Goal: Task Accomplishment & Management: Use online tool/utility

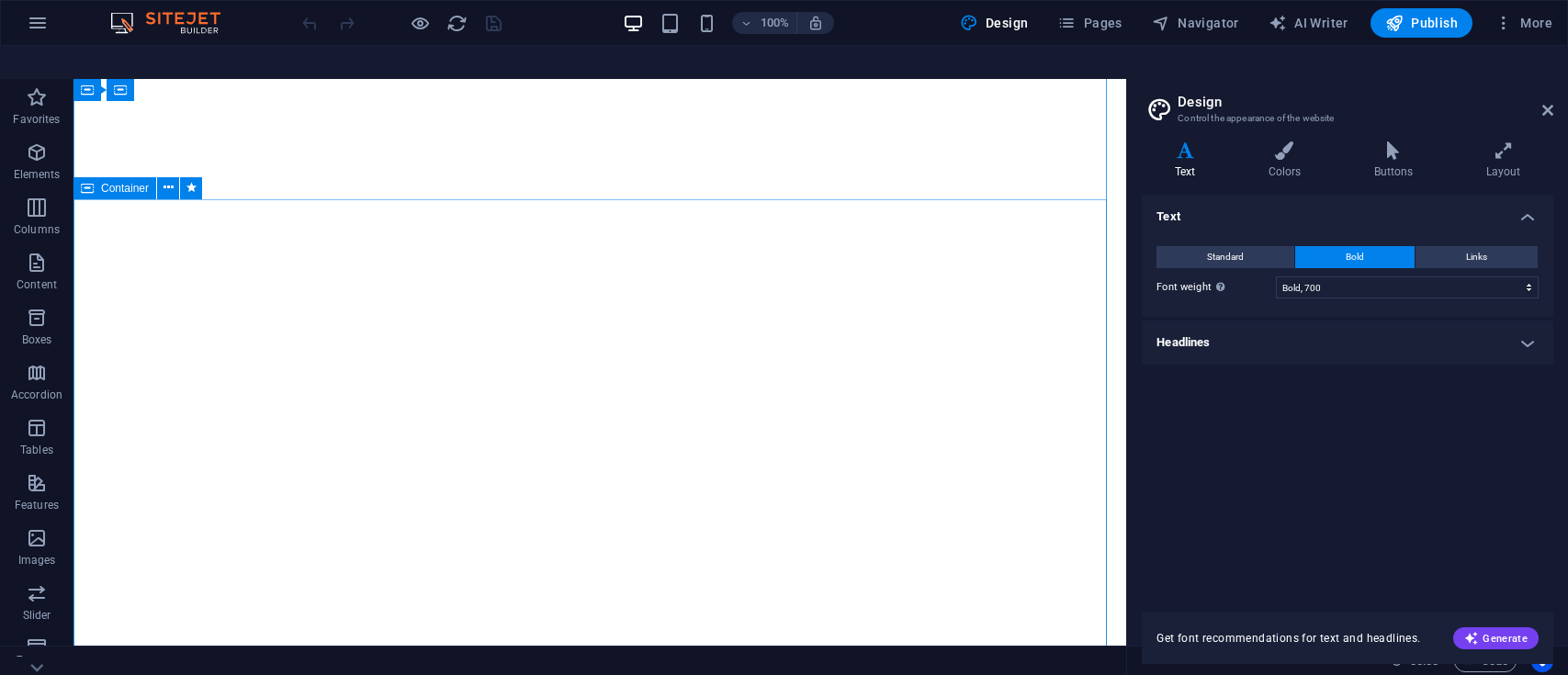
select select "700"
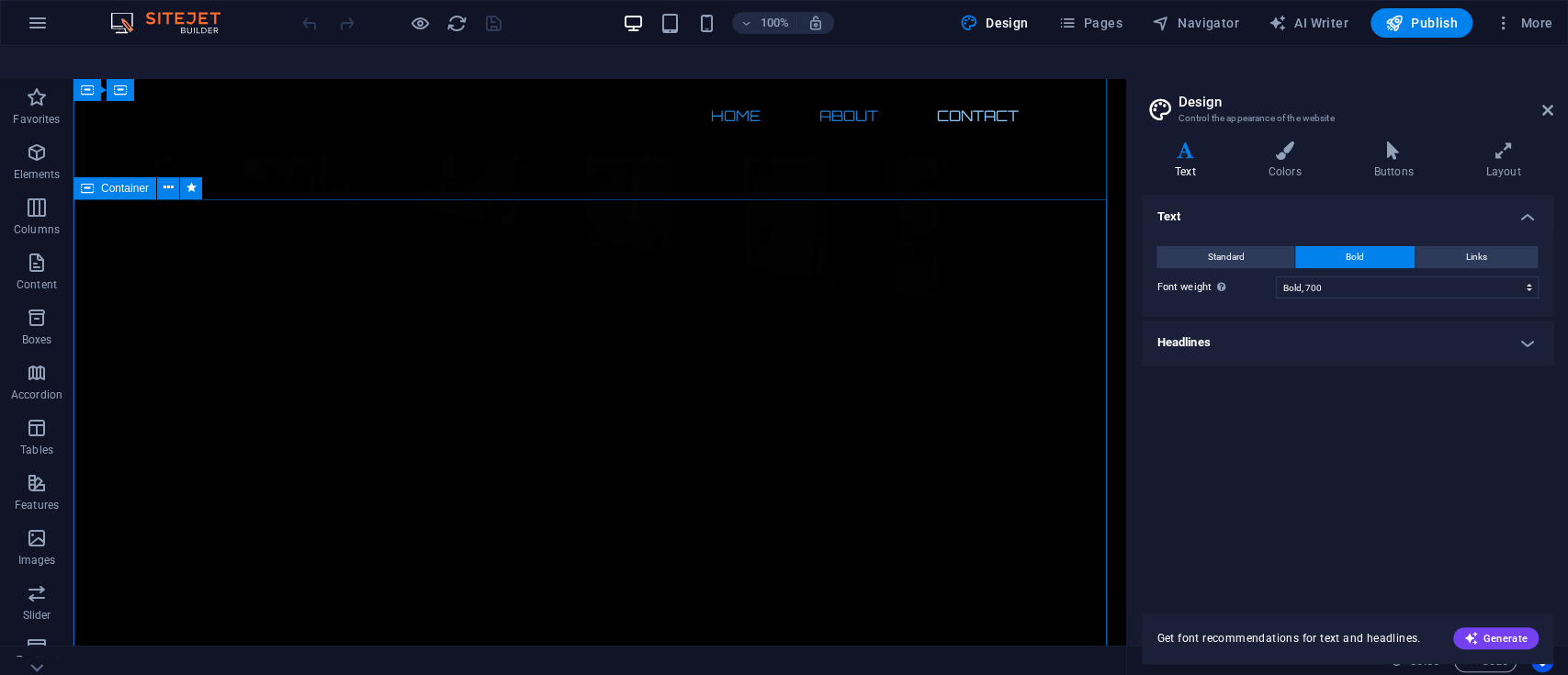
scroll to position [1171, 0]
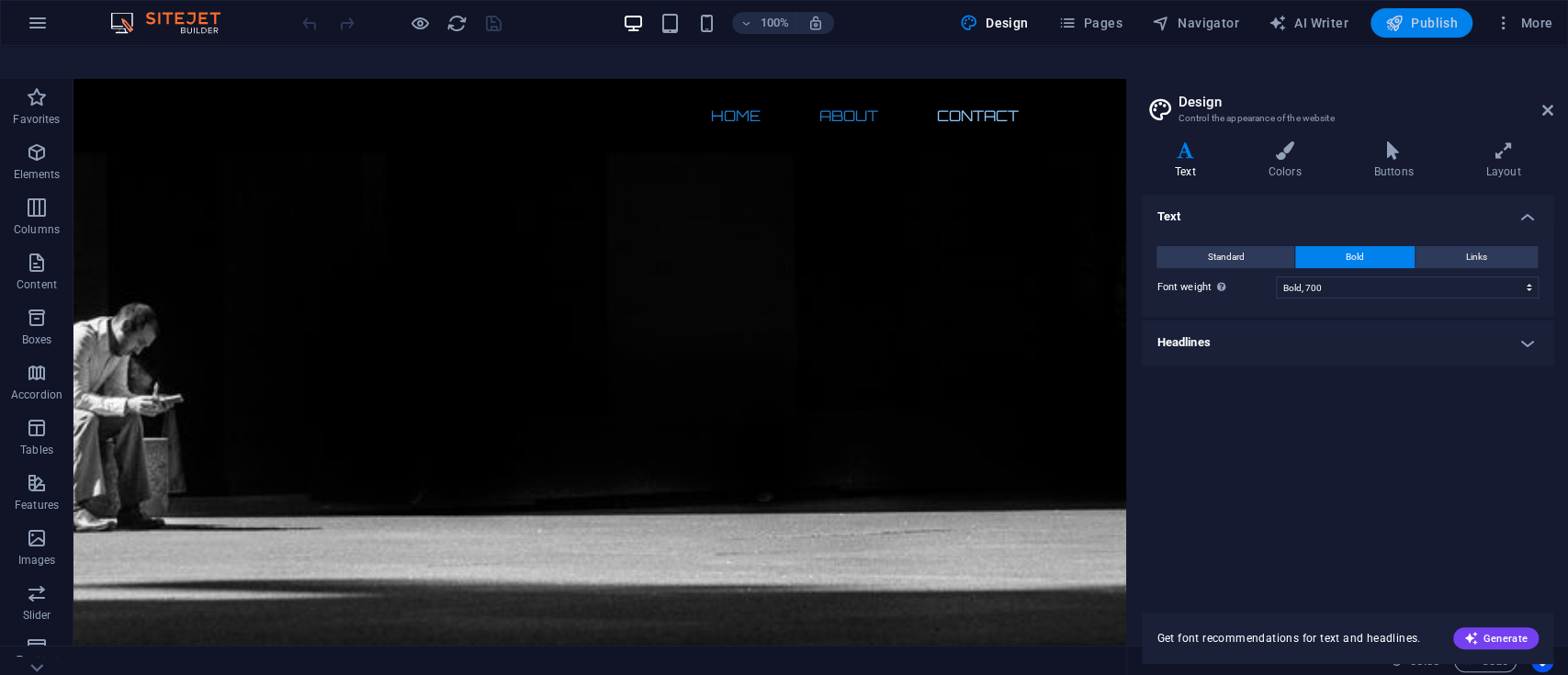
click at [1430, 28] on span "Publish" at bounding box center [1421, 23] width 73 height 18
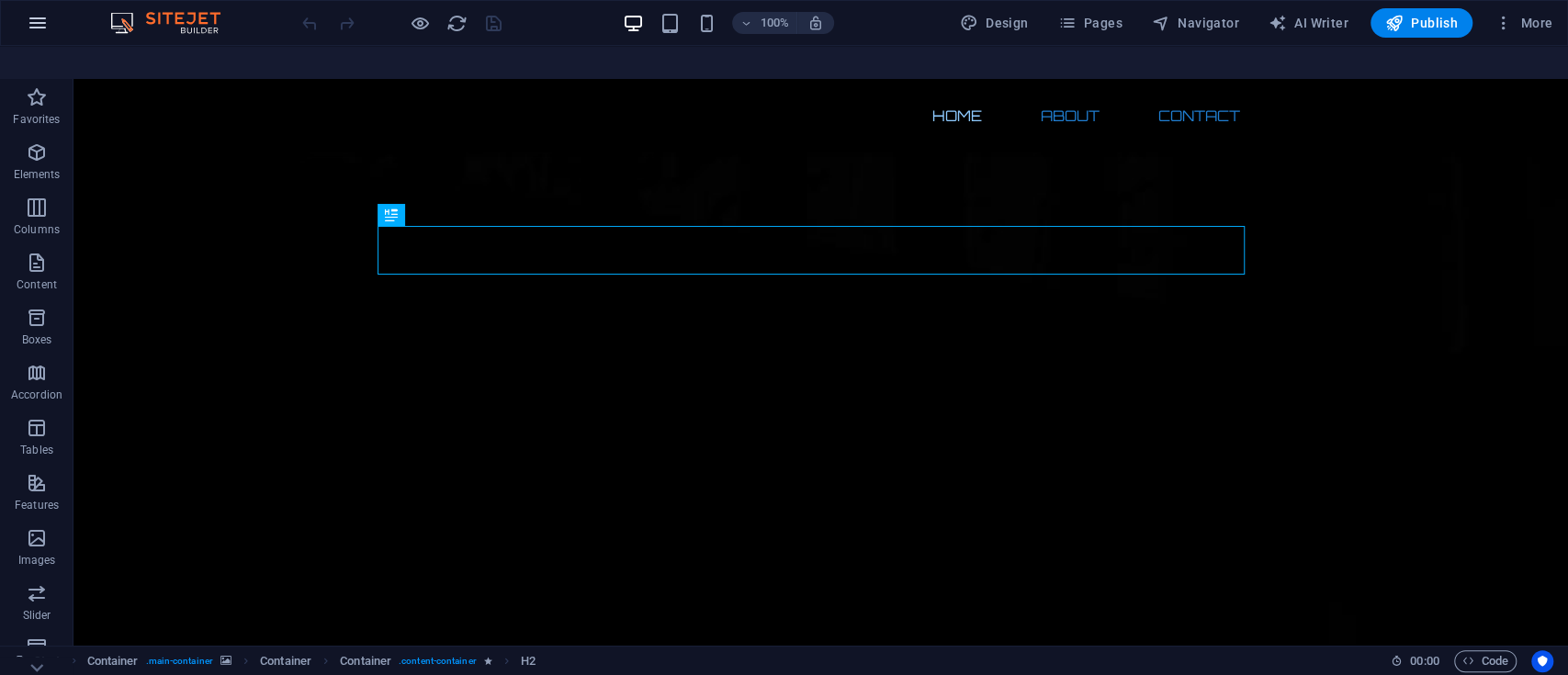
click at [44, 32] on icon "button" at bounding box center [38, 23] width 22 height 22
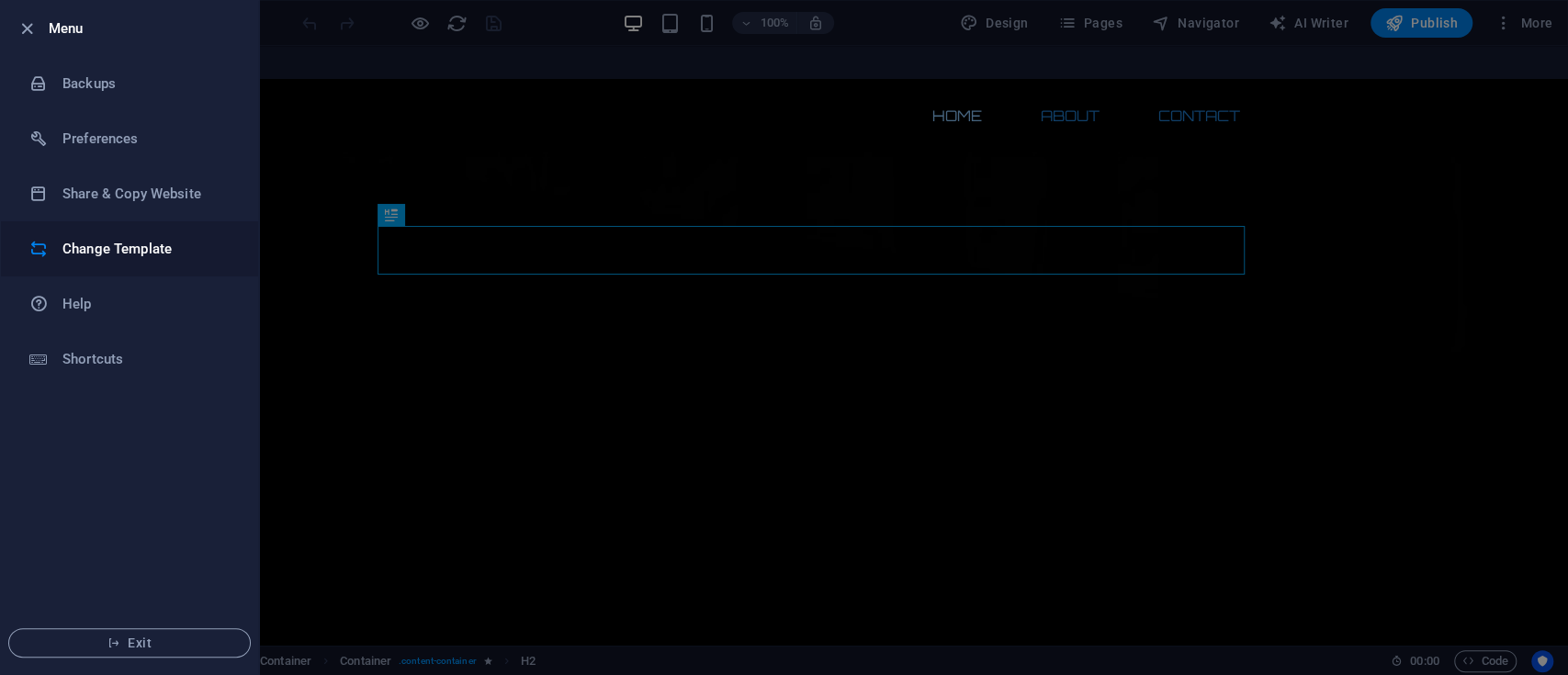
click at [212, 249] on h6 "Change Template" at bounding box center [148, 249] width 170 height 22
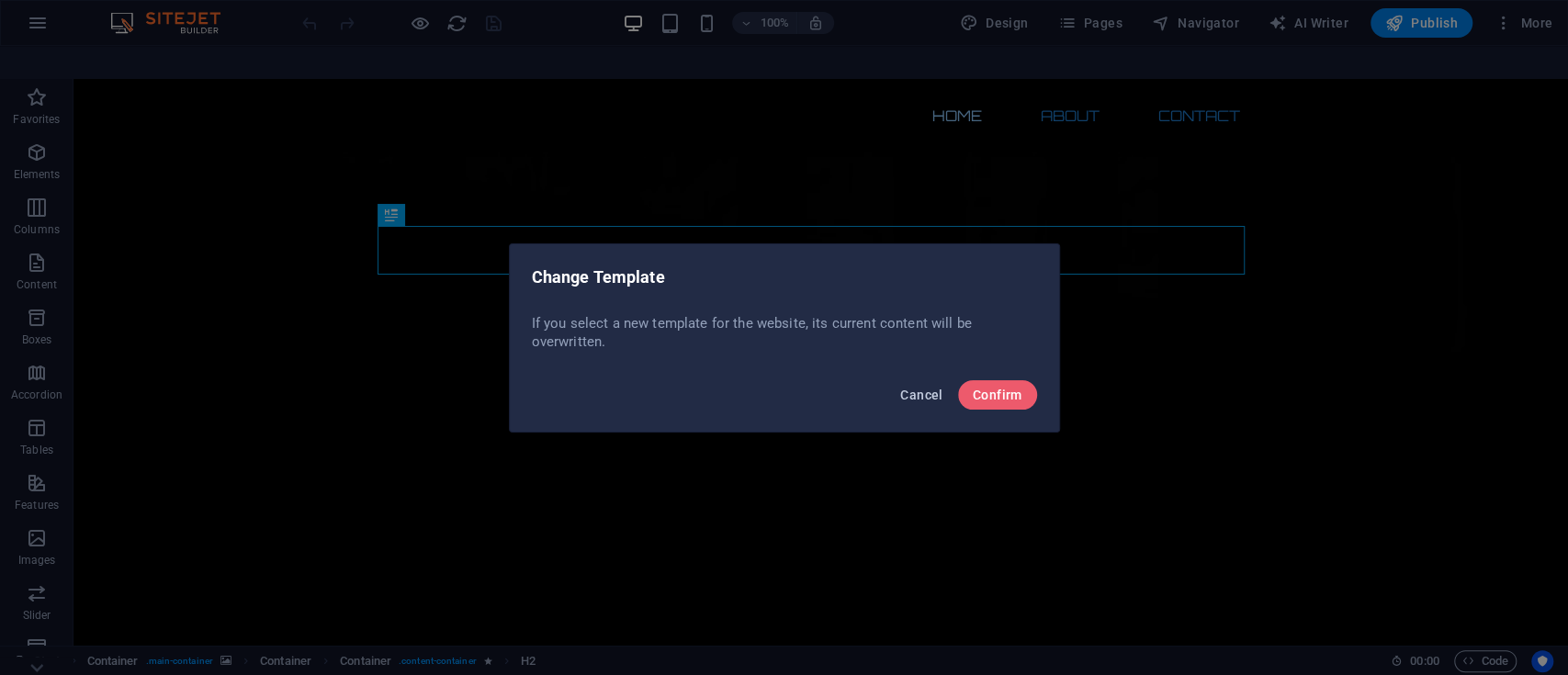
click at [916, 387] on span "Cancel" at bounding box center [921, 394] width 42 height 15
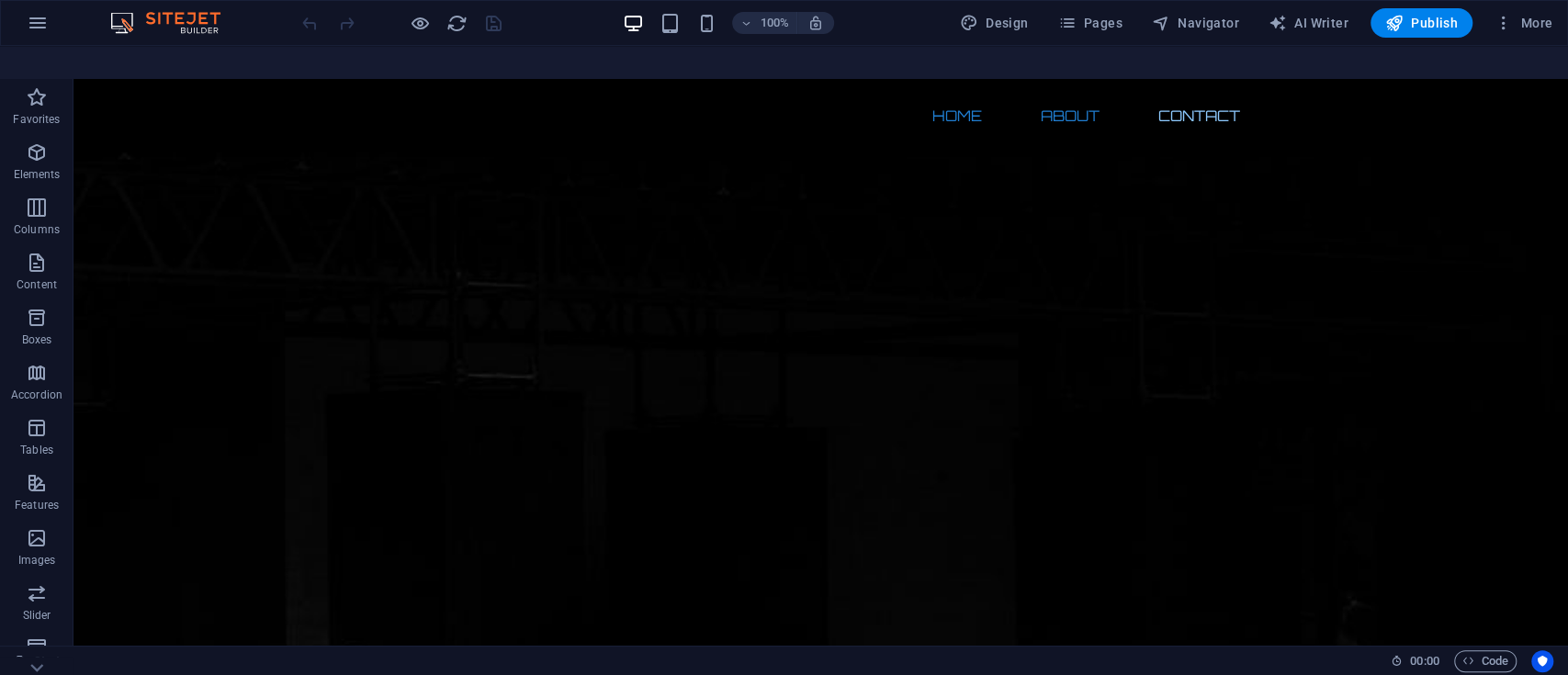
scroll to position [1323, 0]
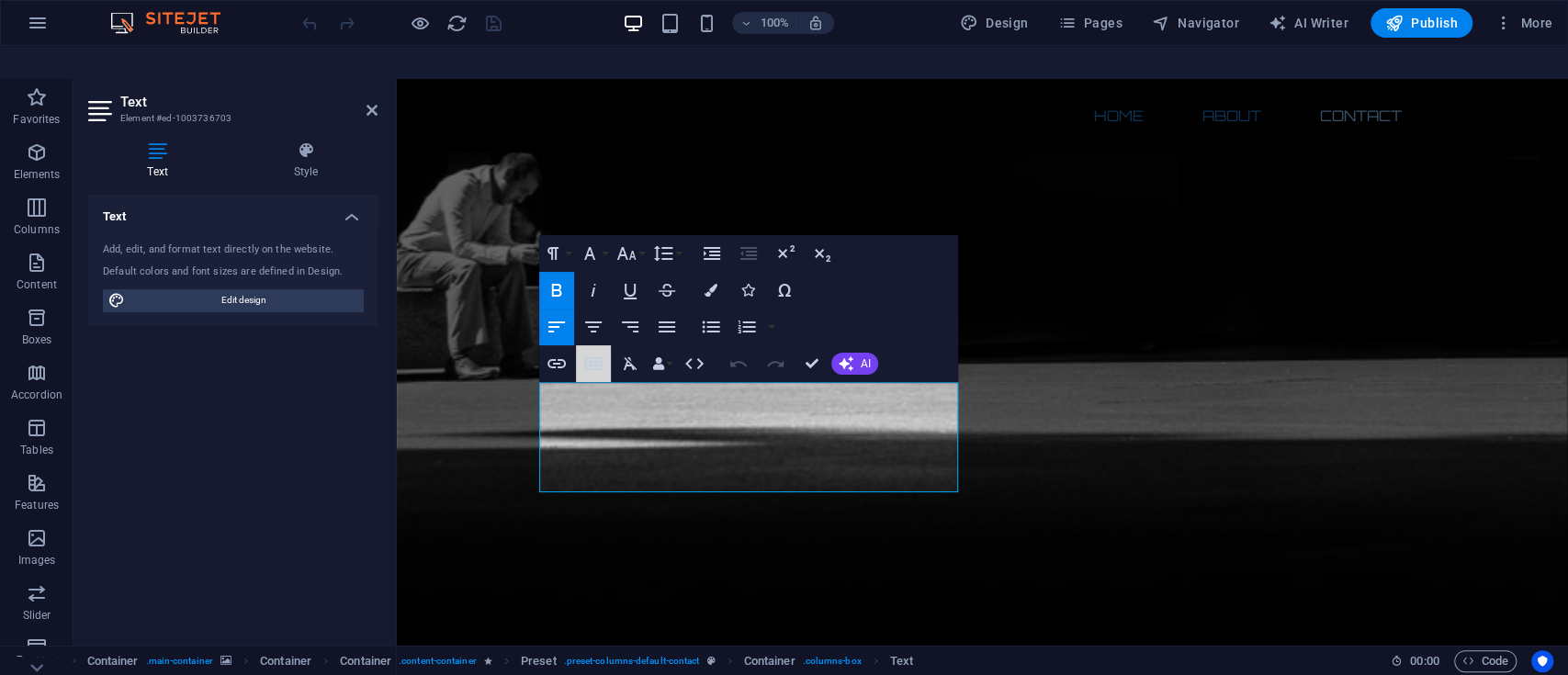
click at [595, 349] on button "Insert Table" at bounding box center [593, 363] width 35 height 37
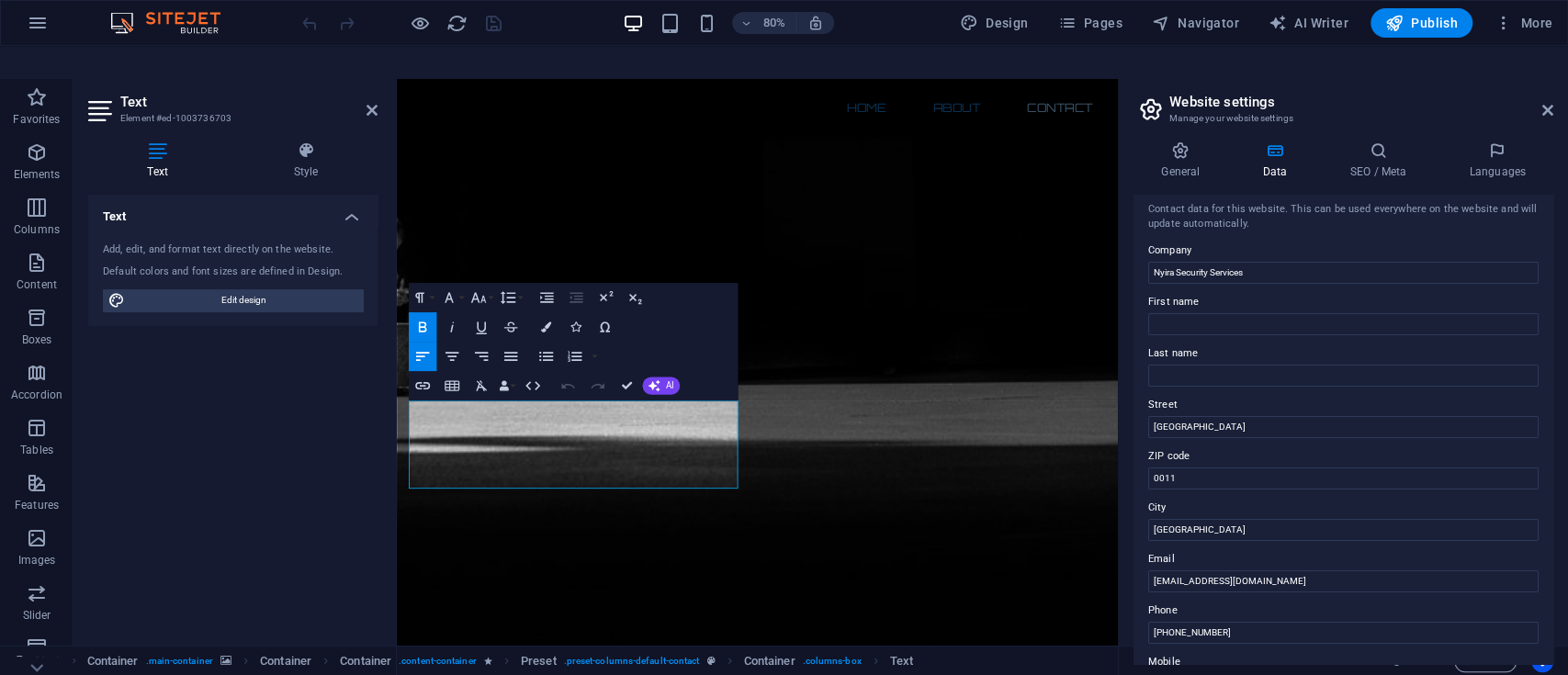
scroll to position [0, 0]
click at [1200, 142] on icon at bounding box center [1180, 151] width 94 height 18
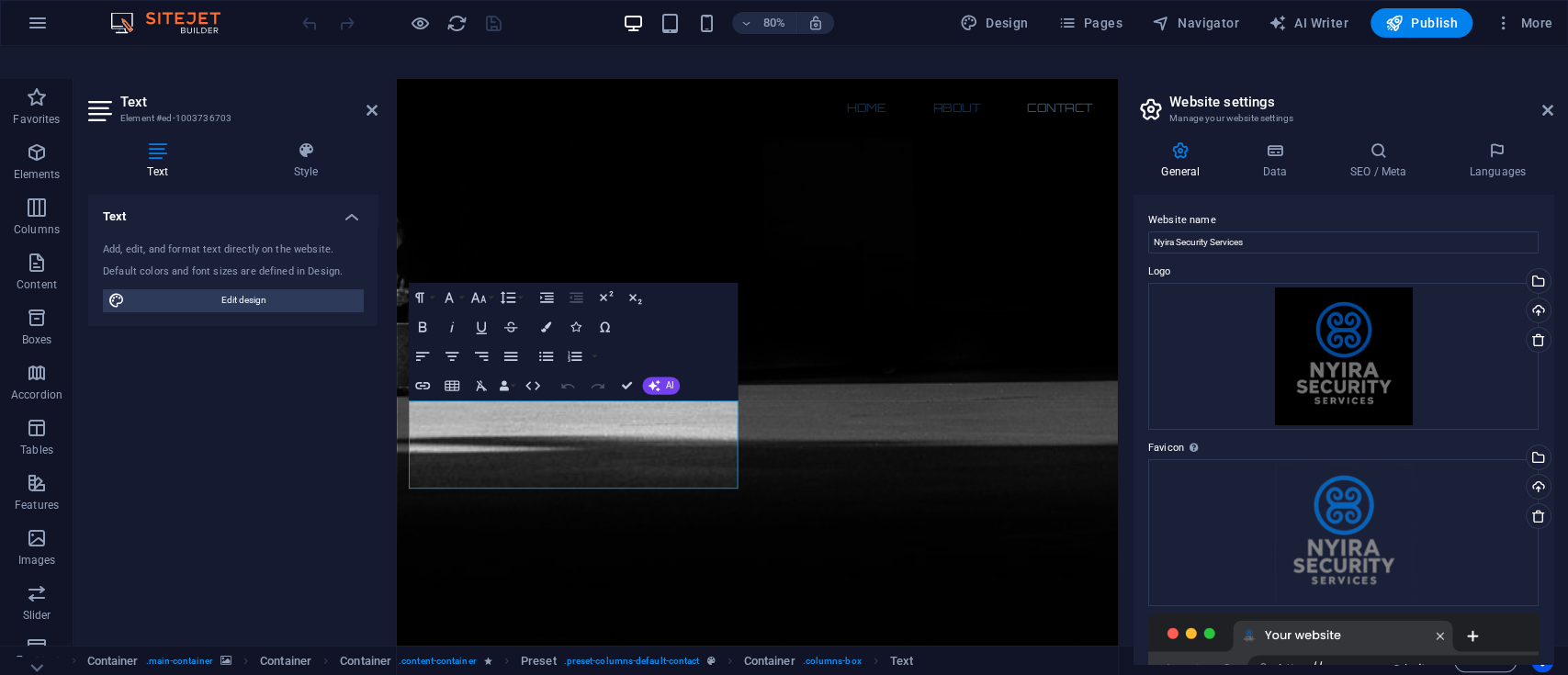
scroll to position [319, 0]
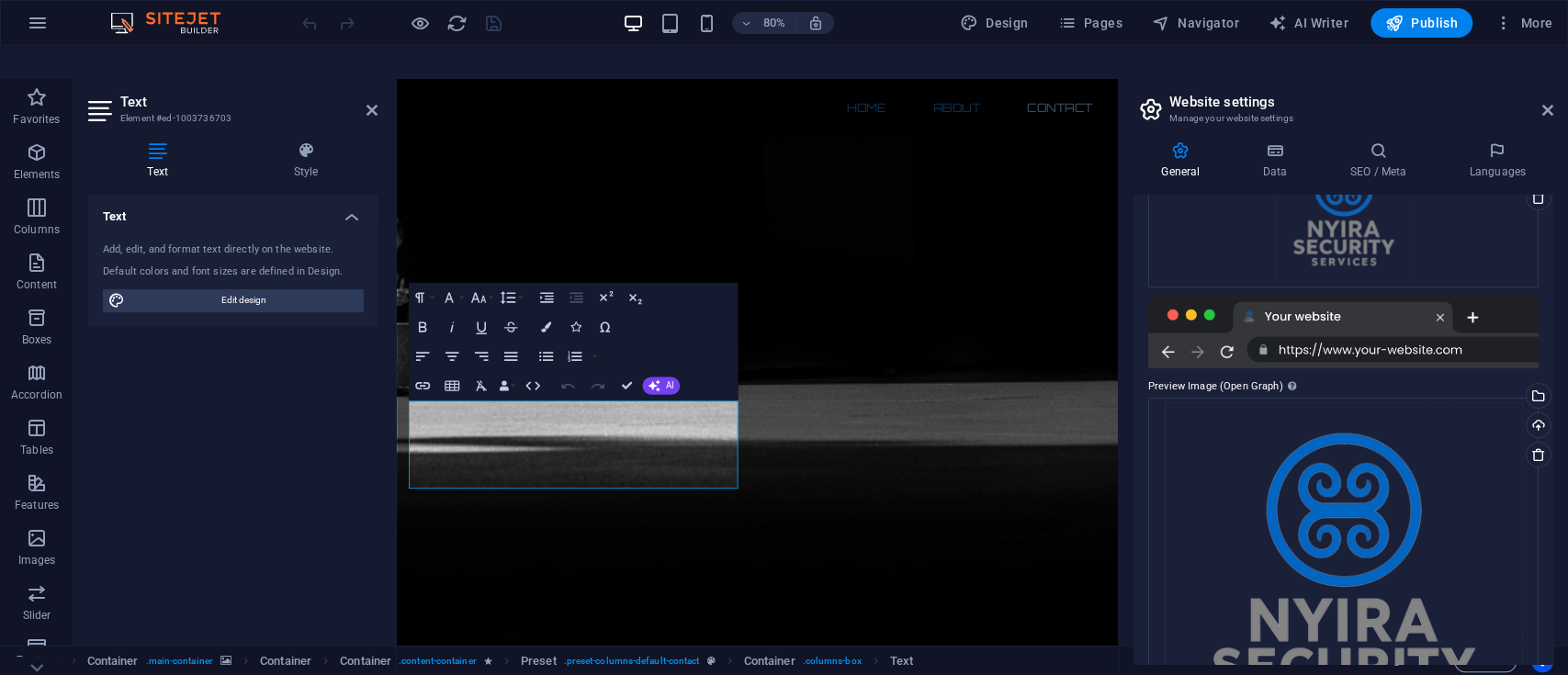
drag, startPoint x: 1553, startPoint y: 449, endPoint x: 1566, endPoint y: 260, distance: 189.4
click at [1566, 260] on div "General Data SEO / Meta Languages Website name Nyira Security Services Logo Dra…" at bounding box center [1343, 402] width 449 height 552
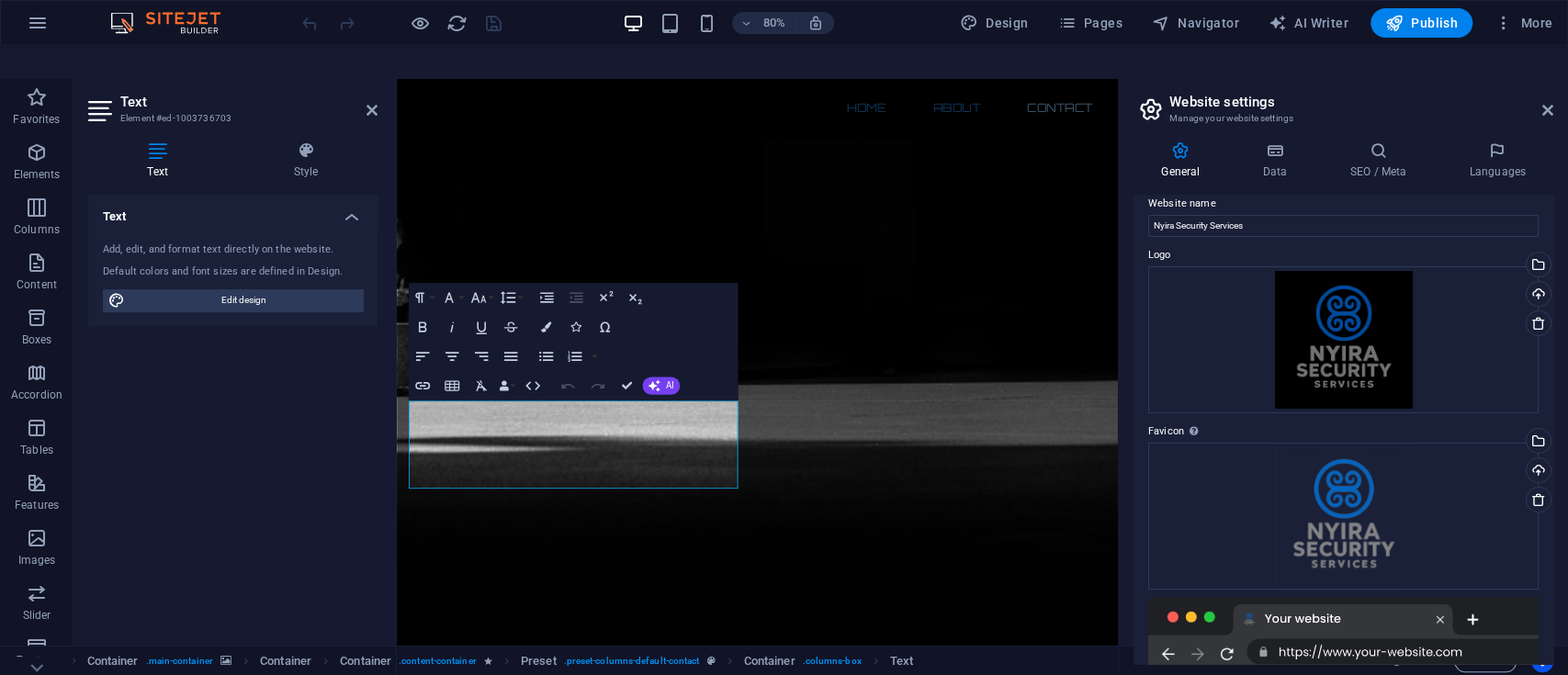
scroll to position [0, 0]
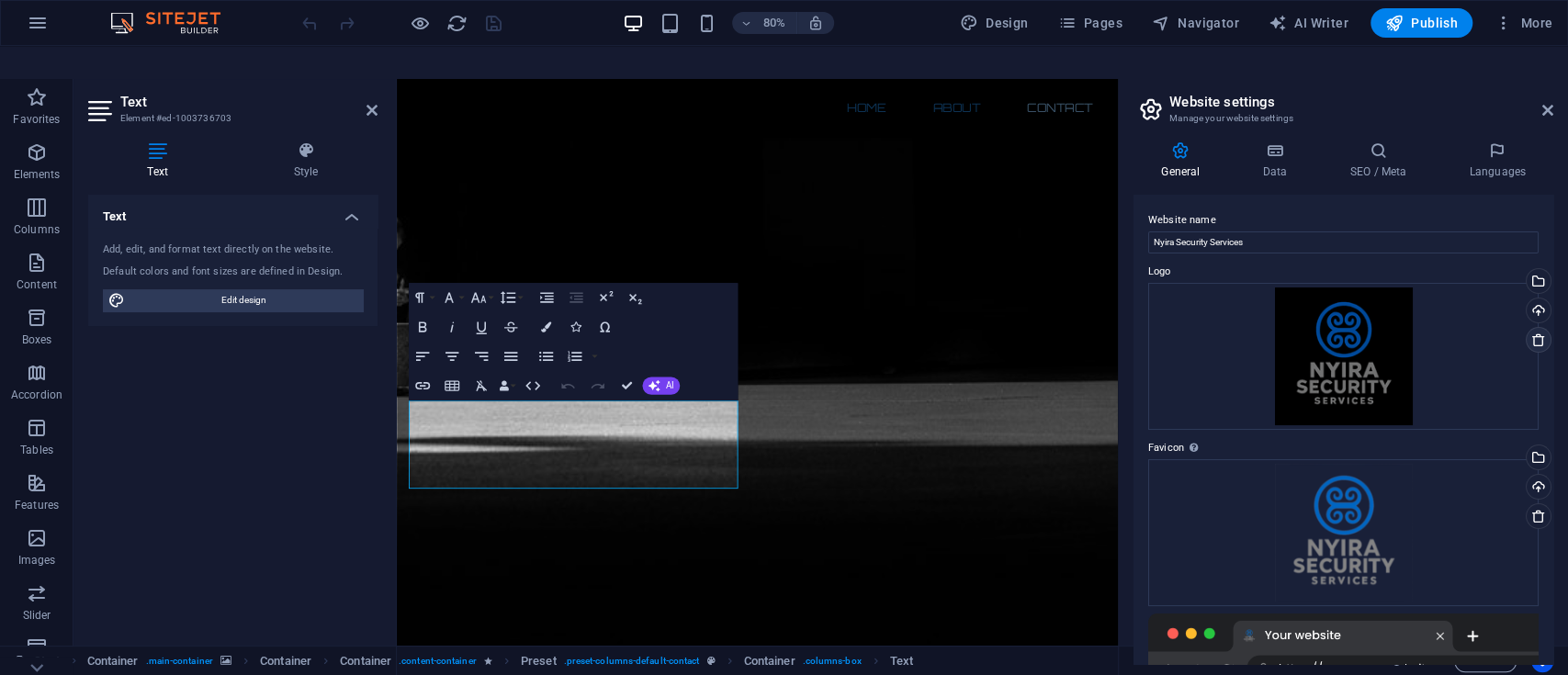
click at [1533, 333] on icon at bounding box center [1538, 339] width 15 height 15
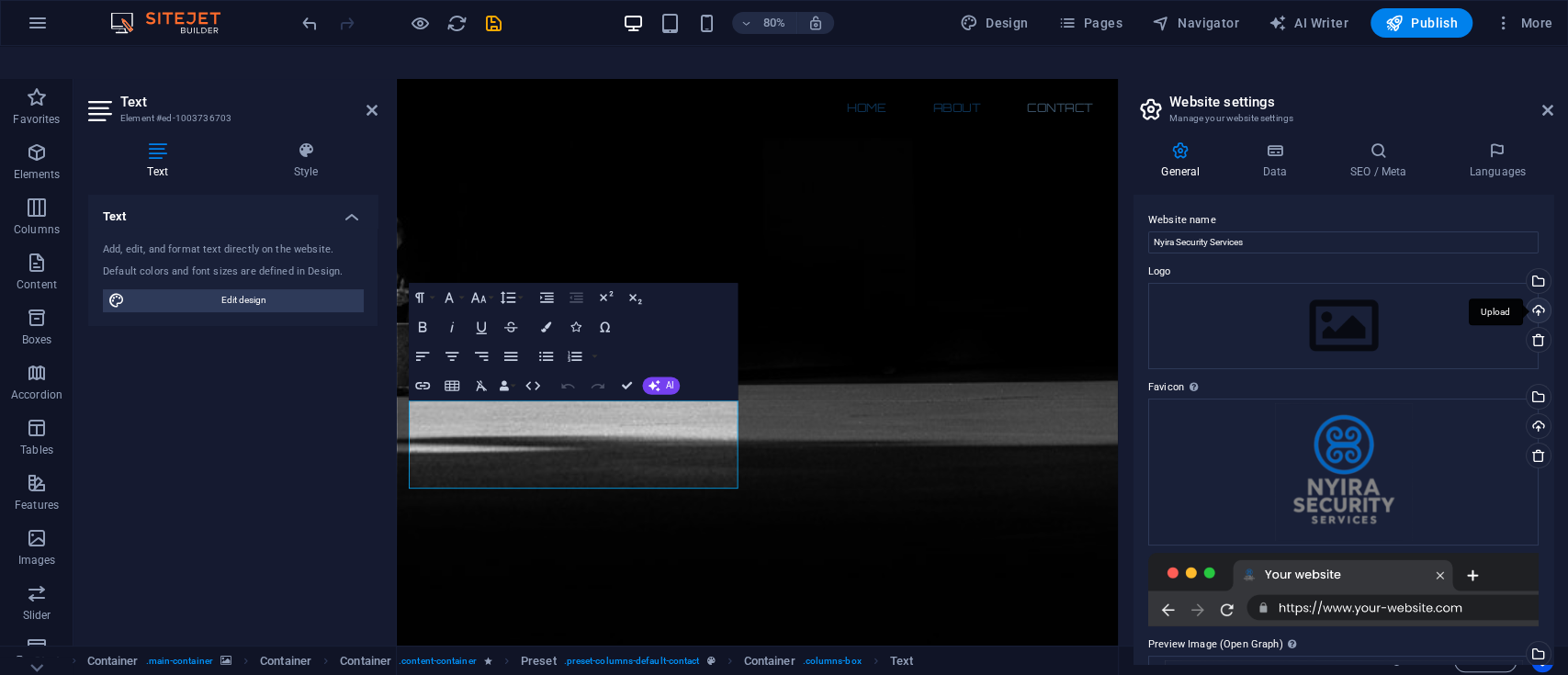
click at [1533, 299] on div "Upload" at bounding box center [1537, 313] width 28 height 28
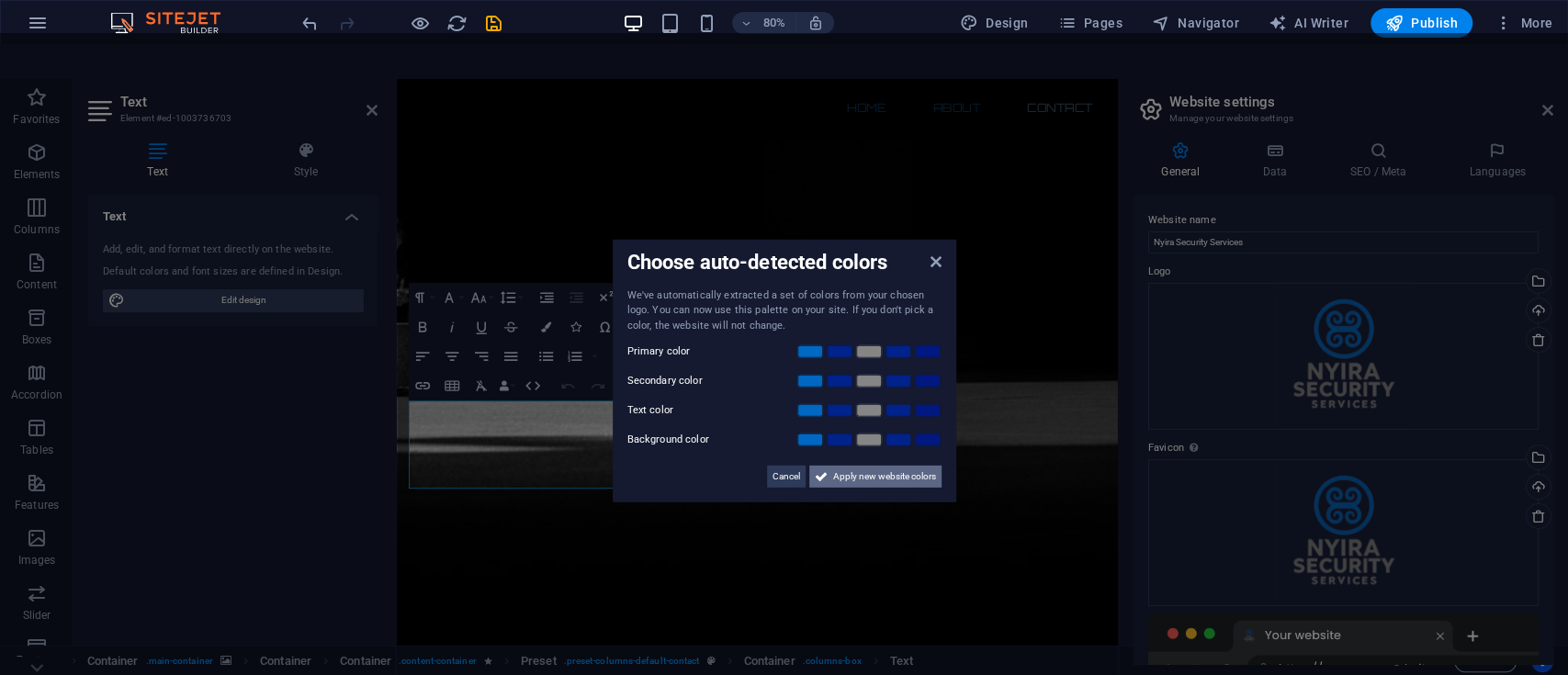
click at [860, 465] on span "Apply new website colors" at bounding box center [884, 476] width 103 height 22
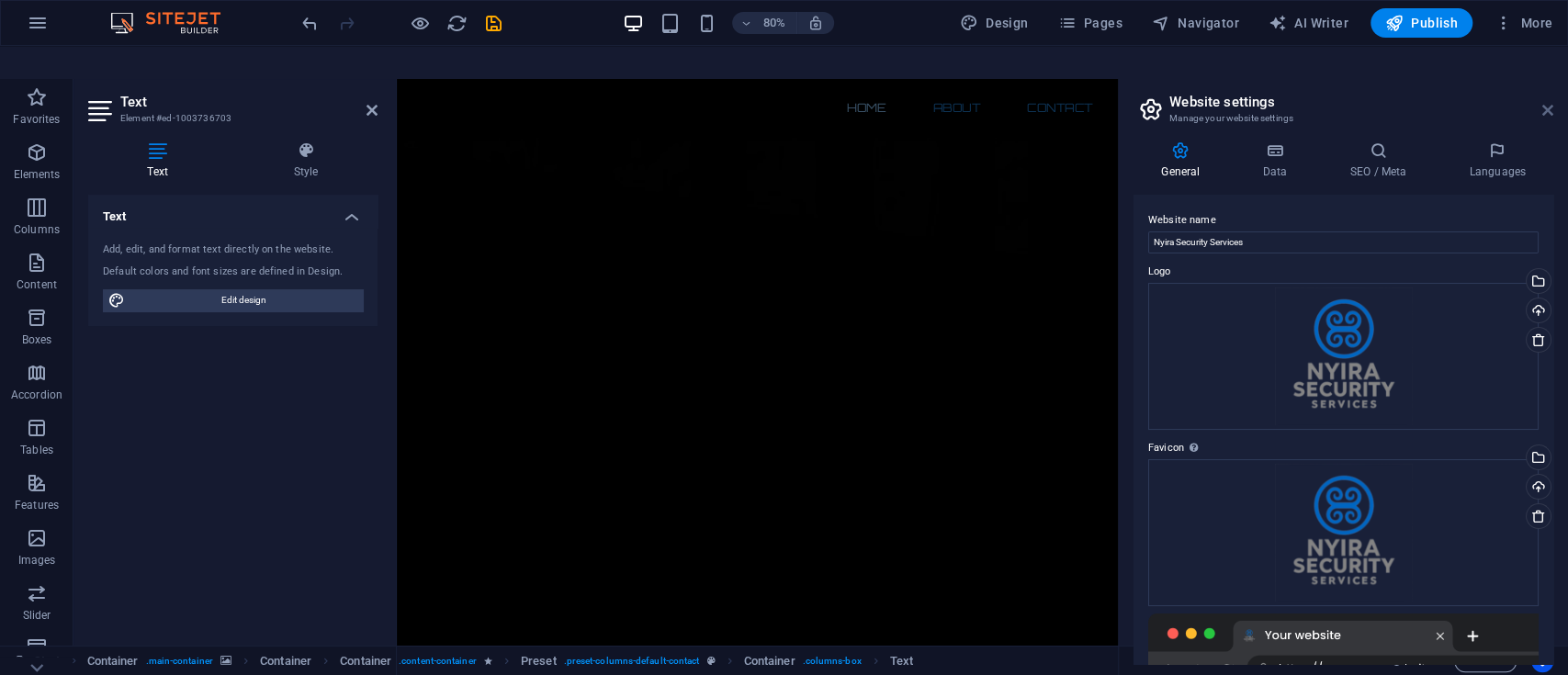
click at [1543, 103] on icon at bounding box center [1547, 110] width 11 height 15
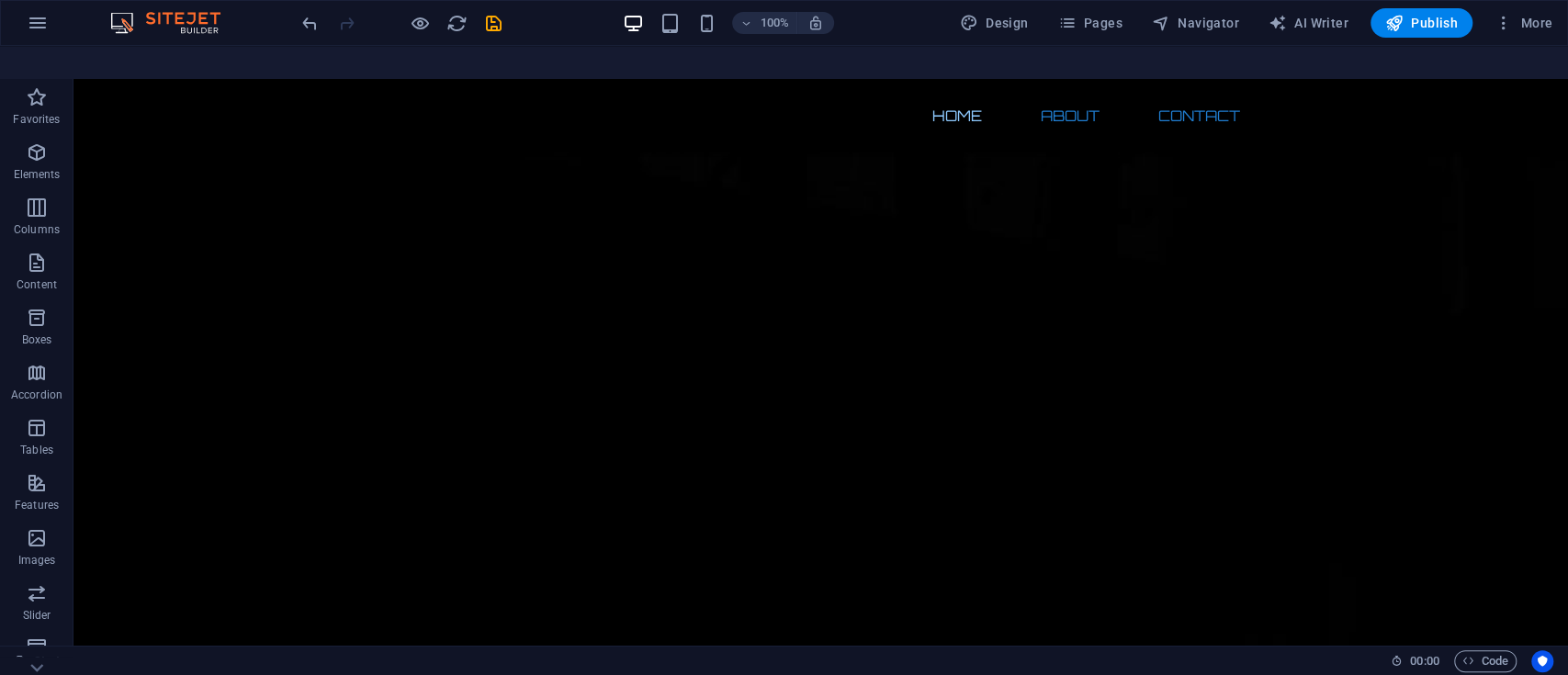
scroll to position [0, 0]
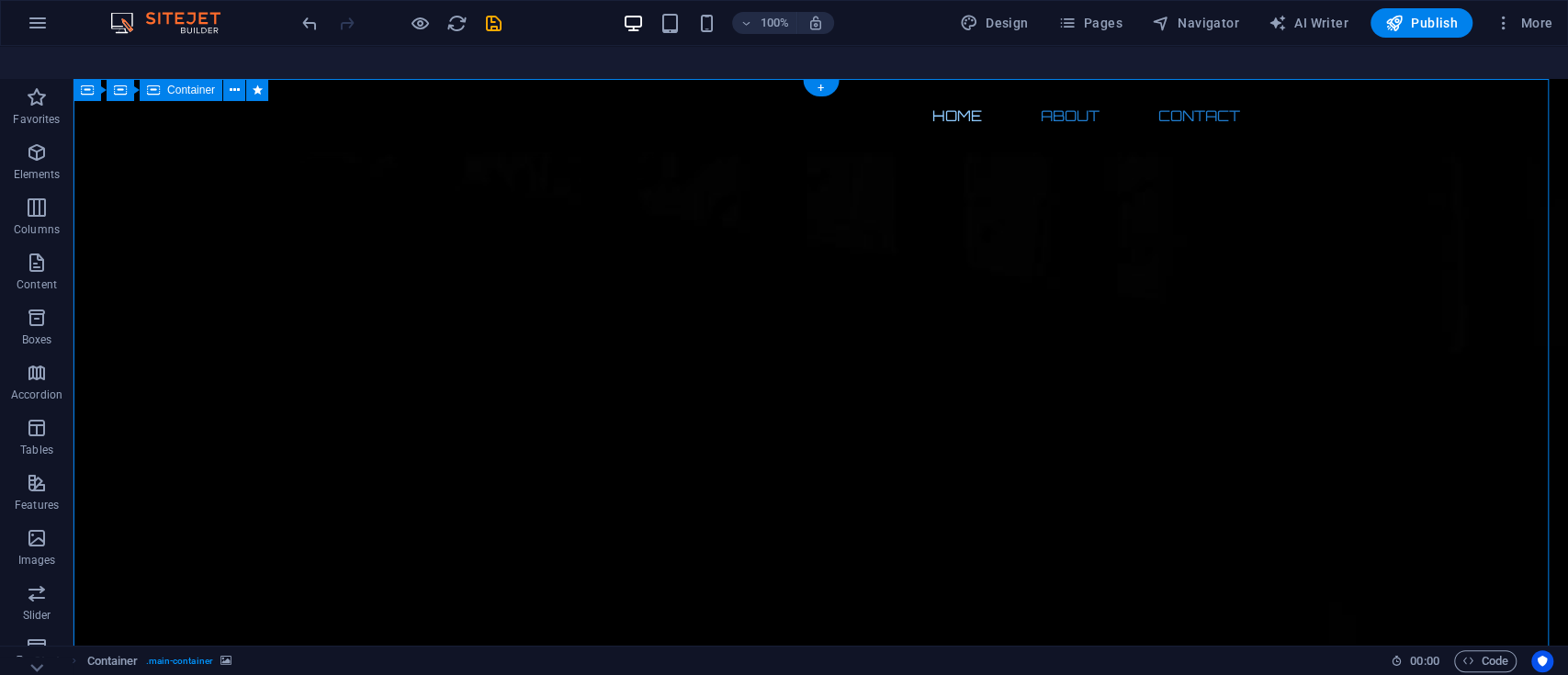
drag, startPoint x: 166, startPoint y: 179, endPoint x: 300, endPoint y: 366, distance: 230.1
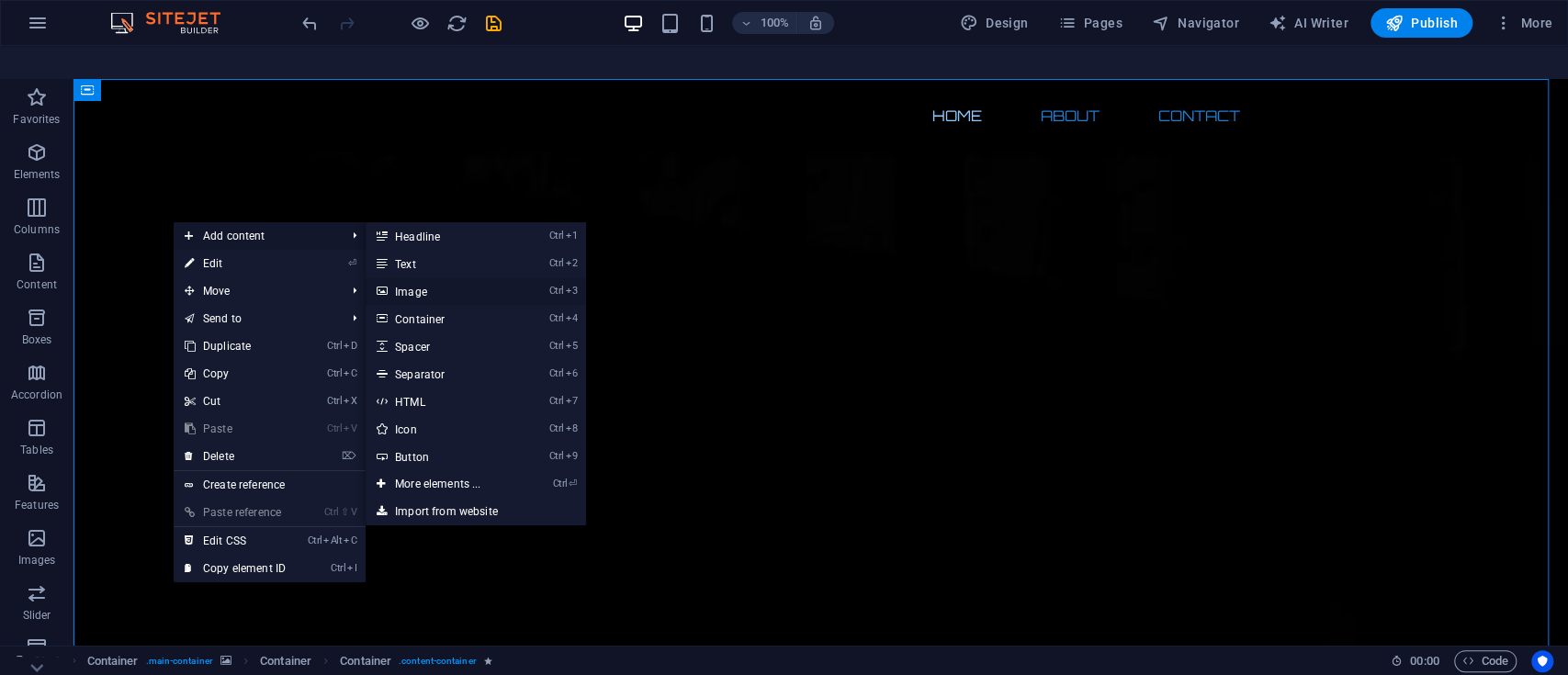
click at [404, 278] on link "Ctrl 3 Image" at bounding box center [441, 292] width 152 height 28
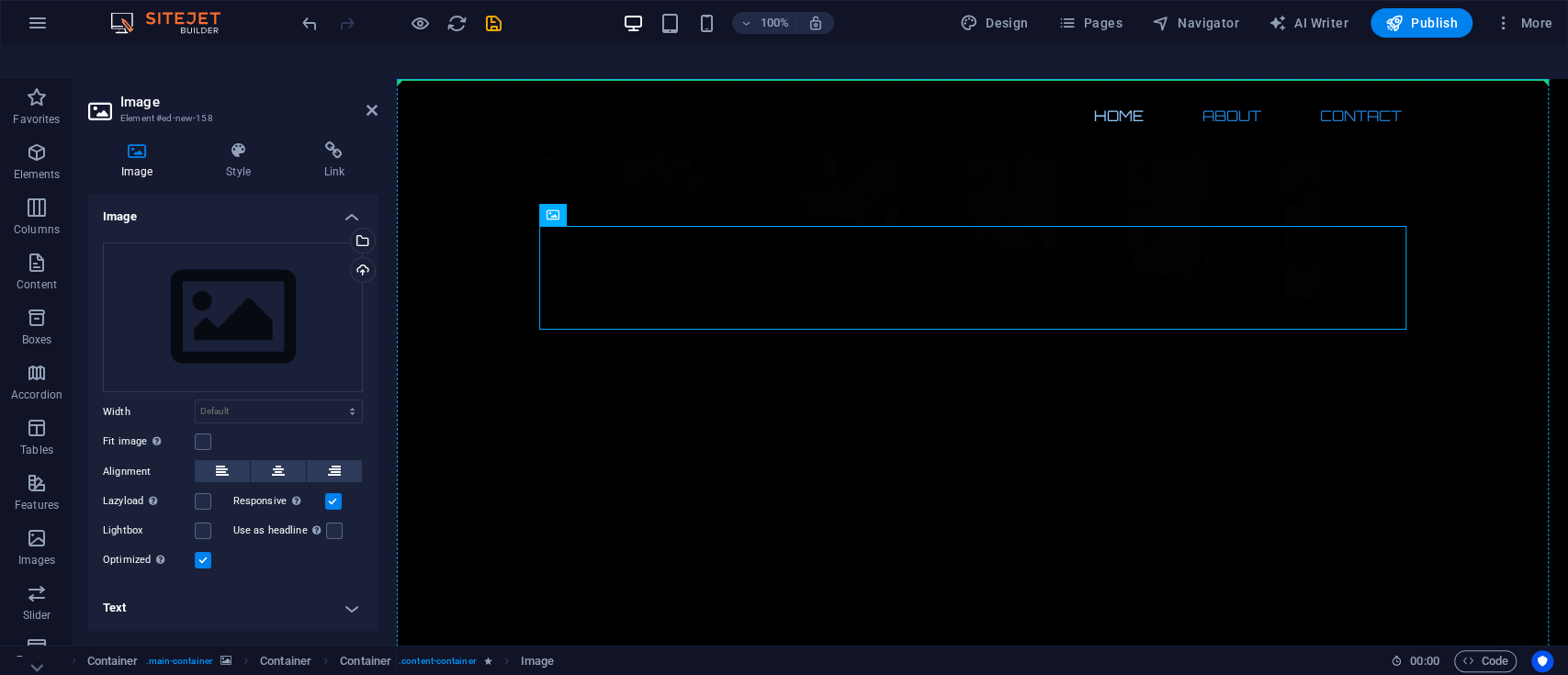
drag, startPoint x: 988, startPoint y: 260, endPoint x: 460, endPoint y: 283, distance: 528.5
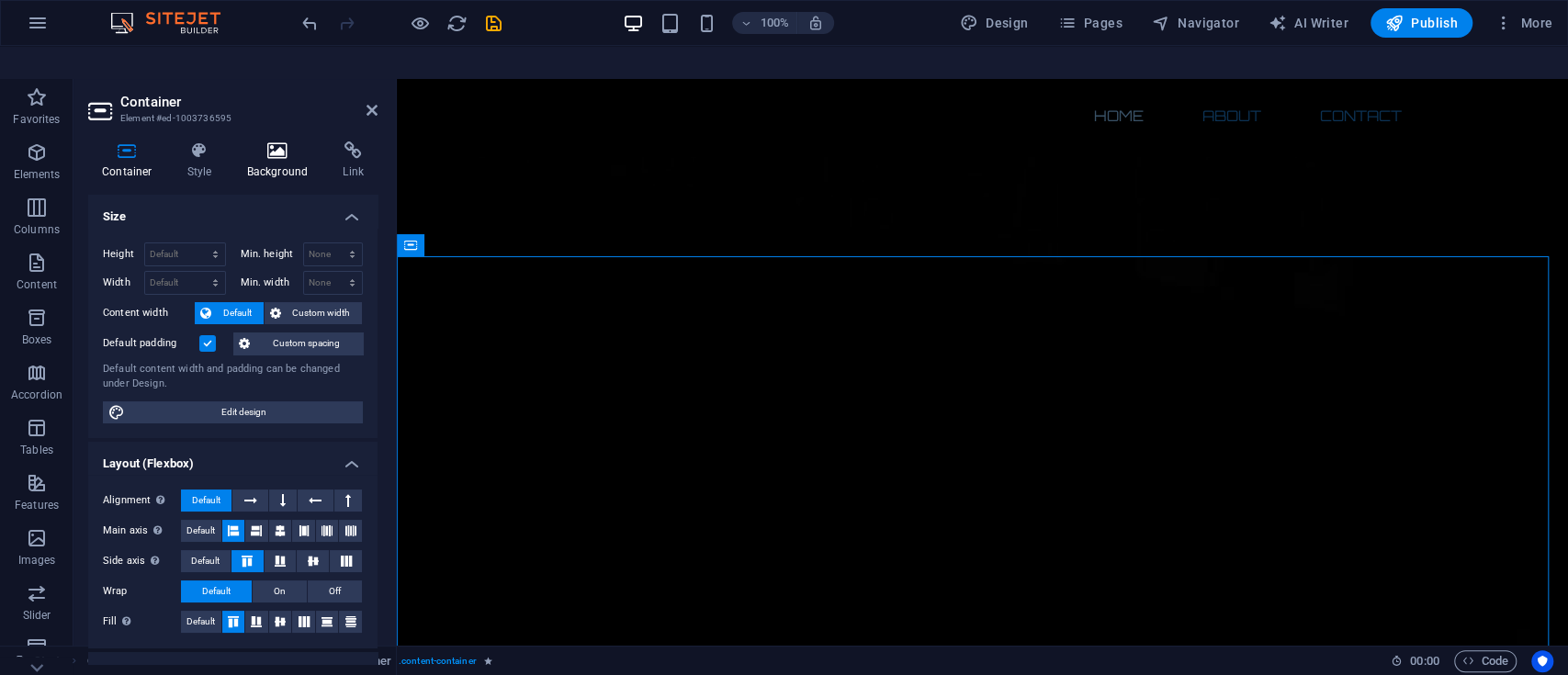
click at [270, 142] on h4 "Background" at bounding box center [282, 161] width 97 height 39
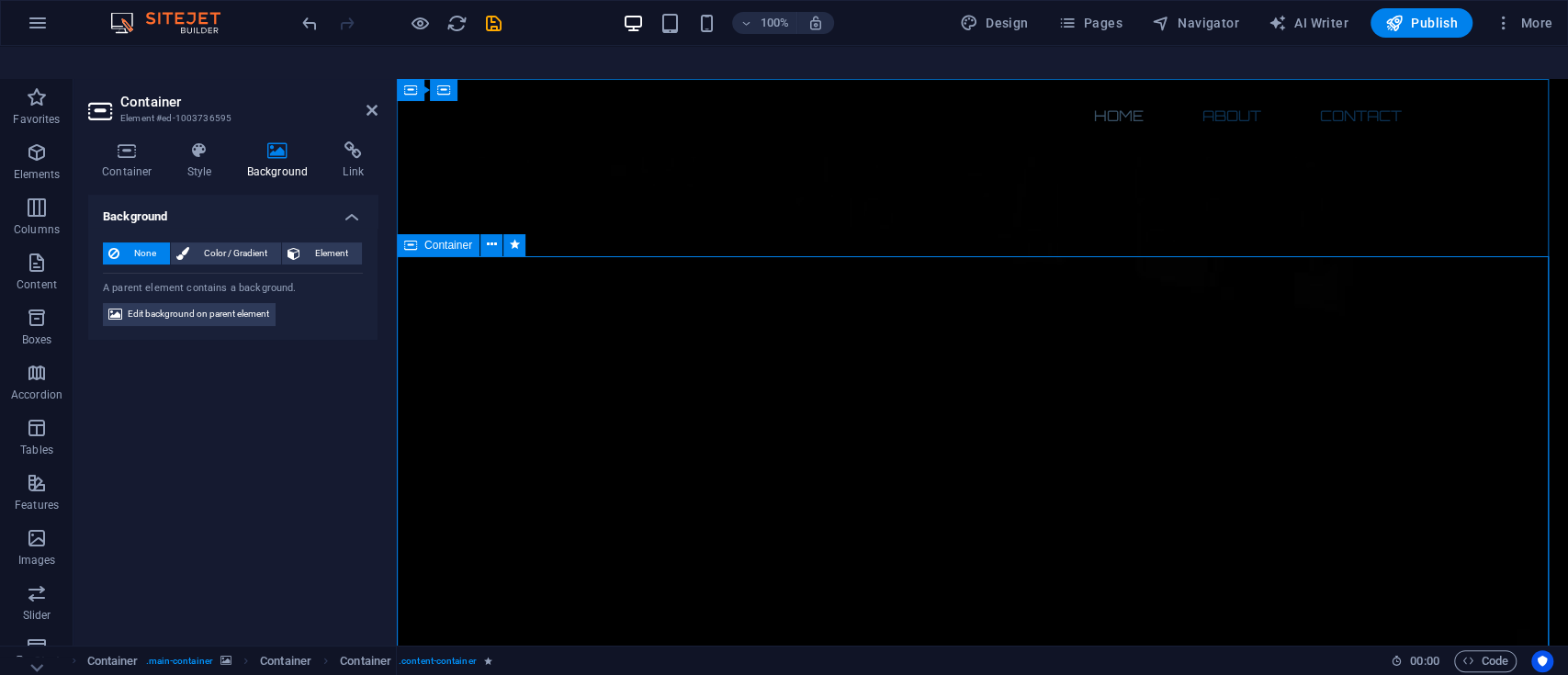
click at [370, 103] on icon at bounding box center [372, 110] width 11 height 15
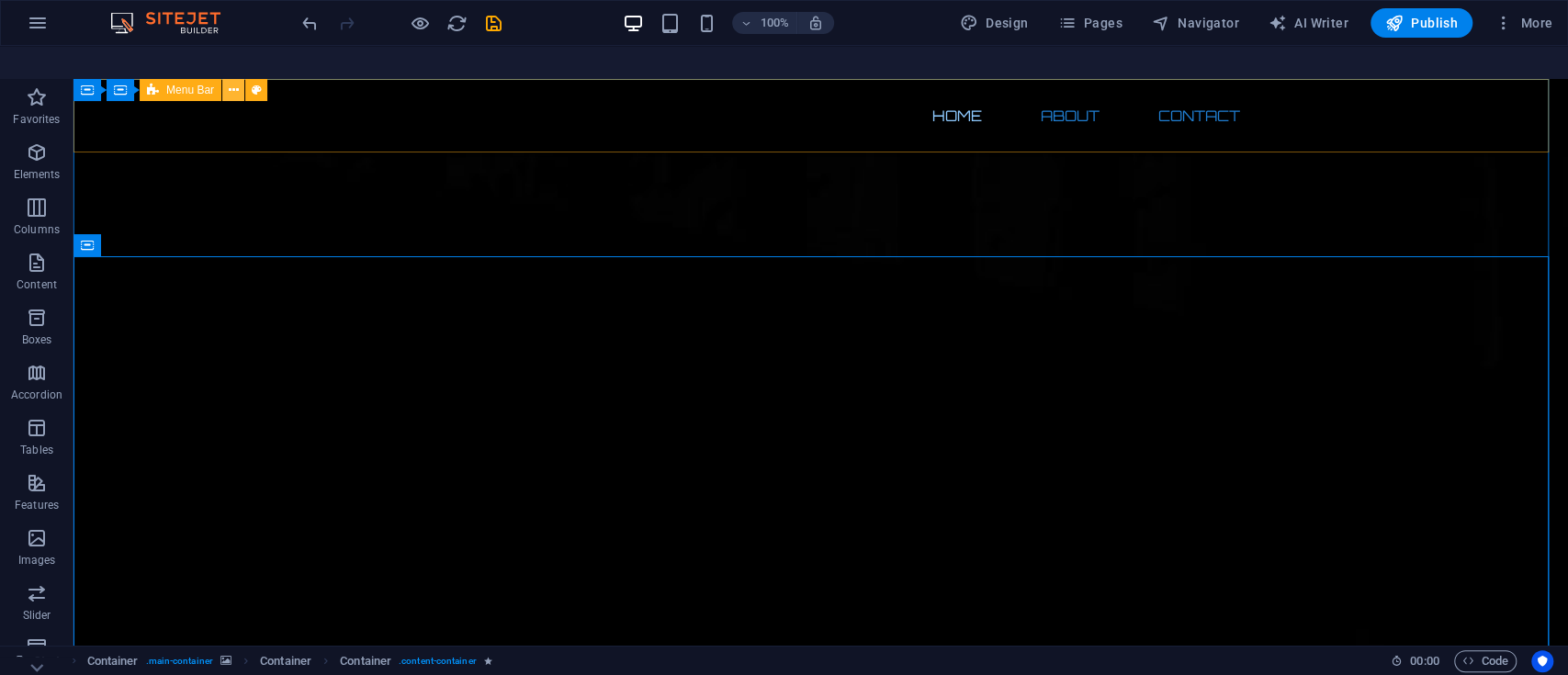
click at [235, 81] on icon at bounding box center [234, 90] width 10 height 19
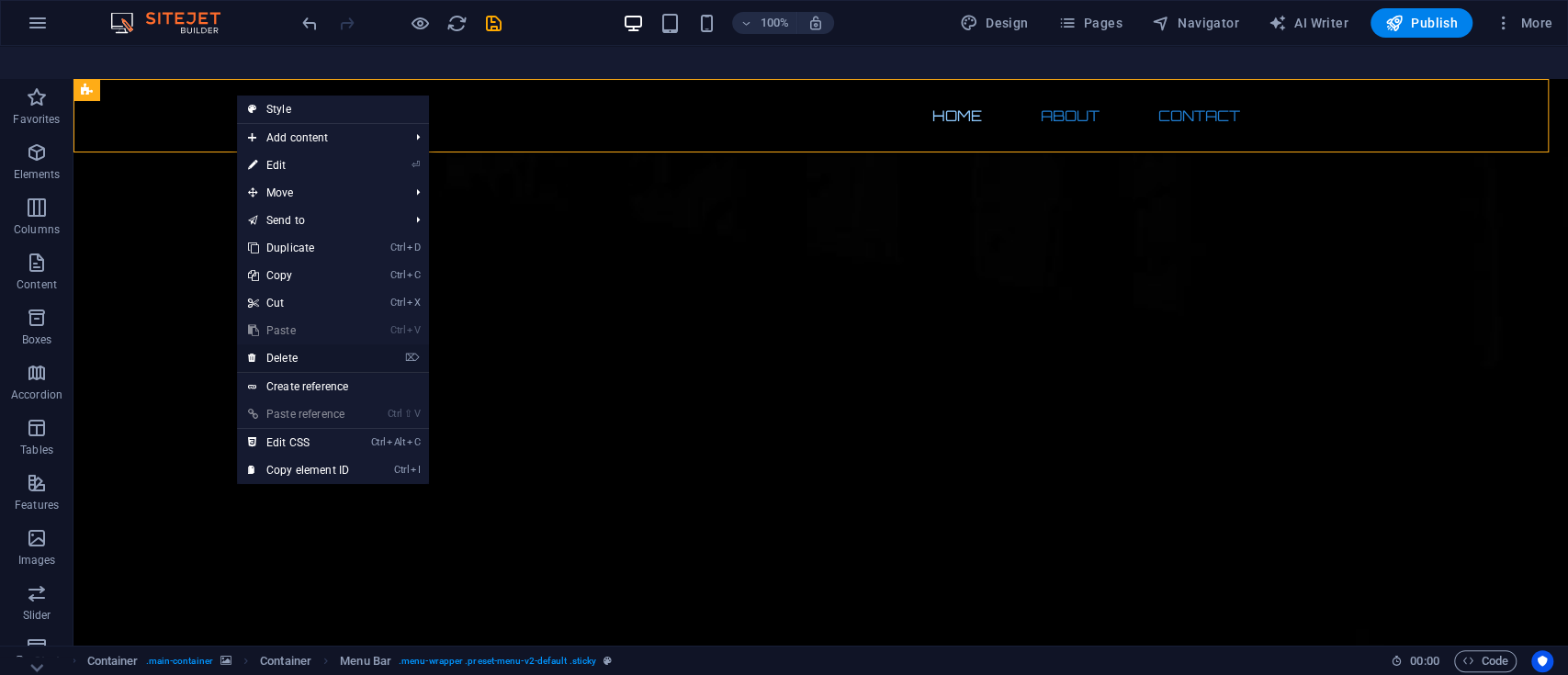
click at [281, 344] on link "⌦ Delete" at bounding box center [298, 358] width 123 height 28
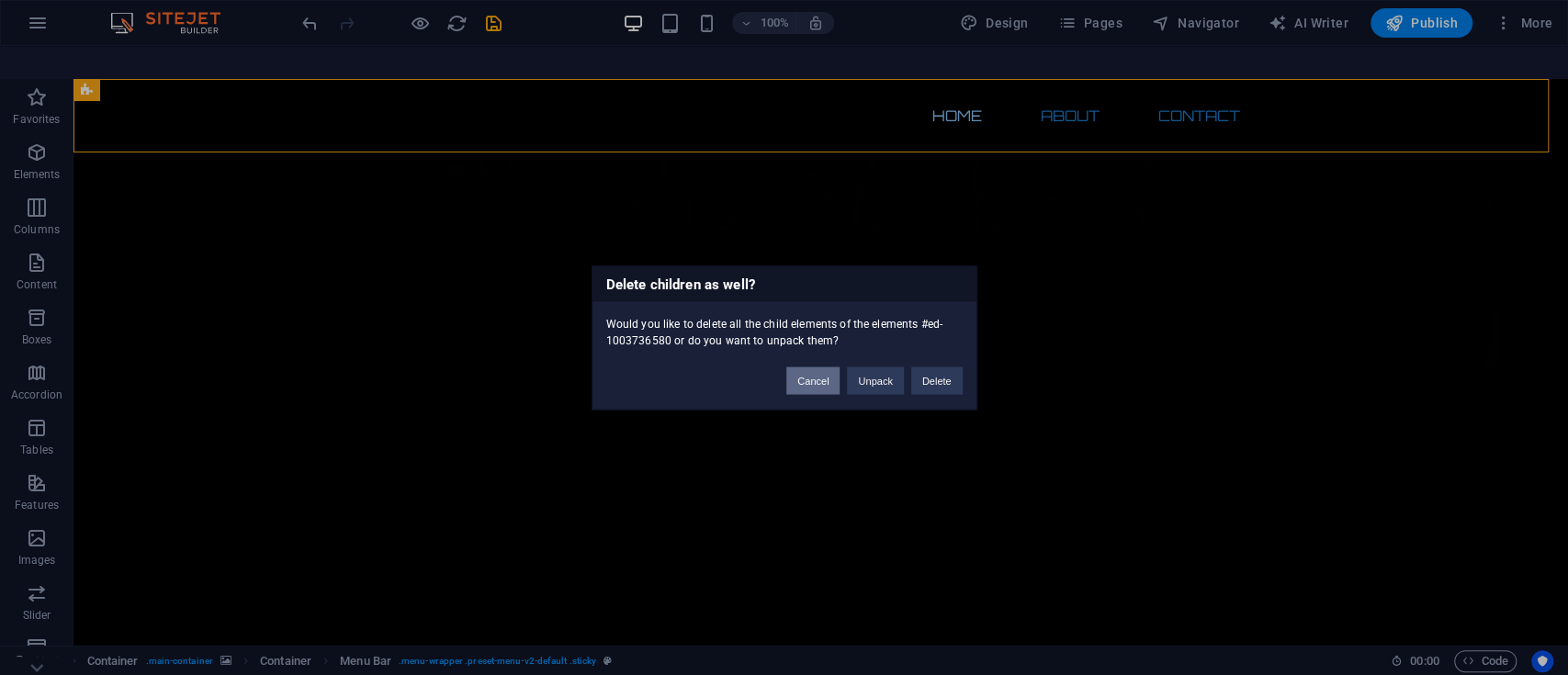
click at [820, 385] on button "Cancel" at bounding box center [812, 380] width 53 height 28
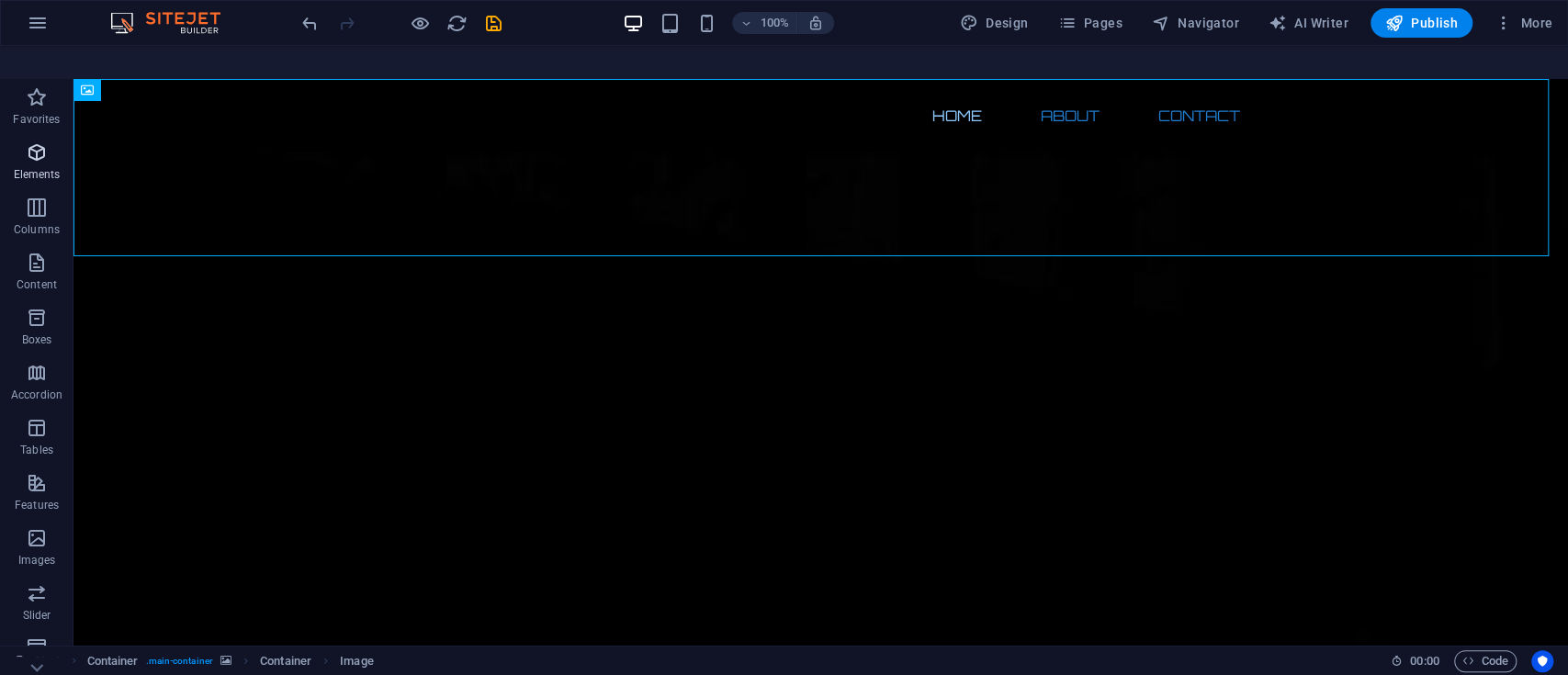
click at [35, 142] on icon "button" at bounding box center [37, 153] width 22 height 22
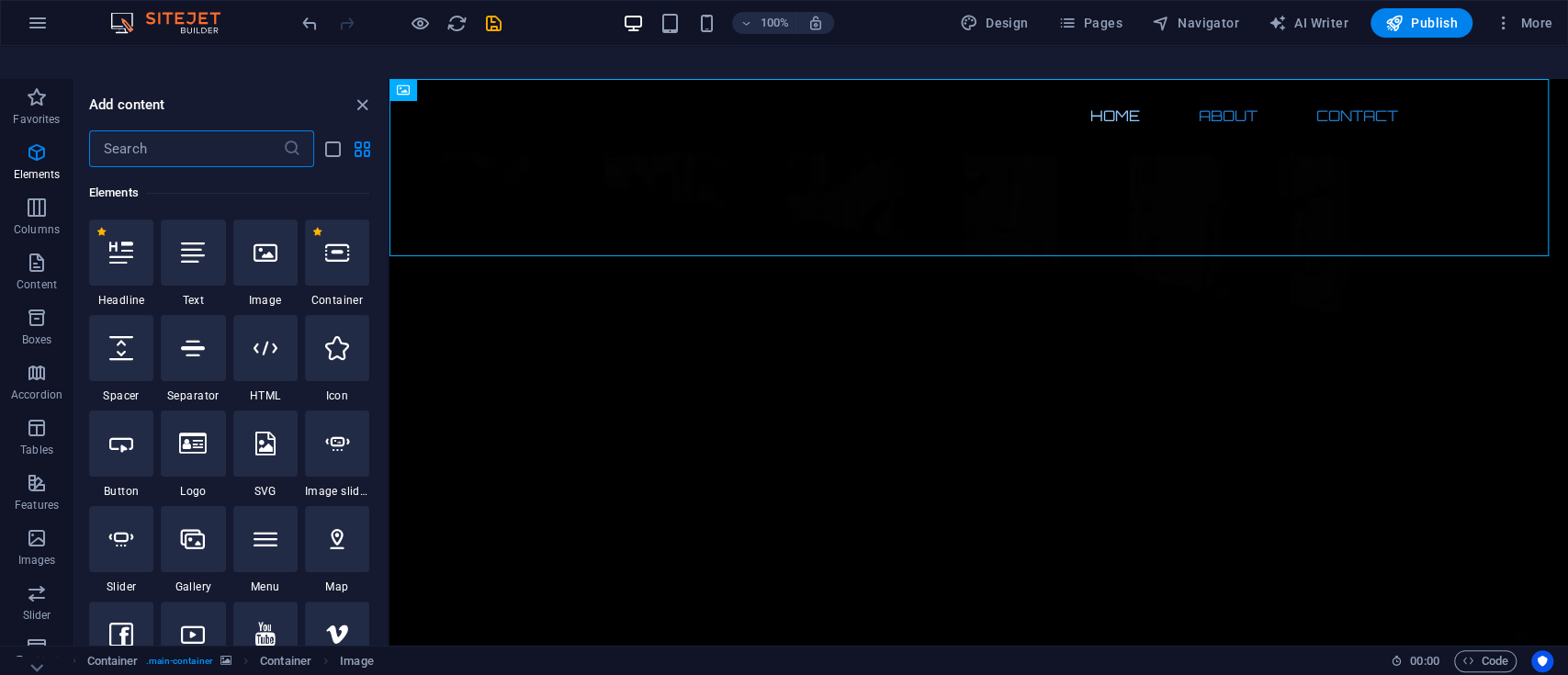
scroll to position [196, 0]
click at [201, 431] on icon at bounding box center [193, 443] width 28 height 24
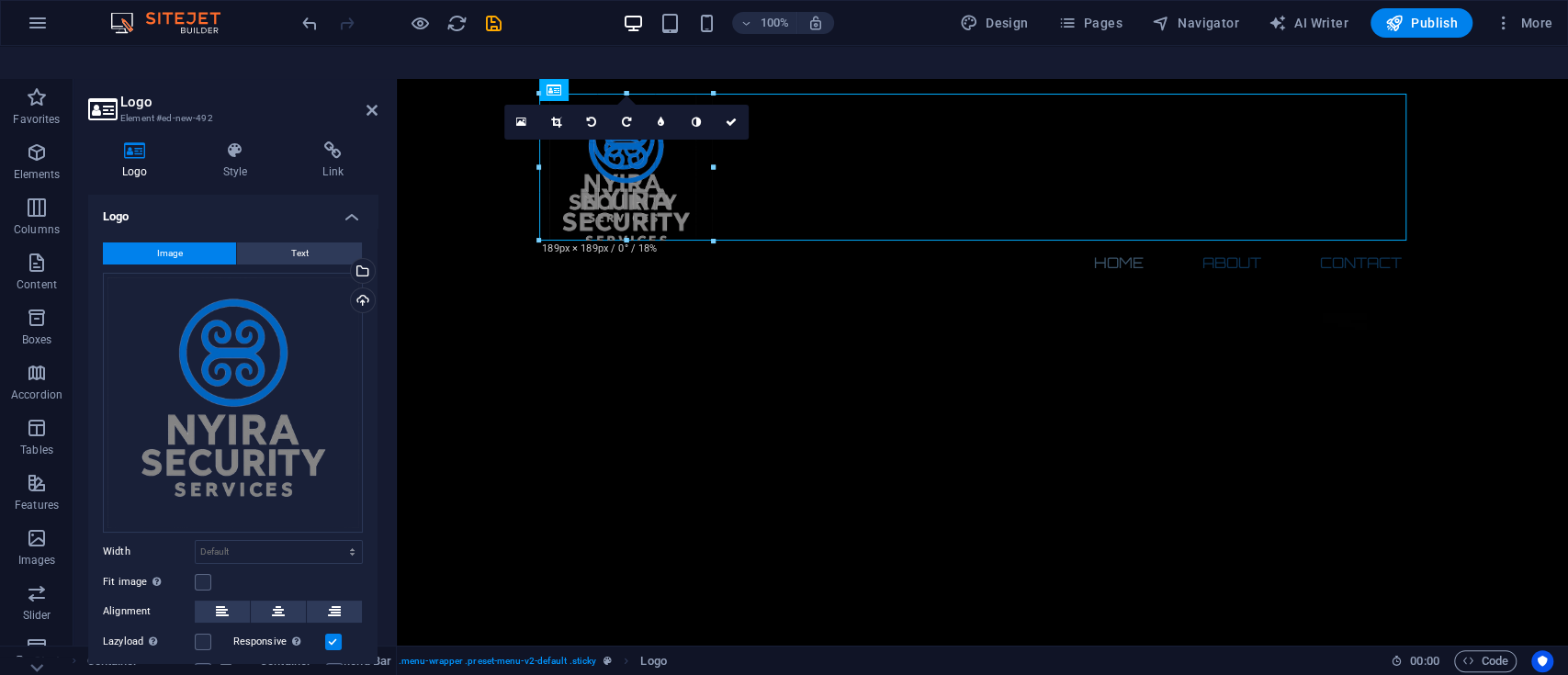
drag, startPoint x: 538, startPoint y: 63, endPoint x: 1258, endPoint y: 709, distance: 967.3
type input "160"
select select "px"
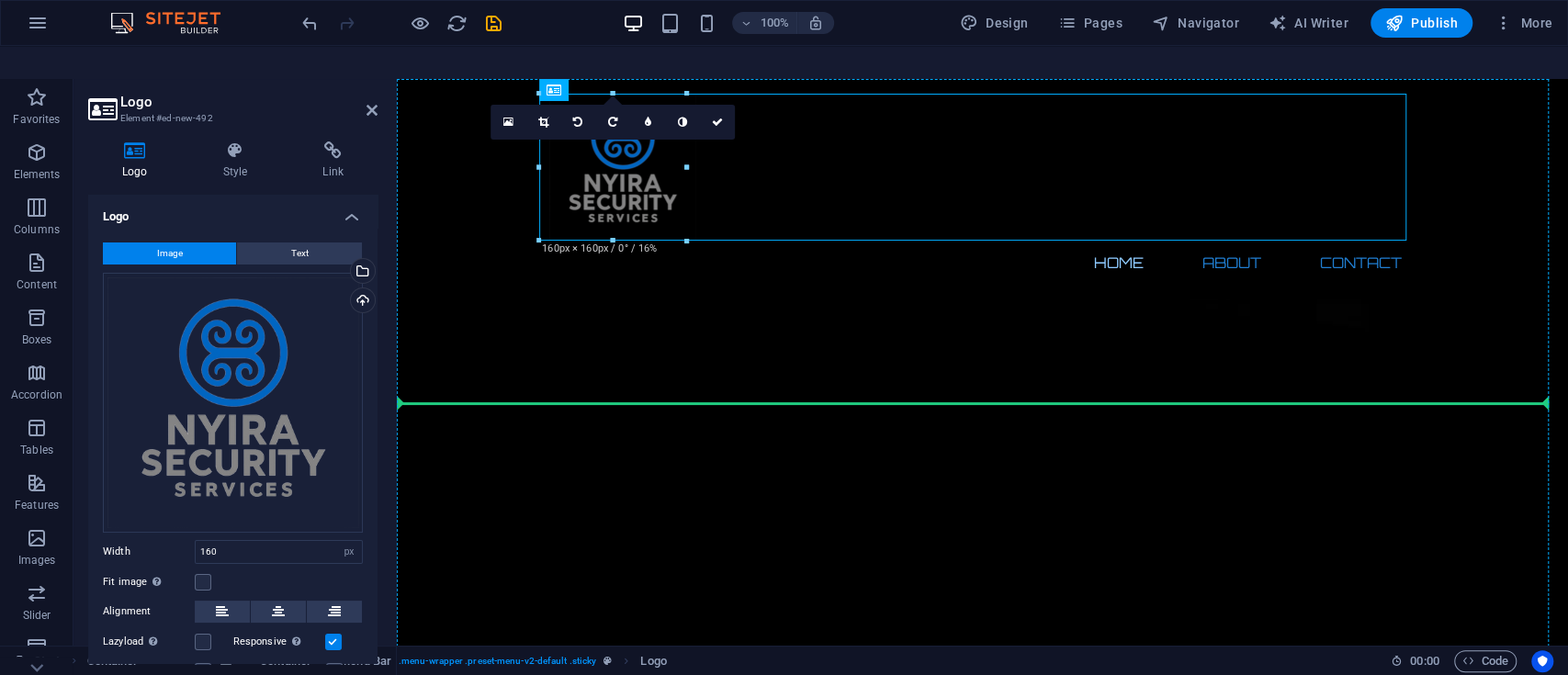
drag, startPoint x: 959, startPoint y: 144, endPoint x: 482, endPoint y: 401, distance: 541.8
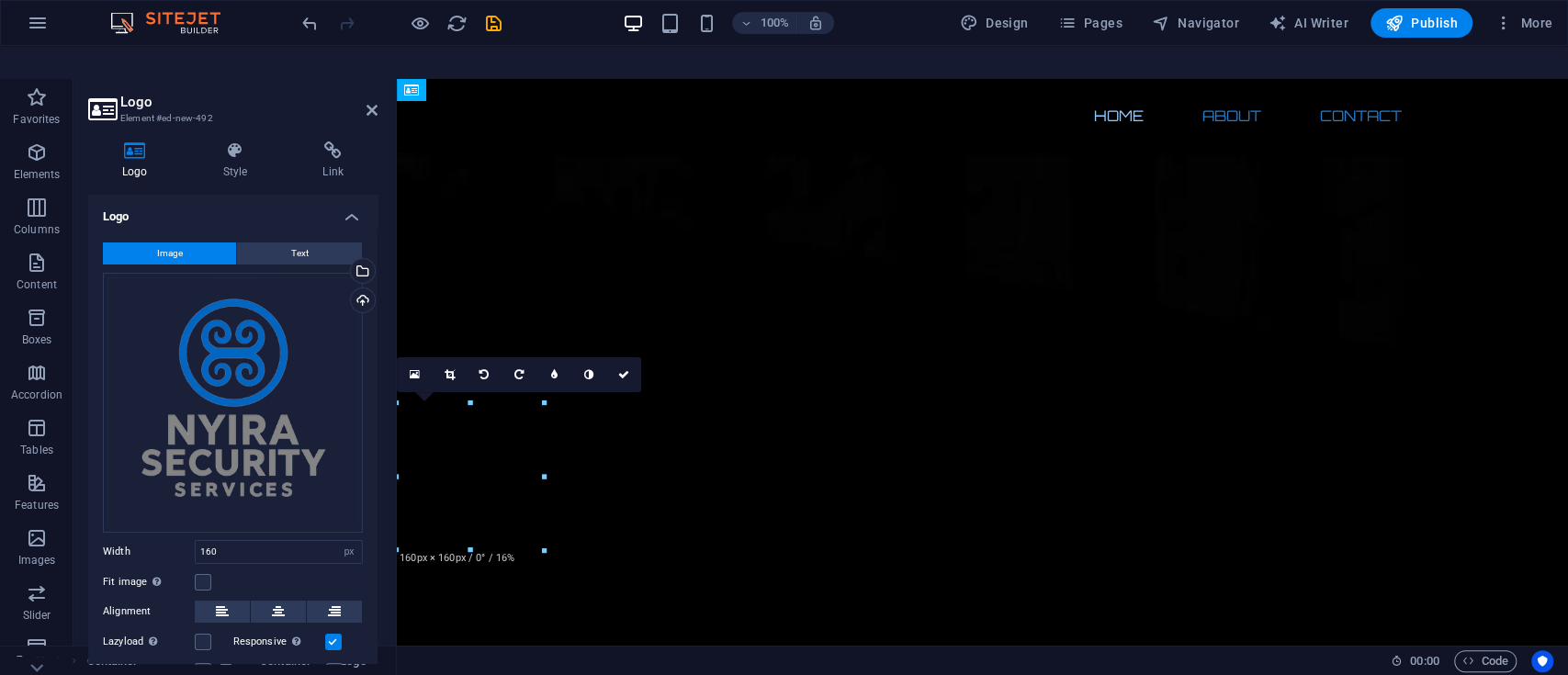
drag, startPoint x: 832, startPoint y: 296, endPoint x: 575, endPoint y: 258, distance: 259.8
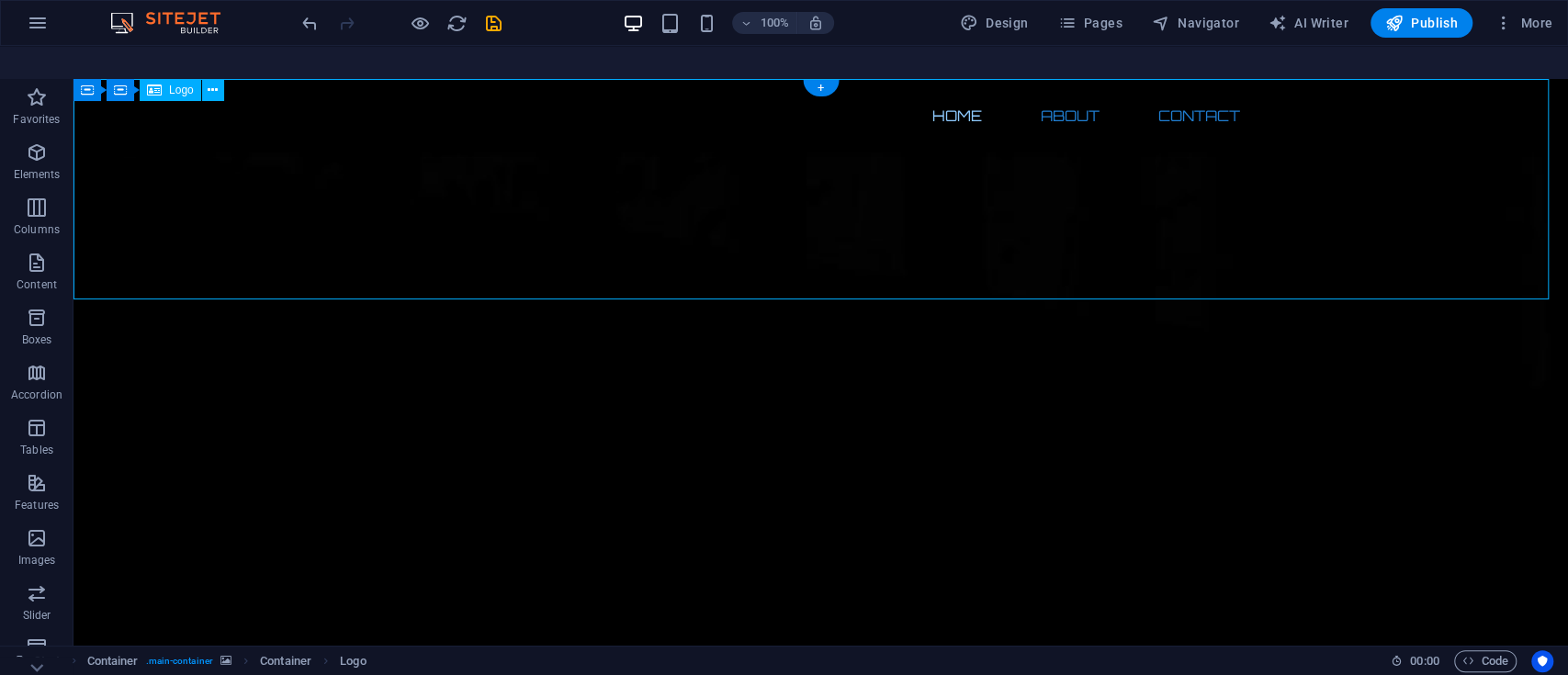
select select "px"
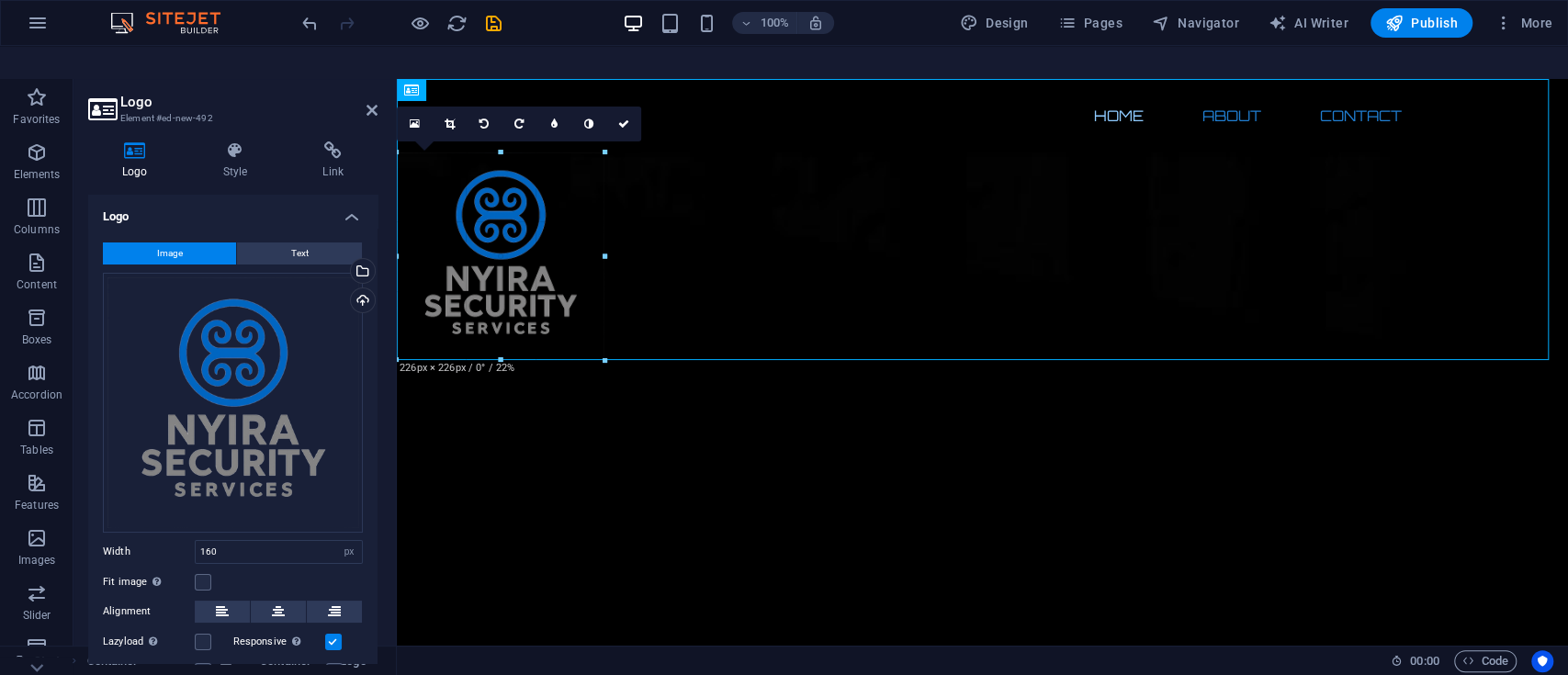
drag, startPoint x: 539, startPoint y: 268, endPoint x: 604, endPoint y: 327, distance: 87.8
type input "226"
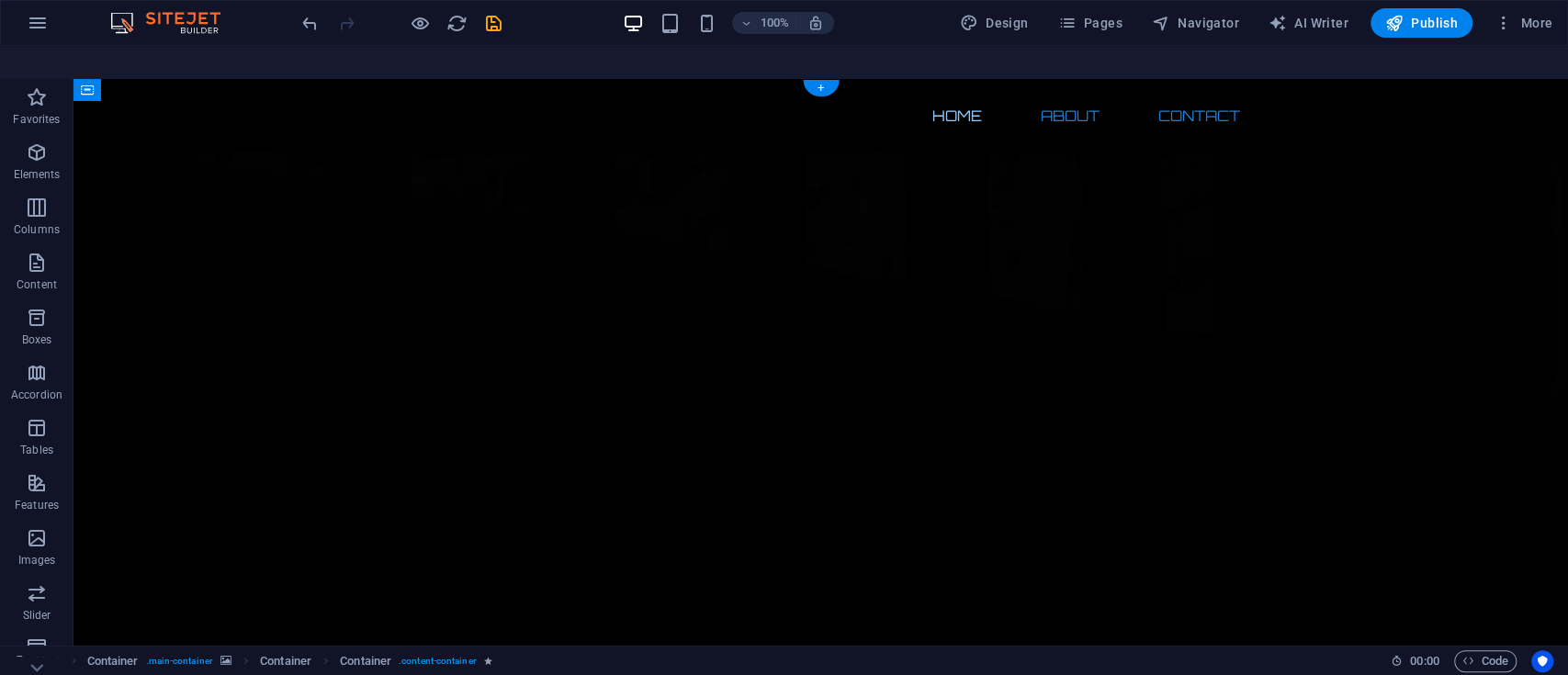
drag, startPoint x: 197, startPoint y: 499, endPoint x: 140, endPoint y: 424, distance: 94.2
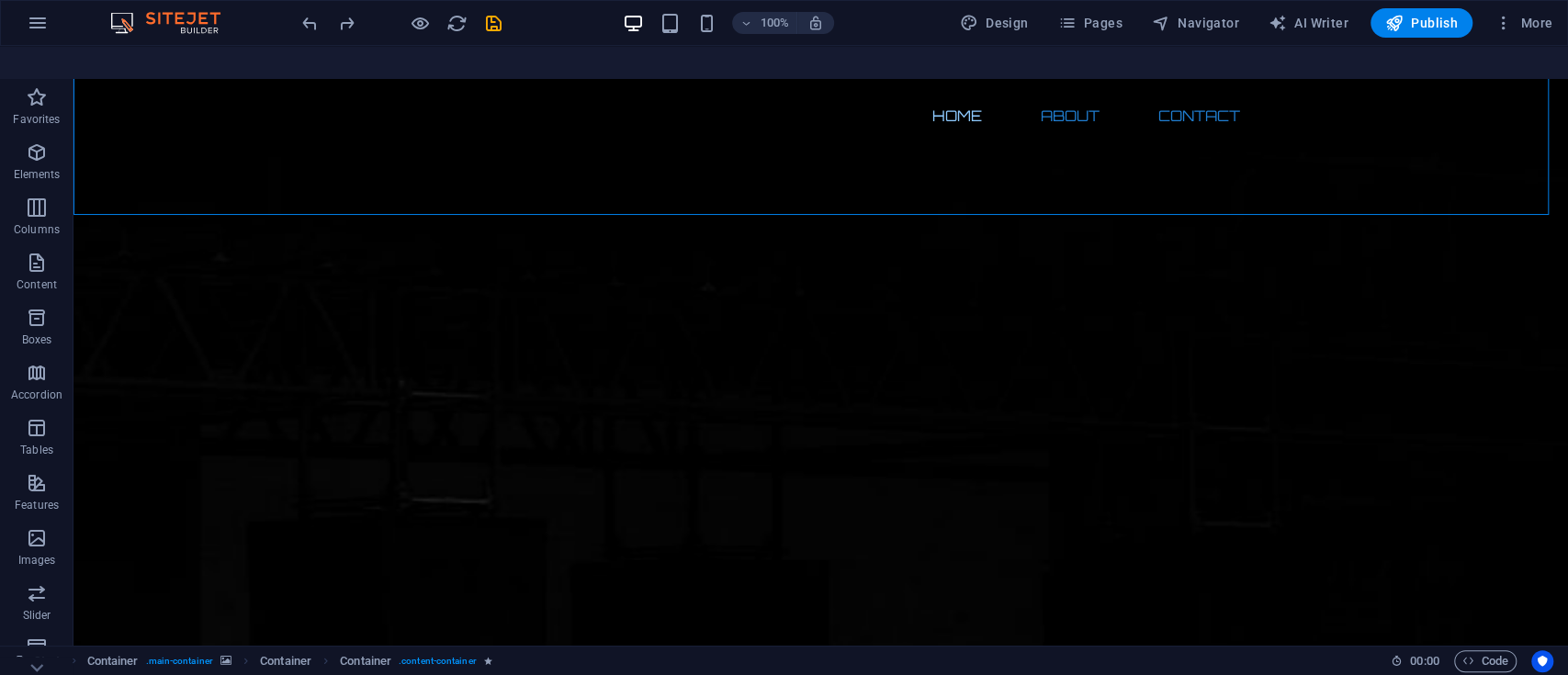
scroll to position [0, 0]
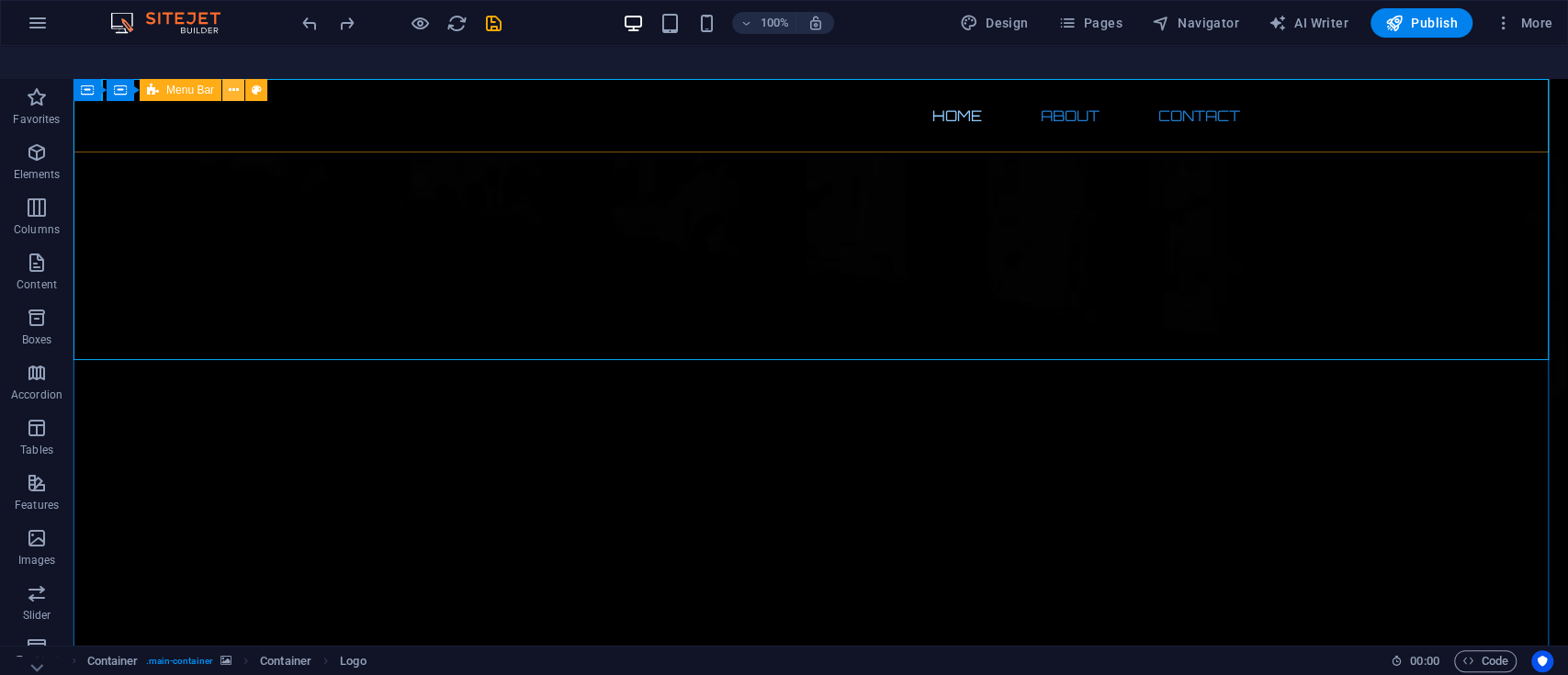
click at [230, 81] on icon at bounding box center [234, 90] width 10 height 19
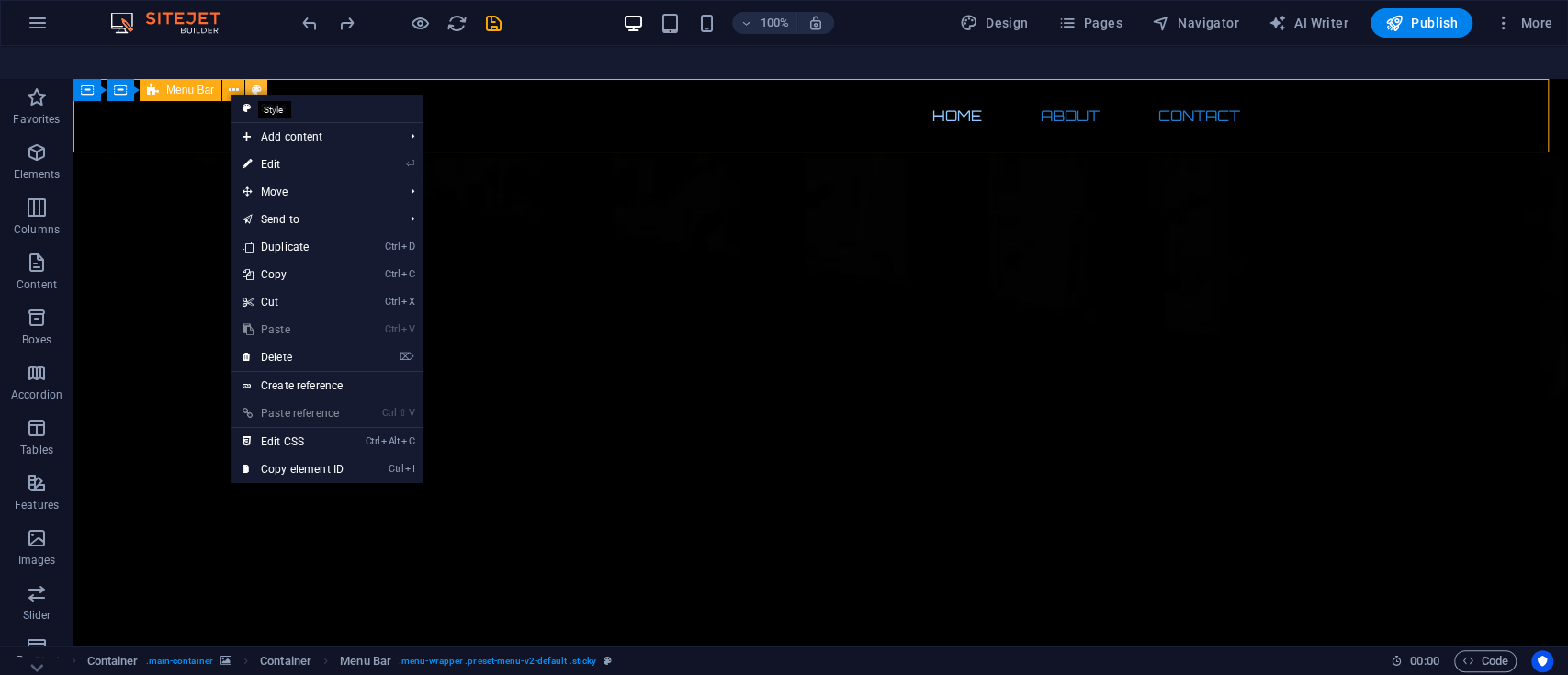
click at [254, 81] on icon at bounding box center [257, 90] width 10 height 19
select select "rem"
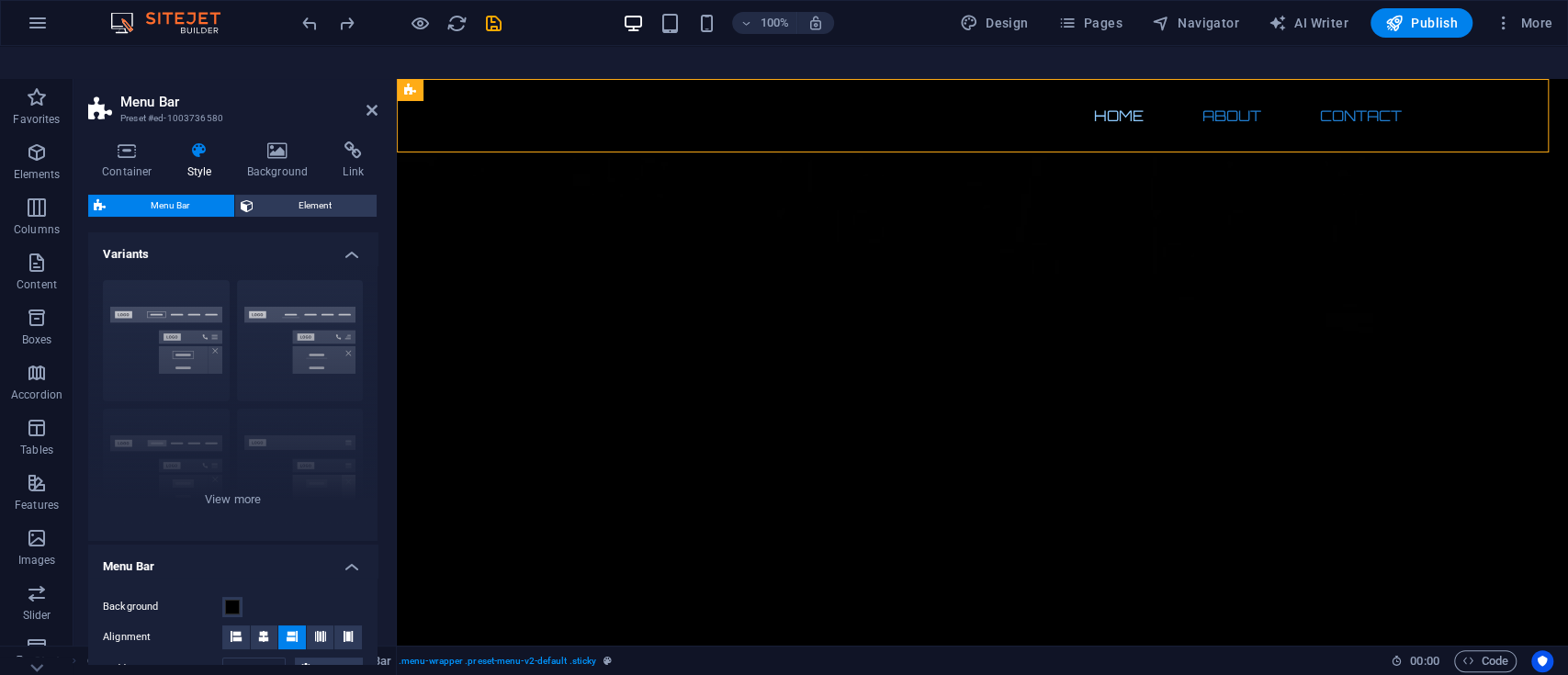
drag, startPoint x: 382, startPoint y: 393, endPoint x: 377, endPoint y: 420, distance: 27.5
click at [377, 420] on div "Container Style Background Link Size Height Default px rem % vh vw Min. height …" at bounding box center [233, 402] width 319 height 552
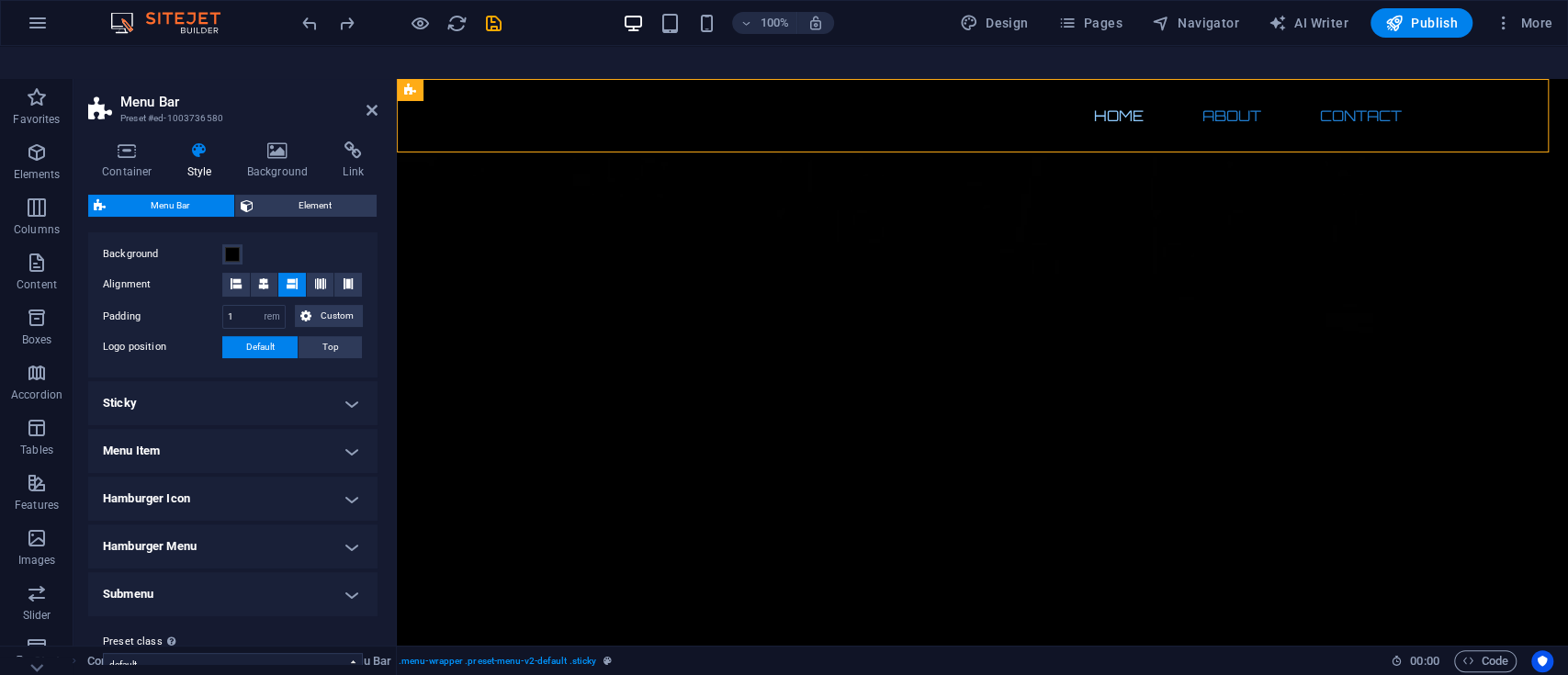
scroll to position [376, 0]
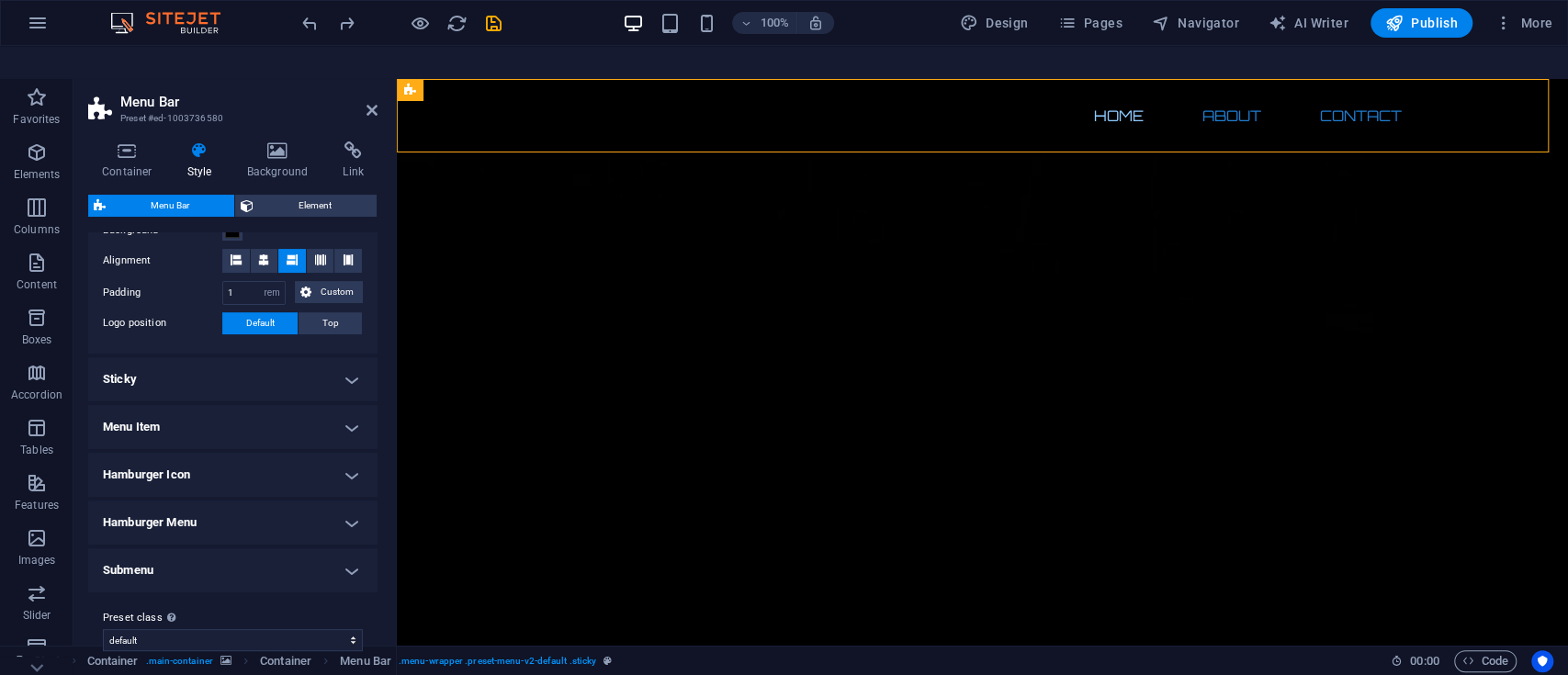
click at [348, 452] on h4 "Hamburger Icon" at bounding box center [233, 474] width 290 height 44
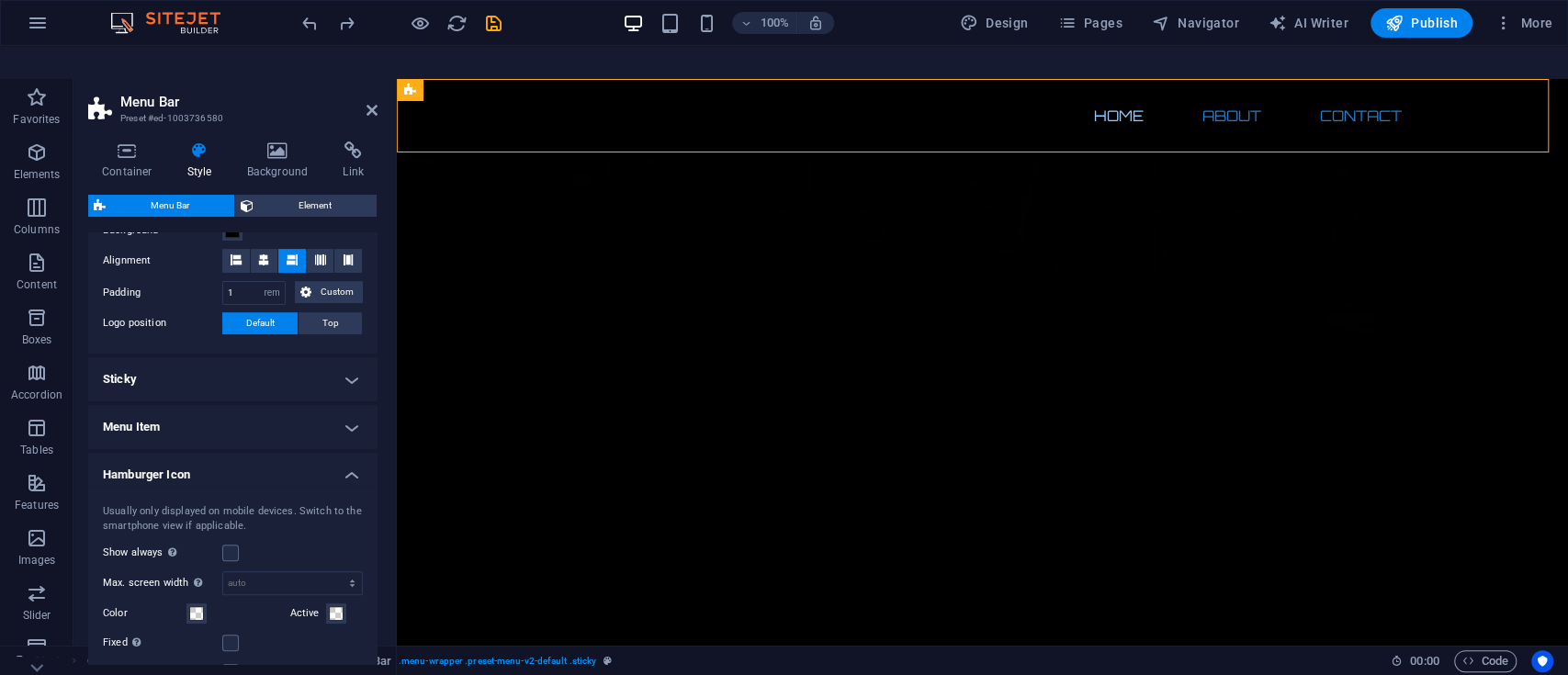
click at [348, 452] on h4 "Hamburger Icon" at bounding box center [233, 468] width 290 height 33
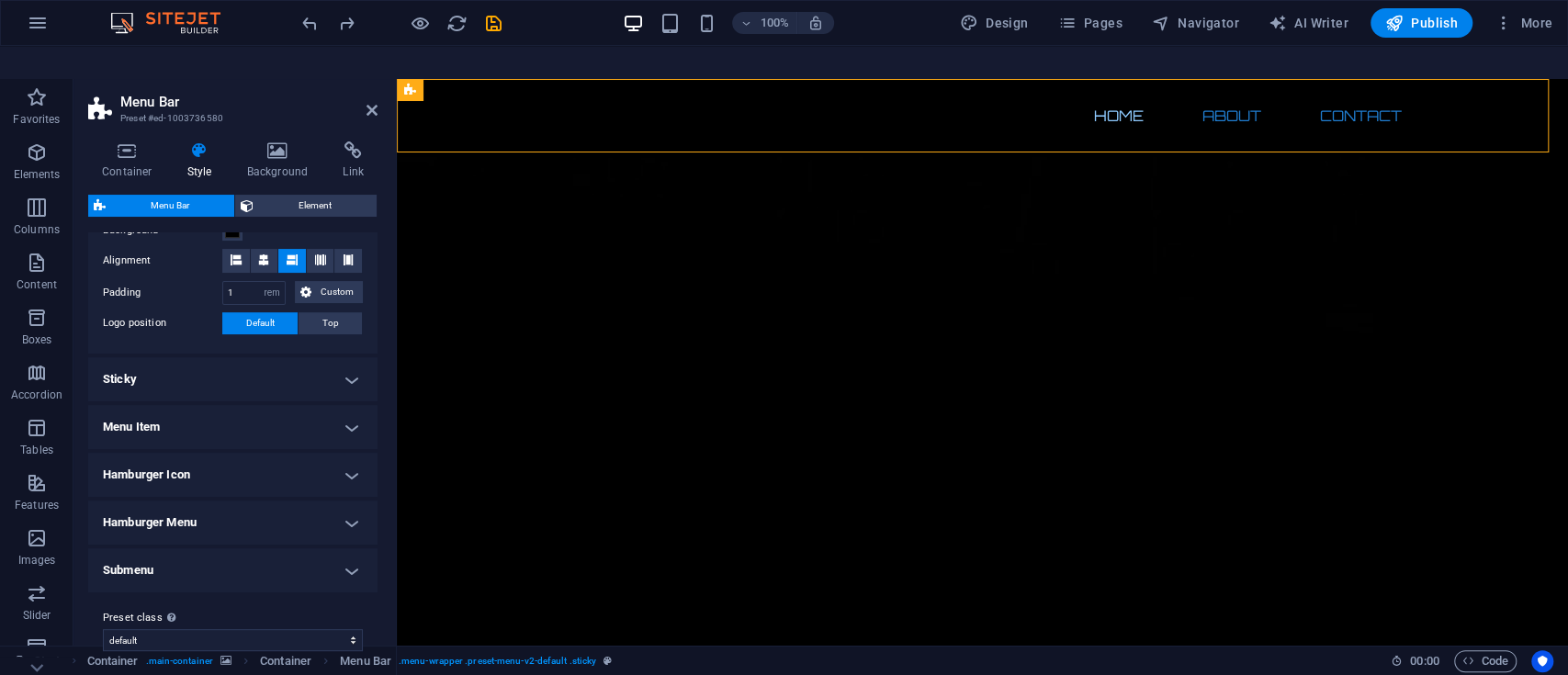
drag, startPoint x: 374, startPoint y: 427, endPoint x: 376, endPoint y: 327, distance: 100.0
click at [376, 327] on div "Variants Border Centered Default Fixed Loki Trigger Wide XXL Menu Bar Backgroun…" at bounding box center [233, 448] width 290 height 431
drag, startPoint x: 377, startPoint y: 432, endPoint x: 398, endPoint y: 327, distance: 107.1
click at [398, 327] on div "Menu Bar Preset #ed-1003736580 Container Style Background Link Size Height Defa…" at bounding box center [821, 378] width 1495 height 600
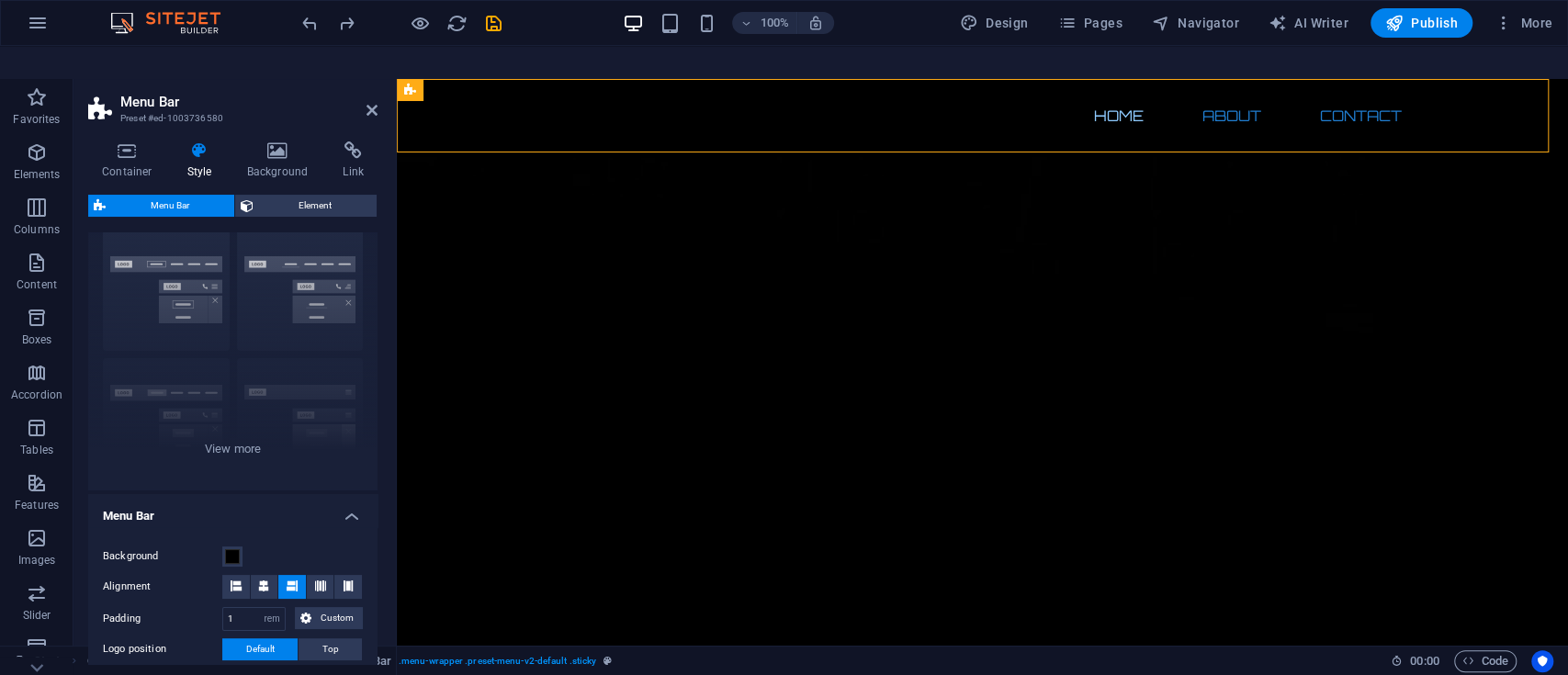
scroll to position [0, 0]
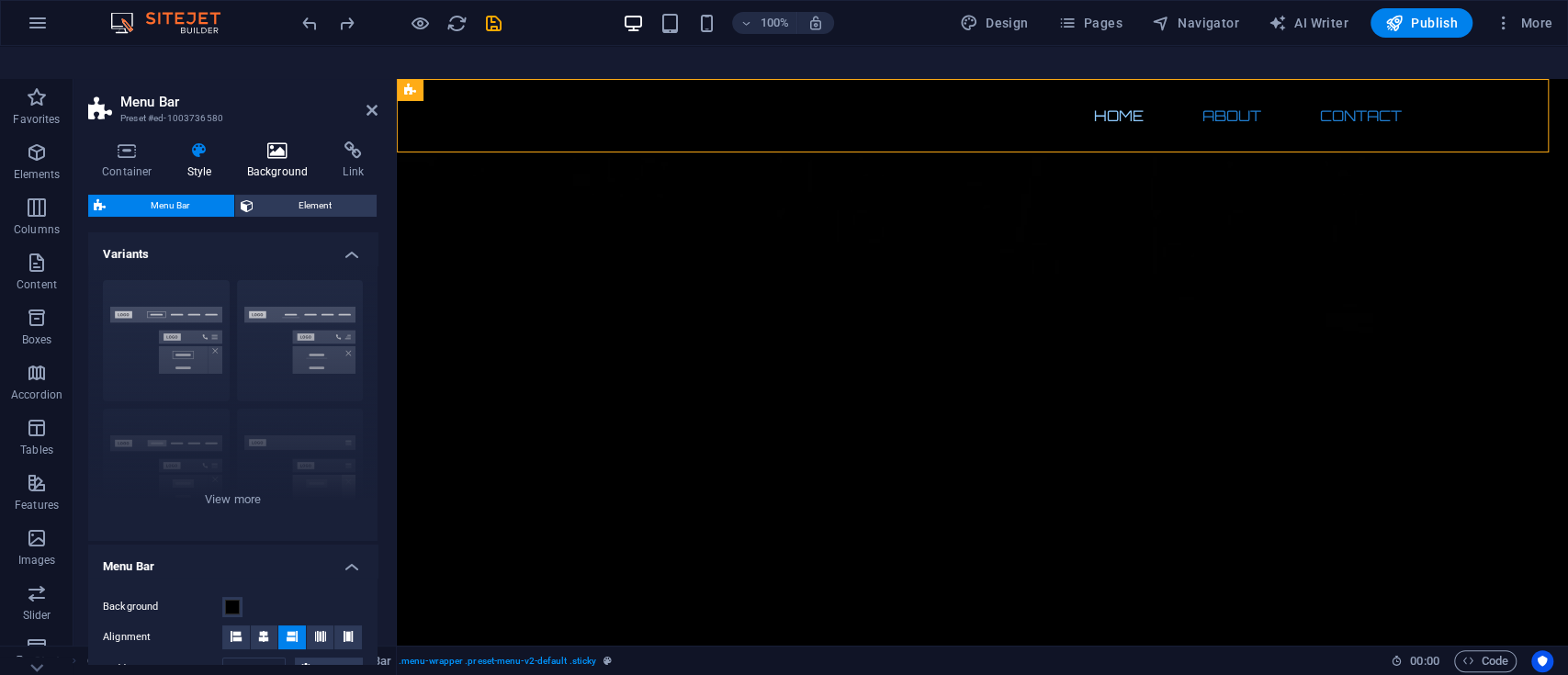
click at [282, 142] on h4 "Background" at bounding box center [282, 161] width 97 height 39
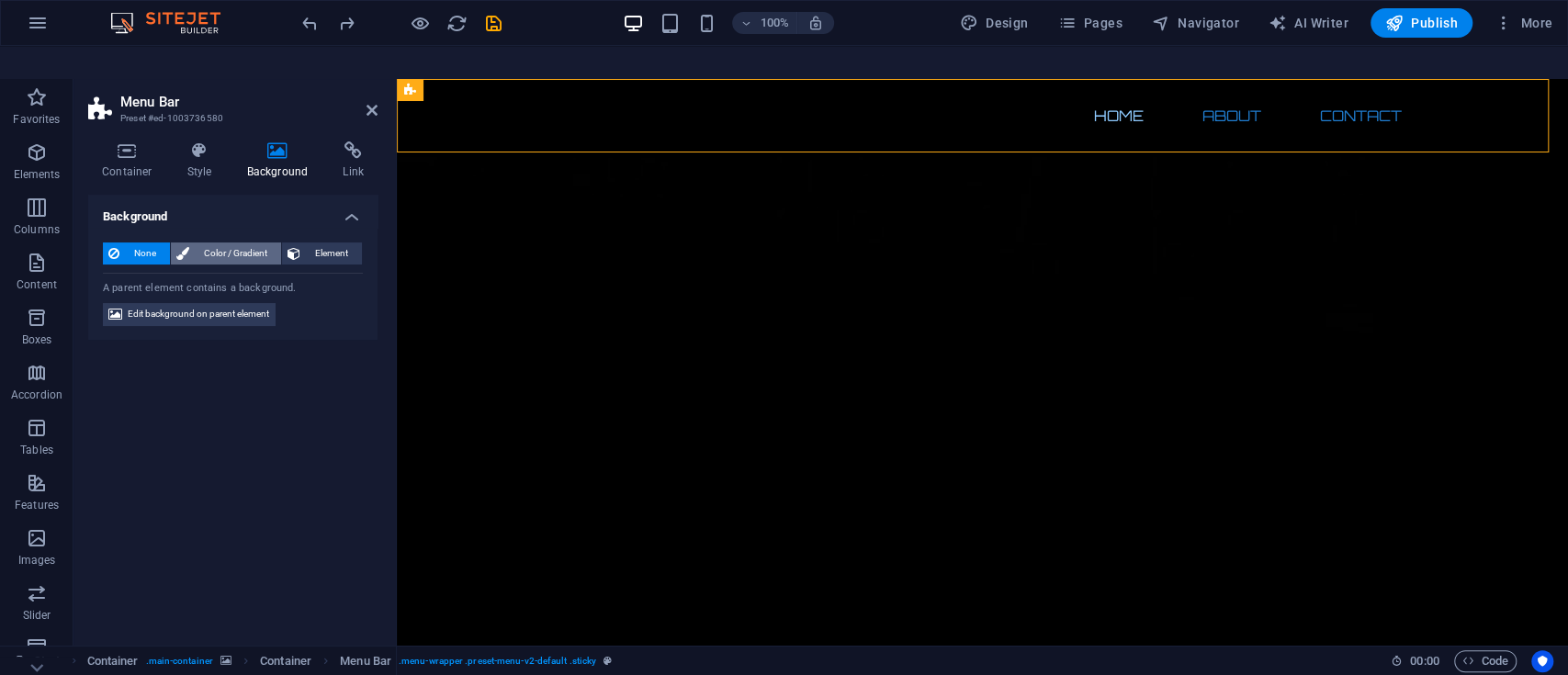
click at [228, 243] on span "Color / Gradient" at bounding box center [235, 254] width 81 height 22
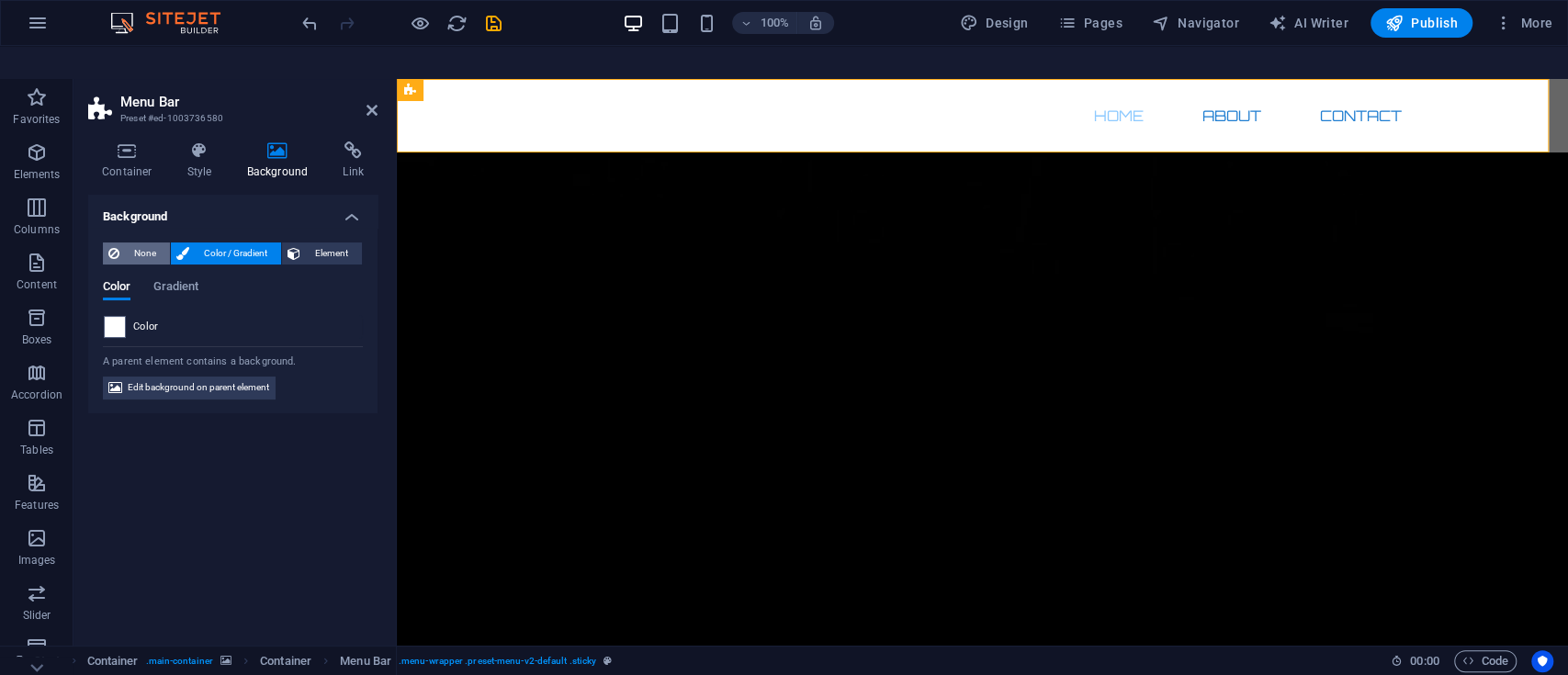
click at [143, 243] on span "None" at bounding box center [145, 254] width 40 height 22
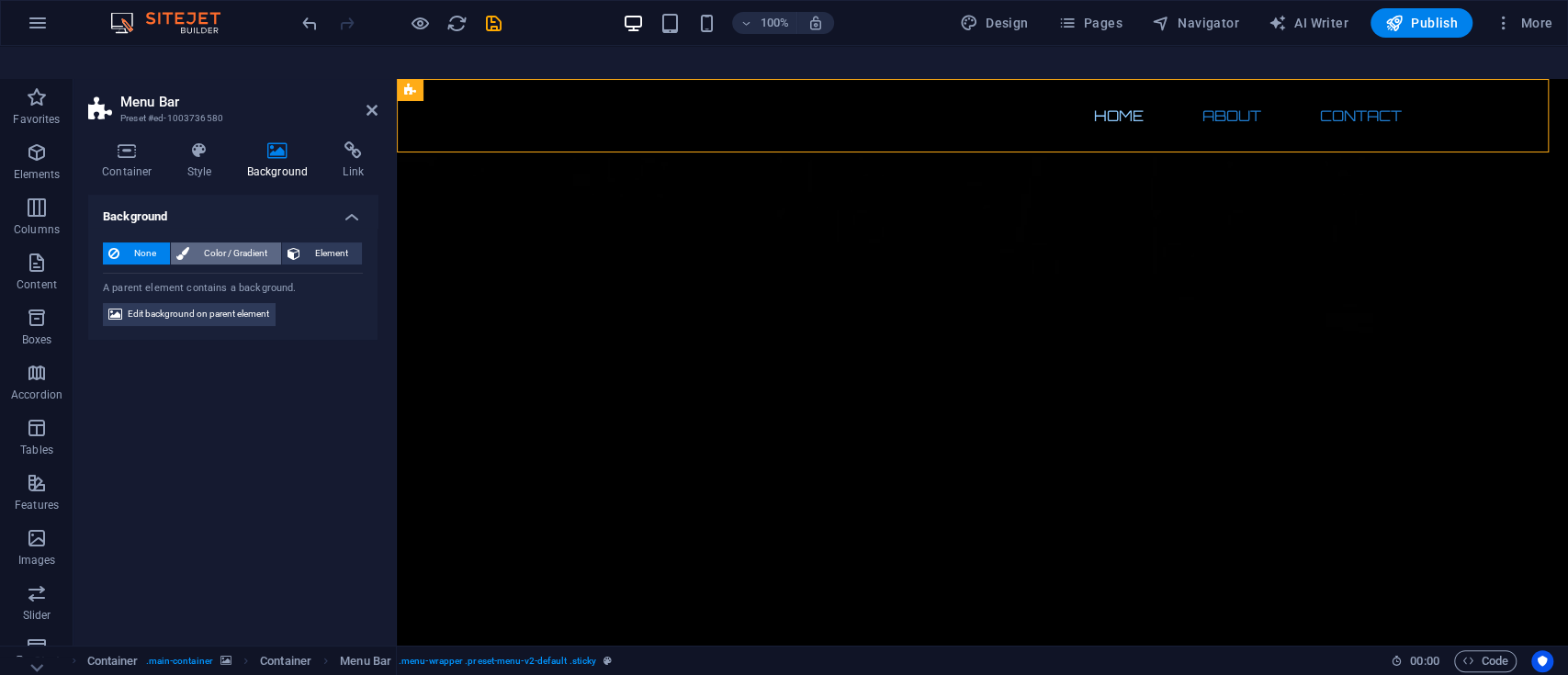
click at [235, 243] on span "Color / Gradient" at bounding box center [235, 254] width 81 height 22
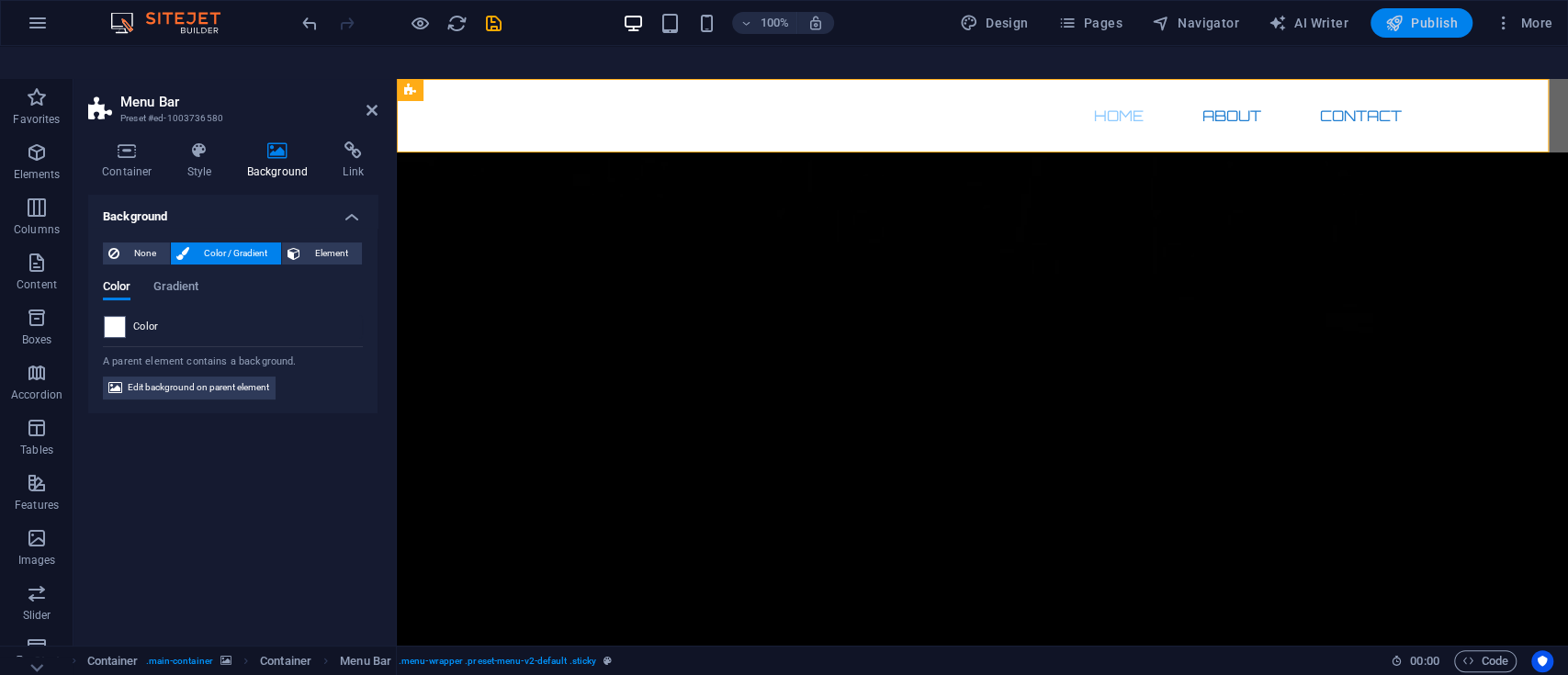
click at [1429, 11] on button "Publish" at bounding box center [1421, 22] width 102 height 29
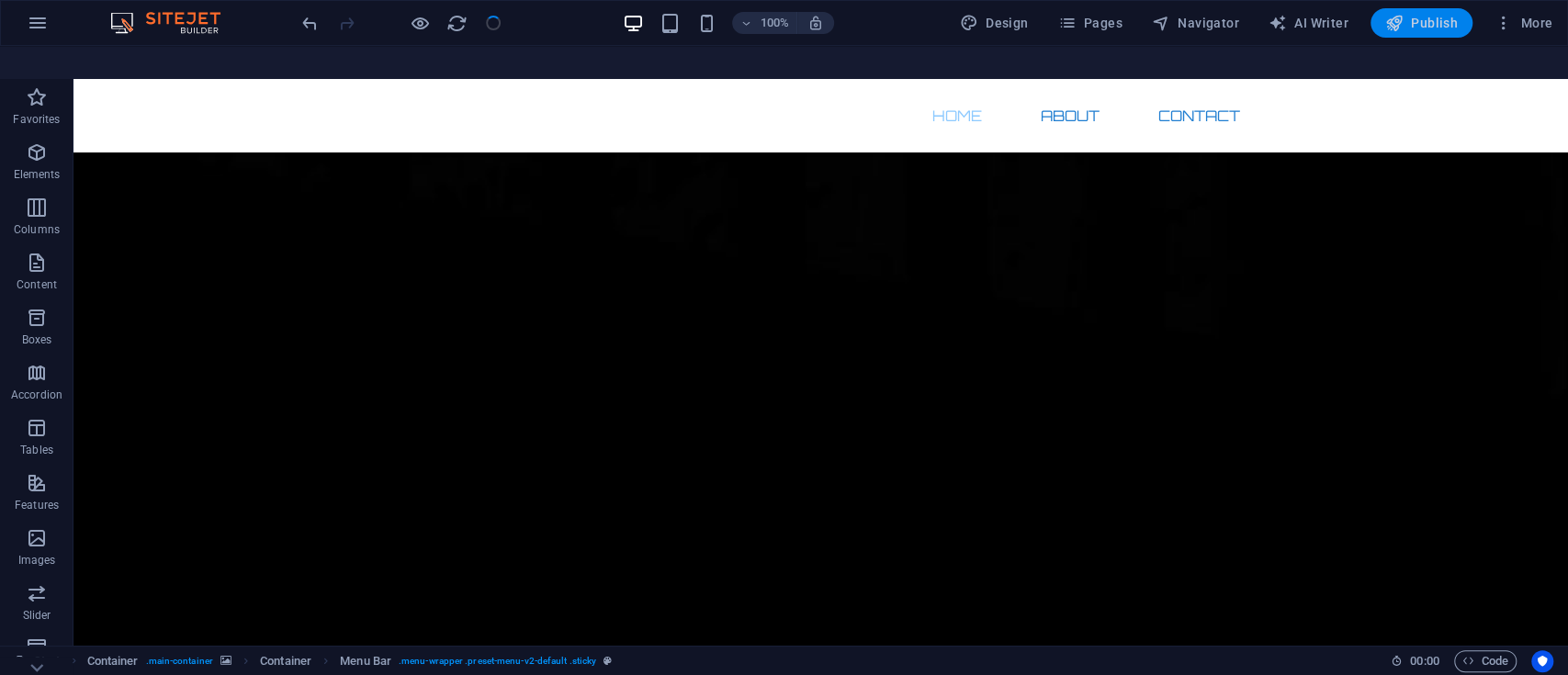
checkbox input "false"
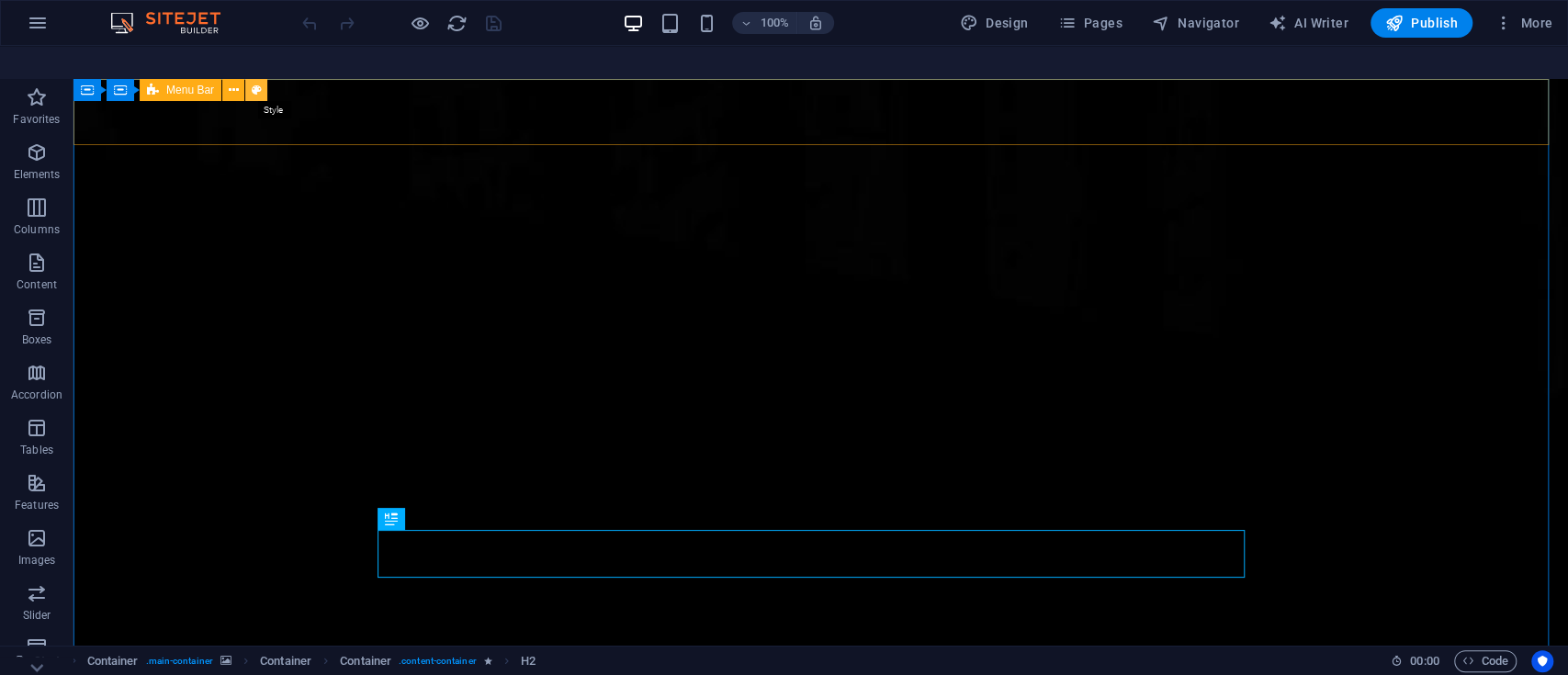
click at [260, 81] on icon at bounding box center [257, 90] width 10 height 19
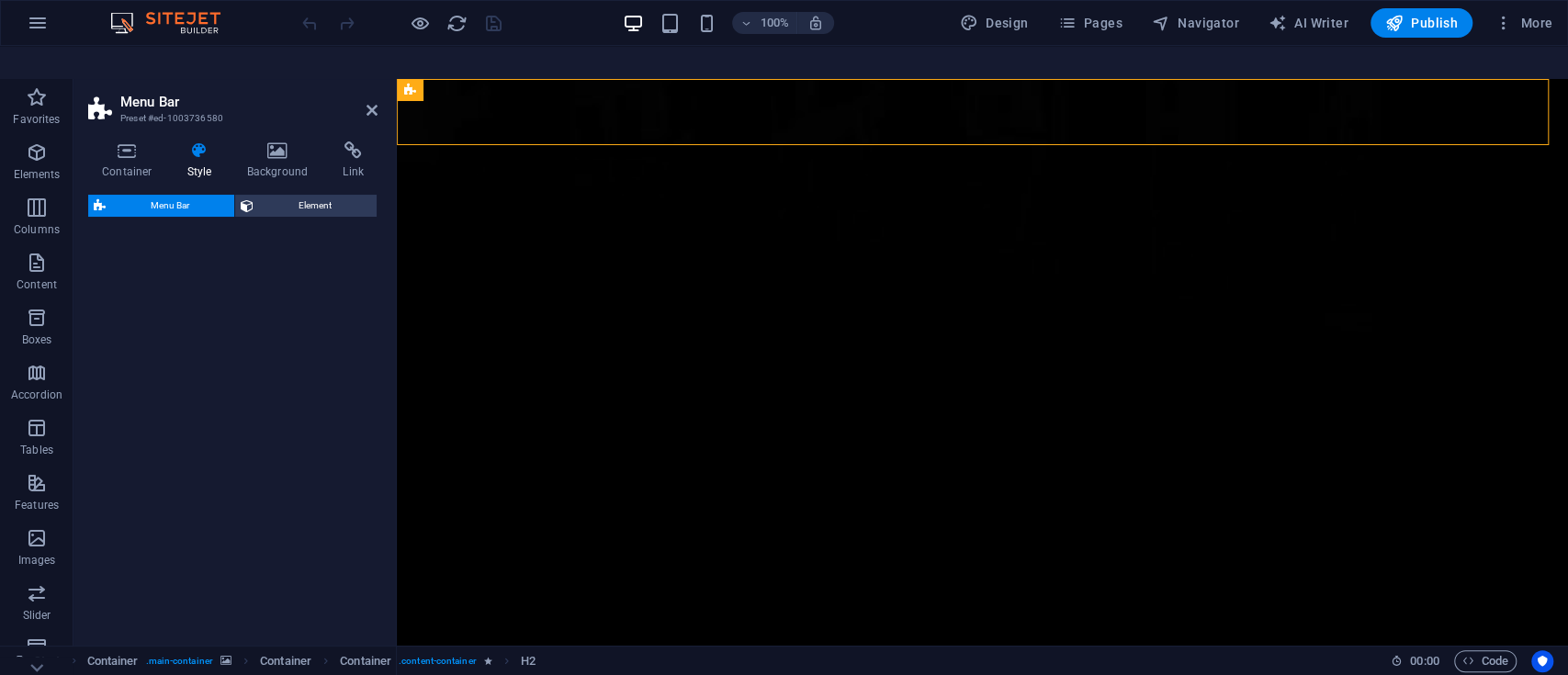
select select "rem"
select select
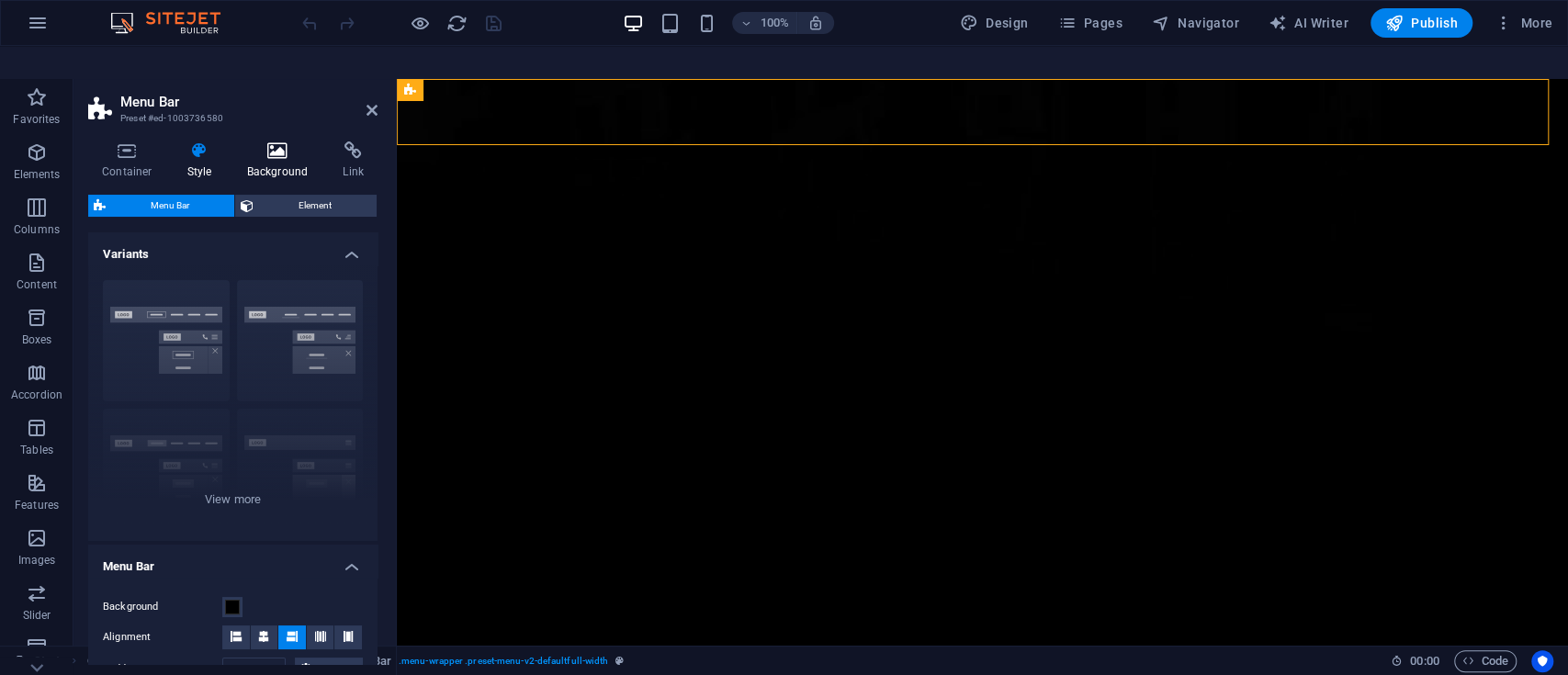
click at [279, 142] on h4 "Background" at bounding box center [282, 161] width 97 height 39
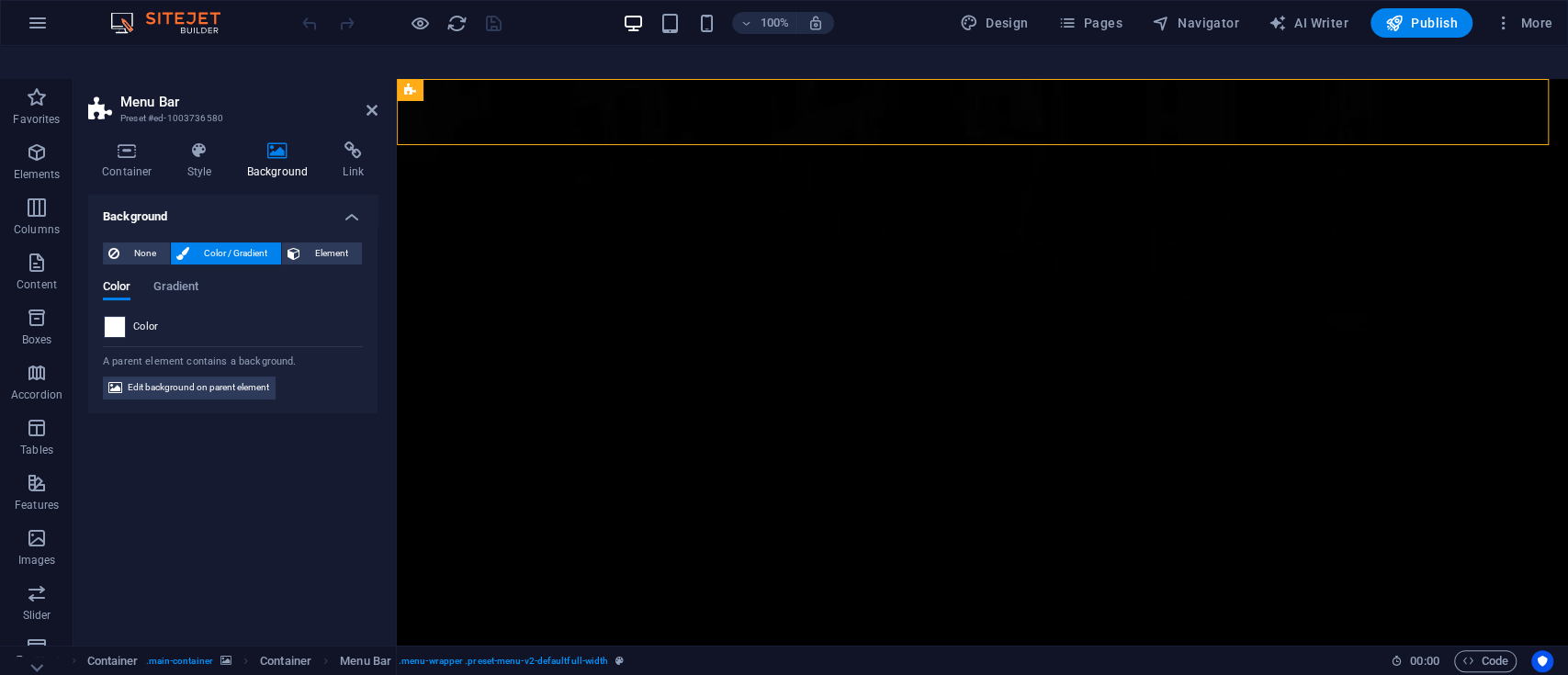
click at [115, 317] on span at bounding box center [115, 327] width 20 height 20
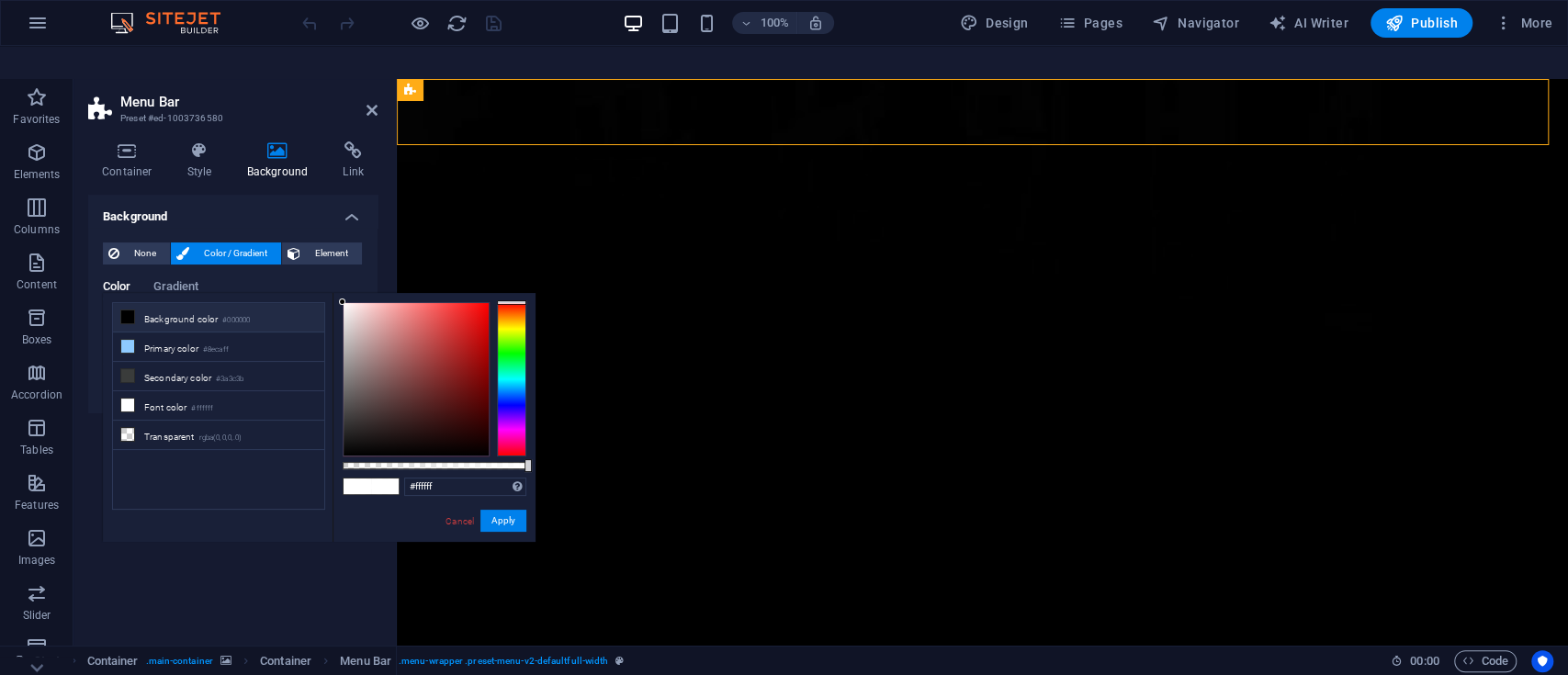
click at [207, 304] on li "Background color #000000" at bounding box center [219, 318] width 212 height 29
type input "#000000"
click at [325, 243] on span "Element" at bounding box center [331, 254] width 51 height 22
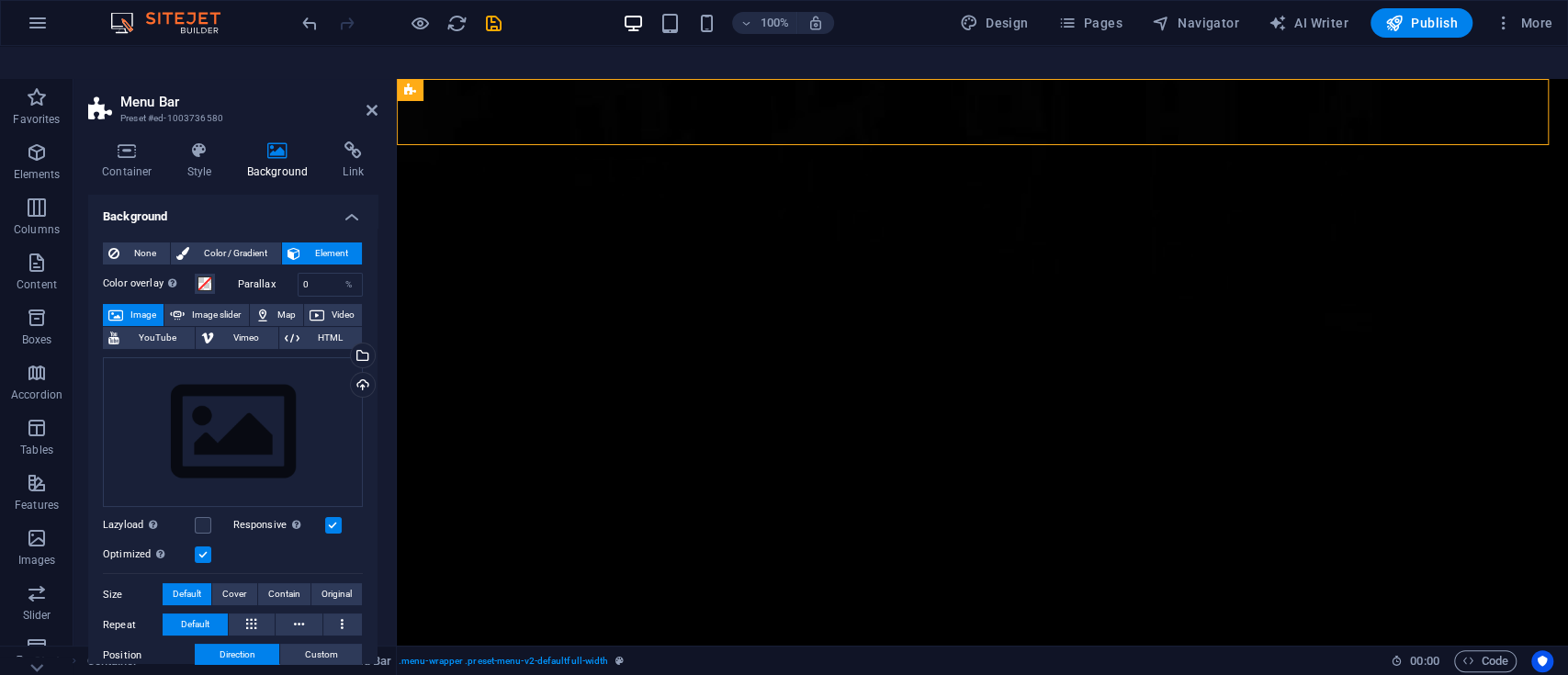
drag, startPoint x: 378, startPoint y: 180, endPoint x: 362, endPoint y: 233, distance: 55.4
click at [362, 233] on div "Container Style Background Link Size Height Default px rem % vh vw Min. height …" at bounding box center [233, 402] width 319 height 552
click at [137, 142] on icon at bounding box center [127, 151] width 78 height 18
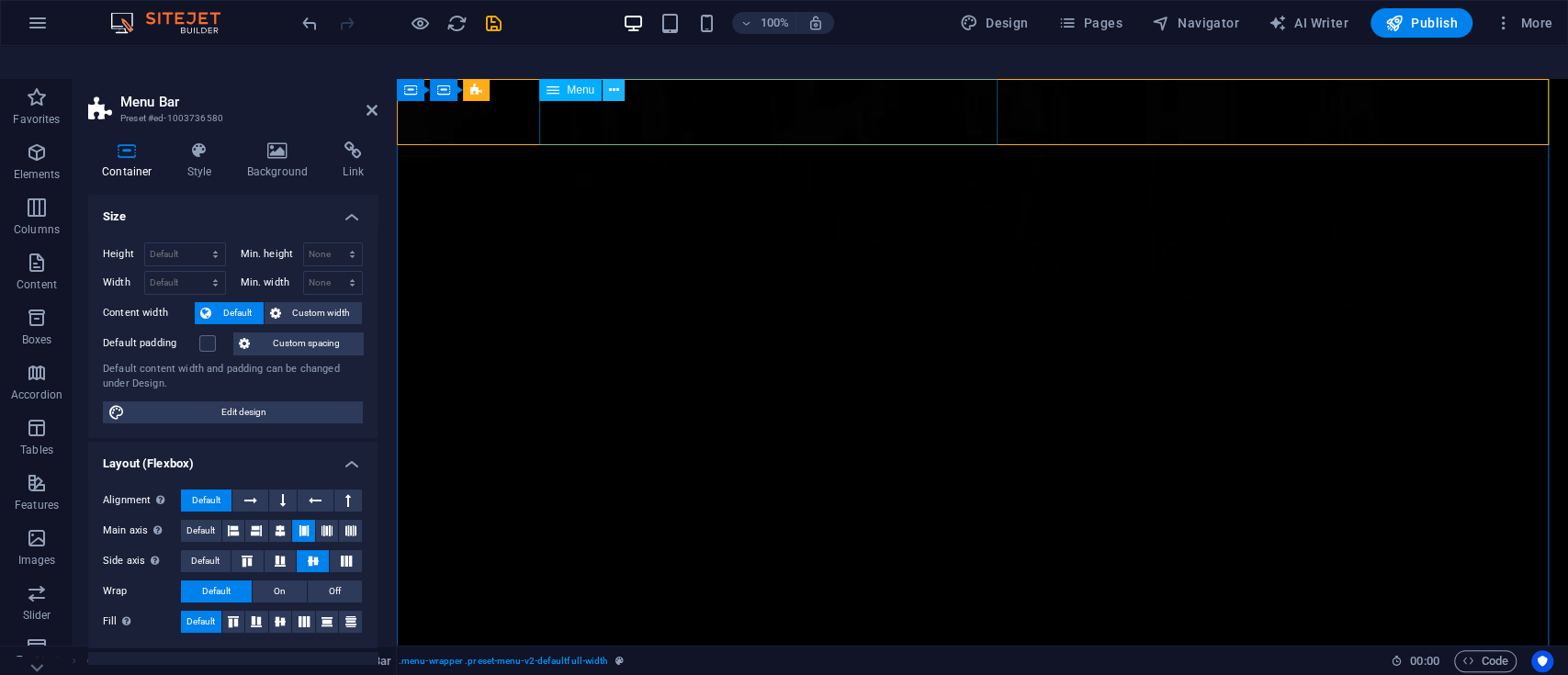
click at [617, 81] on icon at bounding box center [614, 90] width 10 height 19
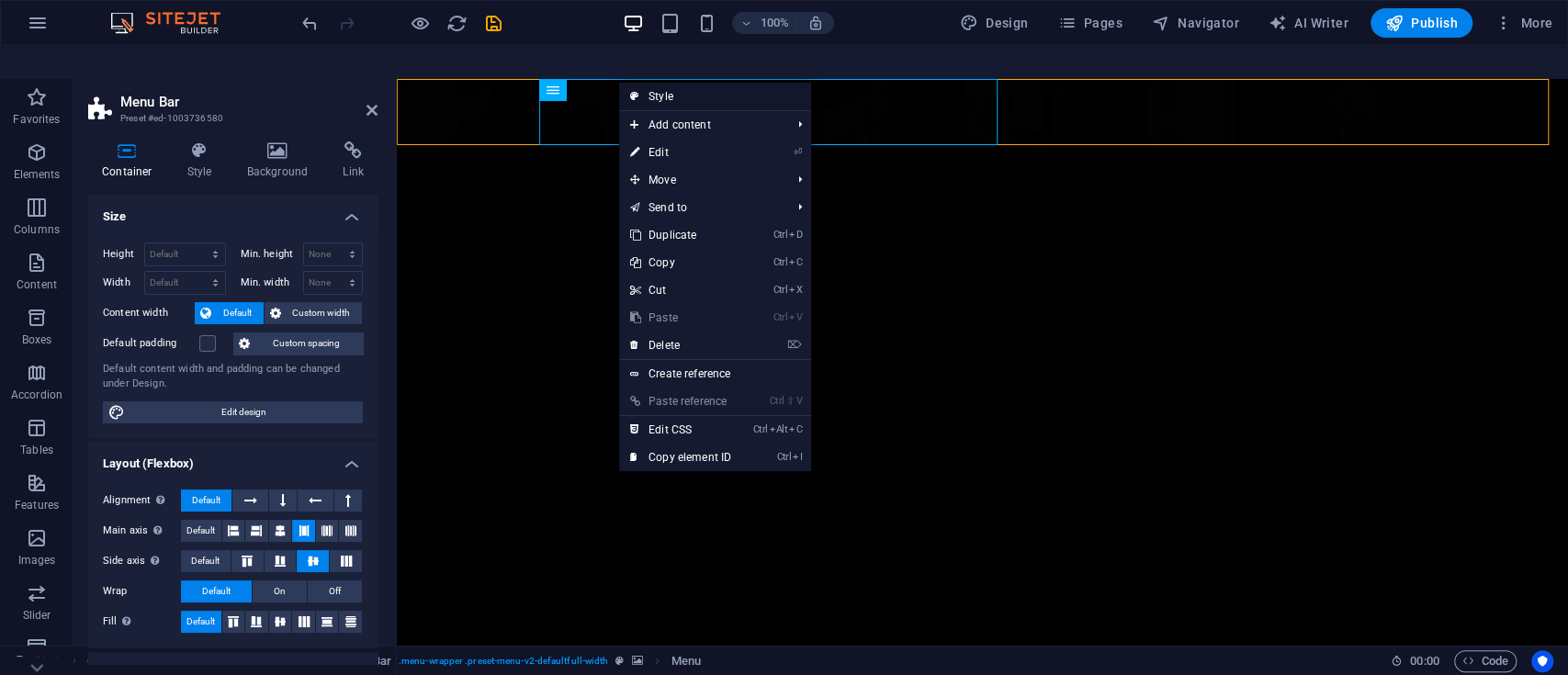
click at [661, 83] on link "Style" at bounding box center [715, 97] width 192 height 28
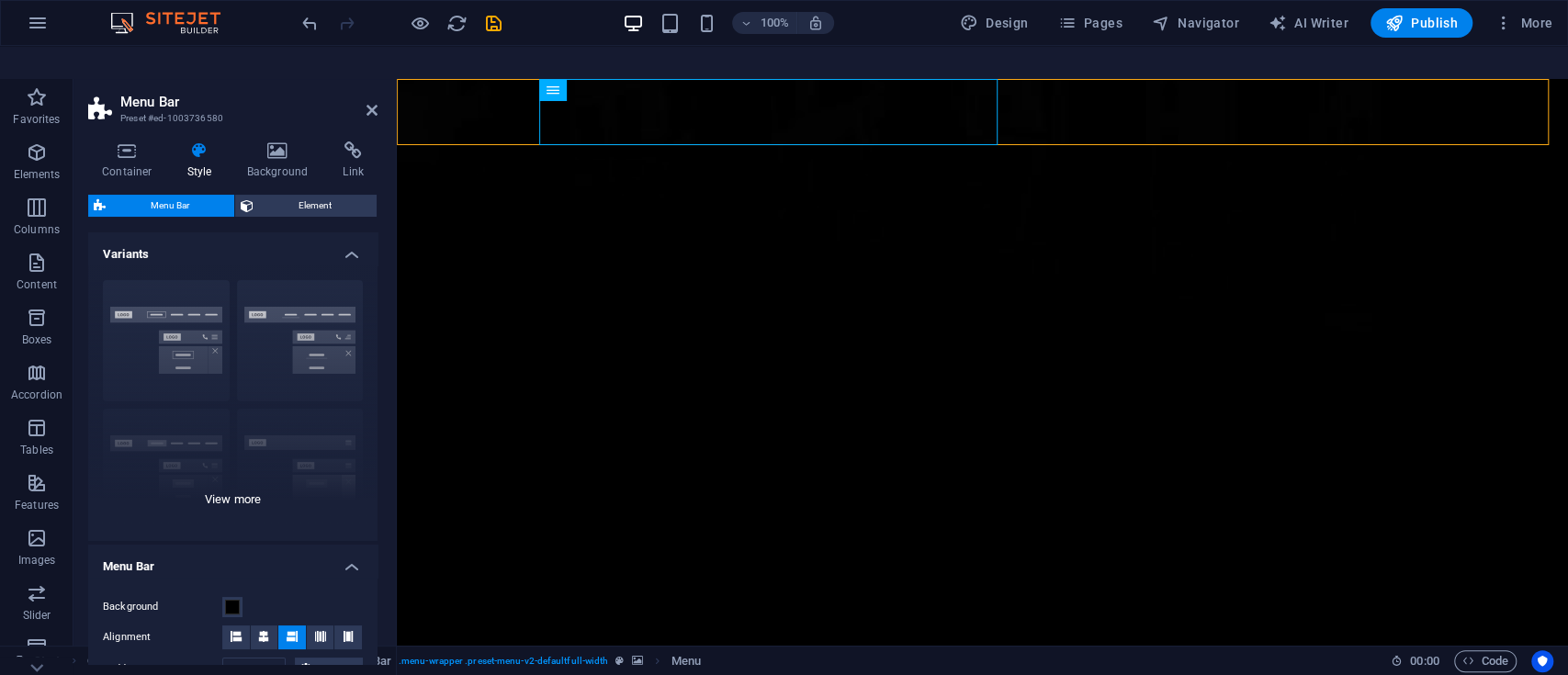
click at [291, 300] on div "Border Centered Default Fixed Loki Trigger Wide XXL" at bounding box center [233, 403] width 290 height 276
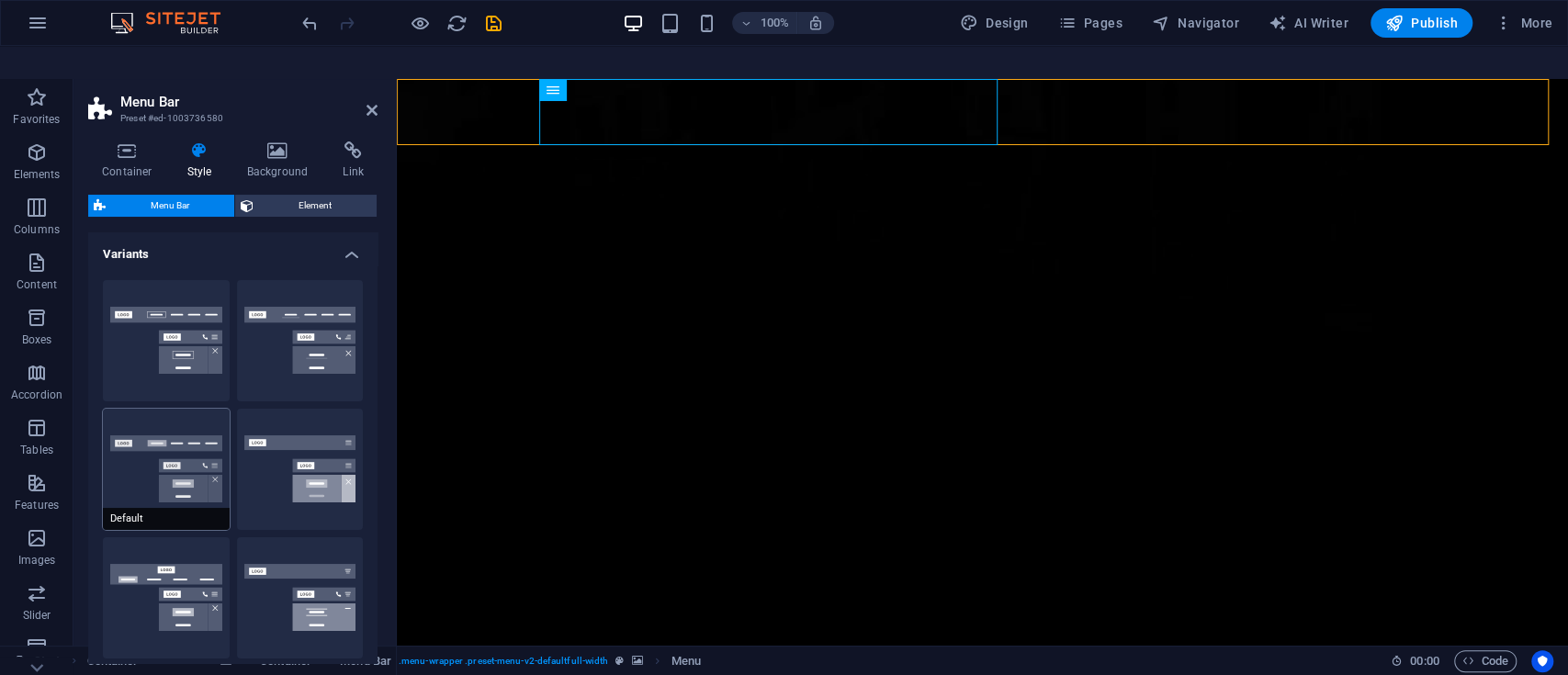
click at [169, 418] on button "Default" at bounding box center [166, 468] width 127 height 121
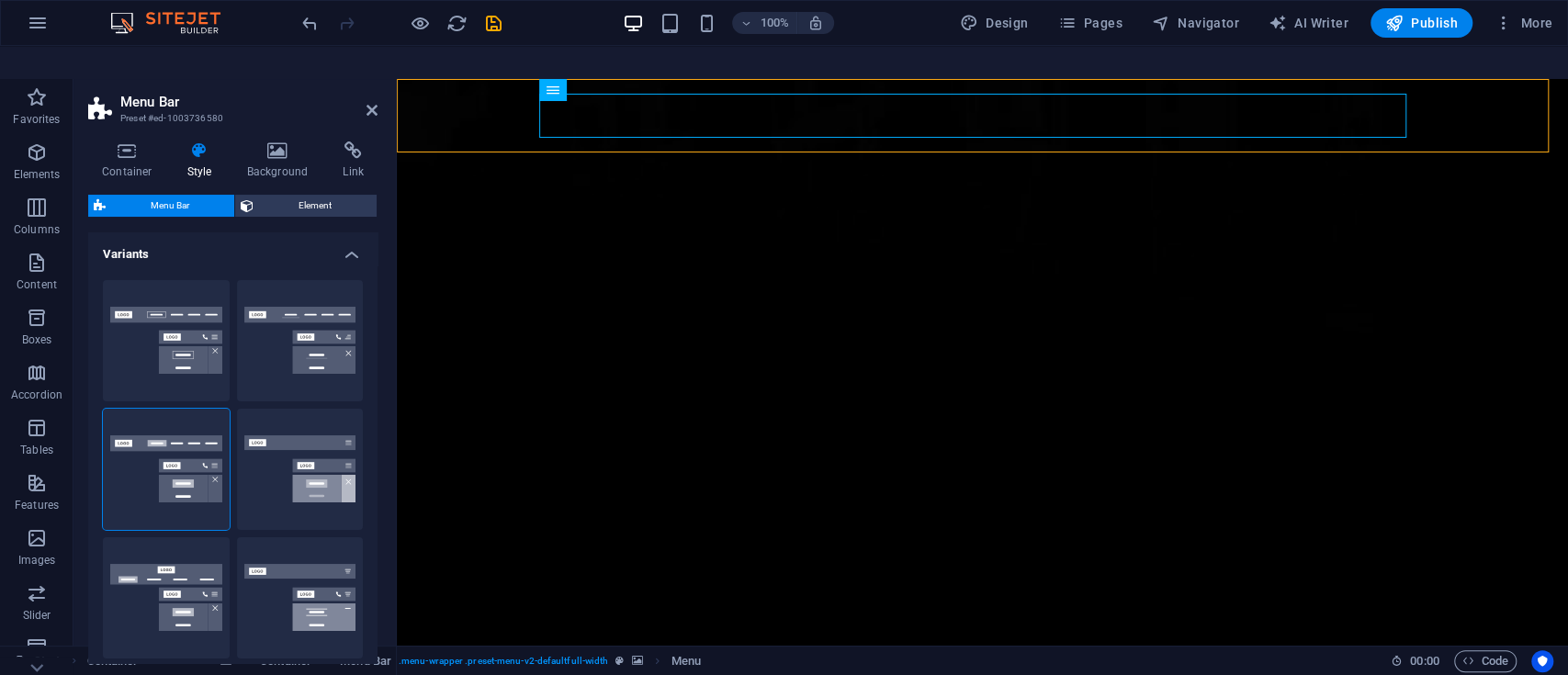
drag, startPoint x: 374, startPoint y: 274, endPoint x: 365, endPoint y: 348, distance: 74.5
click at [365, 348] on div "Border Centered Default Fixed Loki Trigger Wide XXL" at bounding box center [233, 533] width 290 height 536
click at [318, 322] on button "Centered" at bounding box center [300, 340] width 127 height 121
click at [194, 424] on button "Default" at bounding box center [166, 468] width 127 height 121
drag, startPoint x: 374, startPoint y: 311, endPoint x: 373, endPoint y: 363, distance: 52.0
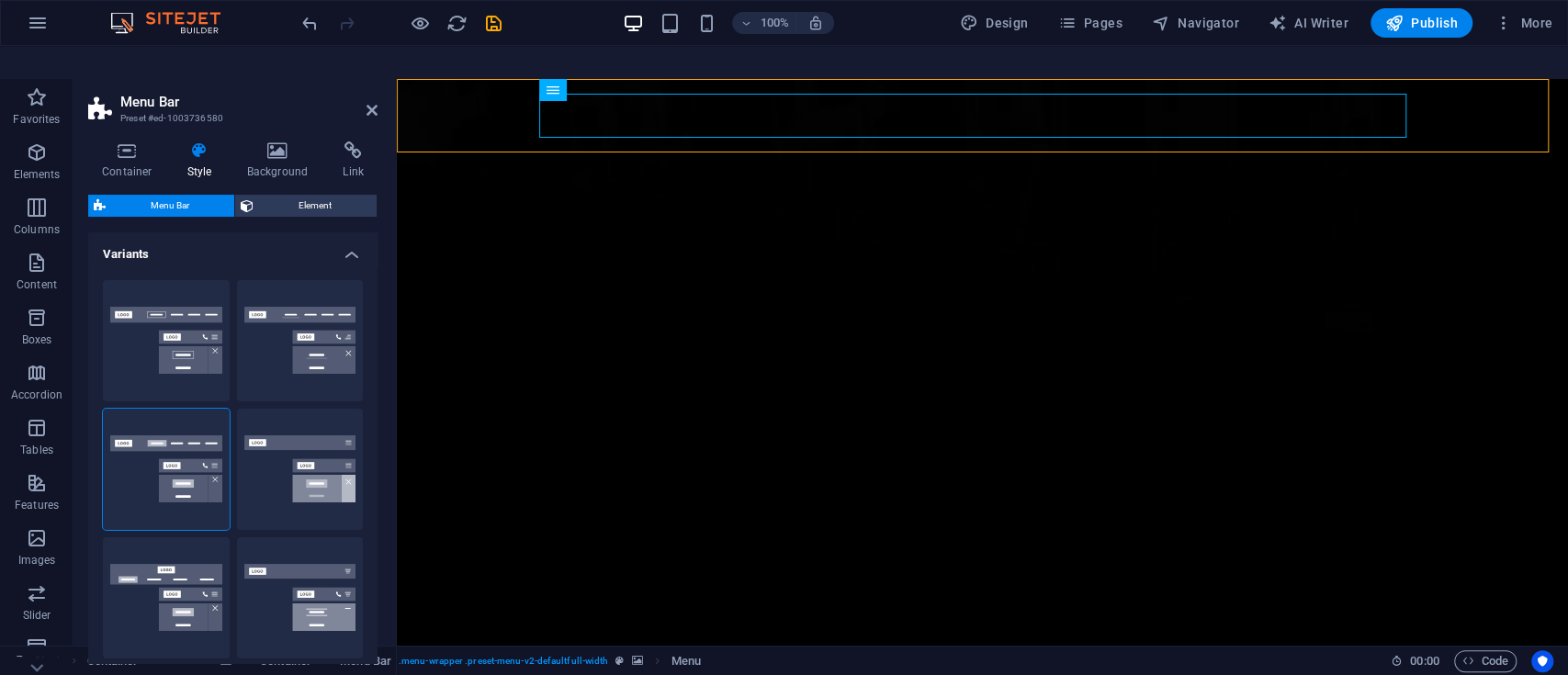
click at [373, 363] on div "Border Centered Default Fixed Loki Trigger Wide XXL" at bounding box center [233, 533] width 290 height 536
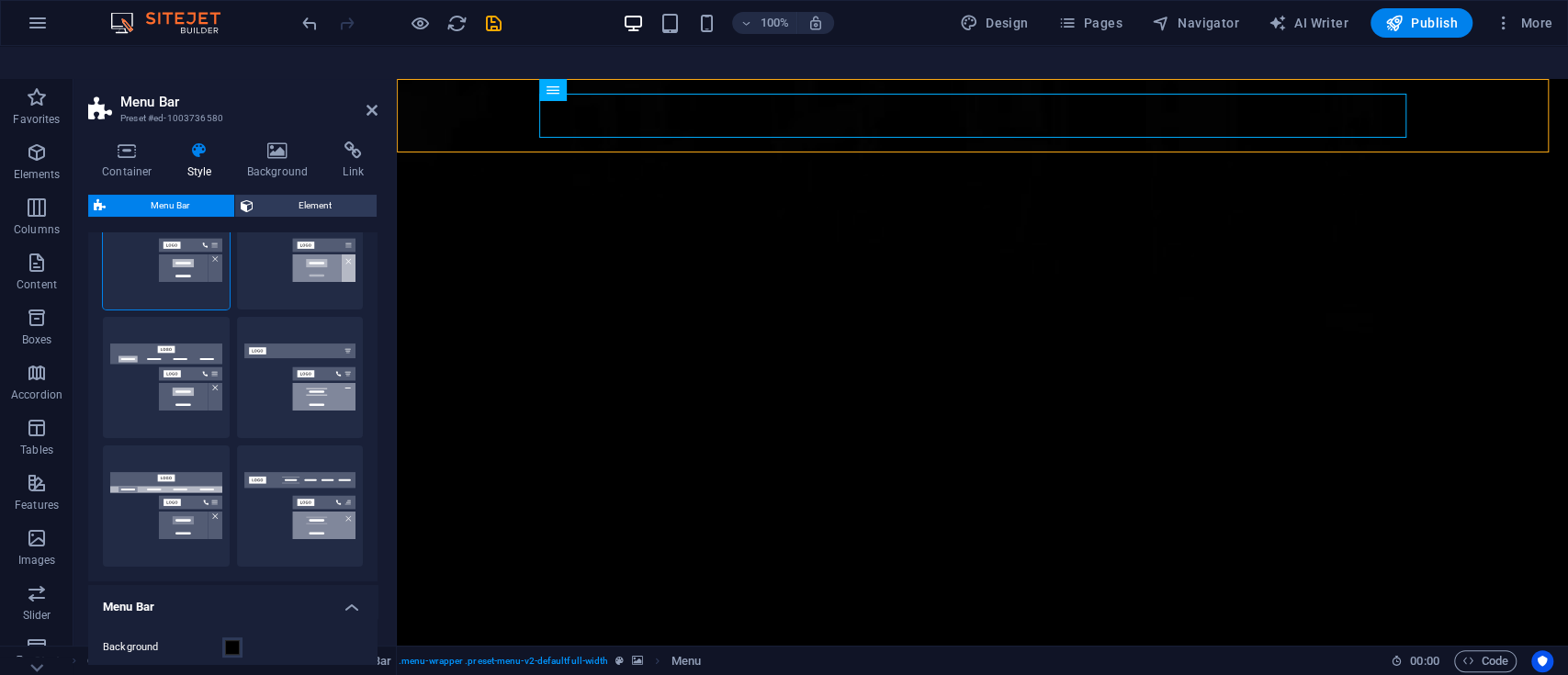
scroll to position [222, 0]
click at [287, 463] on button "XXL" at bounding box center [300, 504] width 127 height 121
click at [162, 457] on button "Wide" at bounding box center [166, 504] width 127 height 121
type input "0"
type input "2"
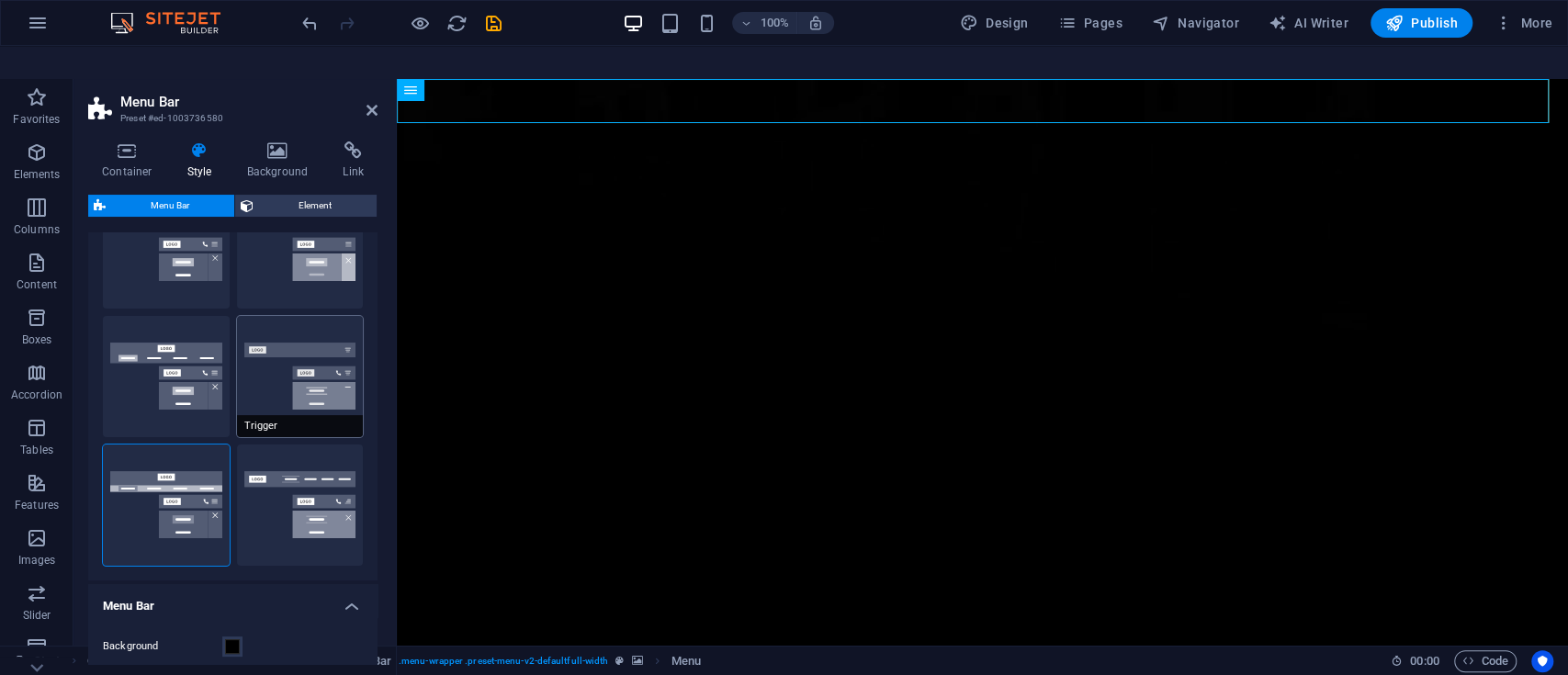
click at [316, 339] on button "Trigger" at bounding box center [300, 375] width 127 height 121
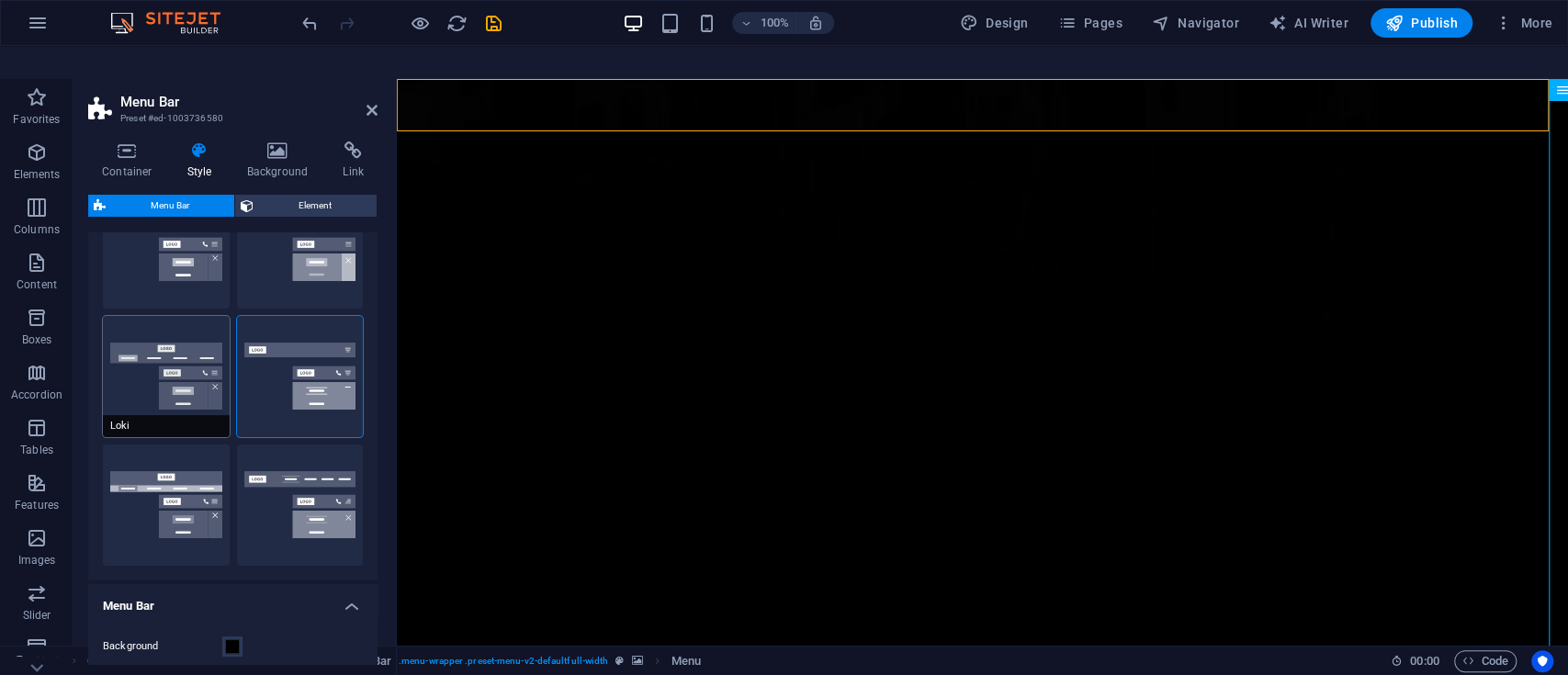
click at [184, 329] on button "Loki" at bounding box center [166, 375] width 127 height 121
type input "0"
select select "DISABLED_OPTION_VALUE"
type input "2"
type input "1"
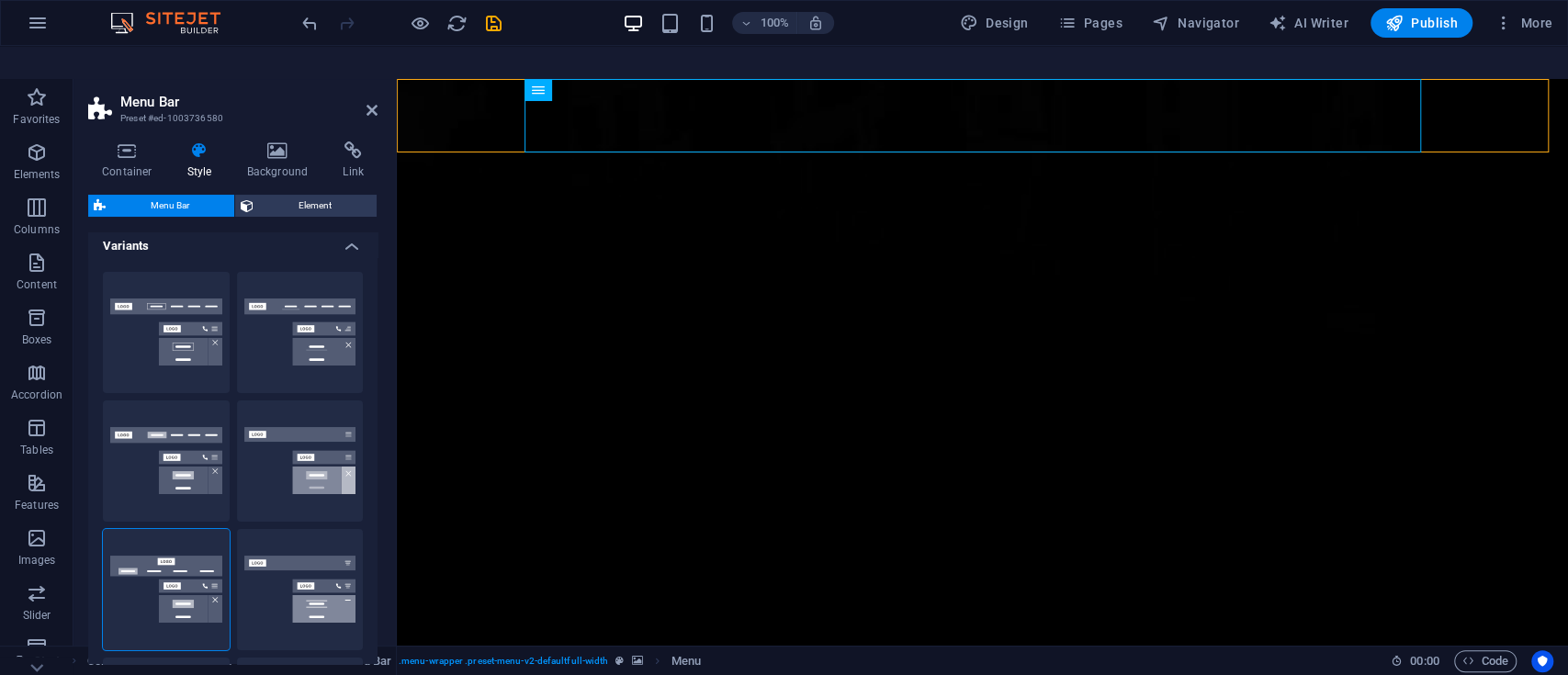
scroll to position [0, 0]
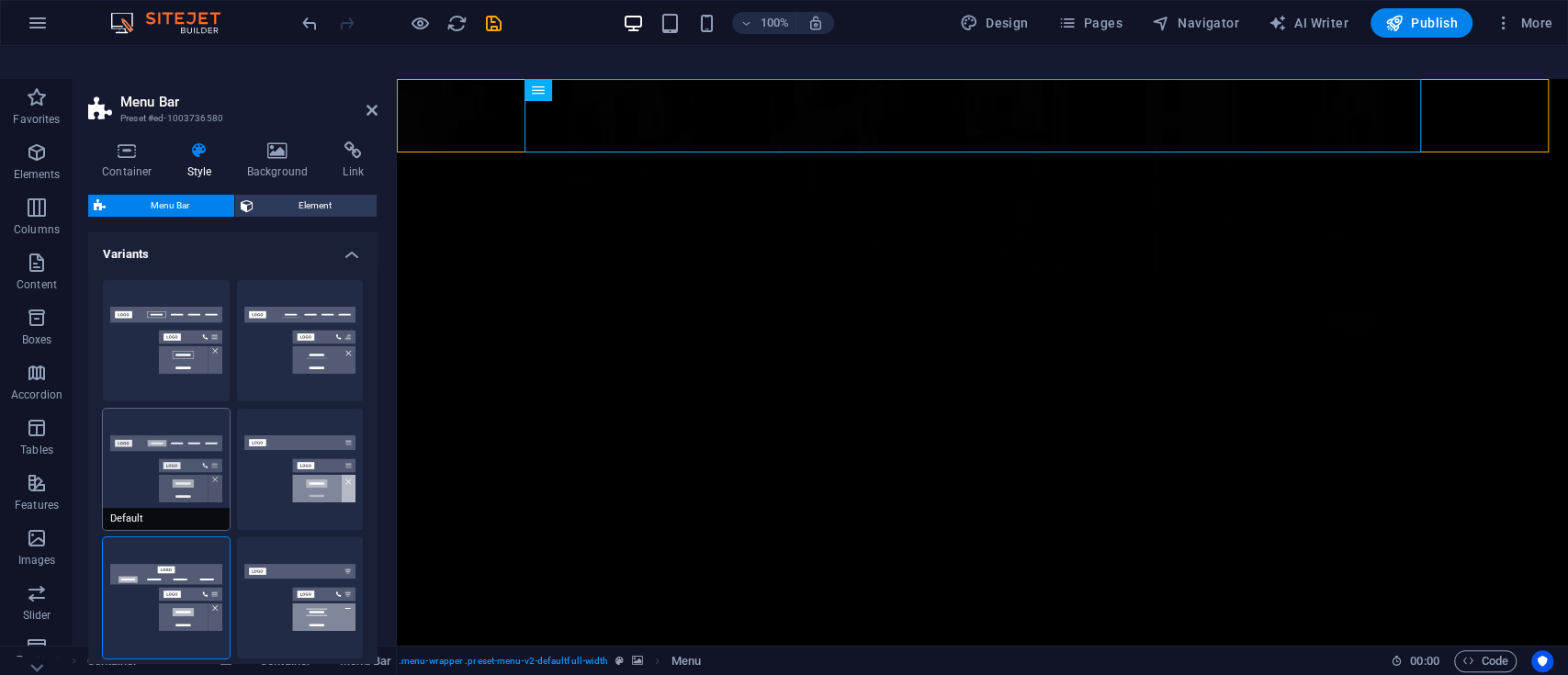
click at [190, 429] on button "Default" at bounding box center [166, 468] width 127 height 121
type input "1"
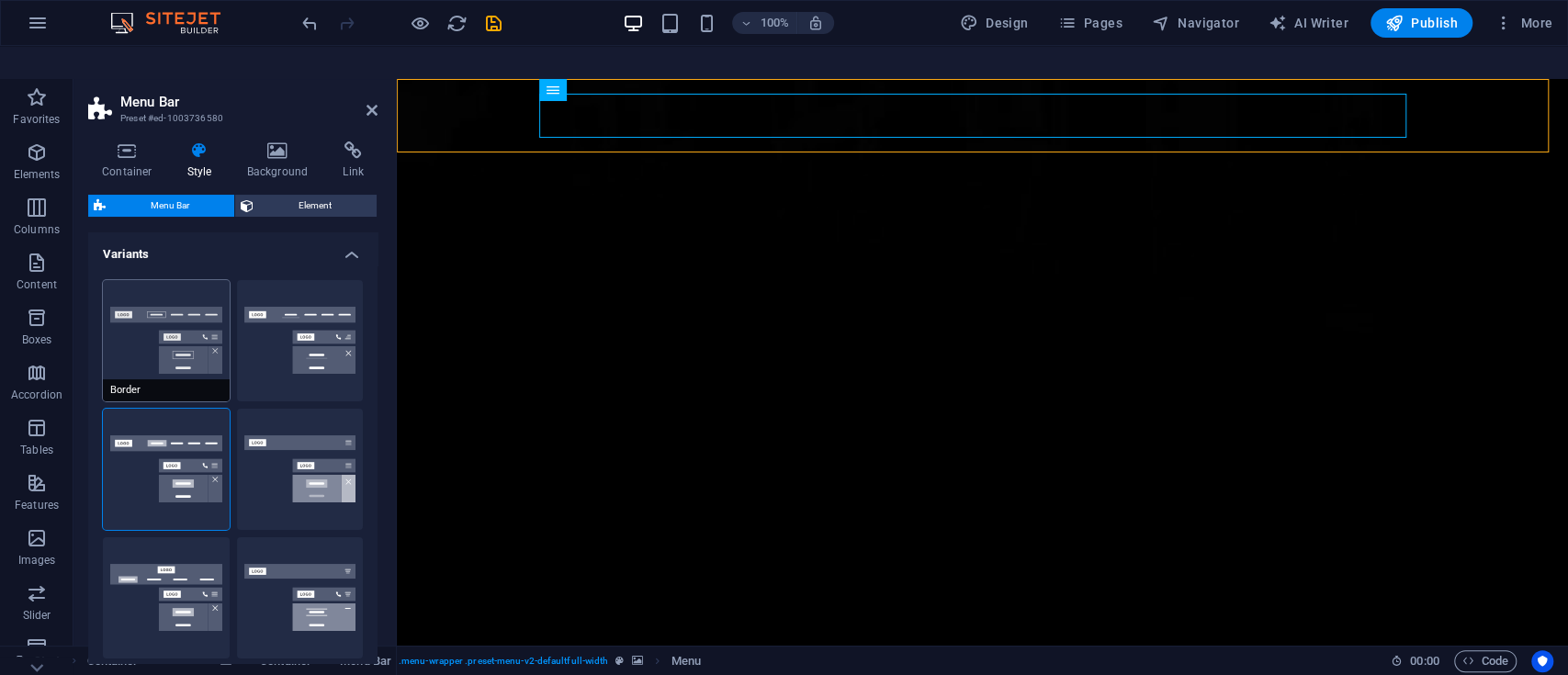
click at [185, 288] on button "Border" at bounding box center [166, 340] width 127 height 121
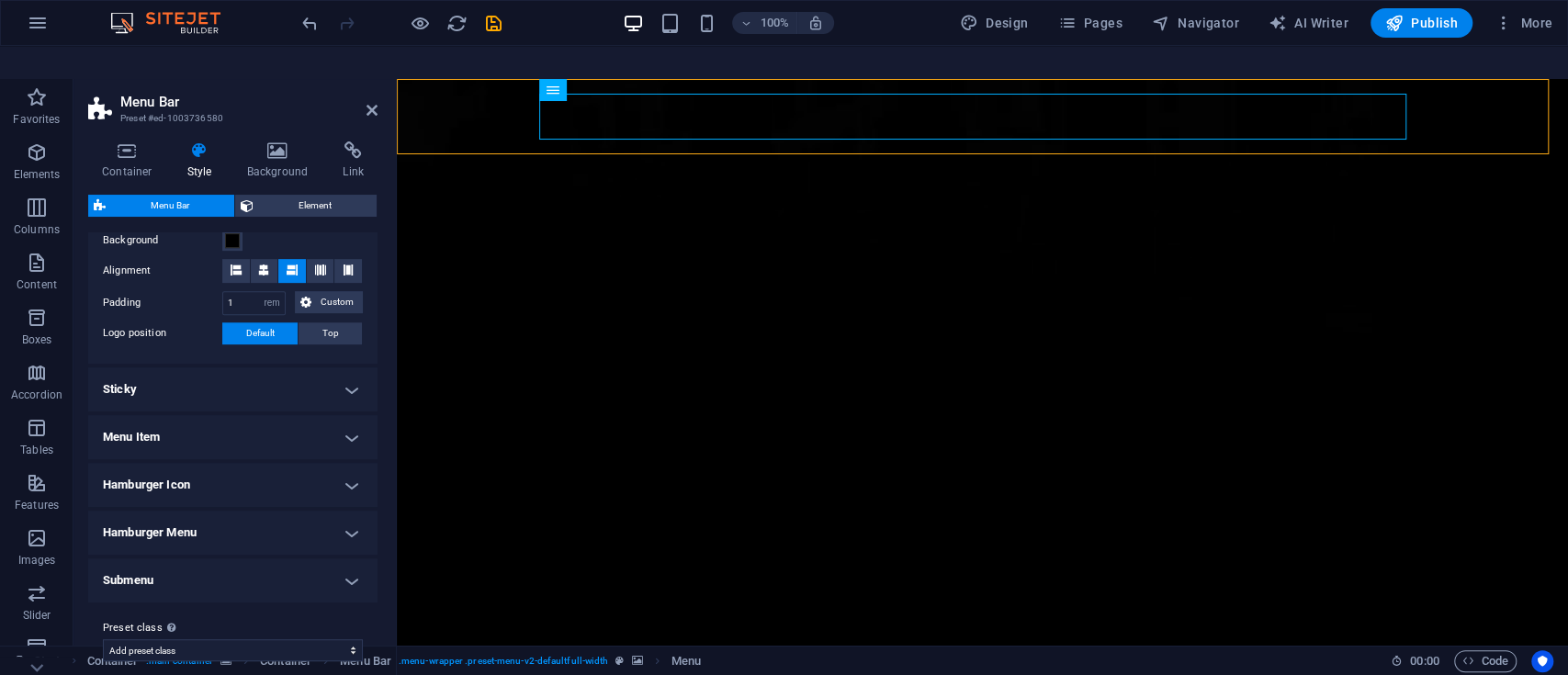
scroll to position [638, 0]
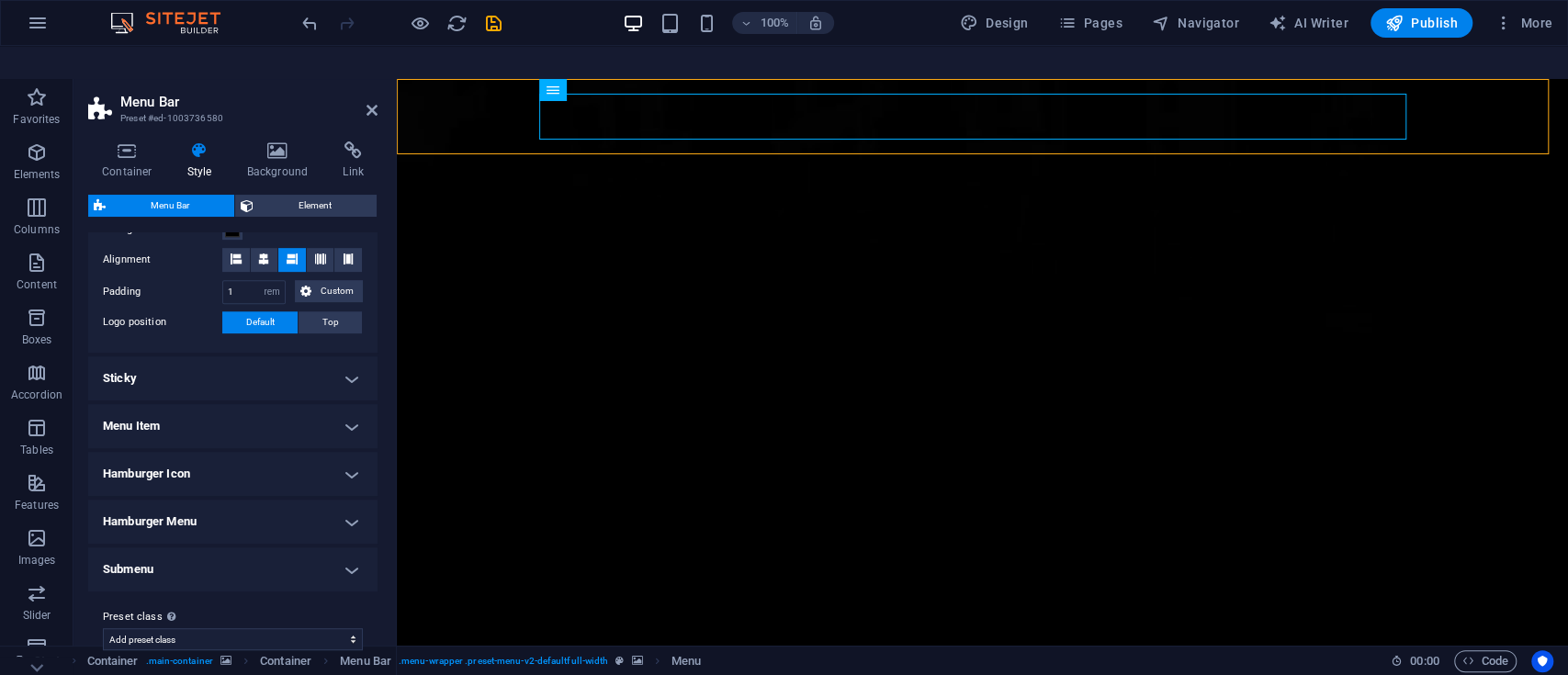
click at [352, 356] on h4 "Sticky" at bounding box center [233, 378] width 290 height 44
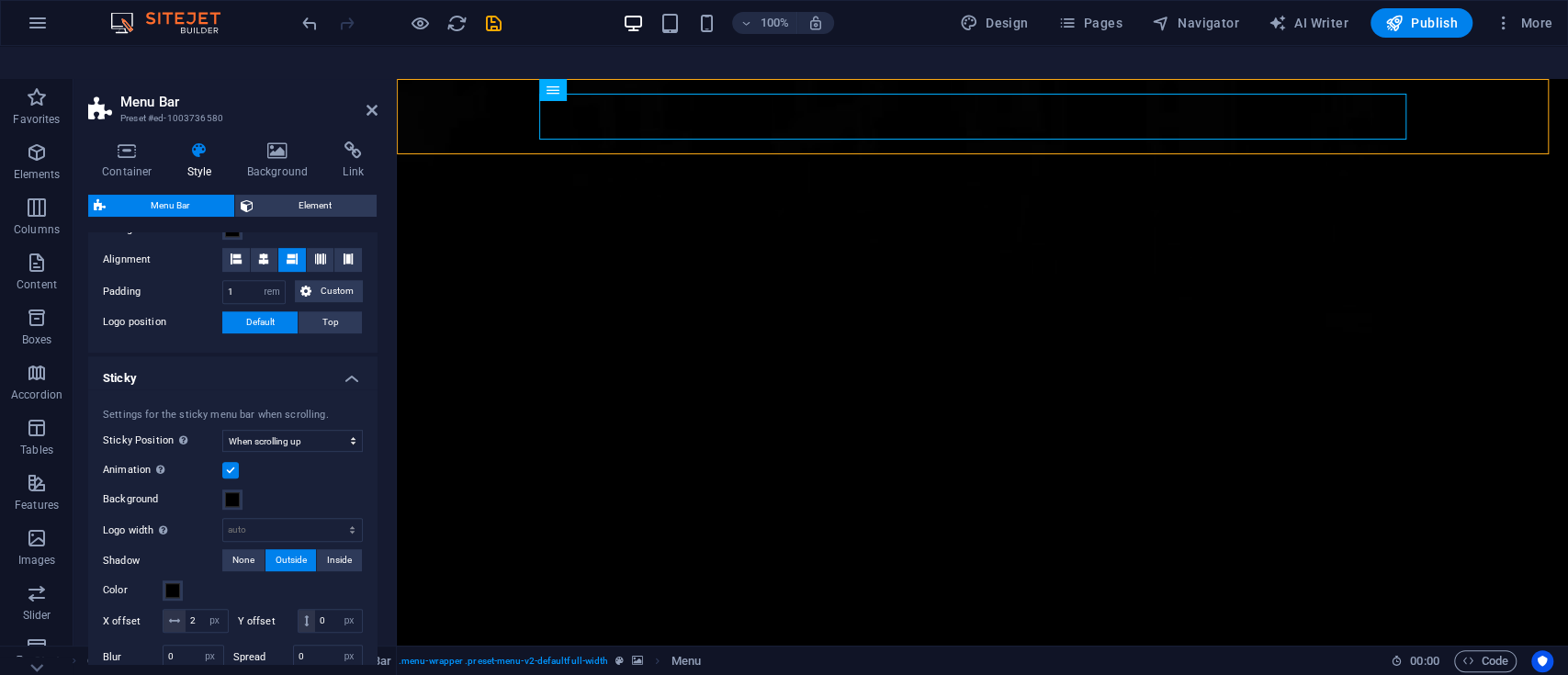
drag, startPoint x: 374, startPoint y: 422, endPoint x: 373, endPoint y: 461, distance: 39.0
click at [373, 461] on div "Settings for the sticky menu bar when scrolling. Sticky Position Affects the sc…" at bounding box center [233, 541] width 297 height 304
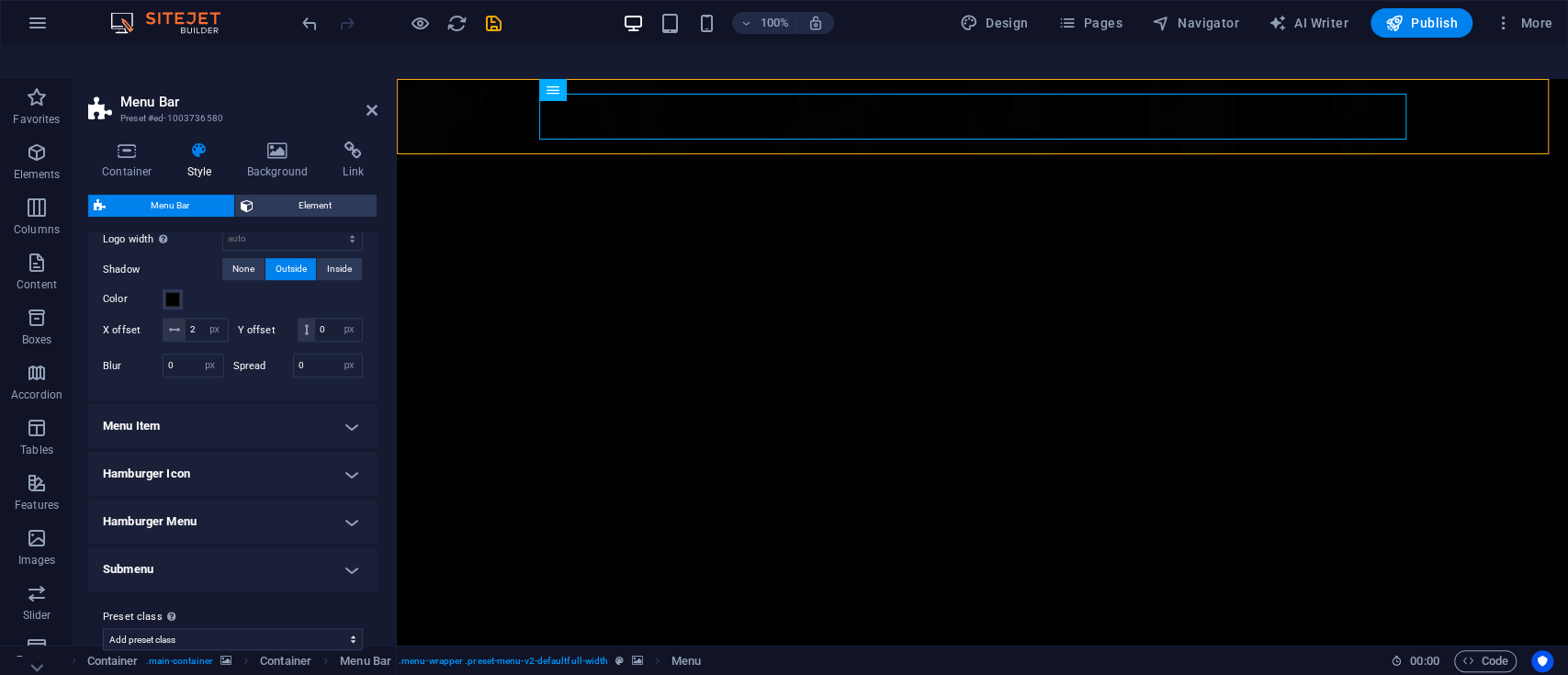
scroll to position [953, 0]
click at [350, 402] on h4 "Menu Item" at bounding box center [233, 424] width 290 height 44
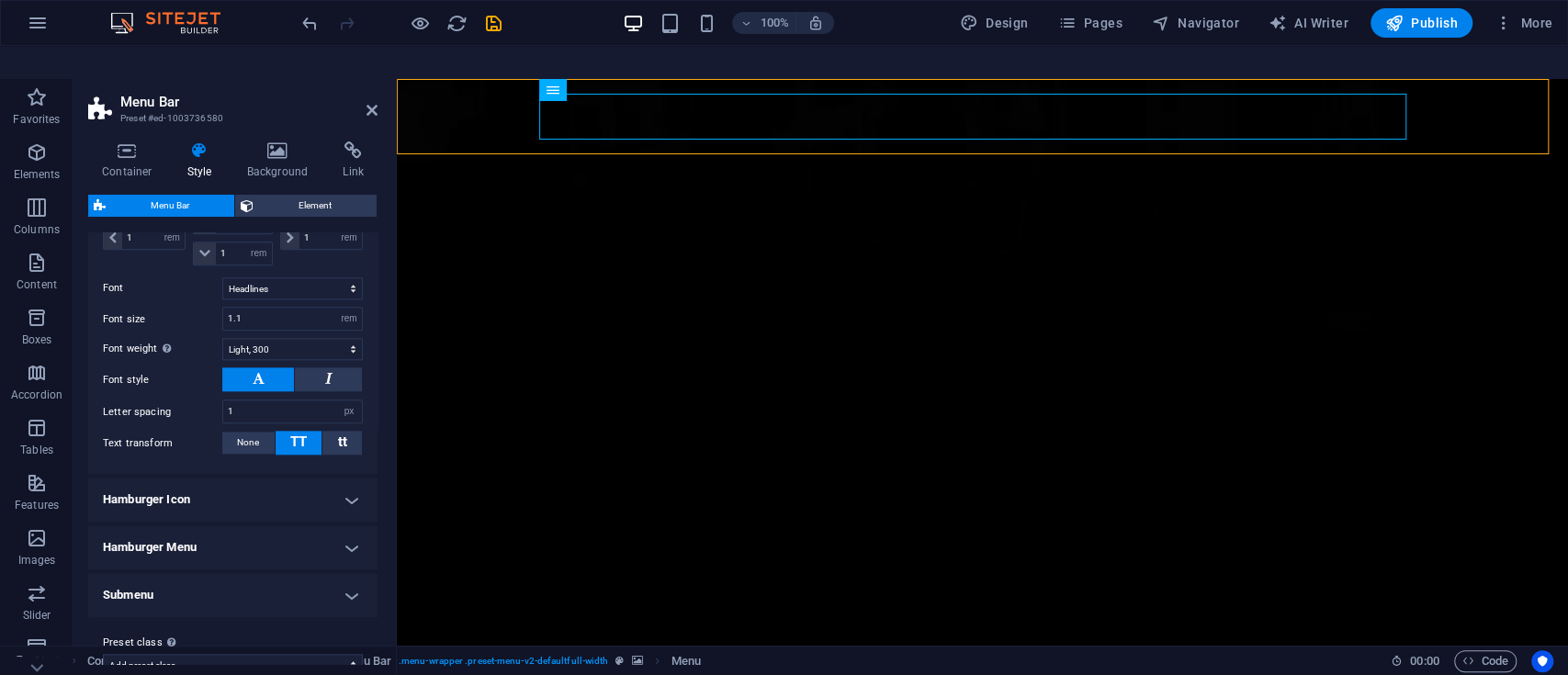
scroll to position [1495, 0]
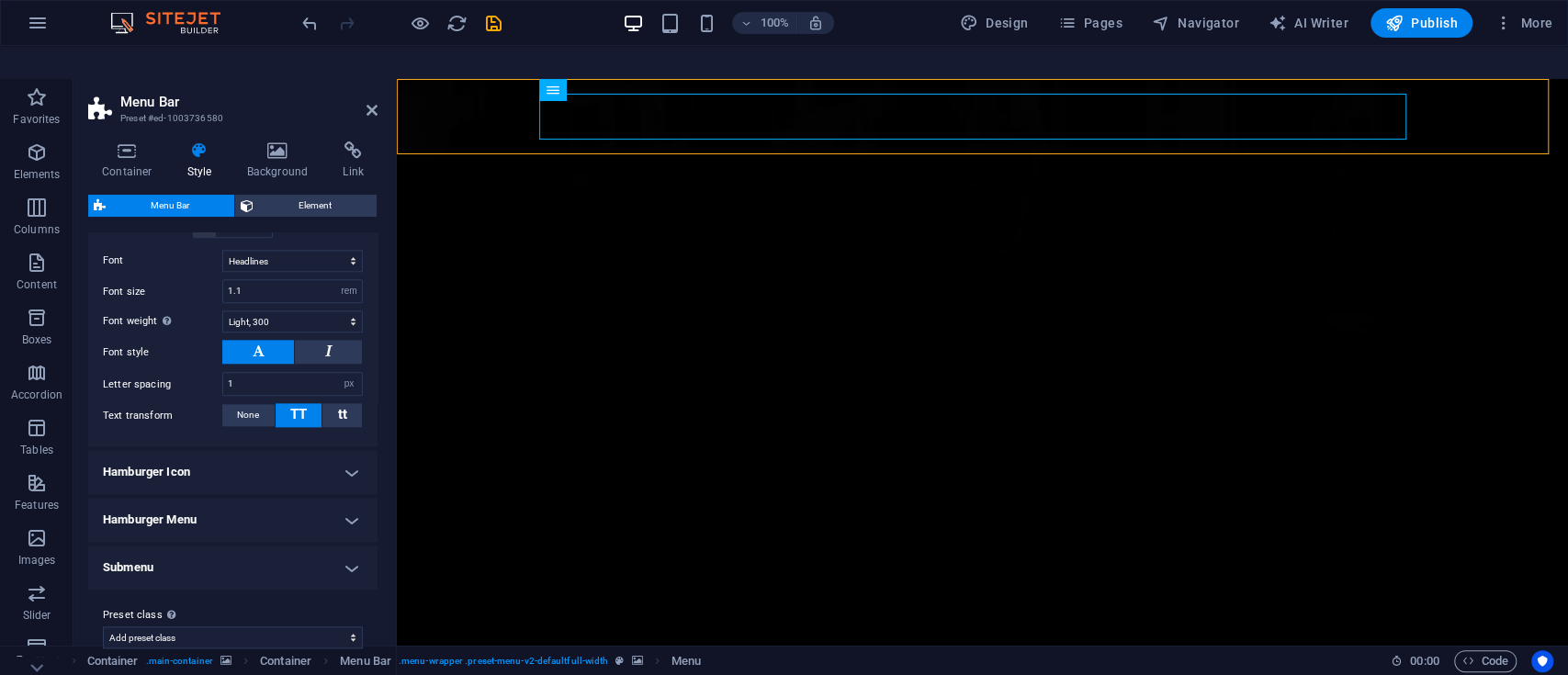
click at [340, 545] on h4 "Submenu" at bounding box center [233, 567] width 290 height 44
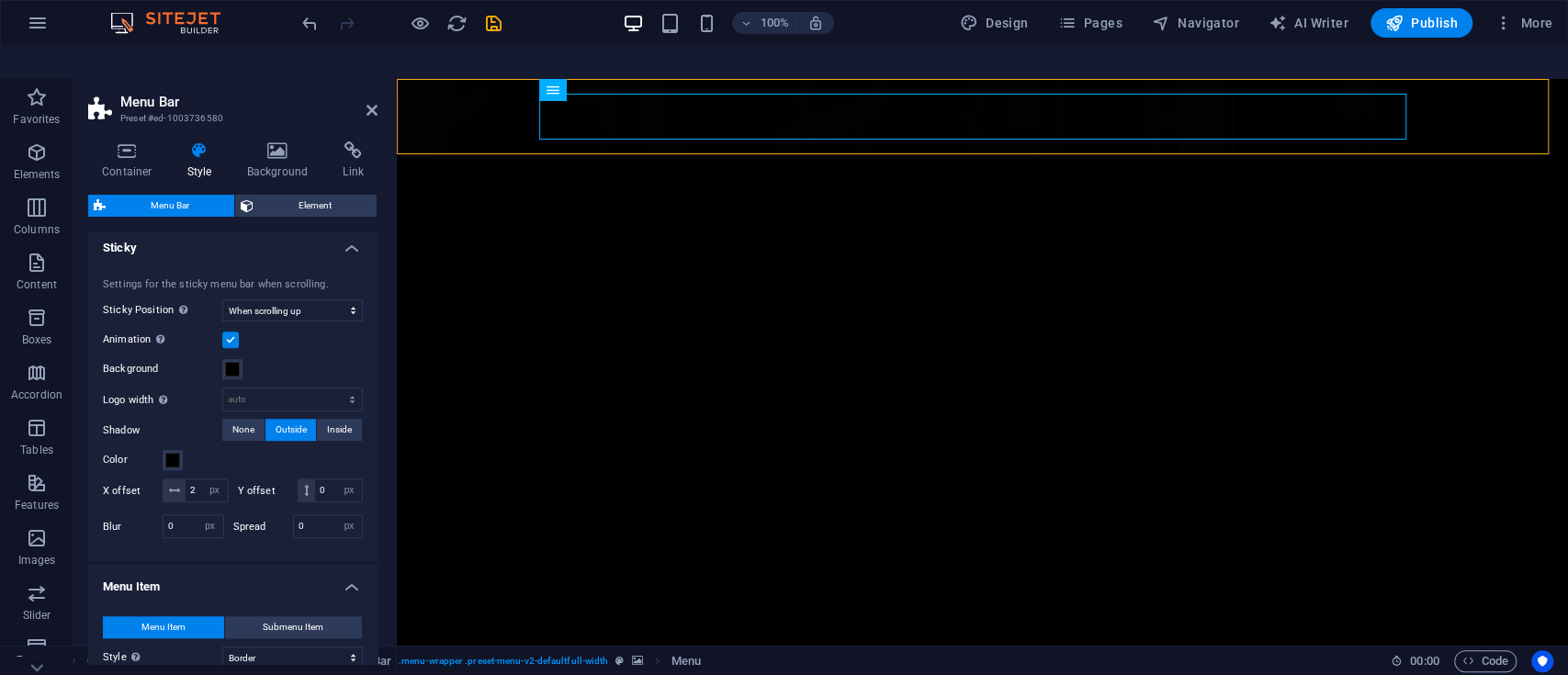
scroll to position [0, 0]
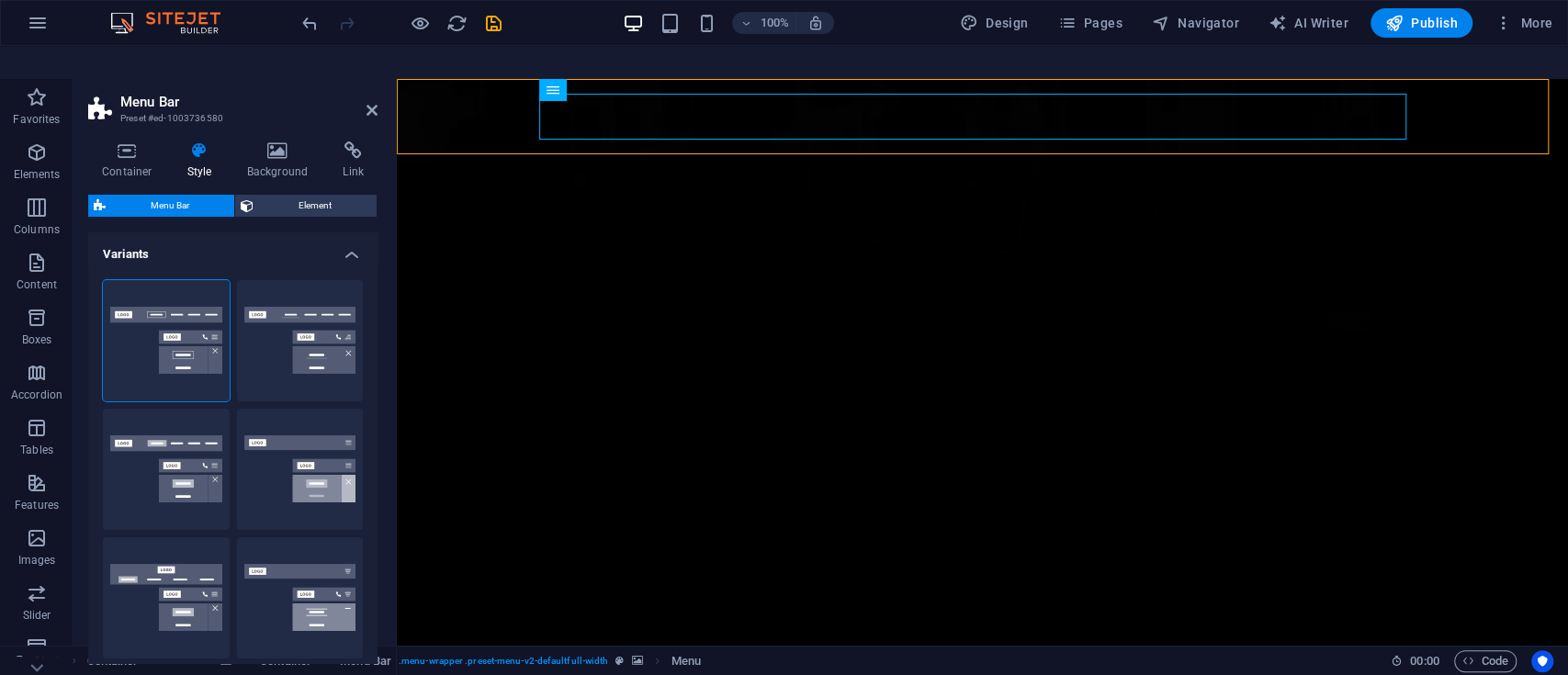
drag, startPoint x: 375, startPoint y: 504, endPoint x: 7, endPoint y: 87, distance: 556.2
click at [372, 103] on icon at bounding box center [372, 110] width 11 height 15
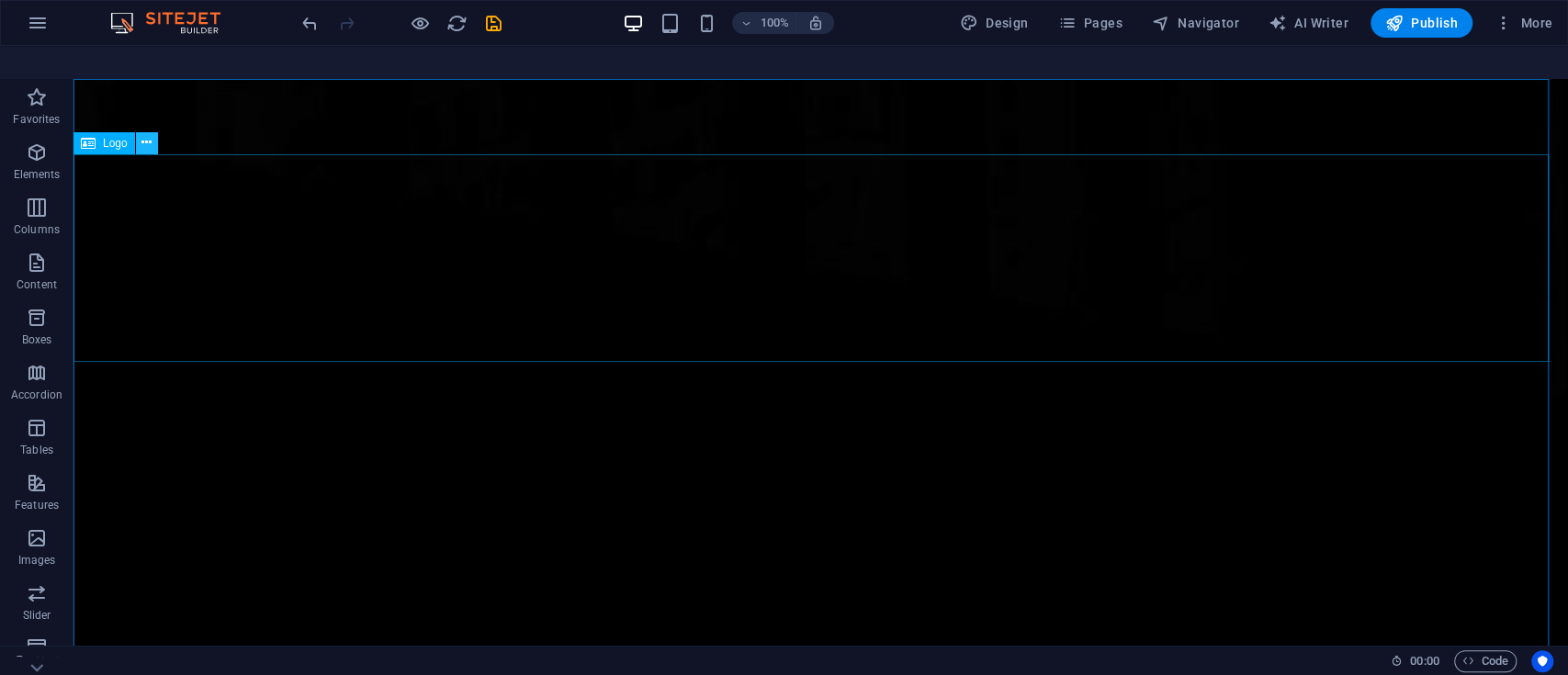
click at [152, 132] on button at bounding box center [147, 143] width 22 height 22
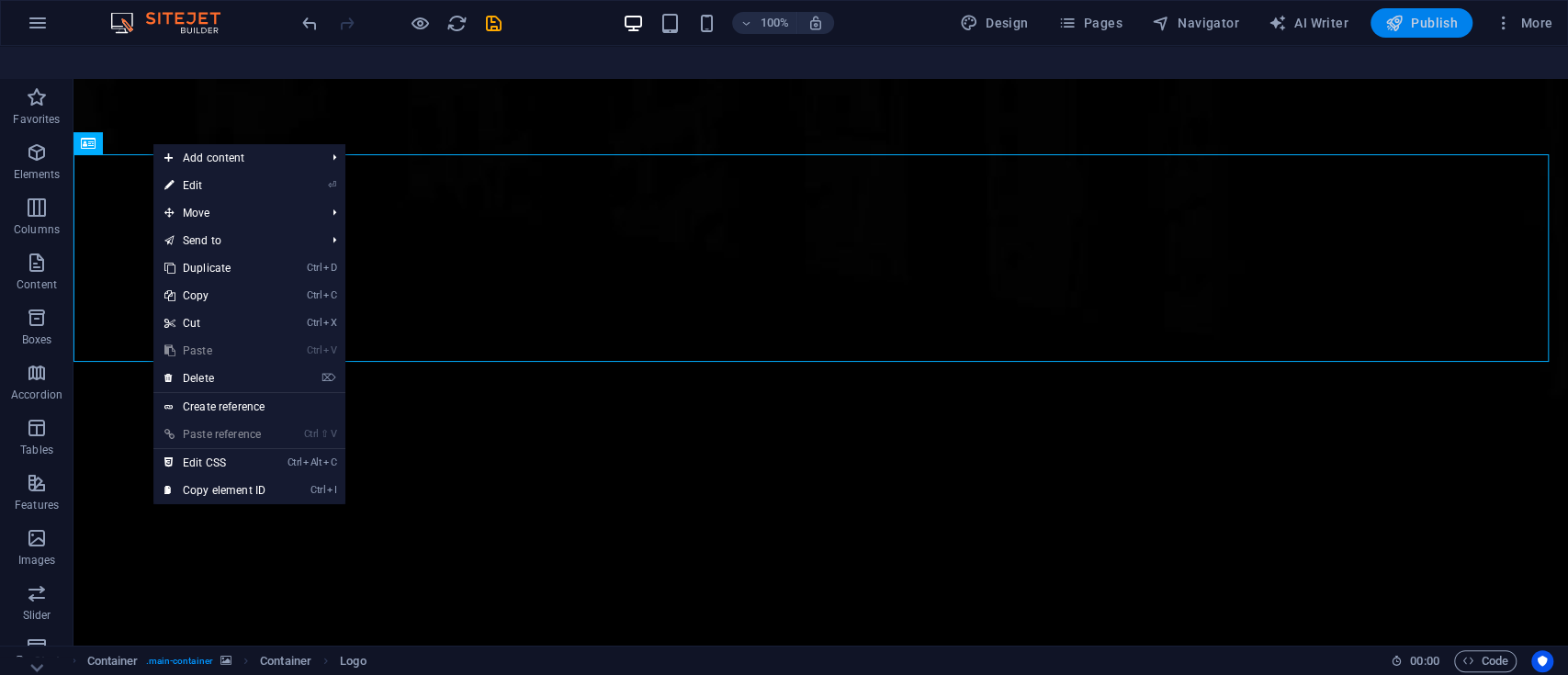
click at [1414, 28] on span "Publish" at bounding box center [1421, 23] width 73 height 18
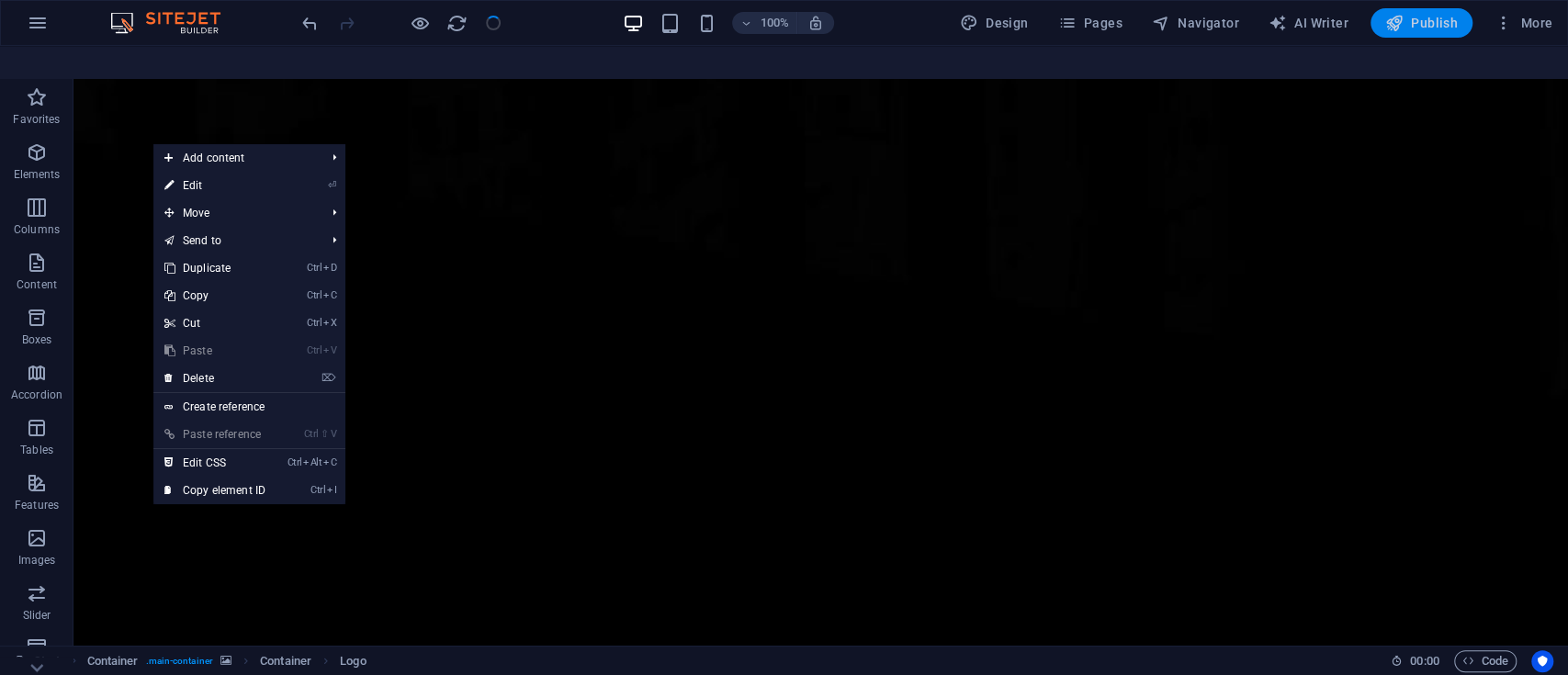
checkbox input "false"
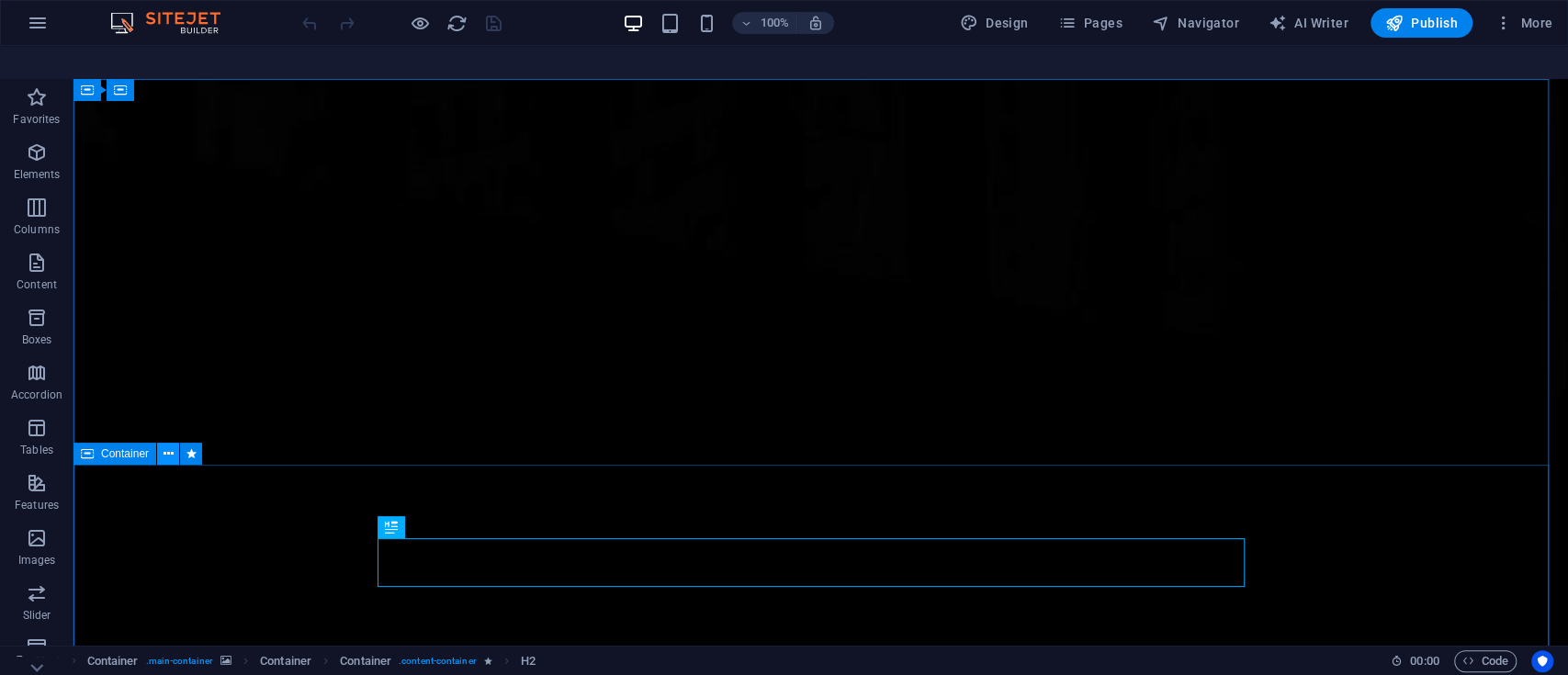
click at [164, 444] on icon at bounding box center [169, 453] width 10 height 19
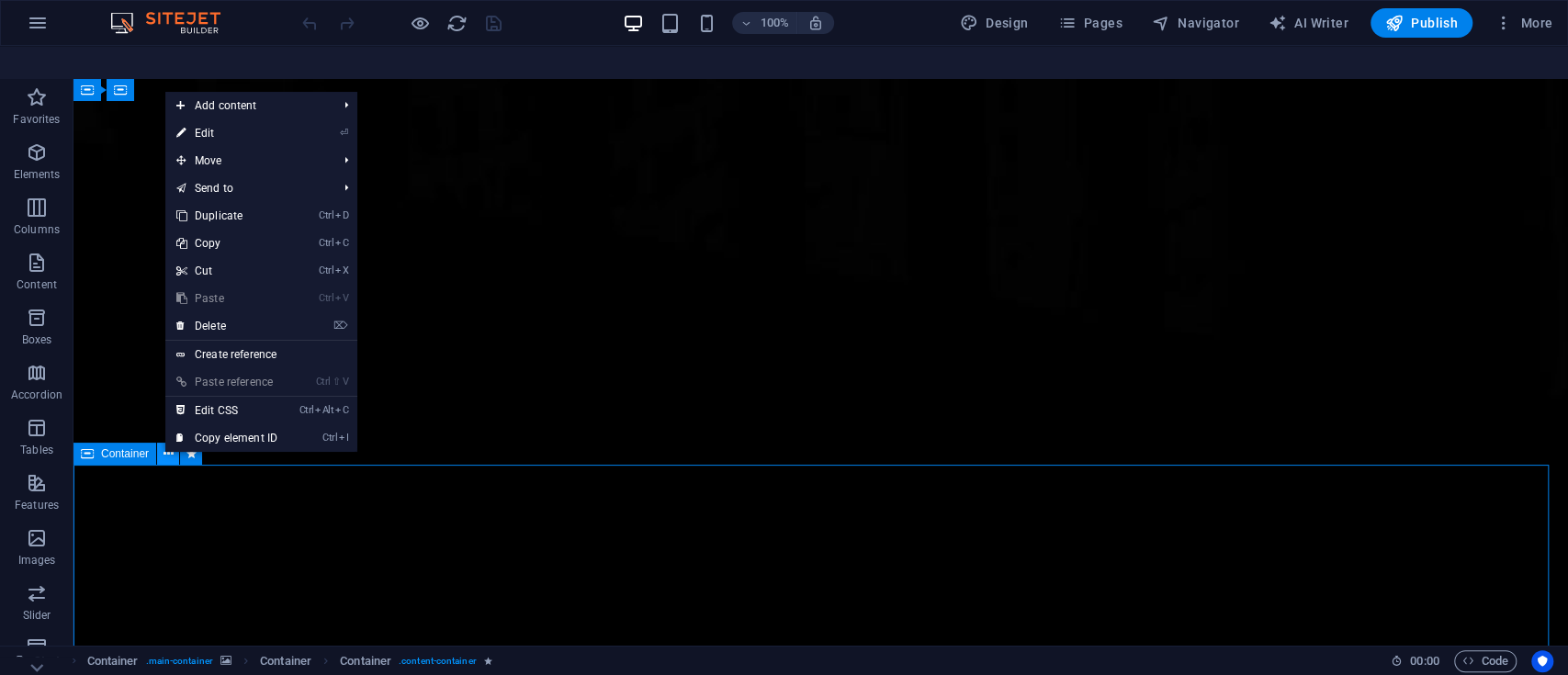
click at [164, 444] on icon at bounding box center [169, 453] width 10 height 19
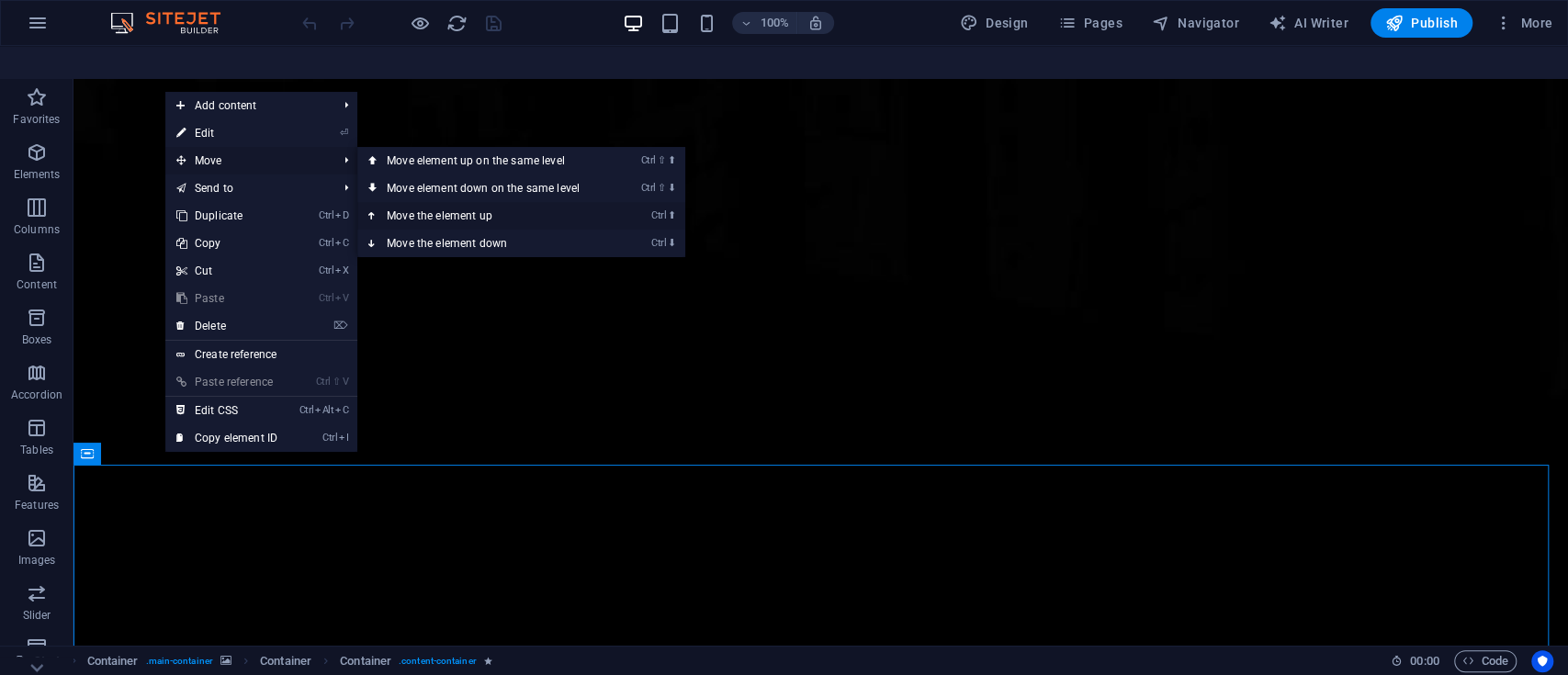
click at [441, 202] on link "Ctrl ⬆ Move the element up" at bounding box center [486, 216] width 259 height 28
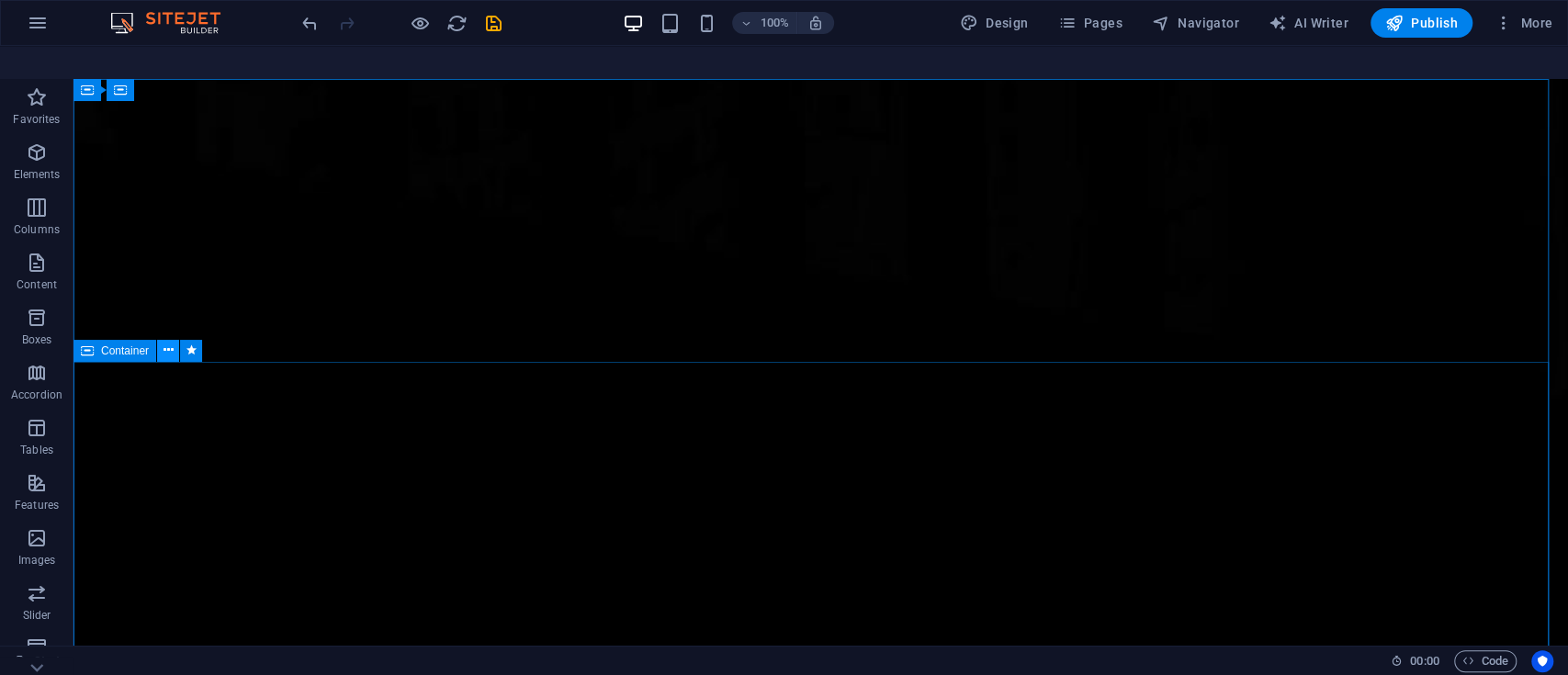
click at [166, 340] on icon at bounding box center [169, 349] width 10 height 19
click at [167, 340] on icon at bounding box center [169, 349] width 10 height 19
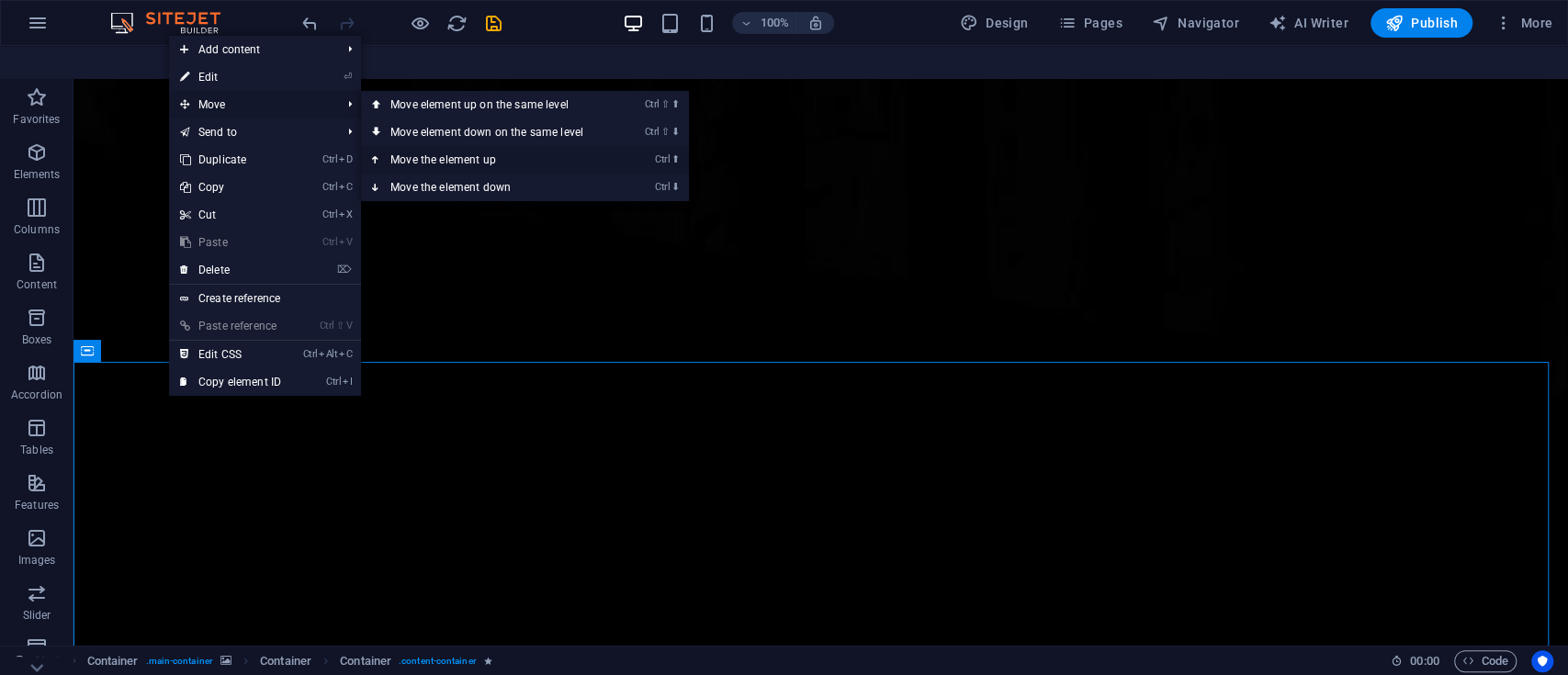
click at [456, 146] on link "Ctrl ⬆ Move the element up" at bounding box center [490, 160] width 259 height 28
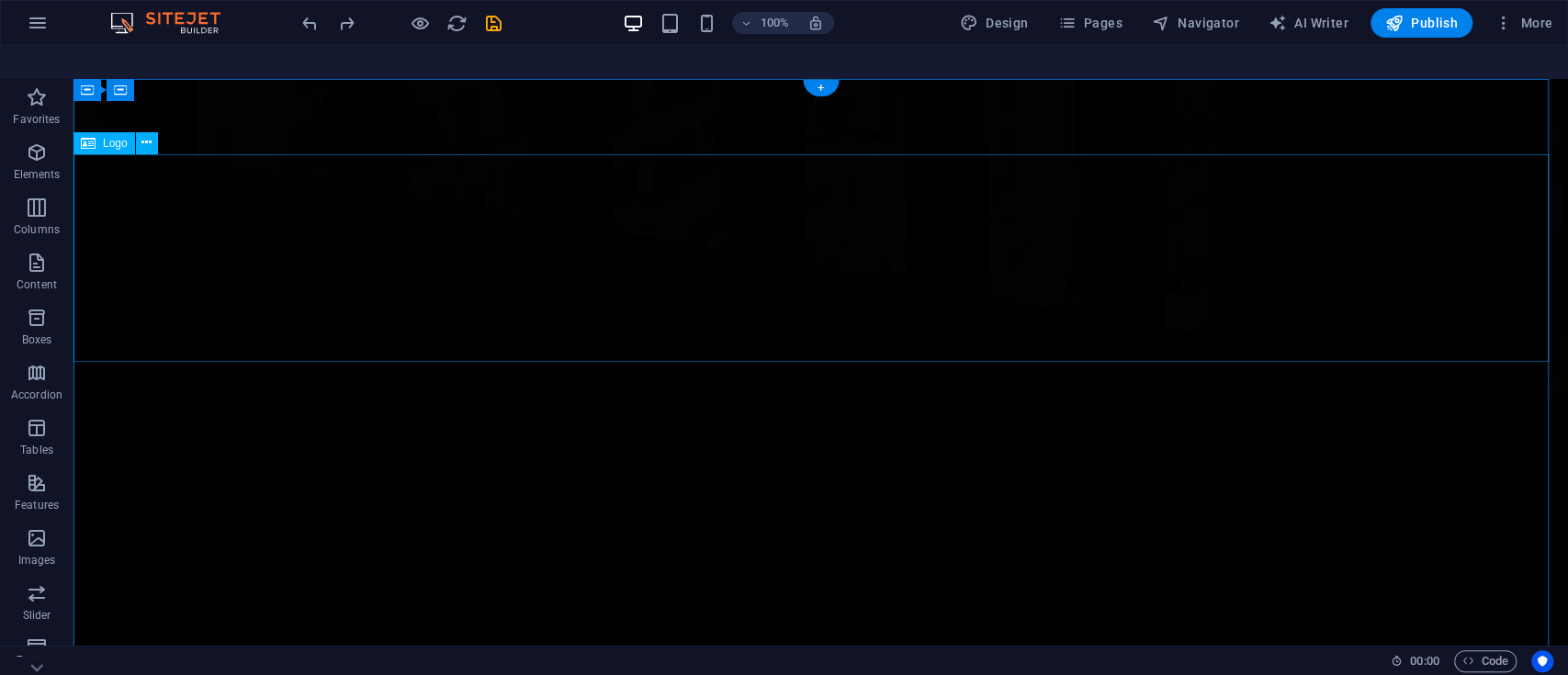
click at [155, 132] on button at bounding box center [147, 143] width 22 height 22
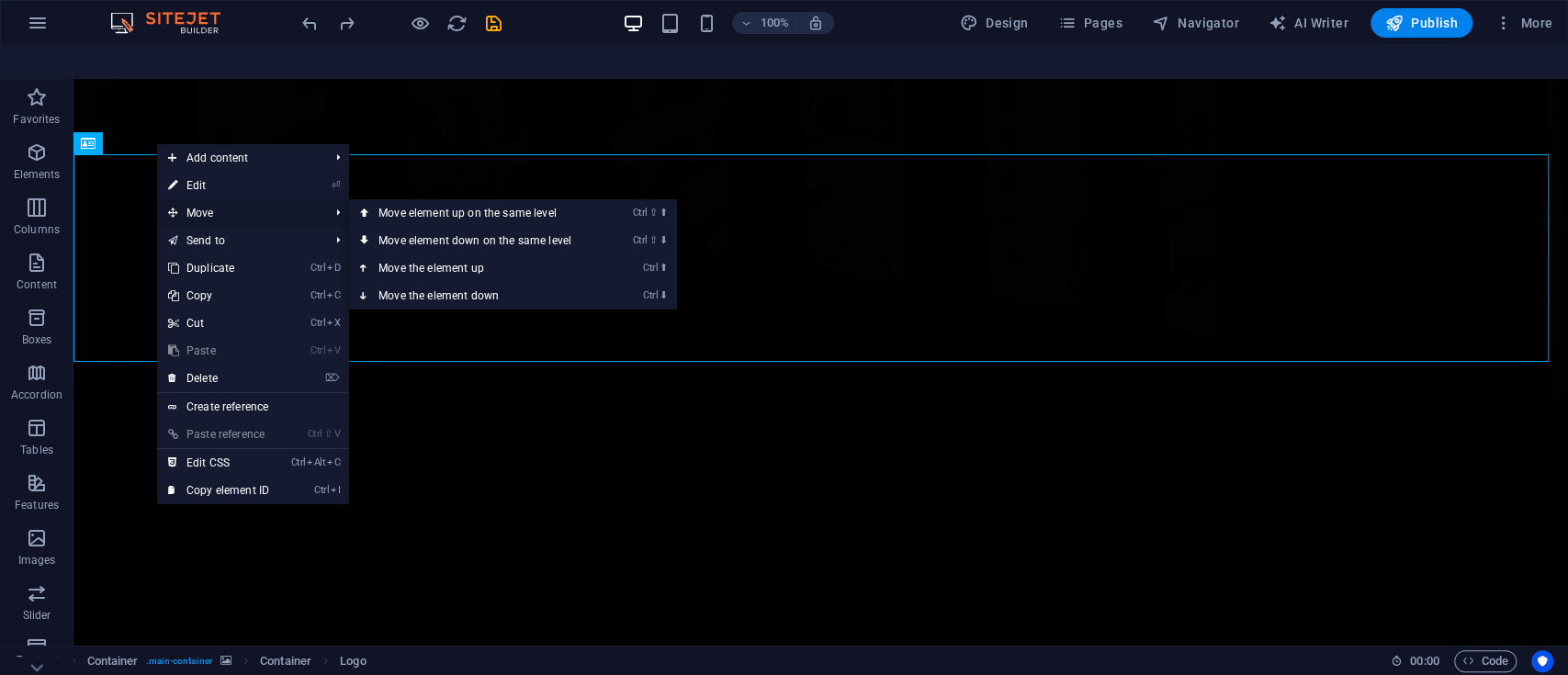
click at [213, 200] on span "Move" at bounding box center [239, 214] width 165 height 28
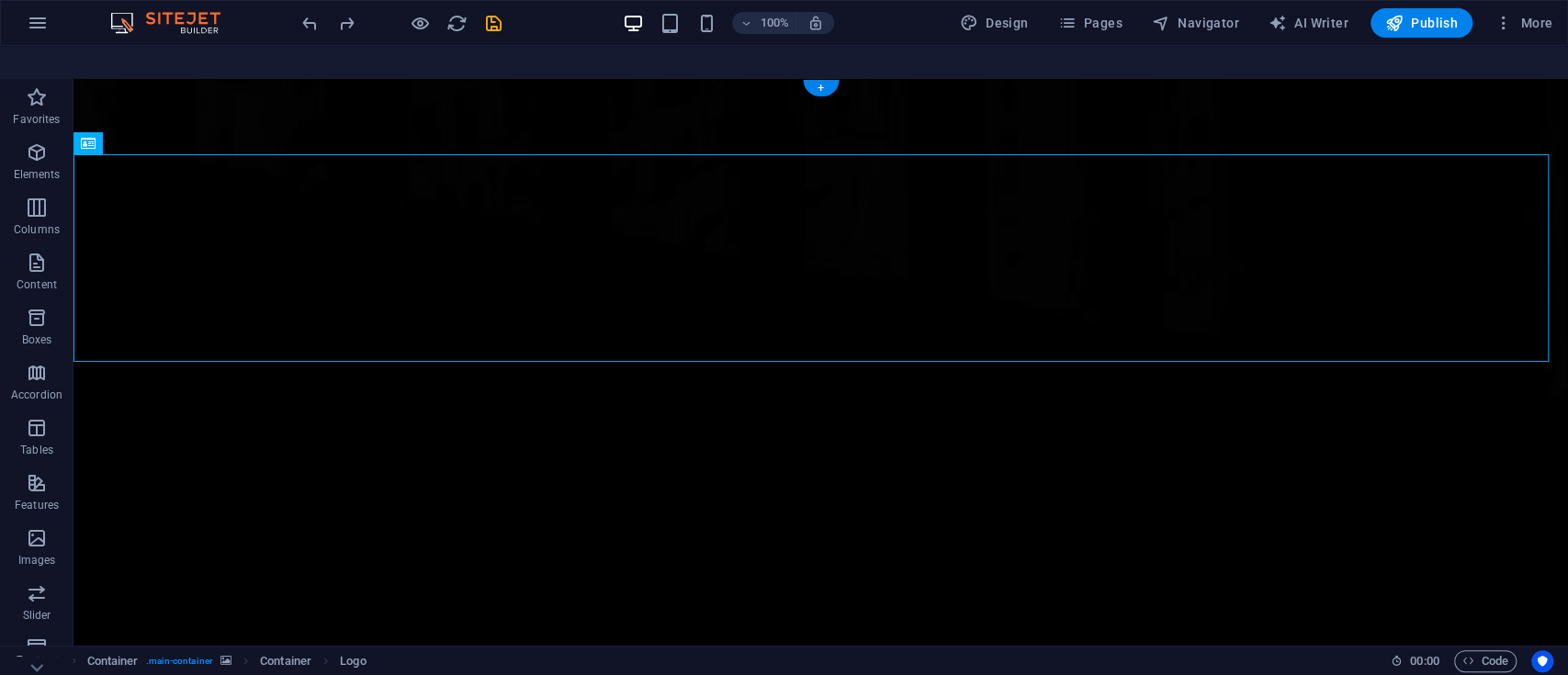
drag, startPoint x: 189, startPoint y: 195, endPoint x: 691, endPoint y: 338, distance: 522.0
click at [145, 133] on icon at bounding box center [147, 142] width 10 height 19
click at [147, 133] on icon at bounding box center [147, 142] width 10 height 19
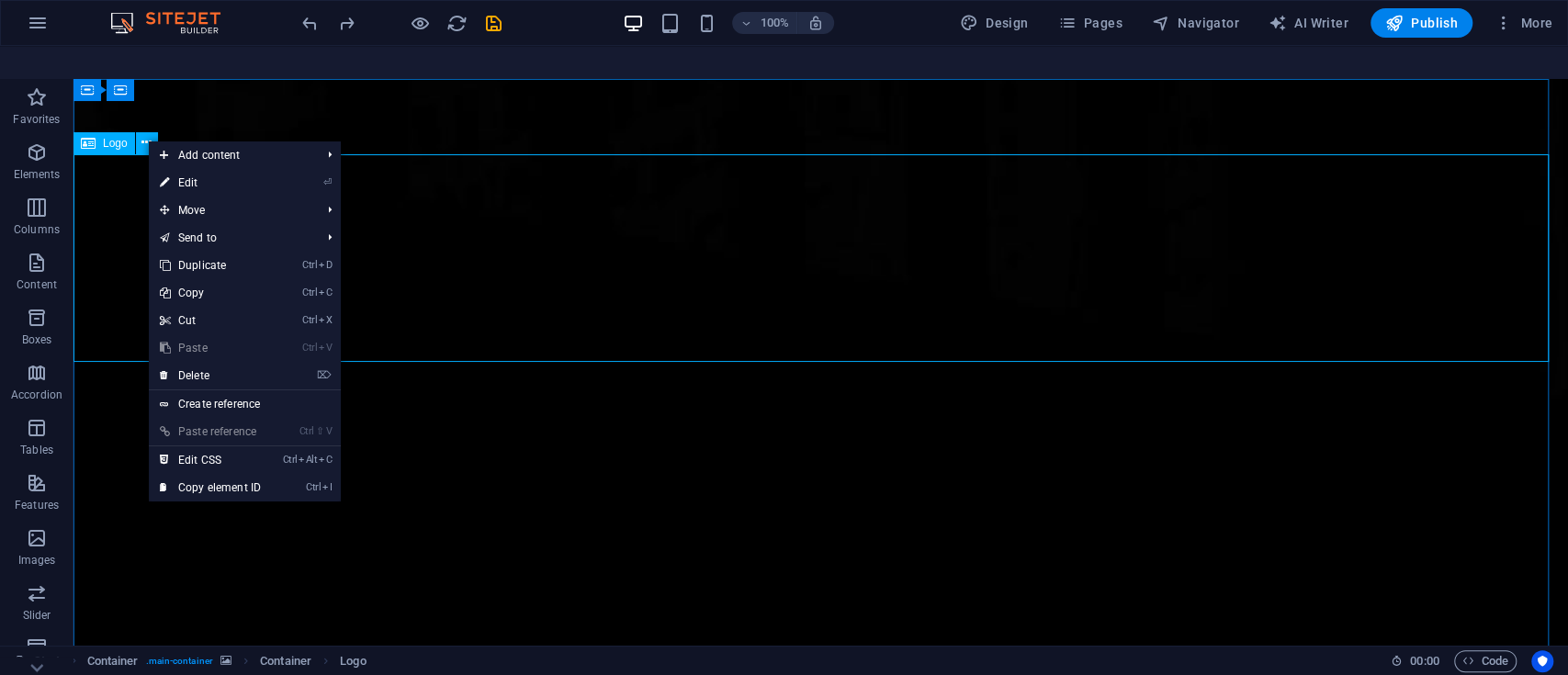
click at [88, 132] on icon at bounding box center [88, 143] width 15 height 22
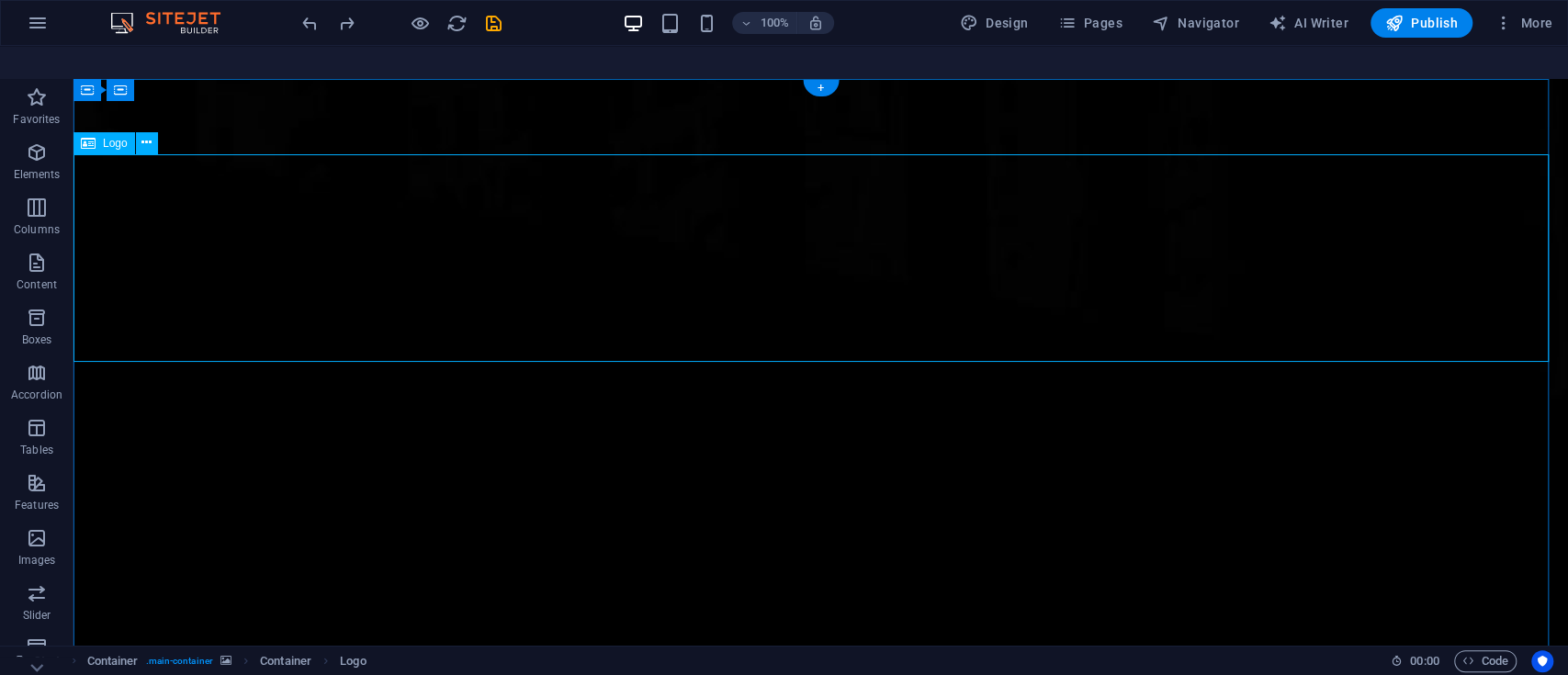
drag, startPoint x: 162, startPoint y: 190, endPoint x: 648, endPoint y: 302, distance: 498.7
click at [148, 133] on icon at bounding box center [147, 142] width 10 height 19
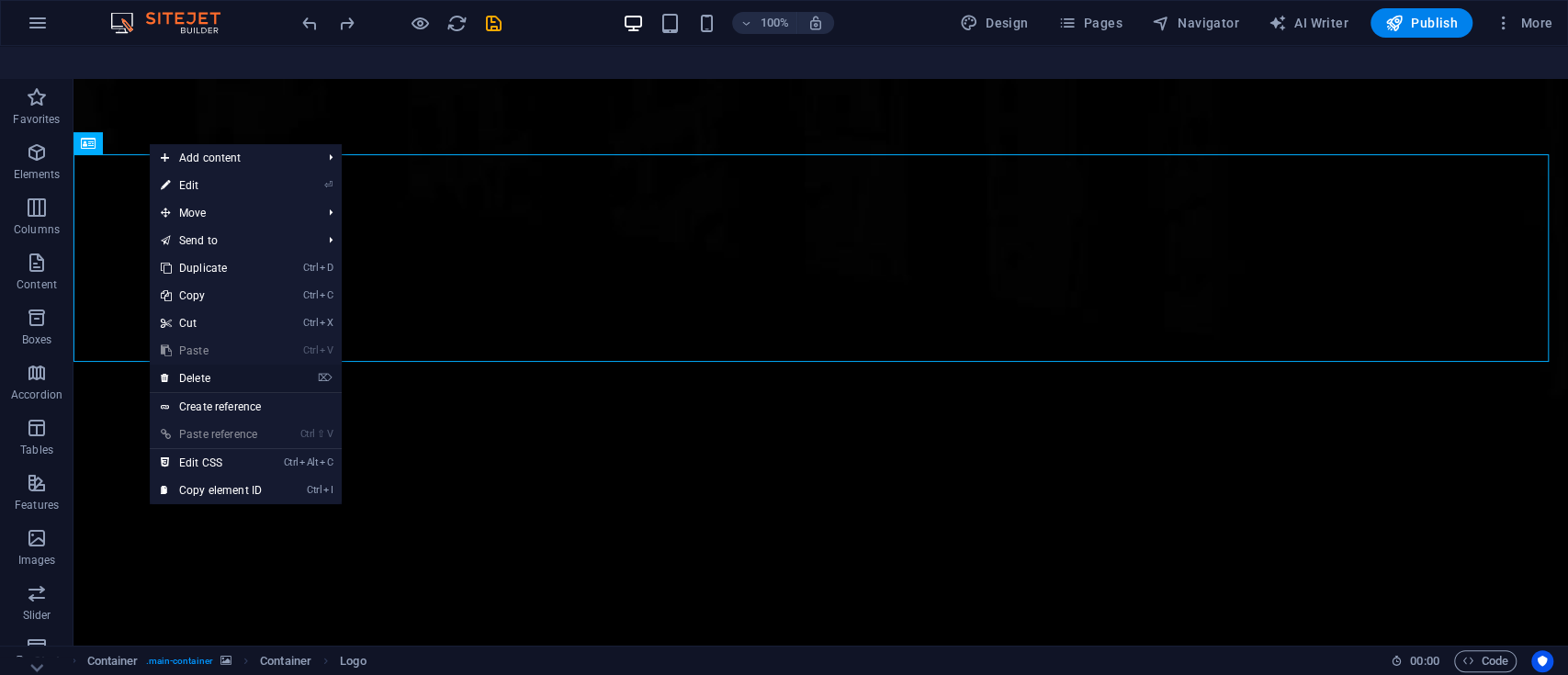
click at [190, 364] on link "⌦ Delete" at bounding box center [211, 378] width 123 height 28
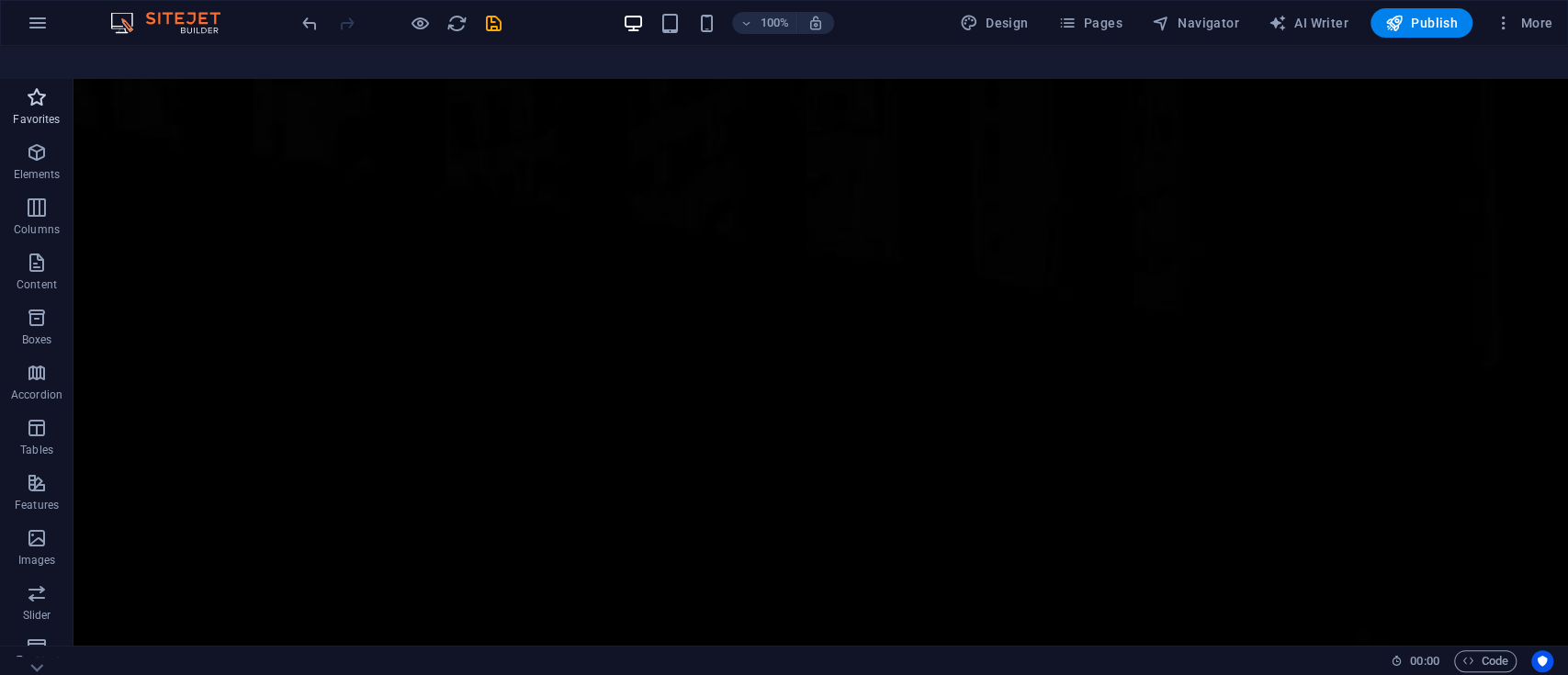
click at [49, 112] on p "Favorites" at bounding box center [36, 119] width 47 height 15
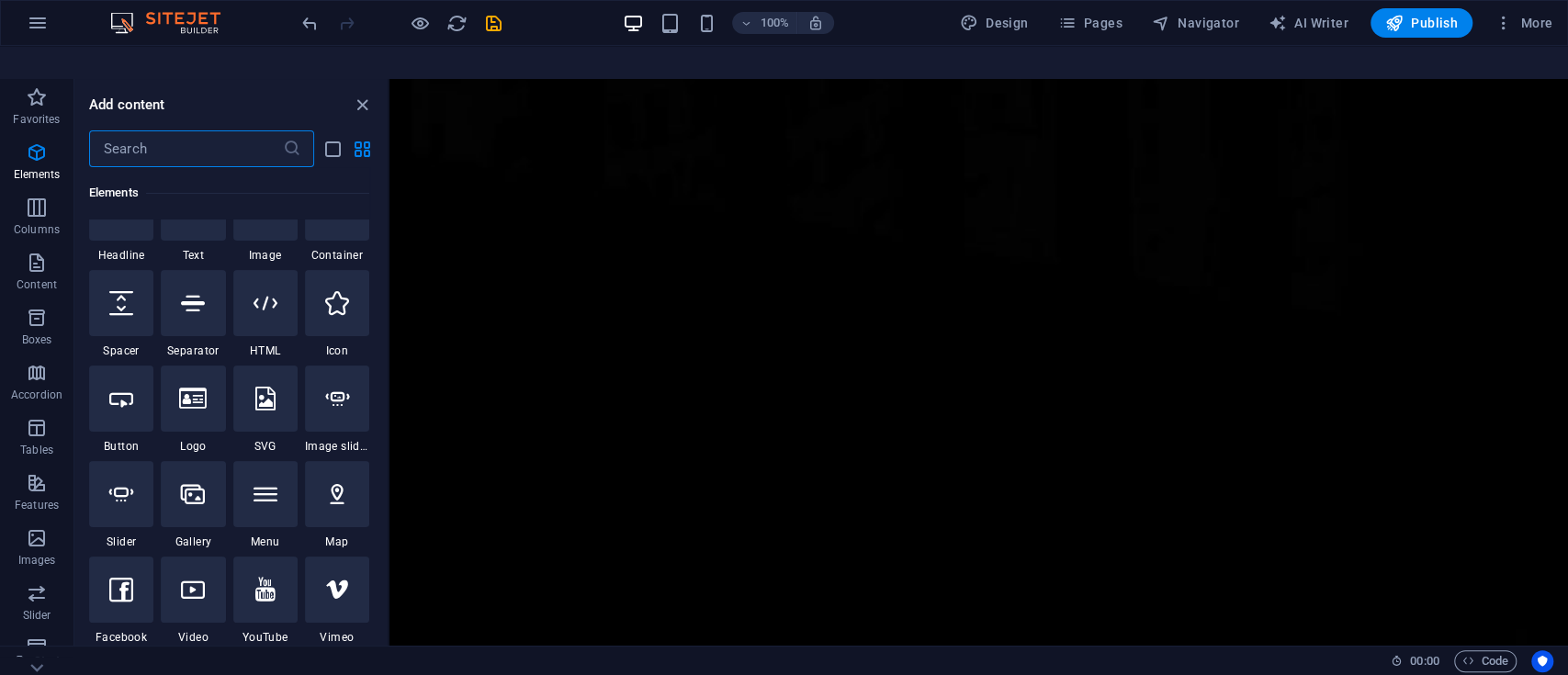
scroll to position [210, 0]
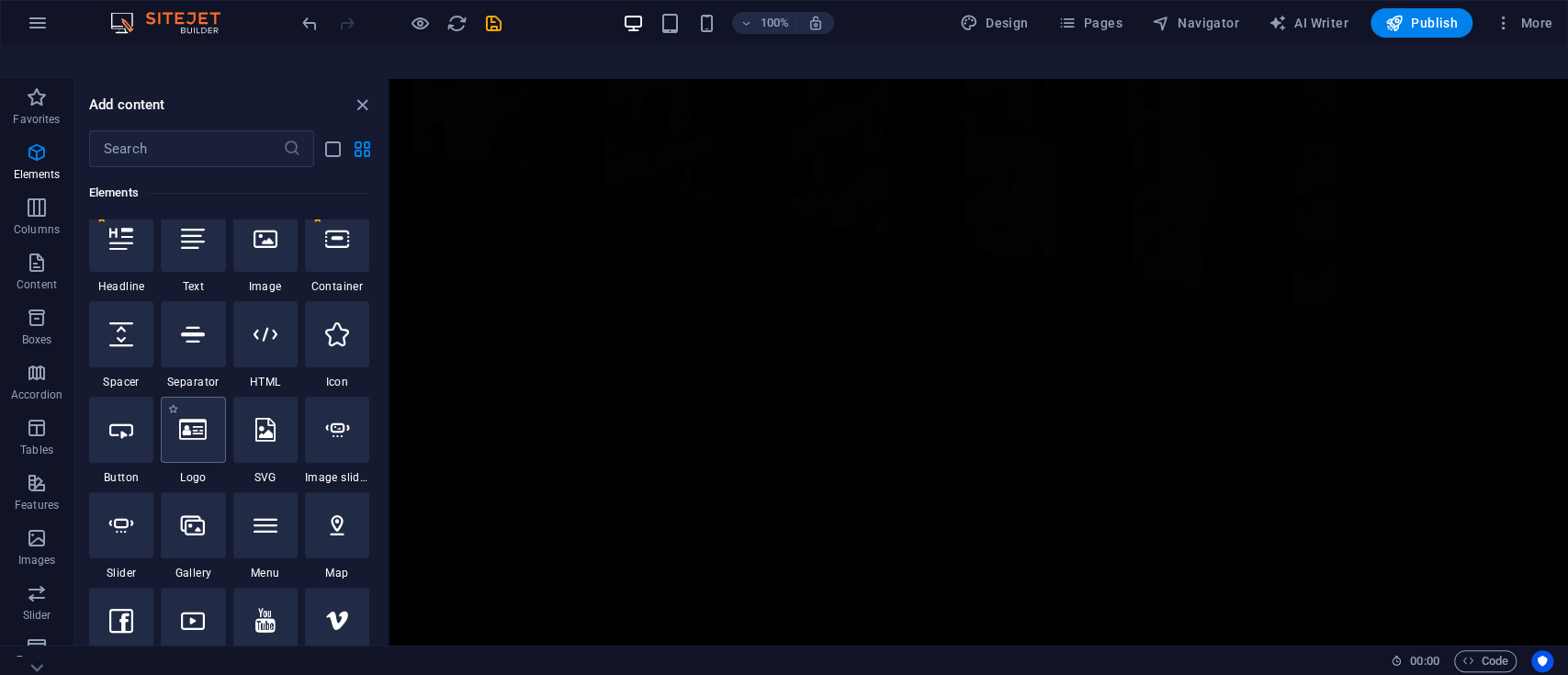
click at [185, 418] on icon at bounding box center [193, 430] width 28 height 24
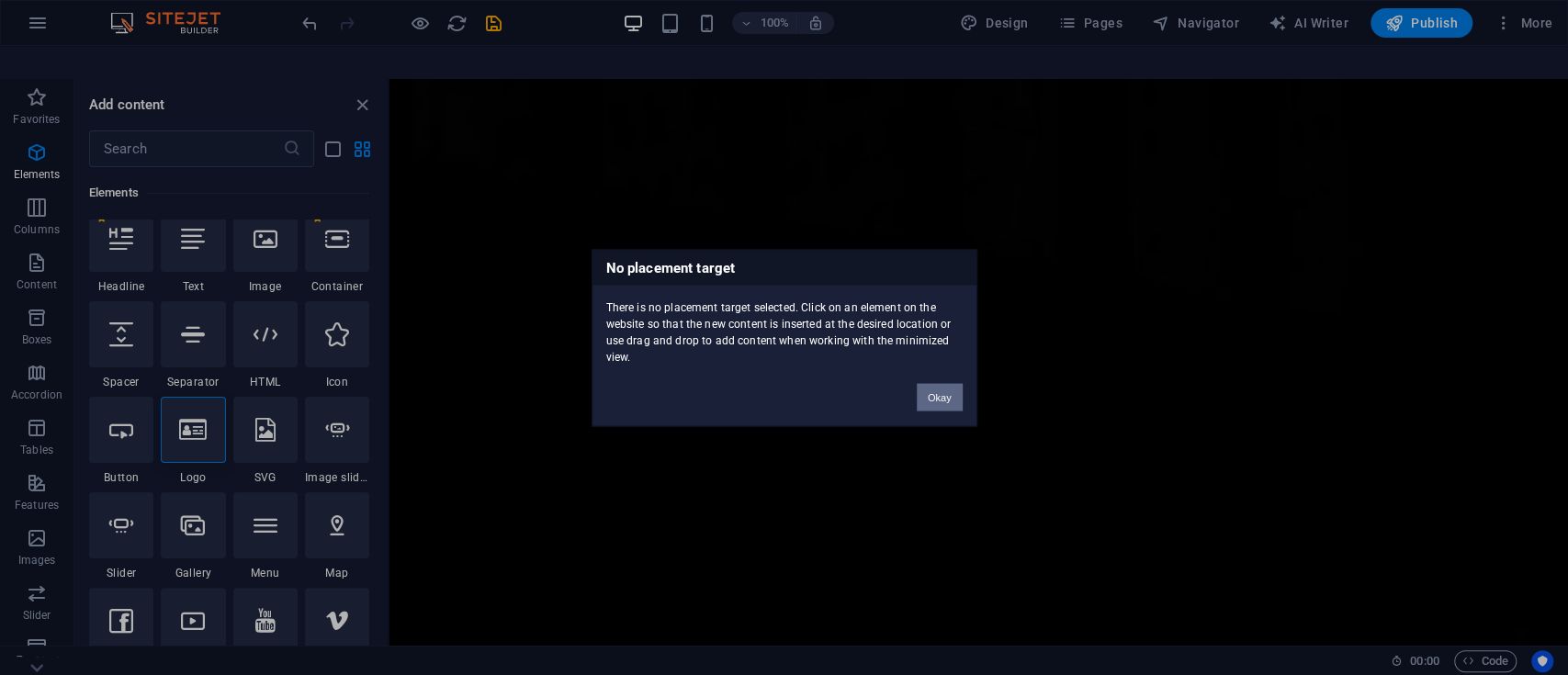
click at [945, 388] on button "Okay" at bounding box center [940, 397] width 46 height 28
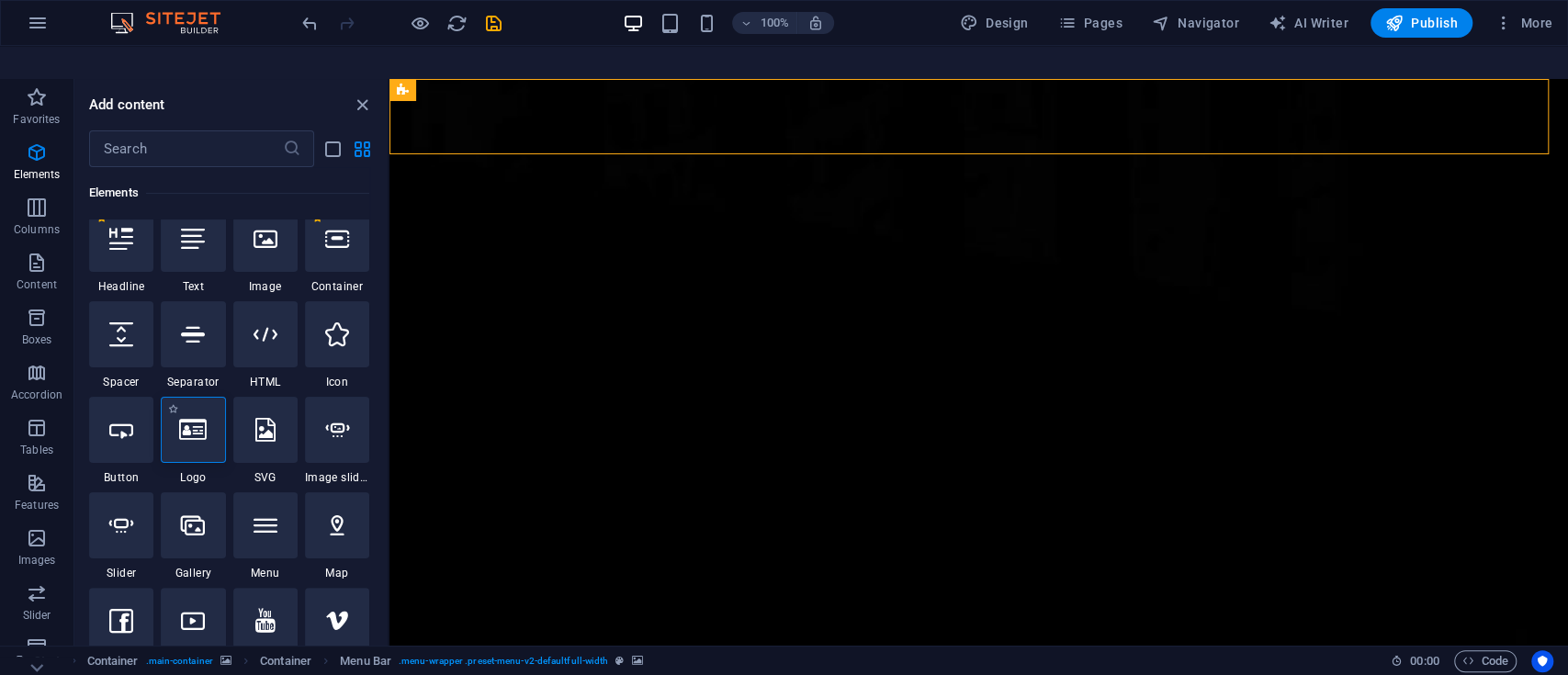
click at [192, 418] on icon at bounding box center [193, 430] width 28 height 24
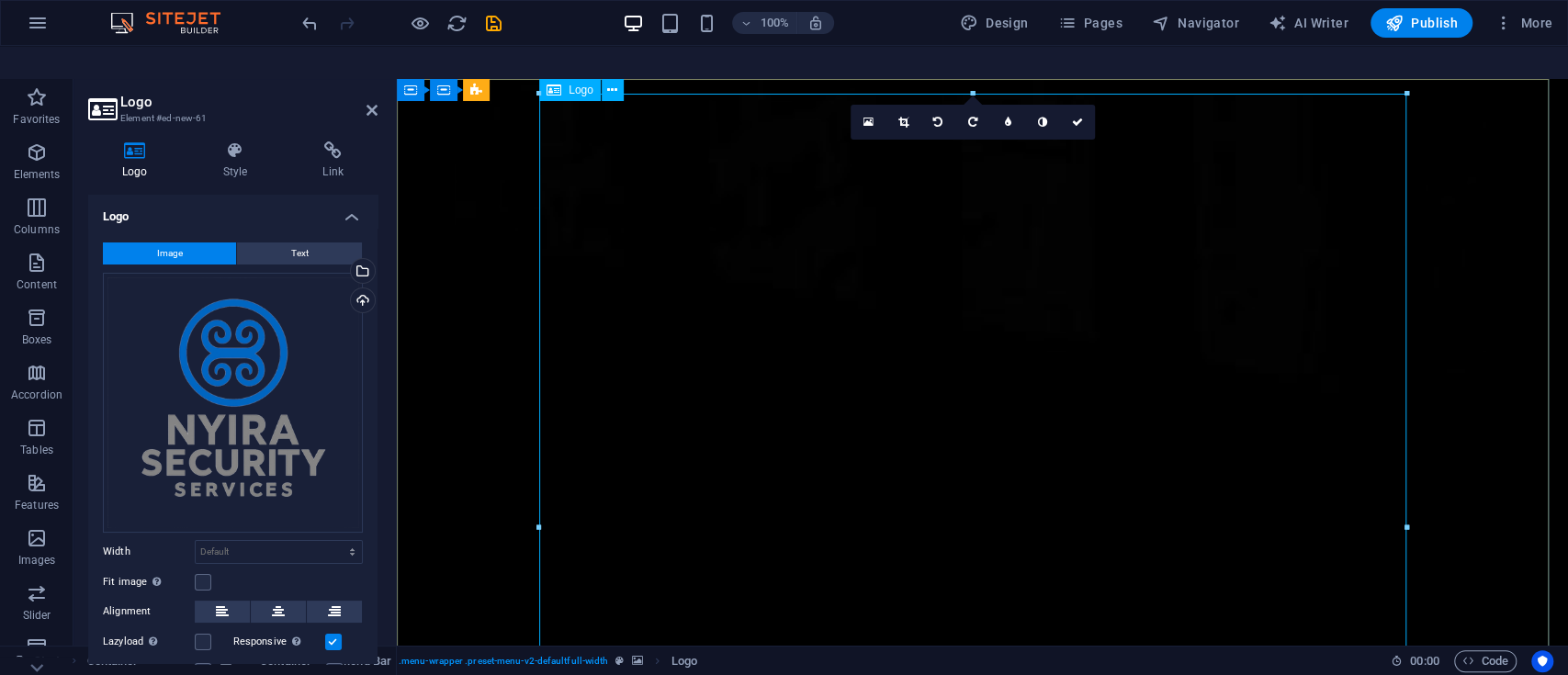
drag, startPoint x: 936, startPoint y: 143, endPoint x: 789, endPoint y: 314, distance: 225.5
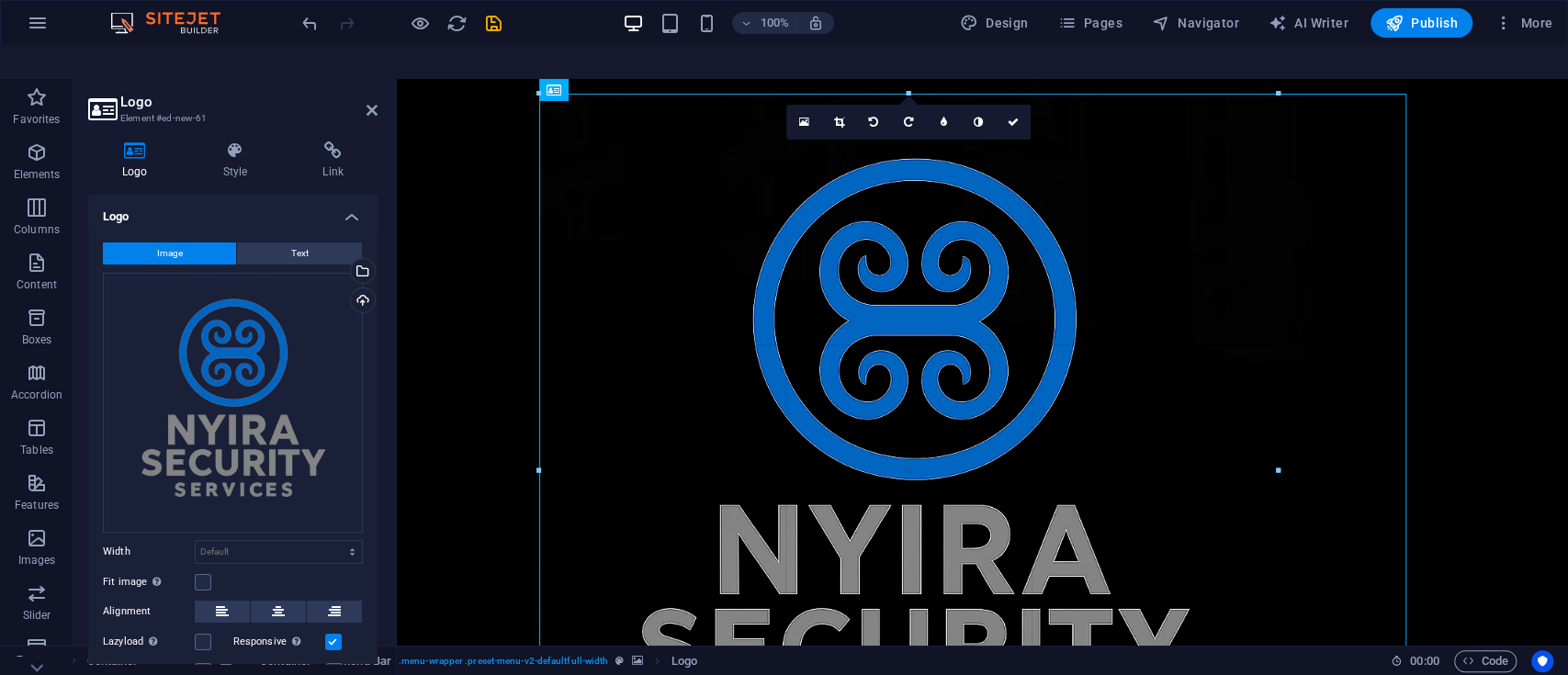
type input "804"
select select "px"
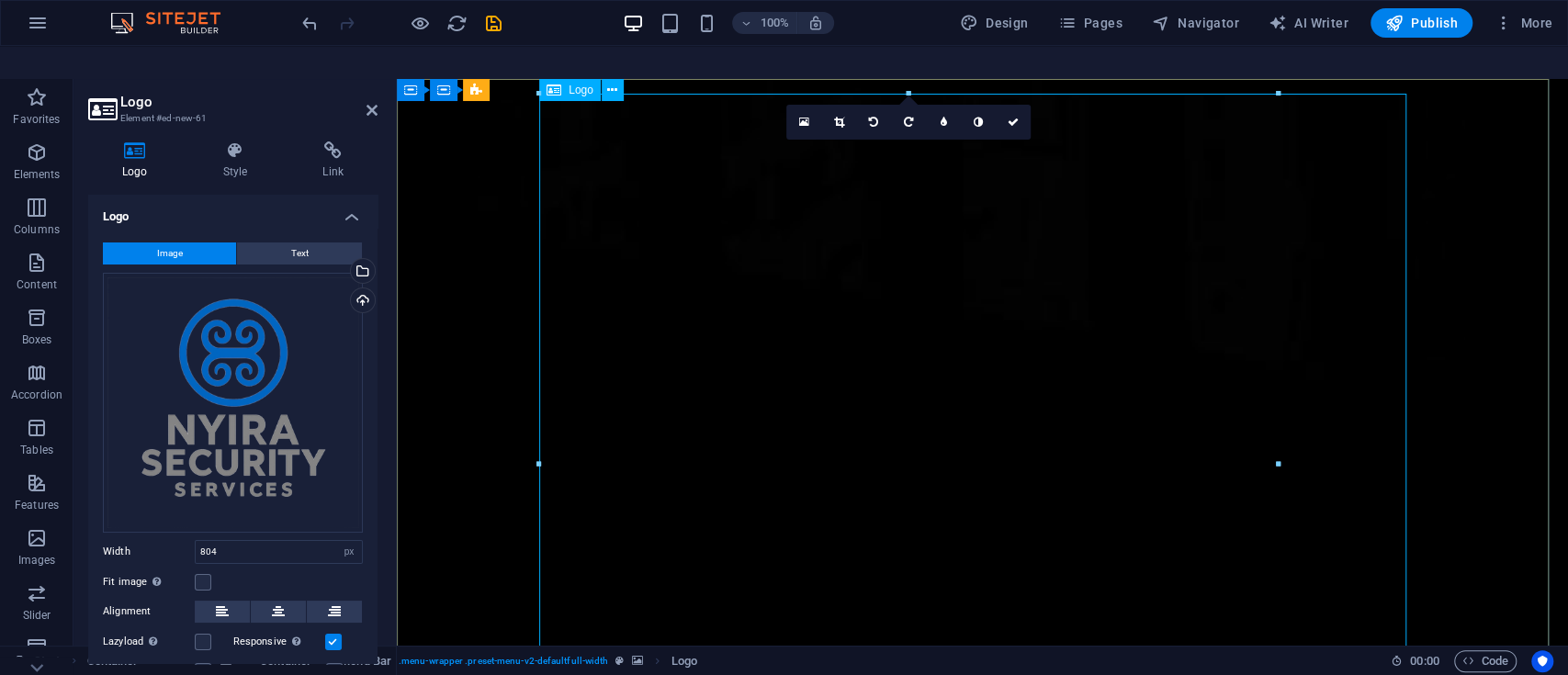
drag, startPoint x: 1677, startPoint y: 138, endPoint x: 713, endPoint y: 484, distance: 1024.2
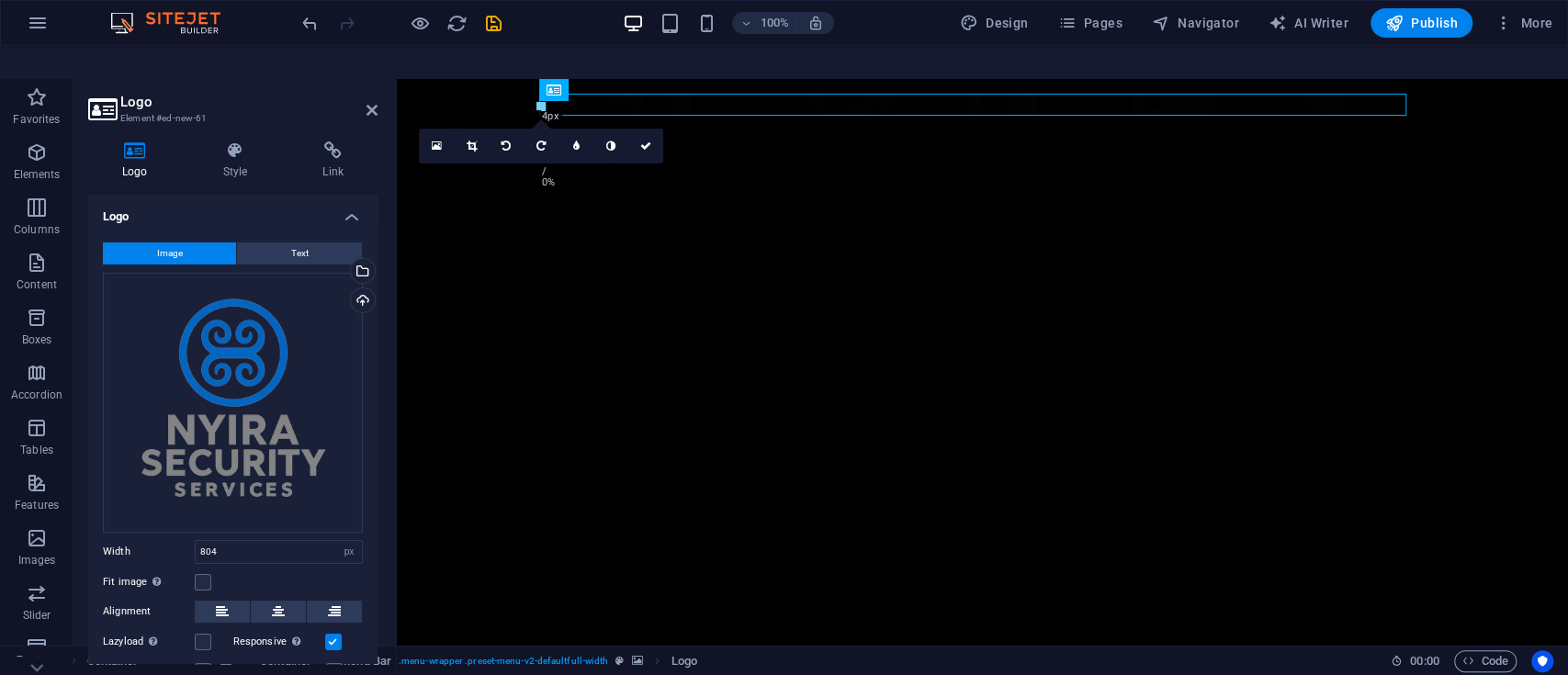
drag, startPoint x: 1273, startPoint y: 60, endPoint x: 449, endPoint y: 493, distance: 930.8
type input "4"
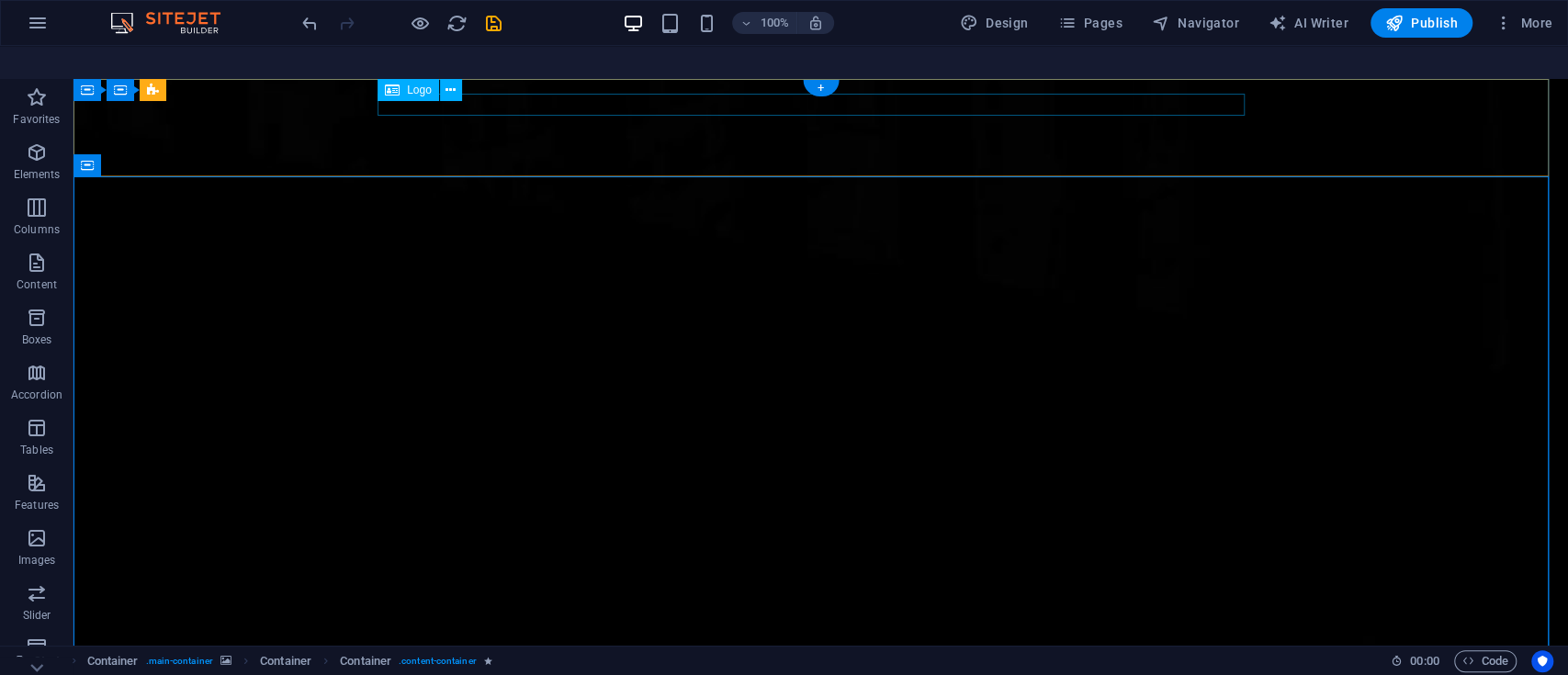
click at [451, 81] on icon at bounding box center [450, 90] width 10 height 19
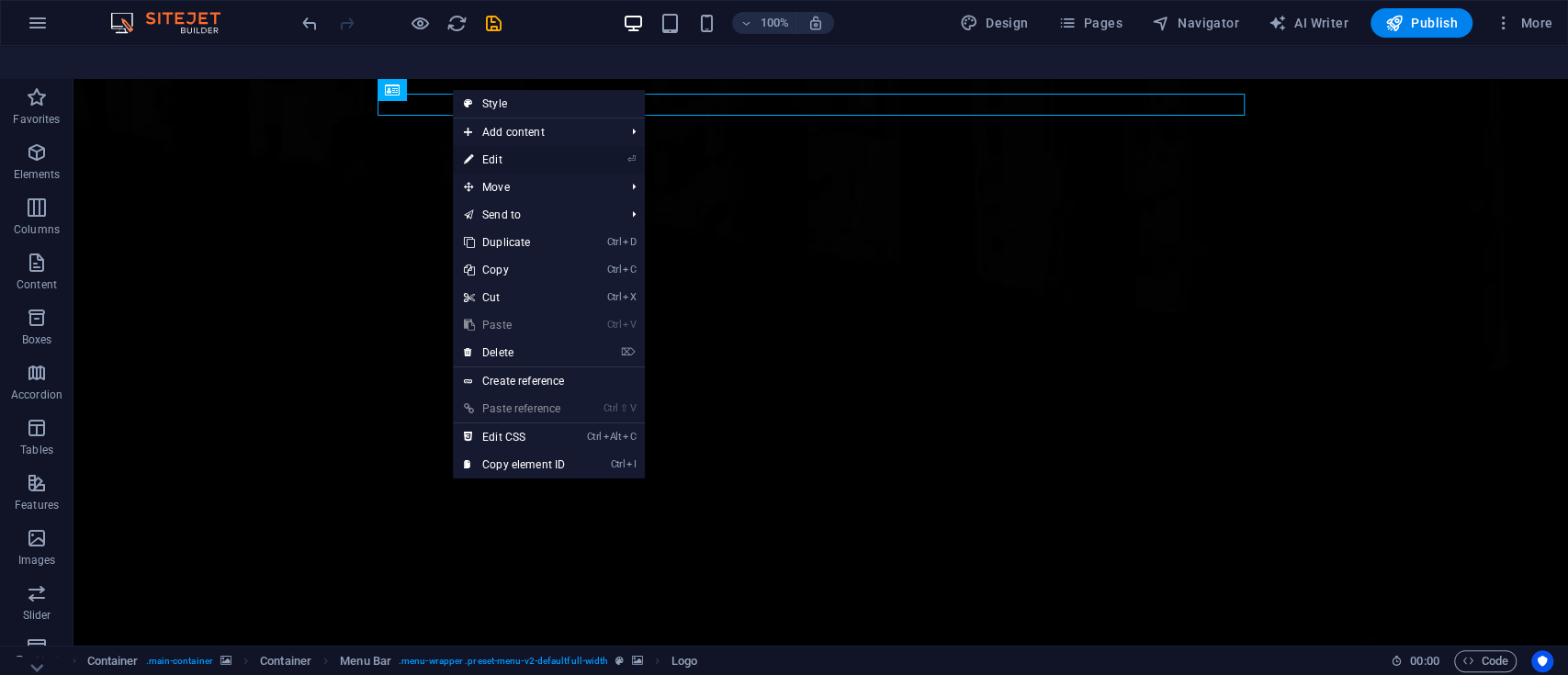
click at [522, 146] on link "⏎ Edit" at bounding box center [513, 160] width 123 height 28
select select "px"
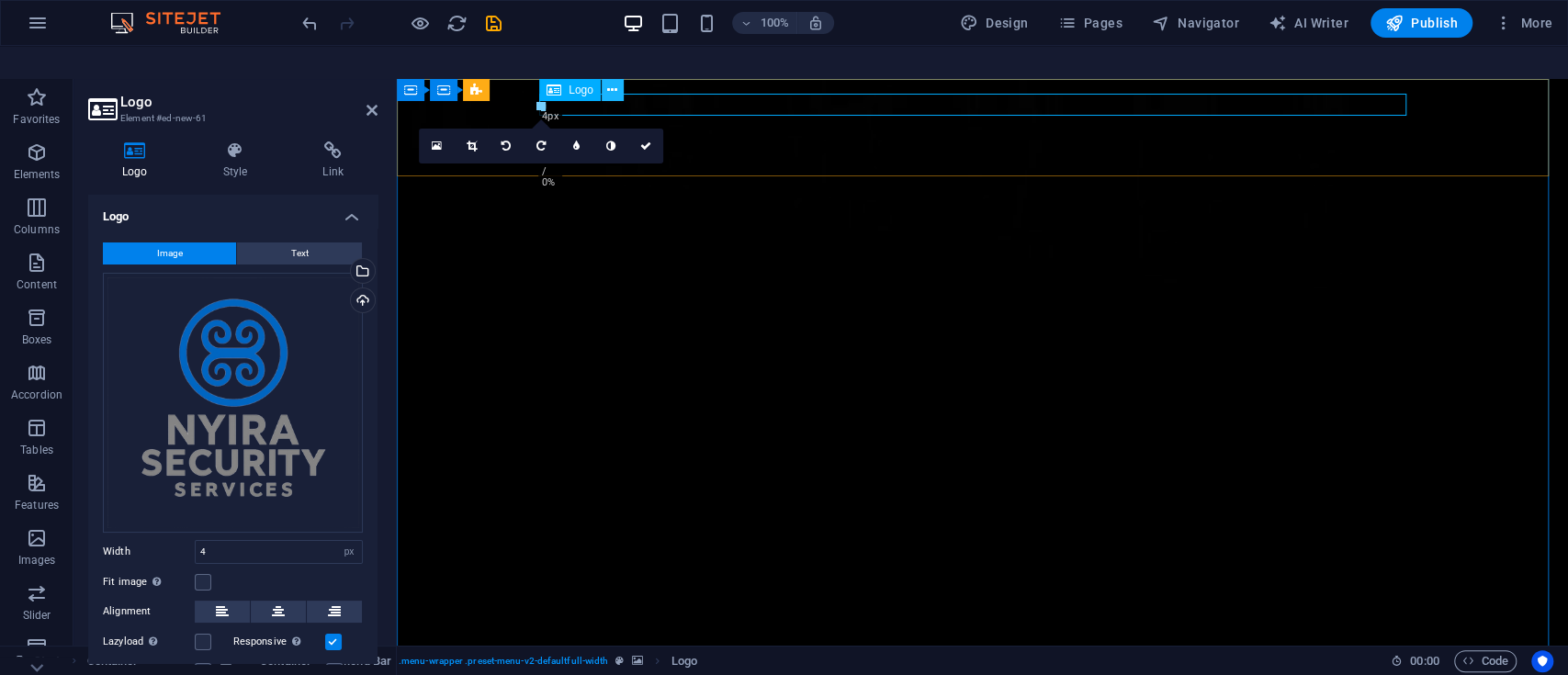
click at [613, 81] on icon at bounding box center [612, 90] width 10 height 19
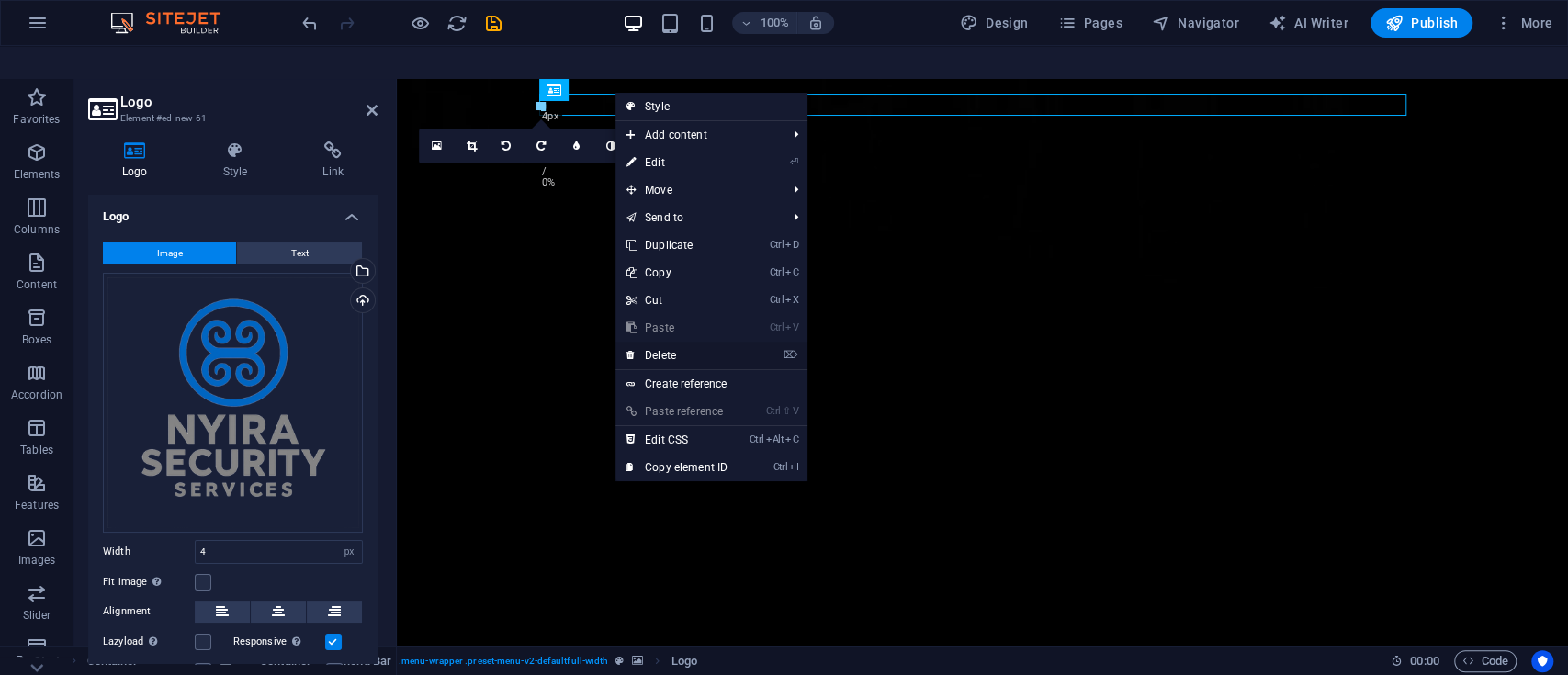
click at [682, 341] on link "⌦ Delete" at bounding box center [676, 355] width 123 height 28
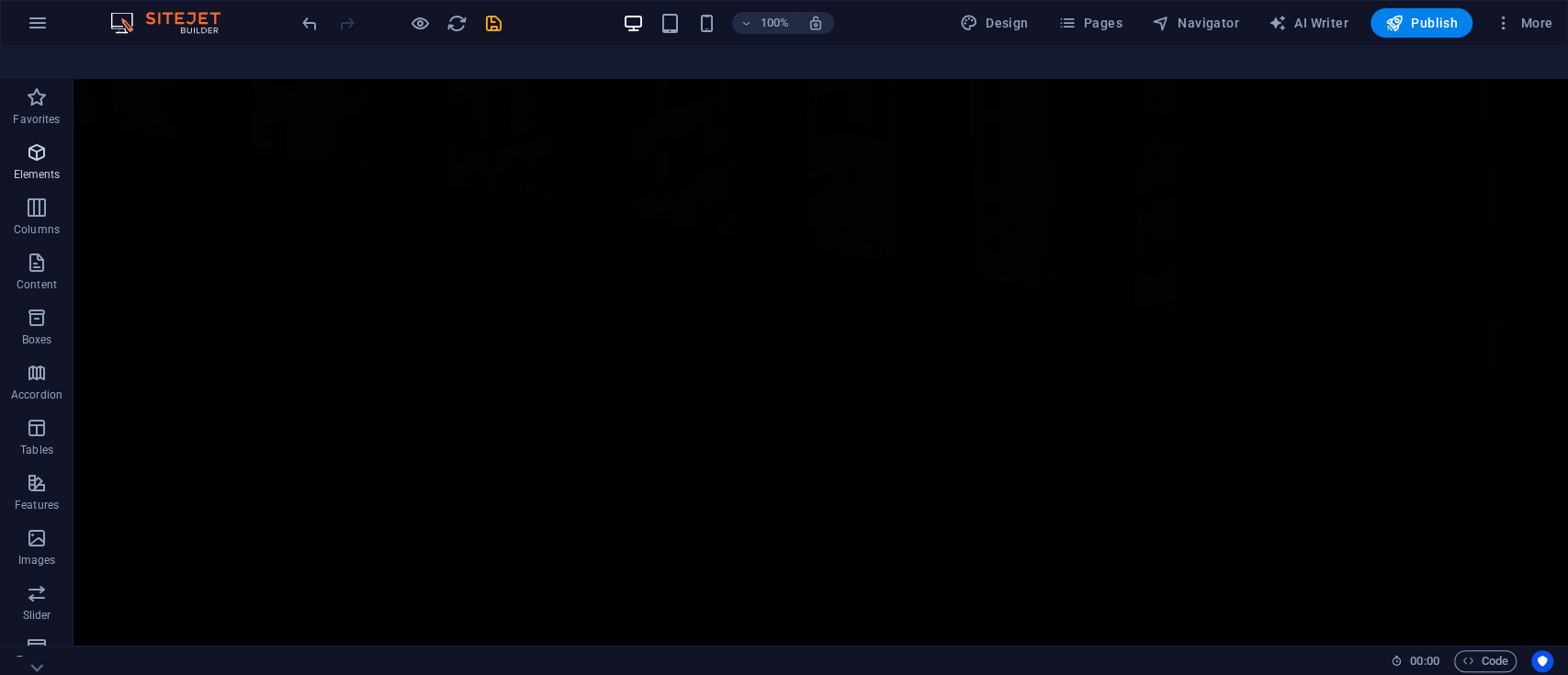
click at [41, 142] on icon "button" at bounding box center [37, 153] width 22 height 22
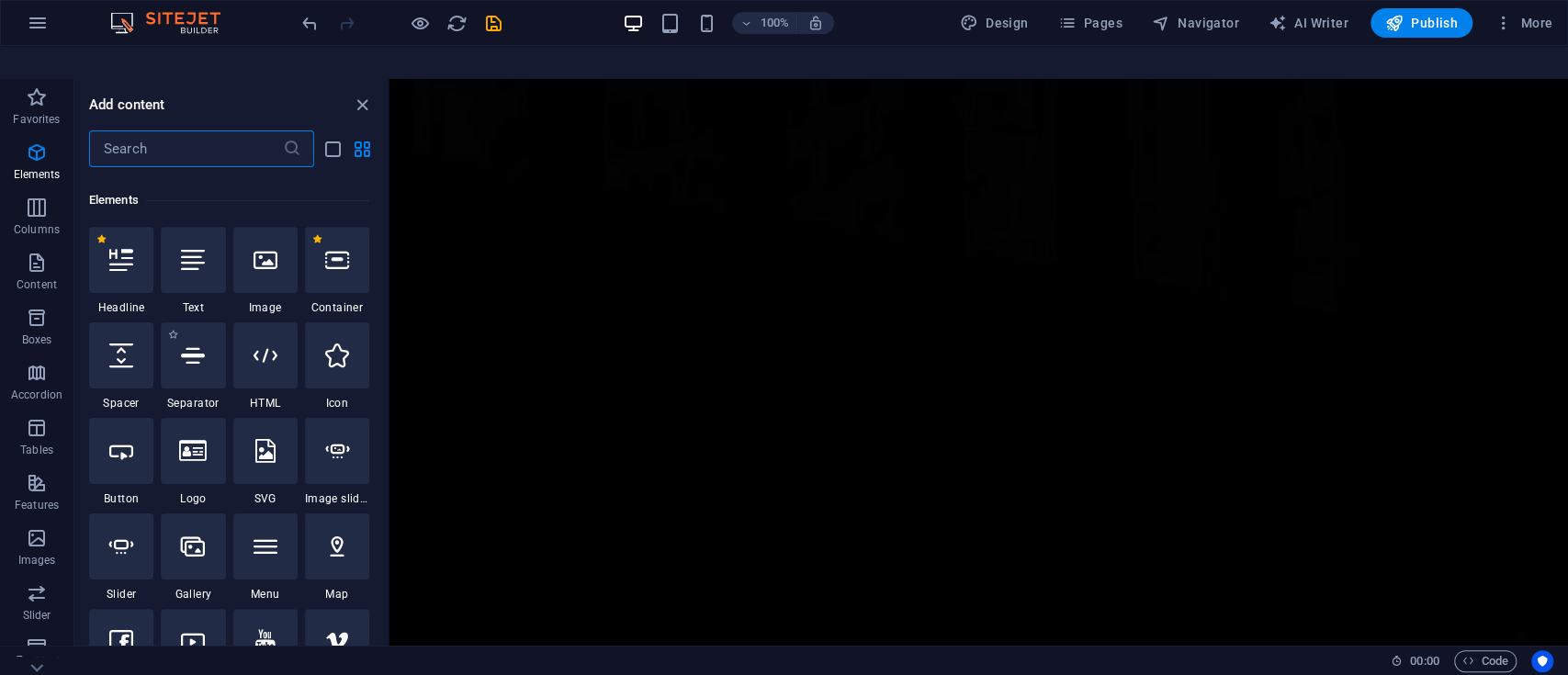
scroll to position [196, 0]
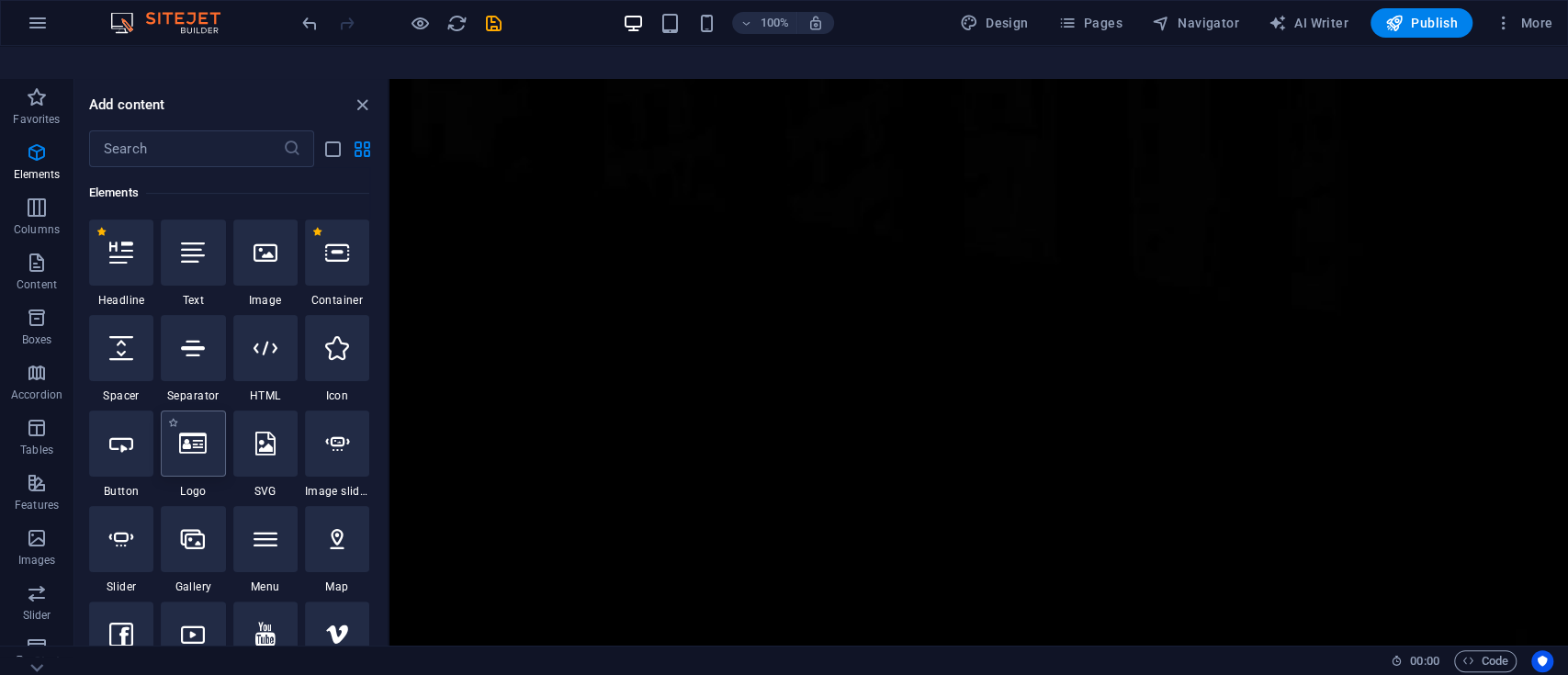
click at [196, 431] on icon at bounding box center [193, 443] width 28 height 24
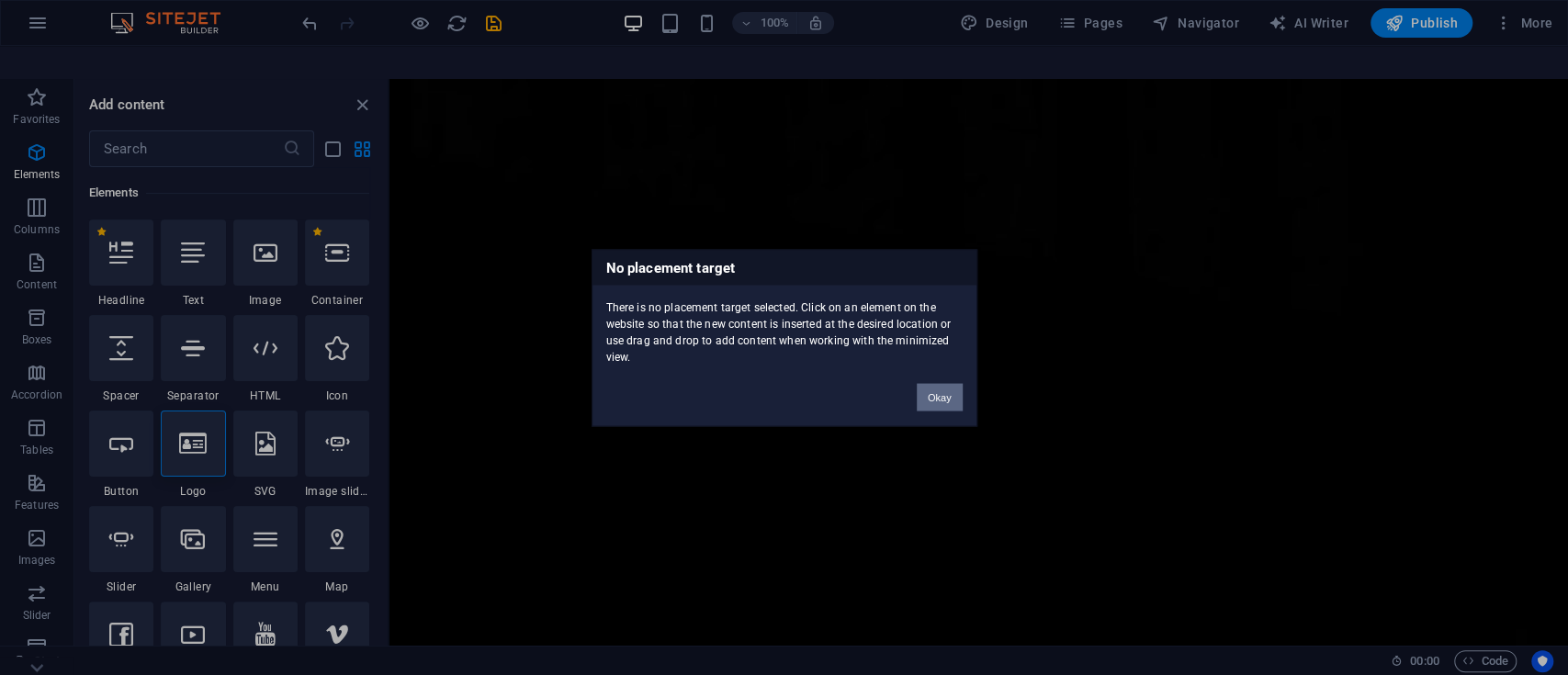
click at [932, 394] on button "Okay" at bounding box center [940, 397] width 46 height 28
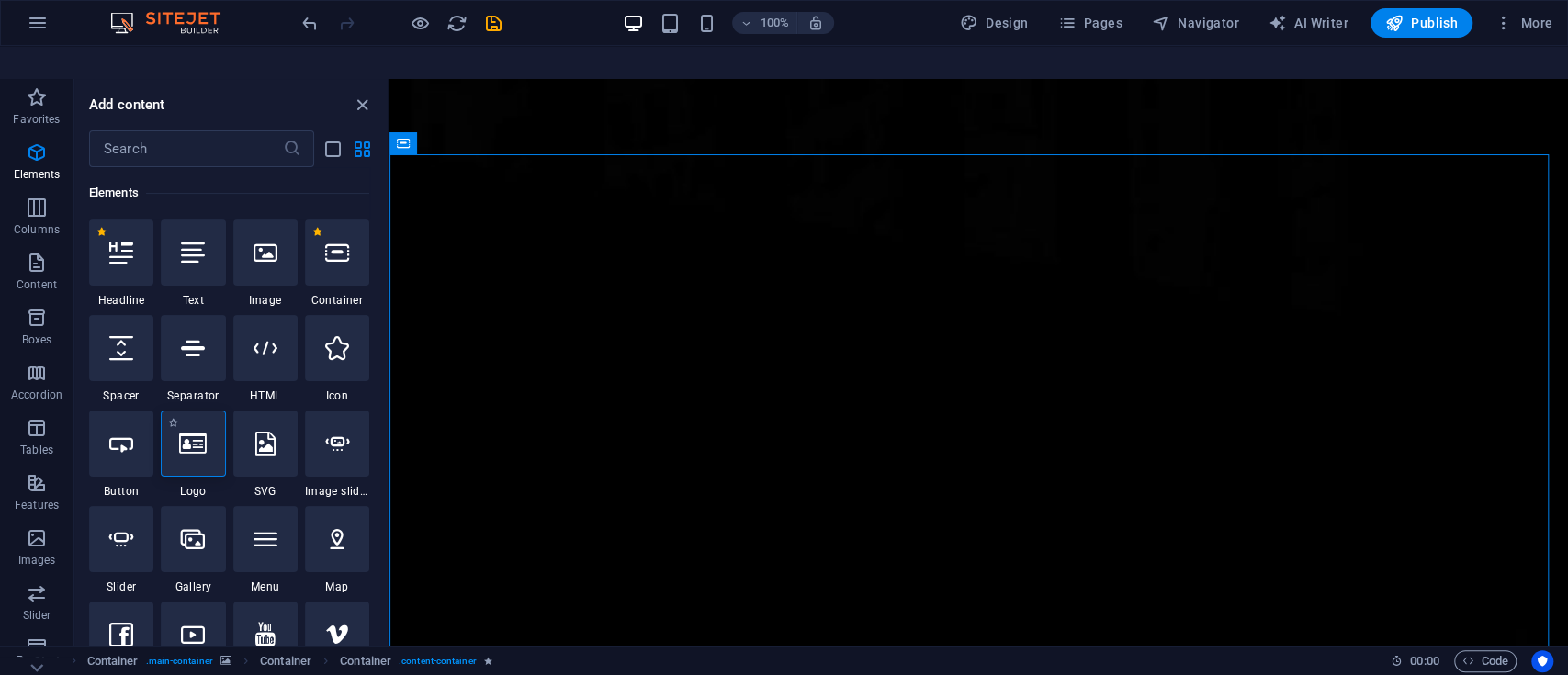
click at [180, 437] on div at bounding box center [193, 443] width 64 height 66
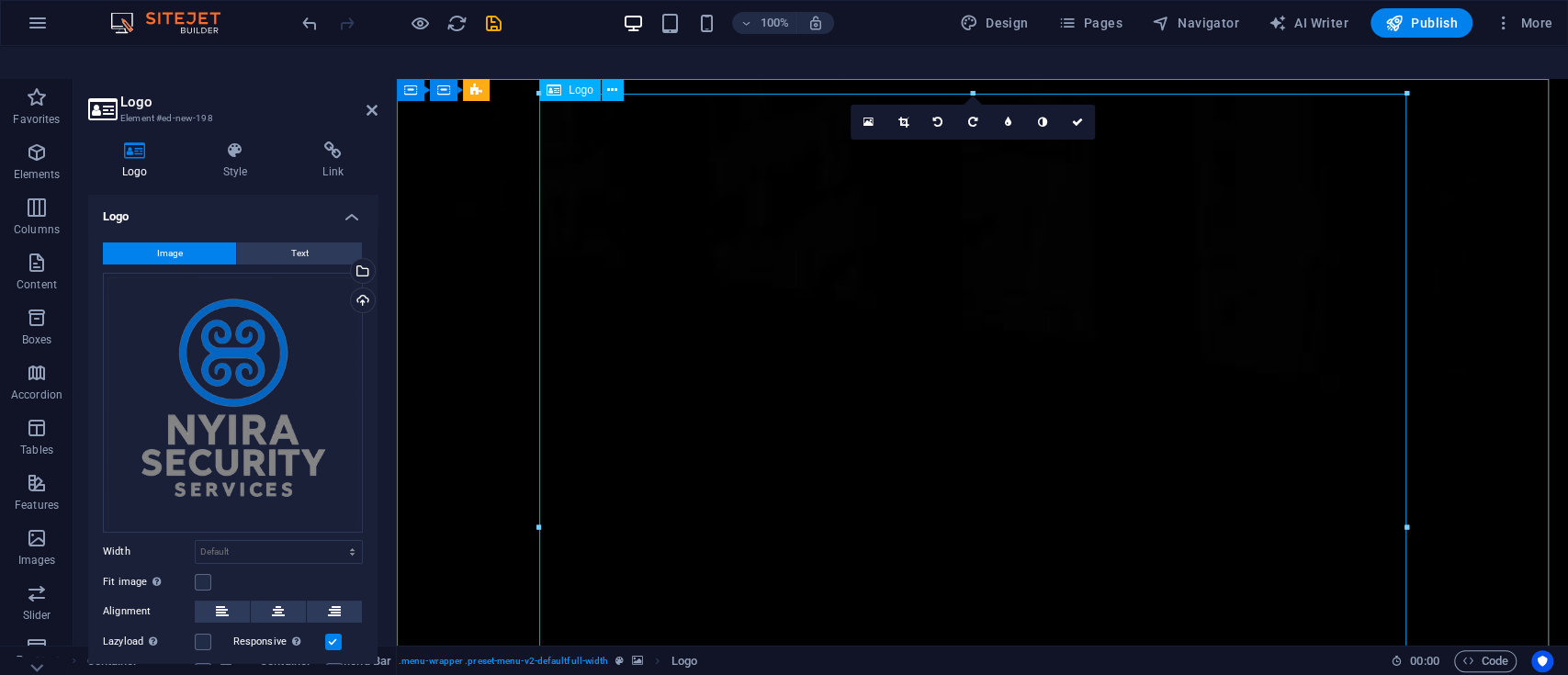
drag, startPoint x: 1805, startPoint y: 142, endPoint x: 882, endPoint y: 560, distance: 1013.2
drag, startPoint x: 1801, startPoint y: 143, endPoint x: 990, endPoint y: 521, distance: 894.8
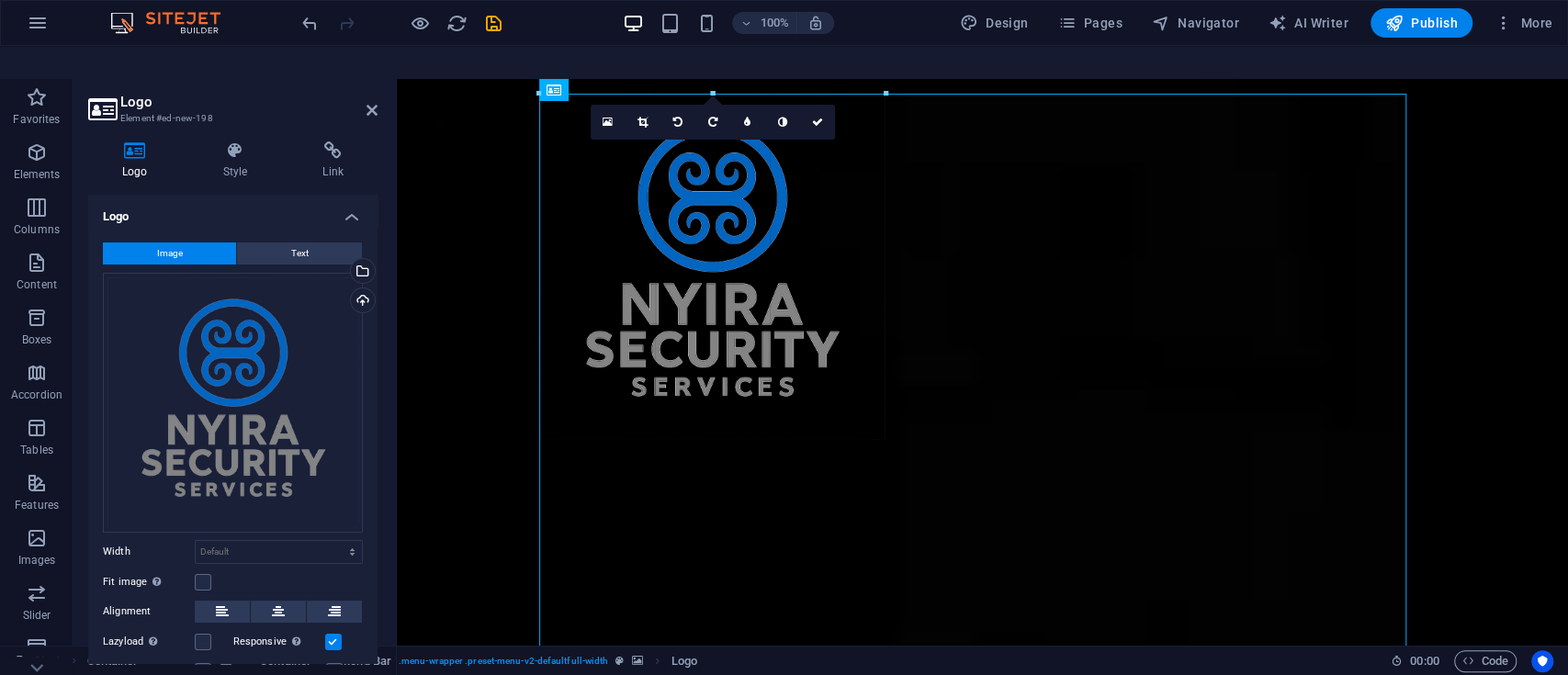
drag, startPoint x: 1408, startPoint y: 60, endPoint x: 852, endPoint y: 481, distance: 697.4
type input "337"
select select "px"
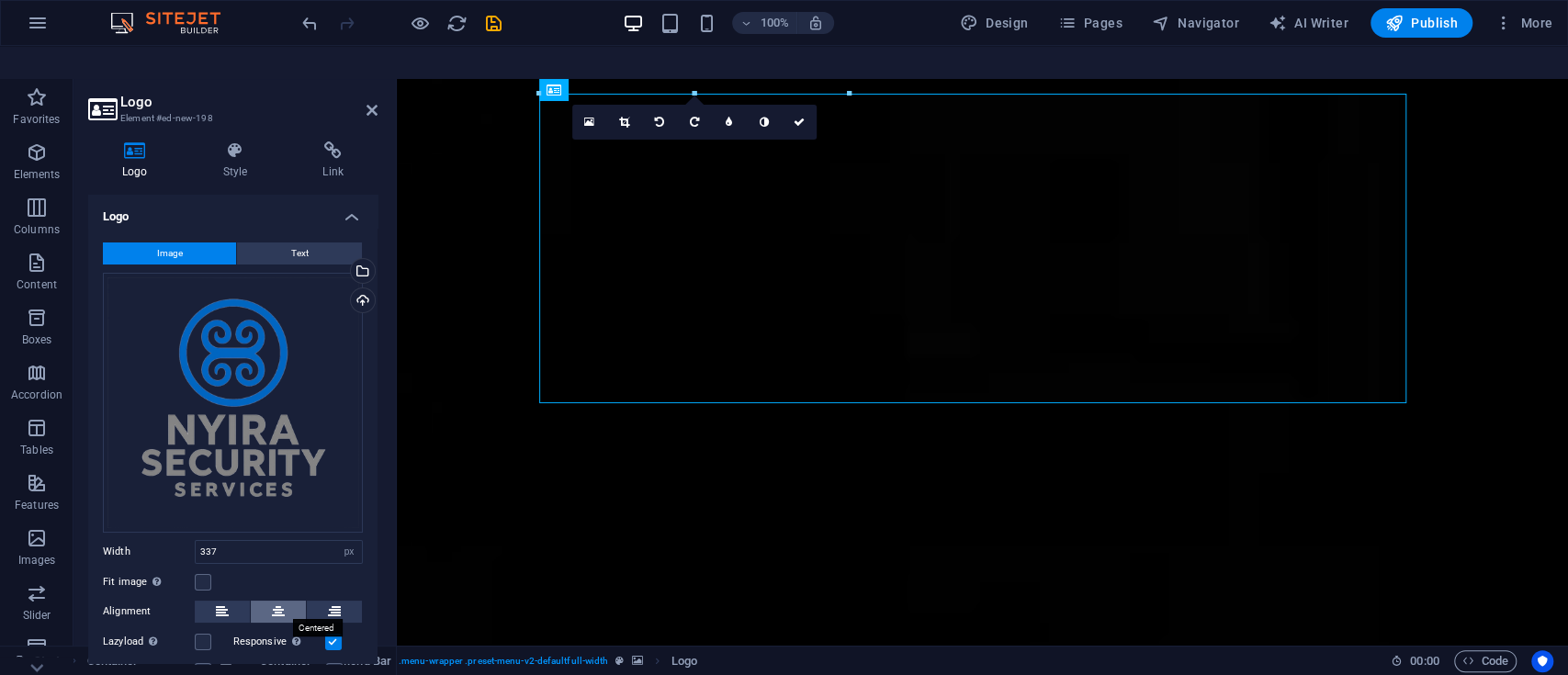
click at [281, 601] on icon at bounding box center [278, 612] width 13 height 22
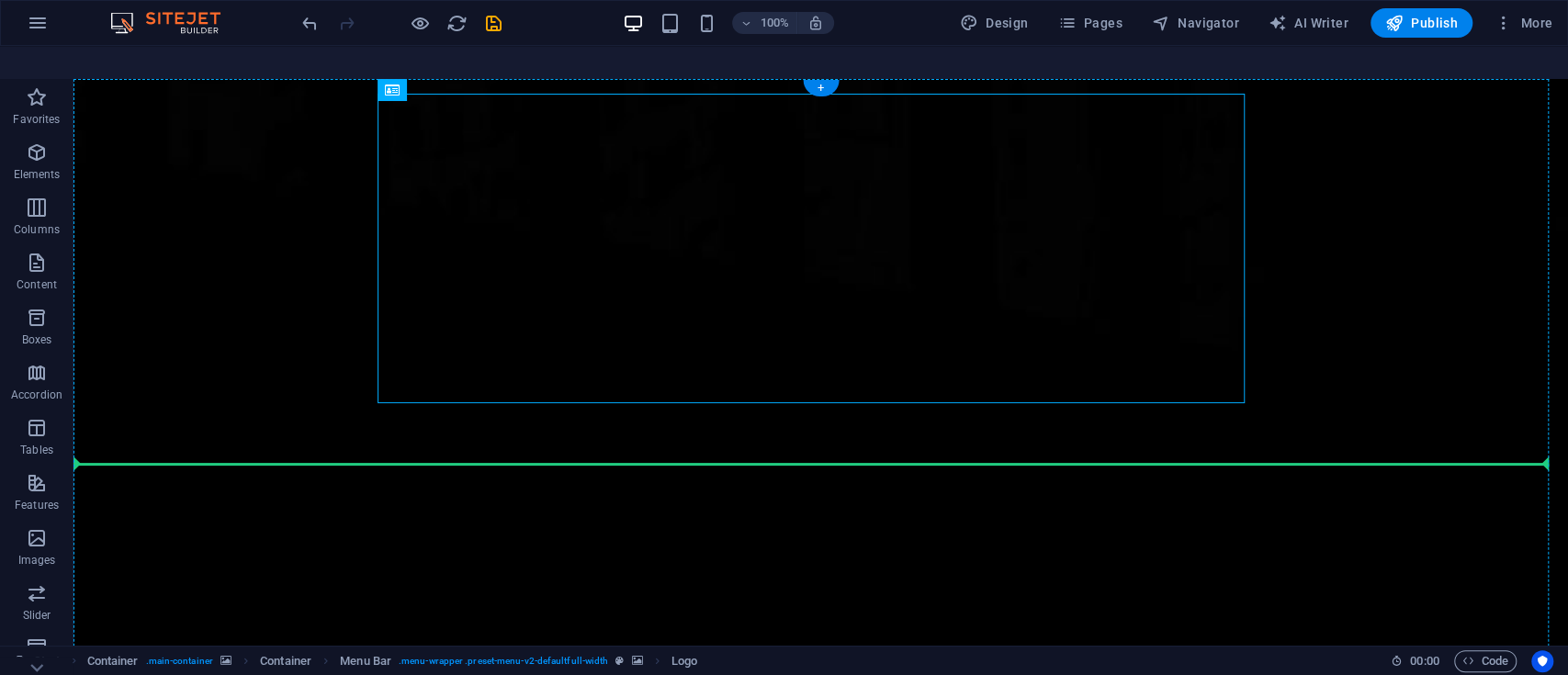
drag, startPoint x: 500, startPoint y: 134, endPoint x: 475, endPoint y: 485, distance: 351.9
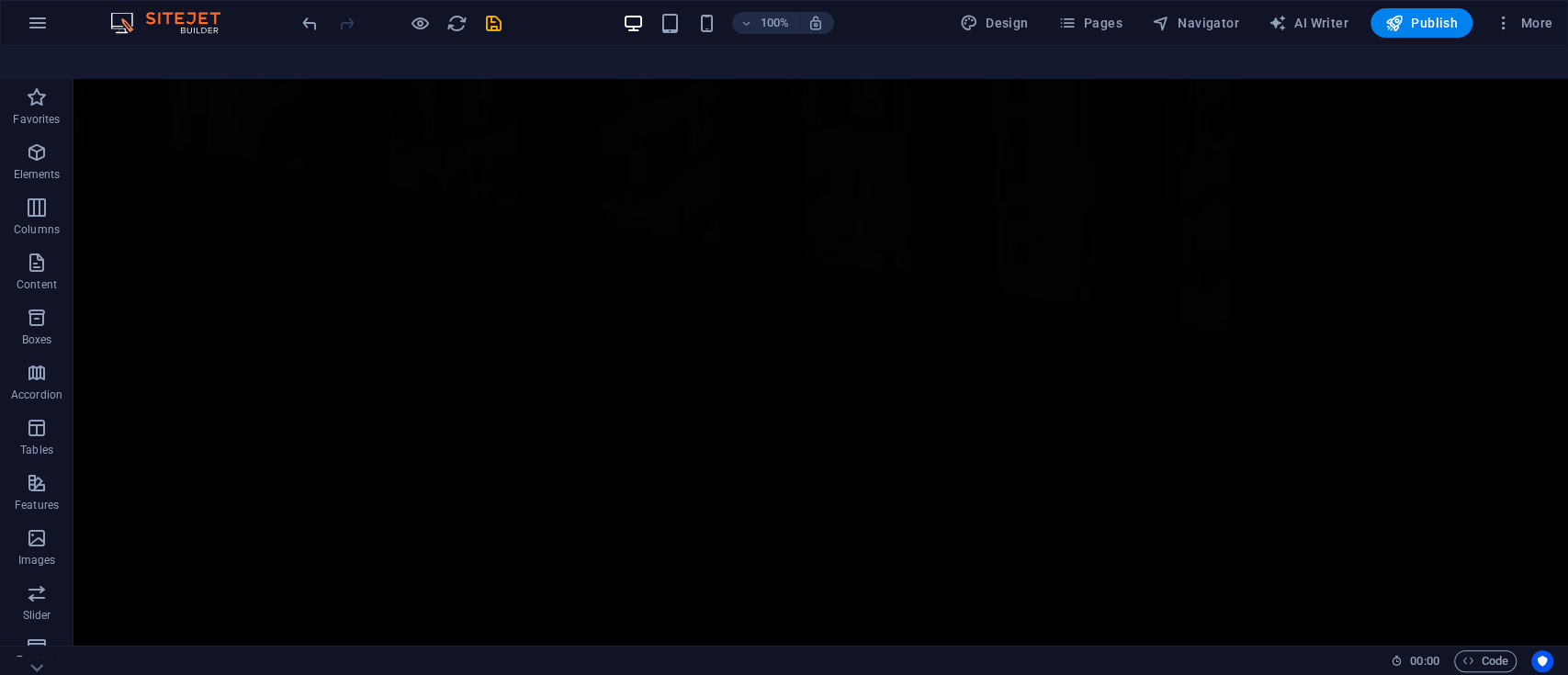
scroll to position [0, 0]
click at [1441, 11] on button "Publish" at bounding box center [1421, 22] width 102 height 29
checkbox input "false"
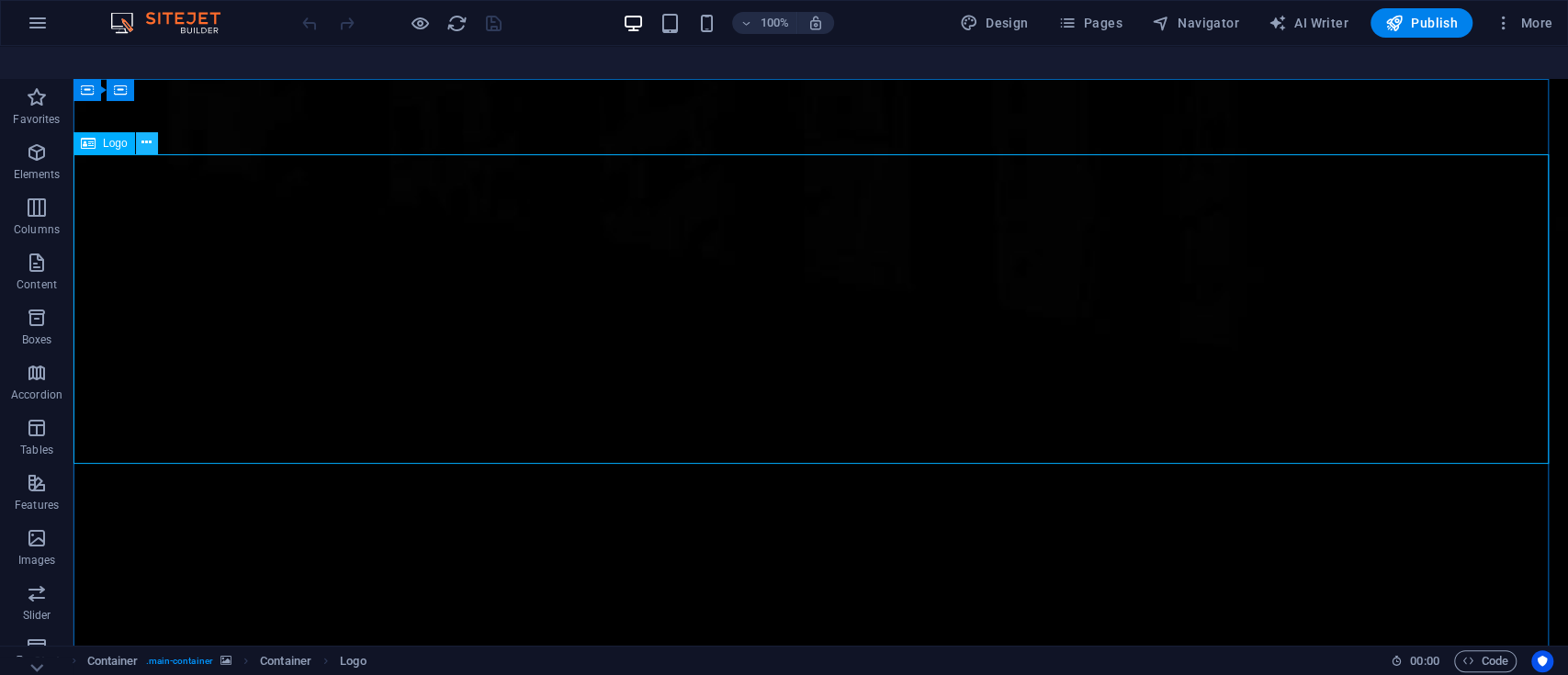
click at [147, 133] on icon at bounding box center [147, 142] width 10 height 19
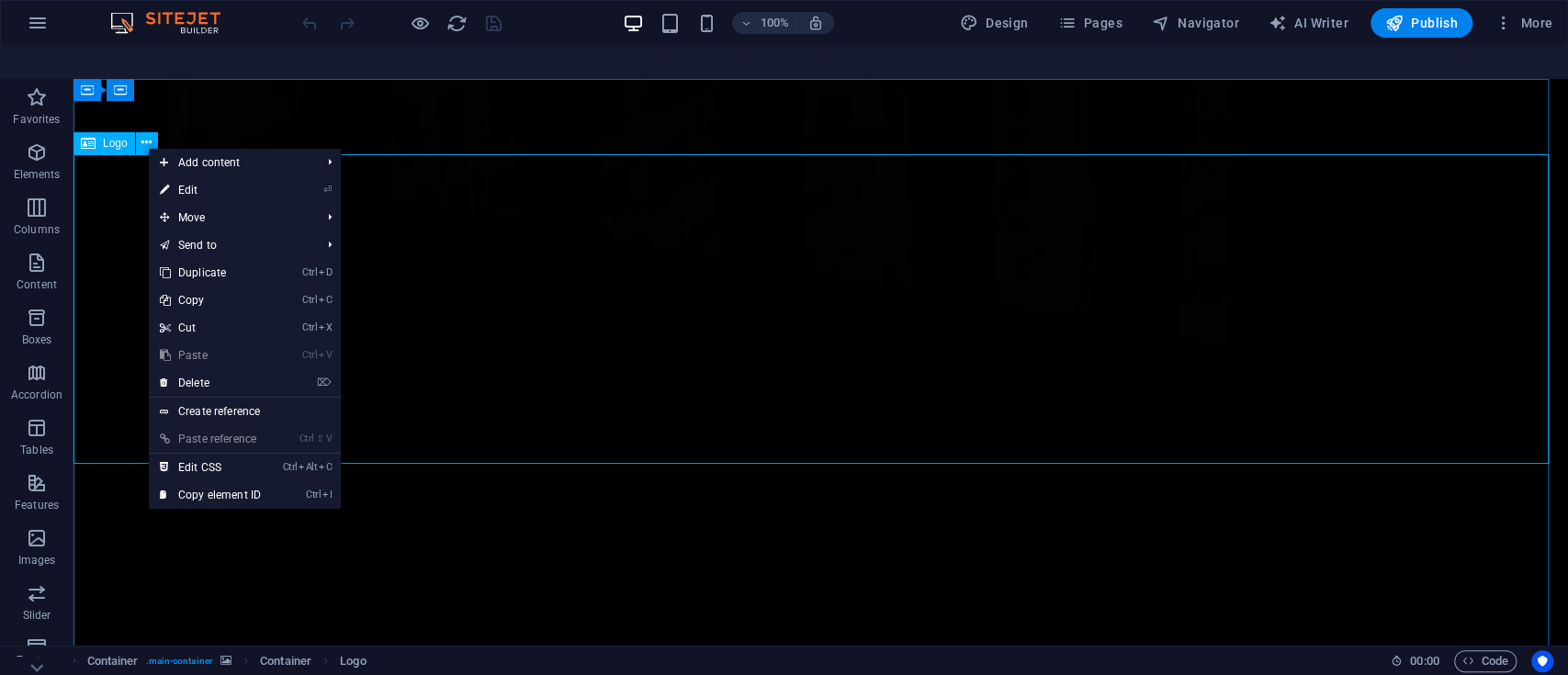
click at [95, 132] on icon at bounding box center [88, 143] width 15 height 22
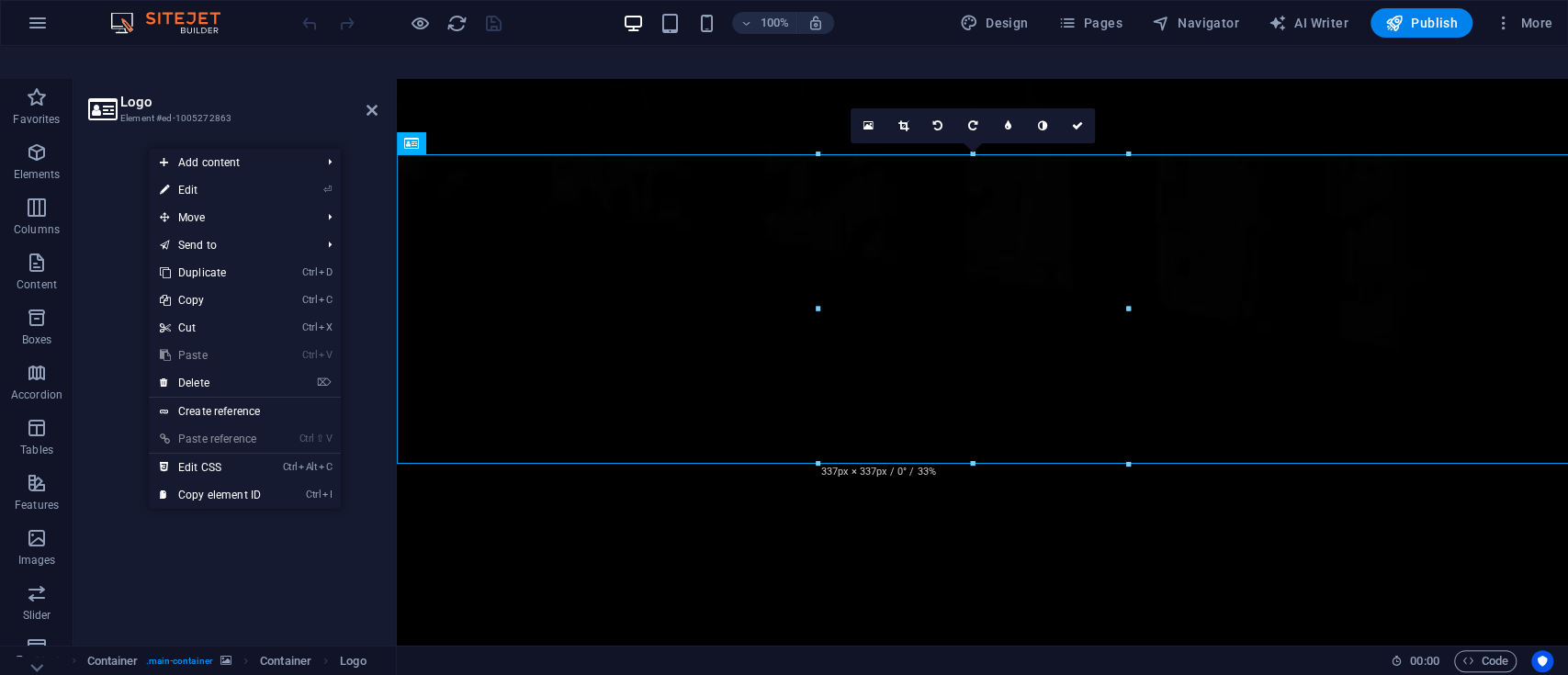
click at [95, 111] on div "Logo Element #ed-1005272863 Drag here to replace the existing content. Press “C…" at bounding box center [821, 378] width 1495 height 600
select select "px"
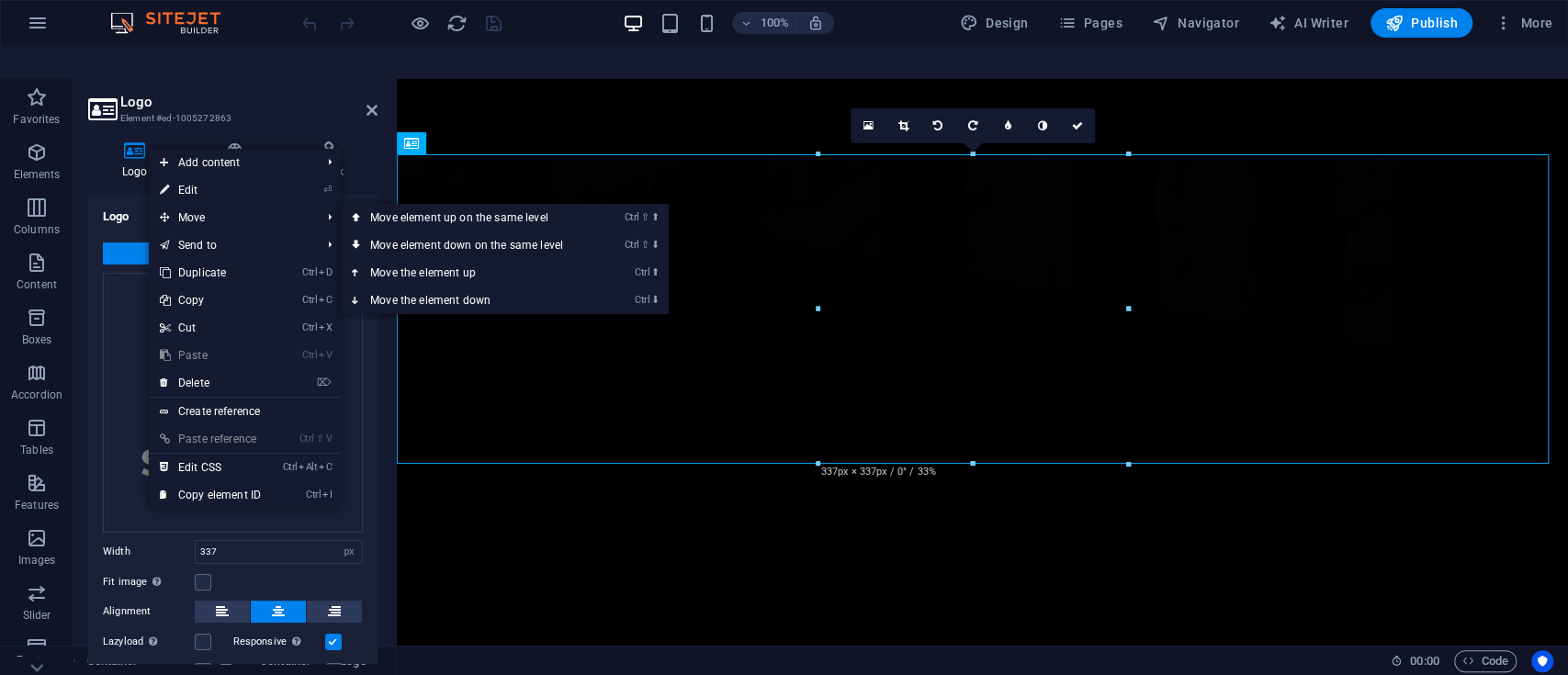
click at [294, 94] on h2 "Logo" at bounding box center [250, 102] width 258 height 17
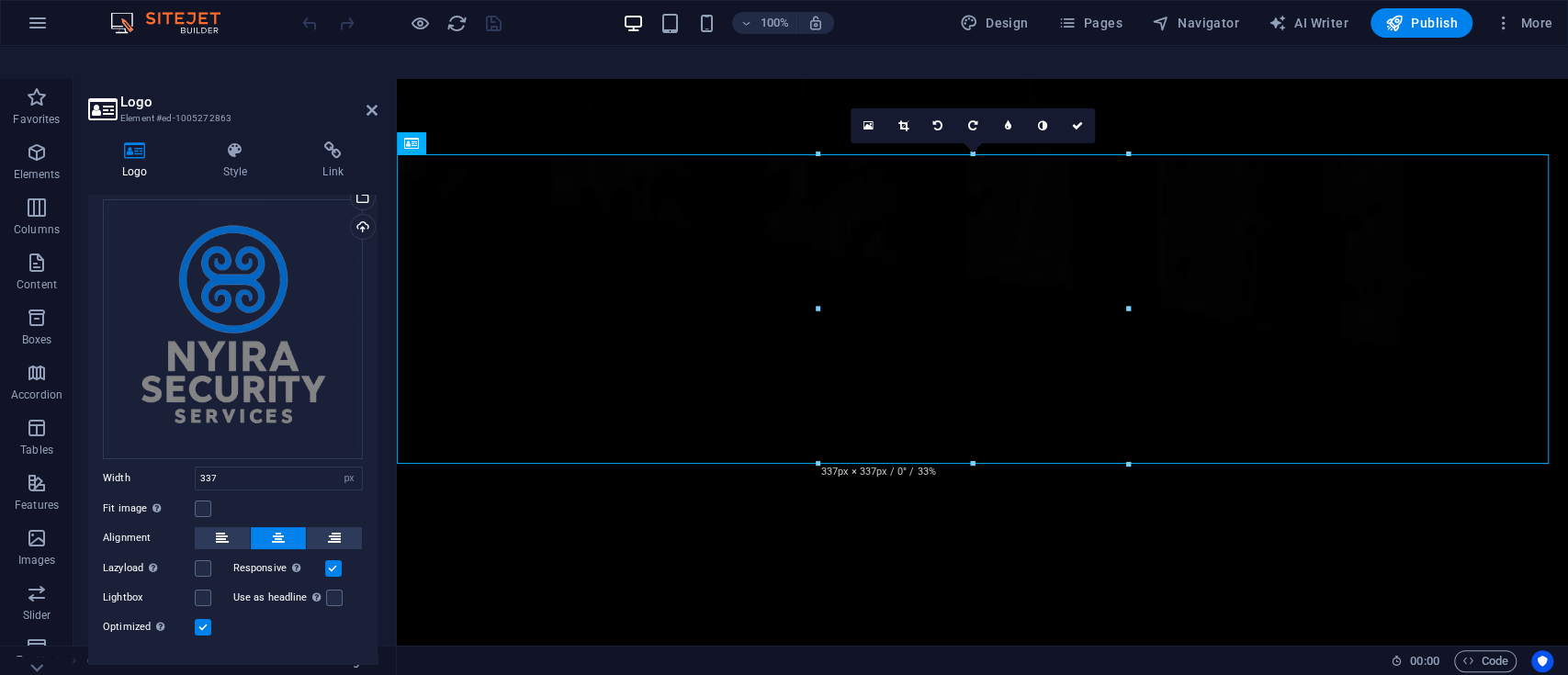
scroll to position [78, 0]
drag, startPoint x: 373, startPoint y: 483, endPoint x: 374, endPoint y: 558, distance: 75.0
click at [374, 558] on div "Image Text Drag files here, click to choose files or select files from Files or…" at bounding box center [233, 398] width 290 height 498
drag, startPoint x: 374, startPoint y: 557, endPoint x: 375, endPoint y: 640, distance: 83.0
click at [375, 640] on div "Logo Style Link Logo Image Text Drag files here, click to choose files or selec…" at bounding box center [233, 402] width 319 height 552
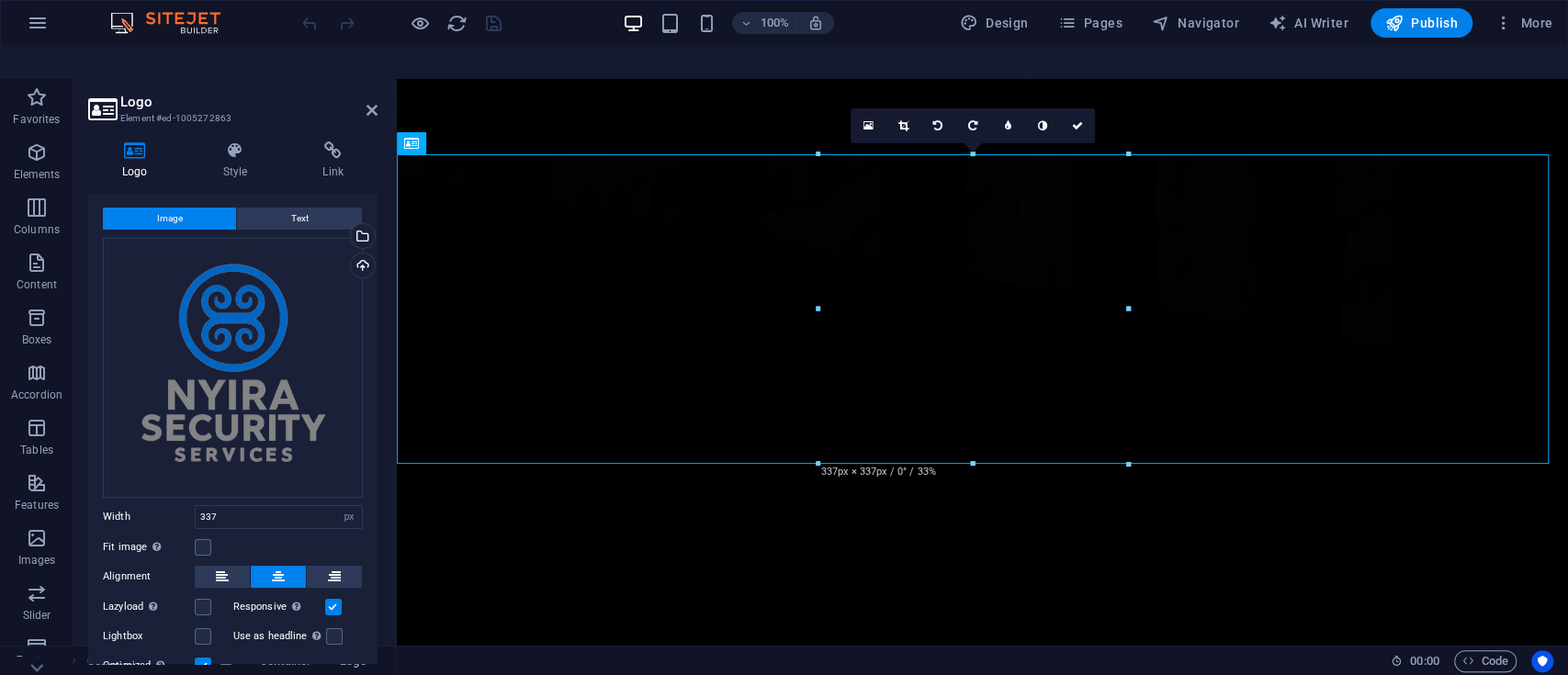
scroll to position [26, 0]
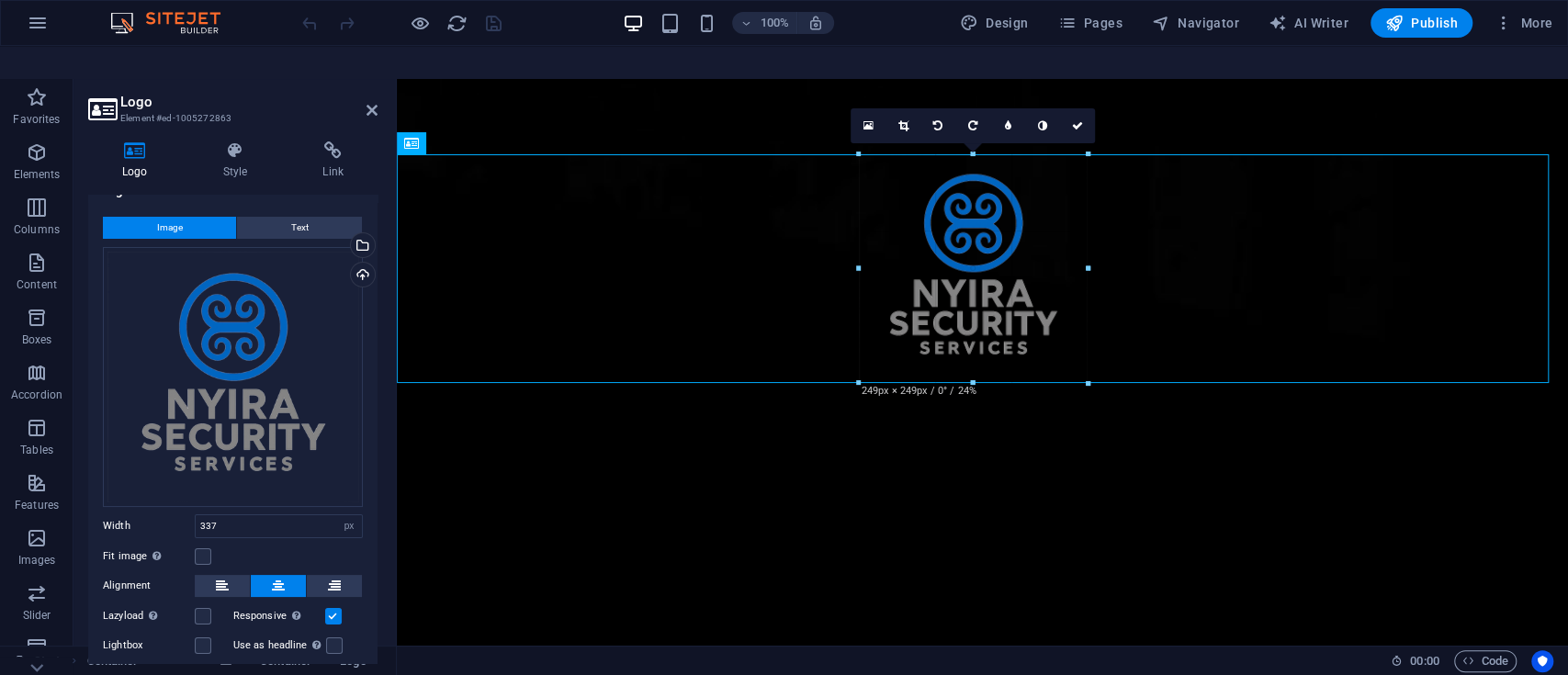
drag, startPoint x: 815, startPoint y: 121, endPoint x: 898, endPoint y: 290, distance: 188.3
type input "249"
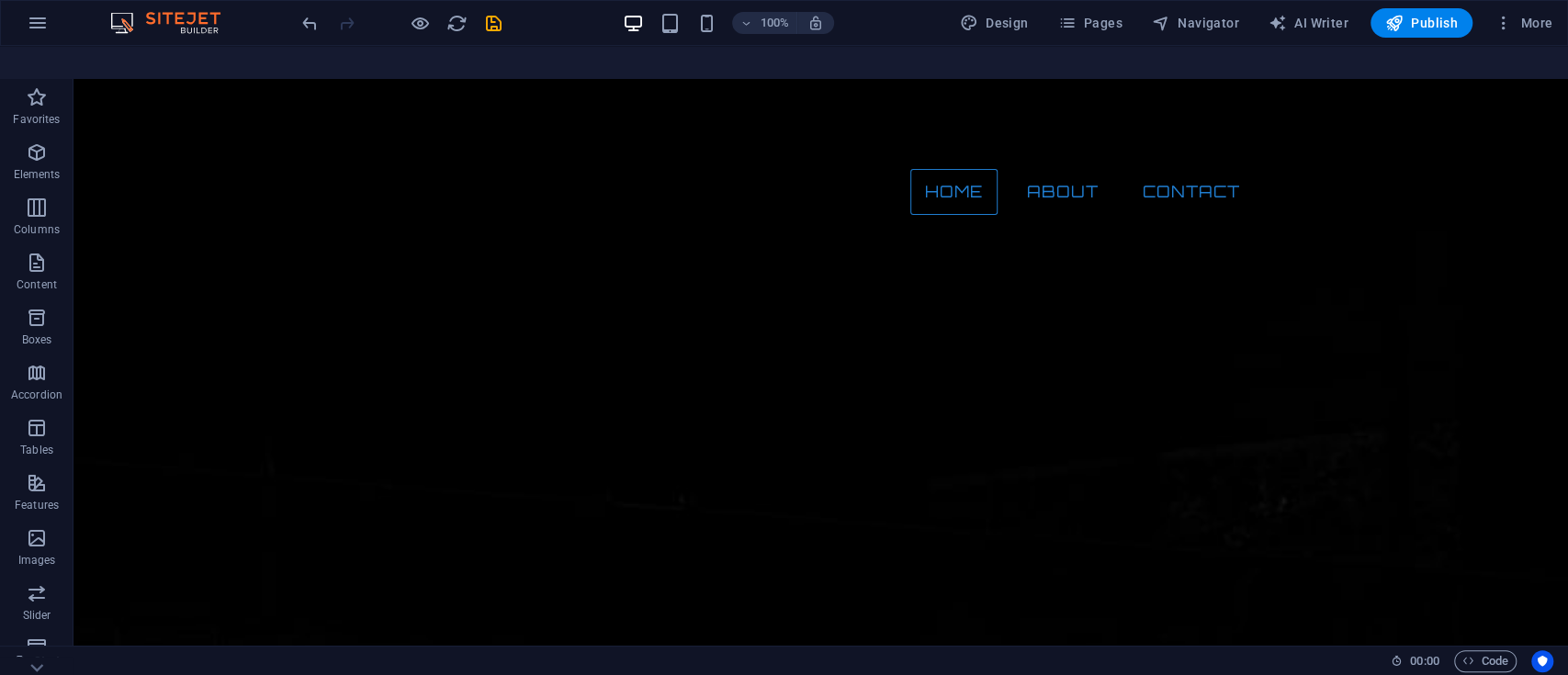
scroll to position [0, 0]
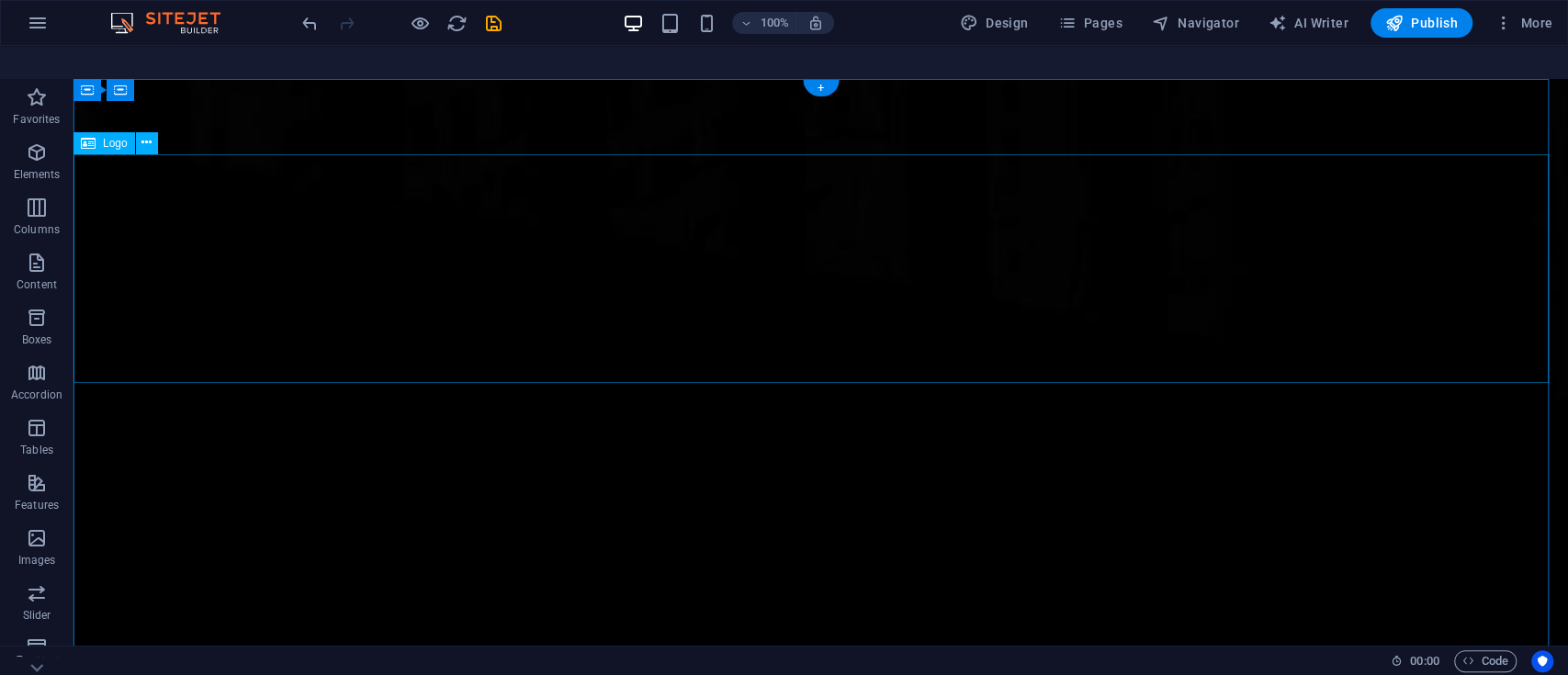
select select "px"
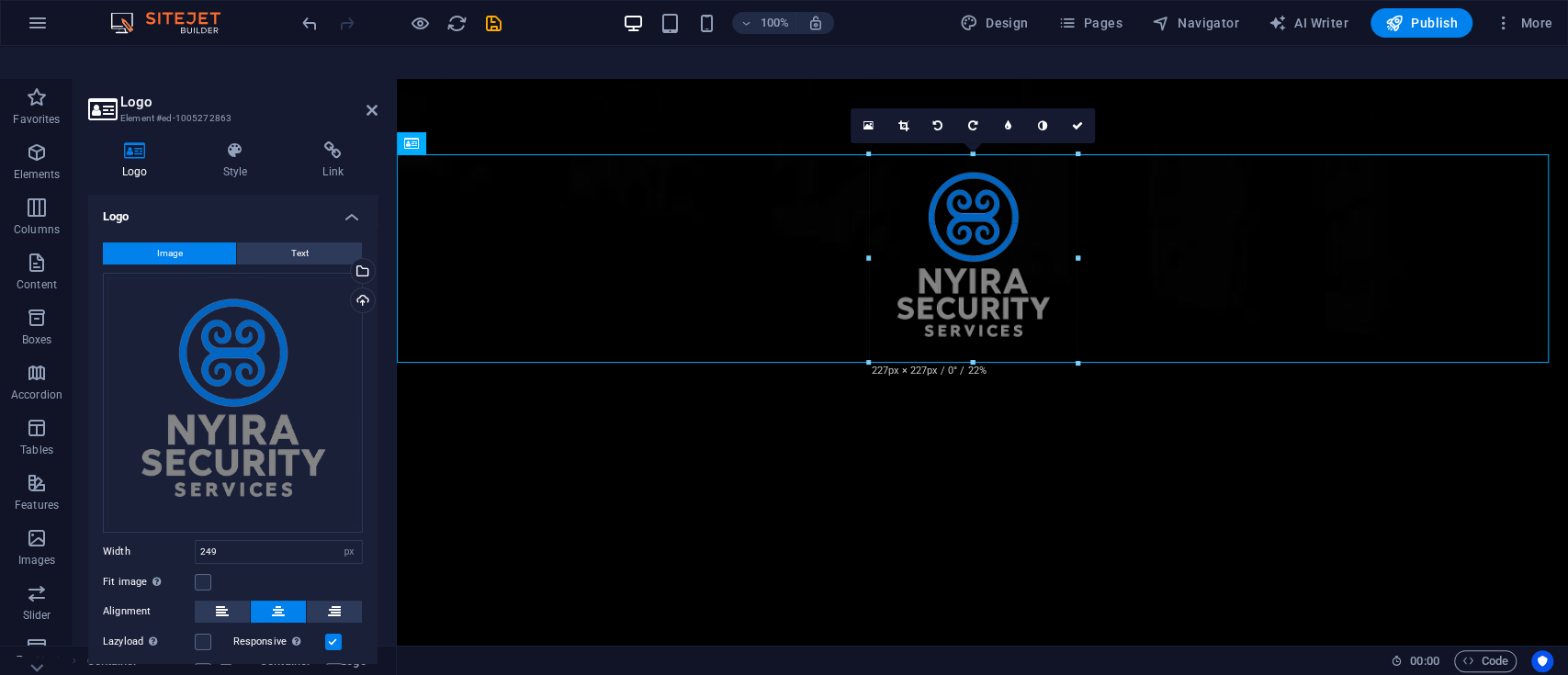
drag, startPoint x: 857, startPoint y: 124, endPoint x: 880, endPoint y: 165, distance: 47.0
type input "227"
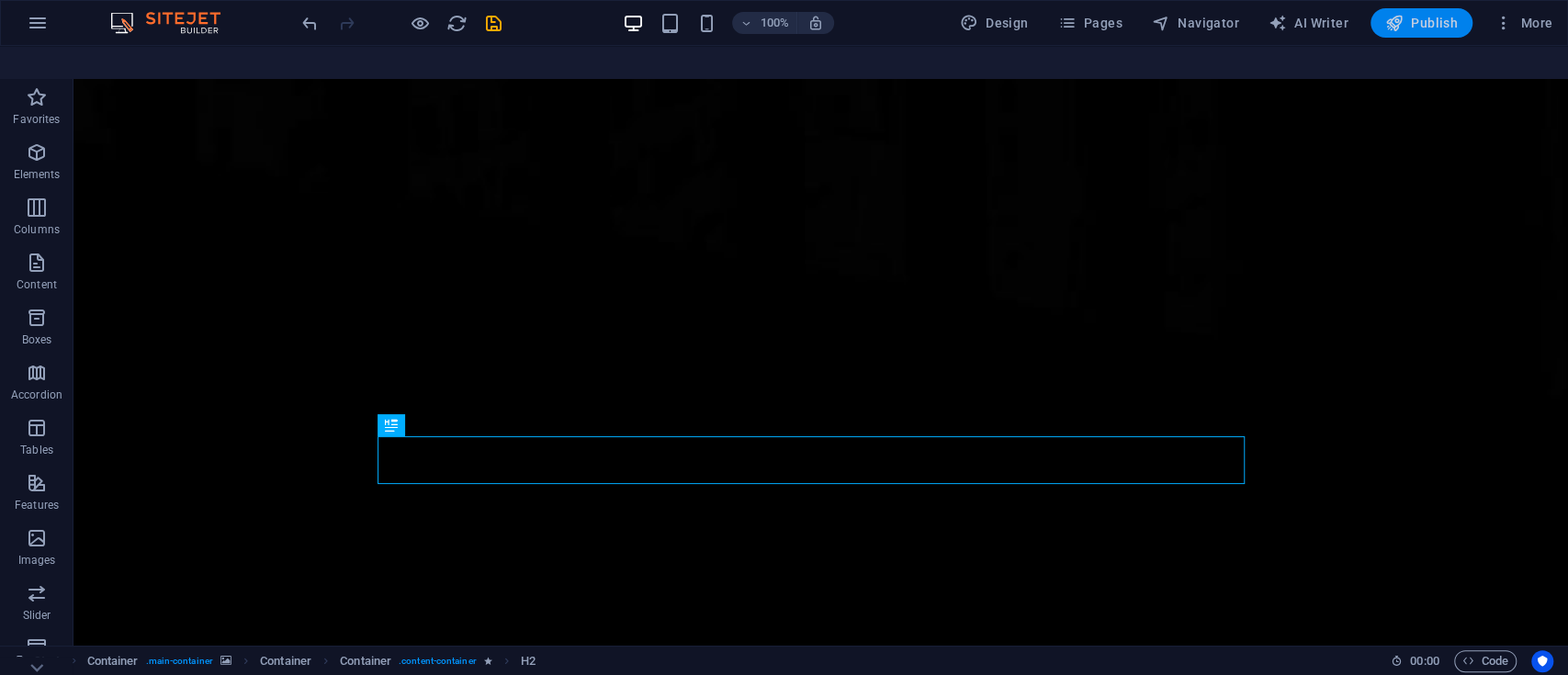
click at [1419, 20] on span "Publish" at bounding box center [1421, 23] width 73 height 18
checkbox input "false"
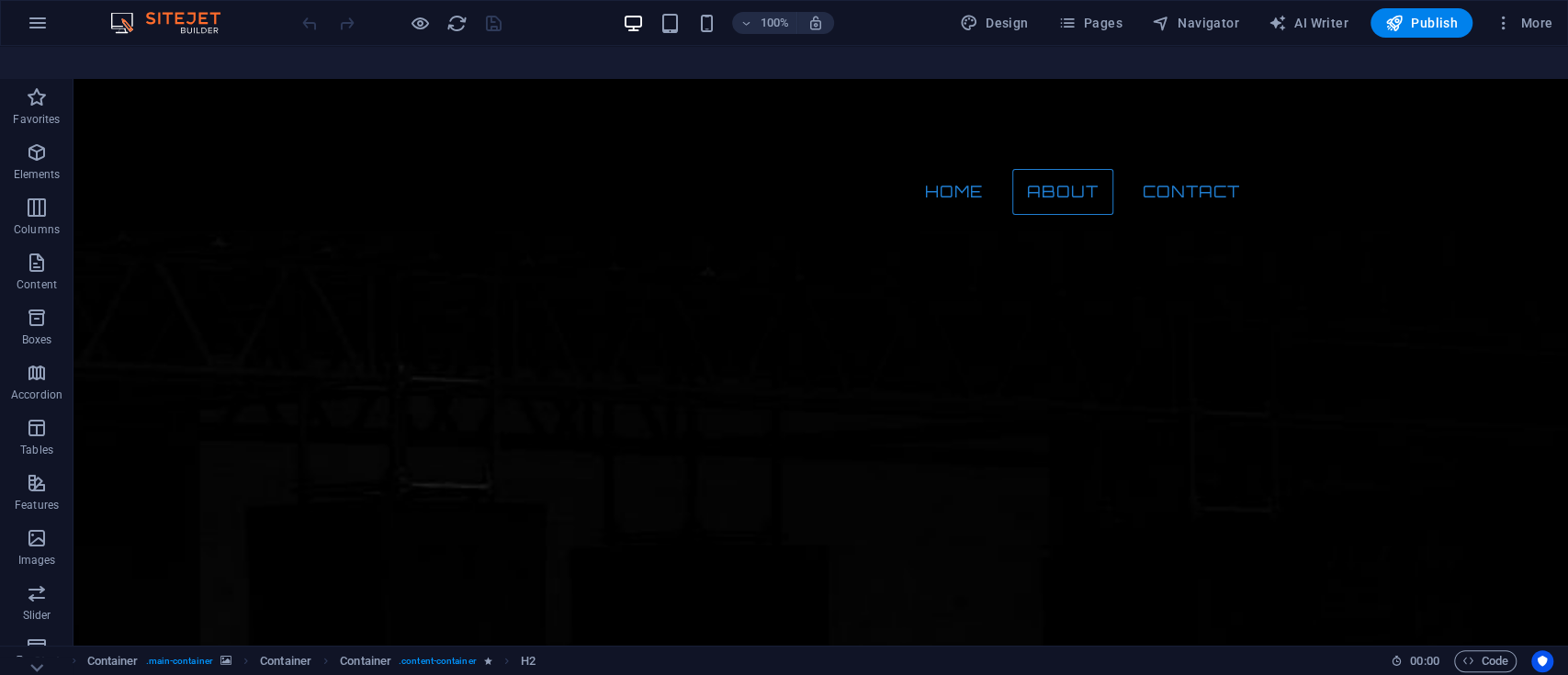
scroll to position [884, 0]
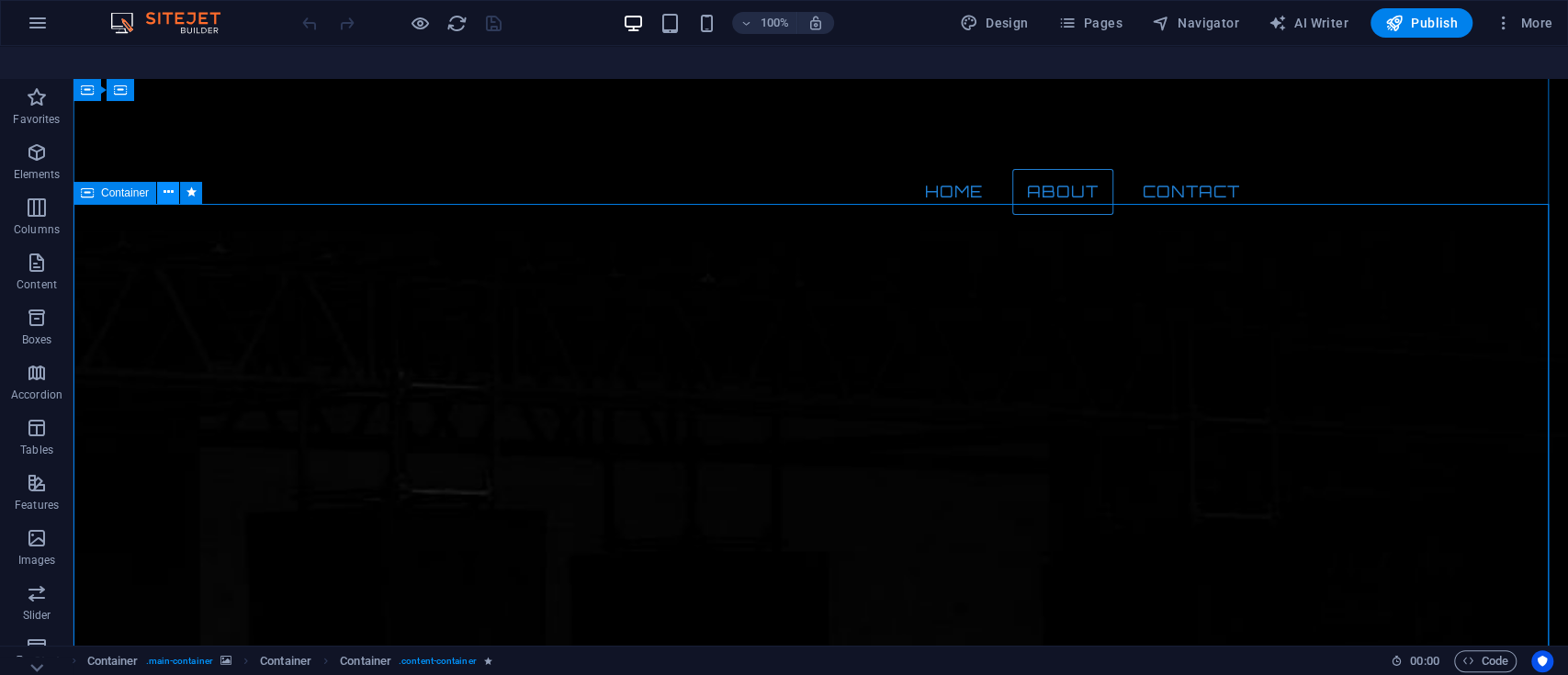
click at [166, 183] on icon at bounding box center [169, 192] width 10 height 19
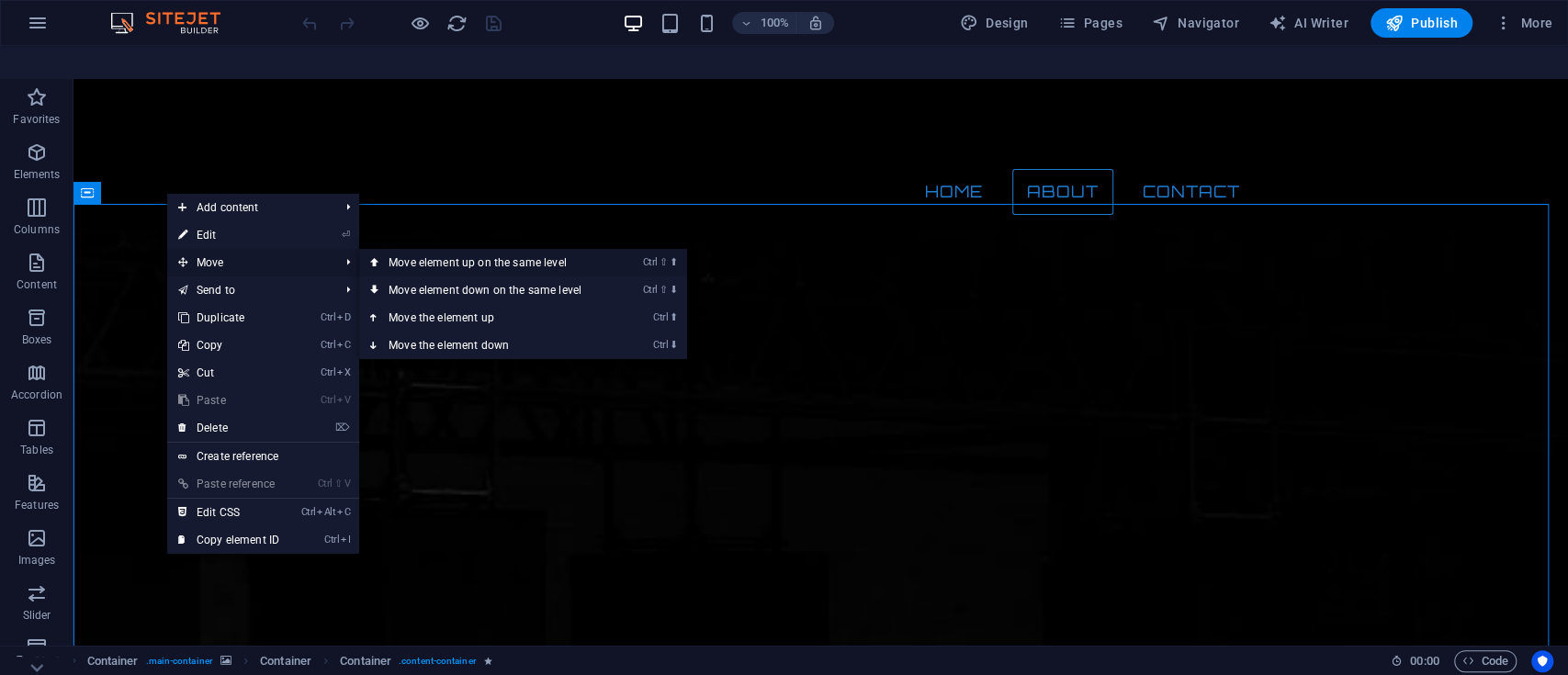
click at [412, 249] on link "Ctrl ⇧ ⬆ Move element up on the same level" at bounding box center [488, 263] width 259 height 28
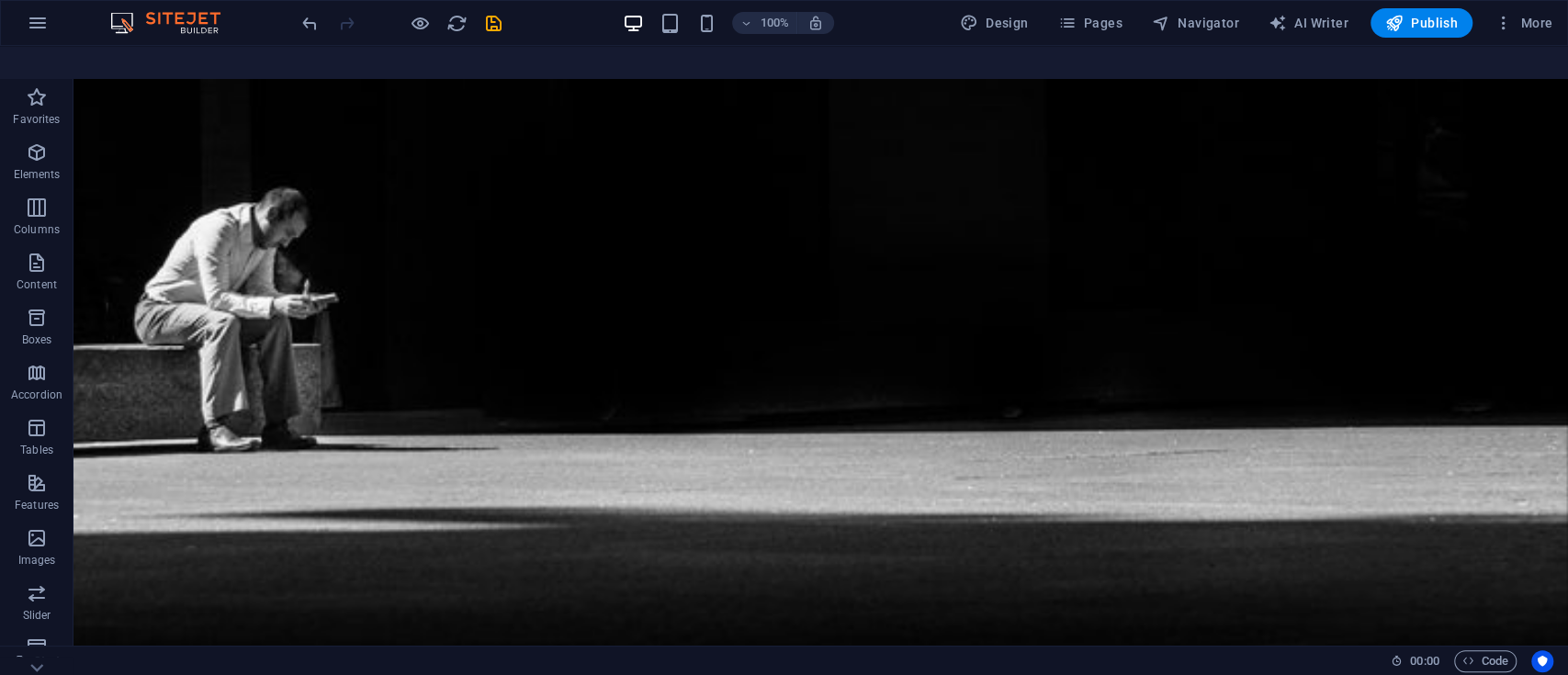
scroll to position [1496, 0]
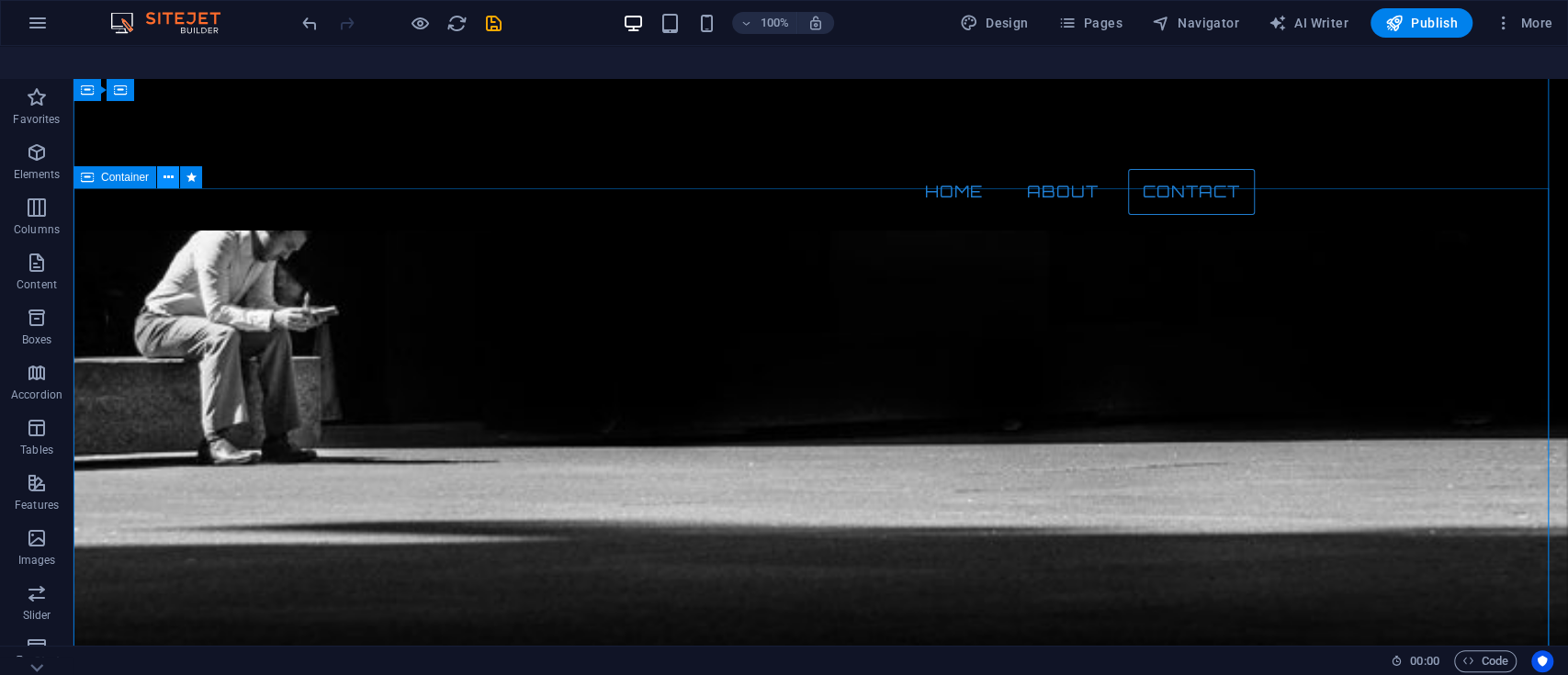
click at [169, 168] on icon at bounding box center [169, 177] width 10 height 19
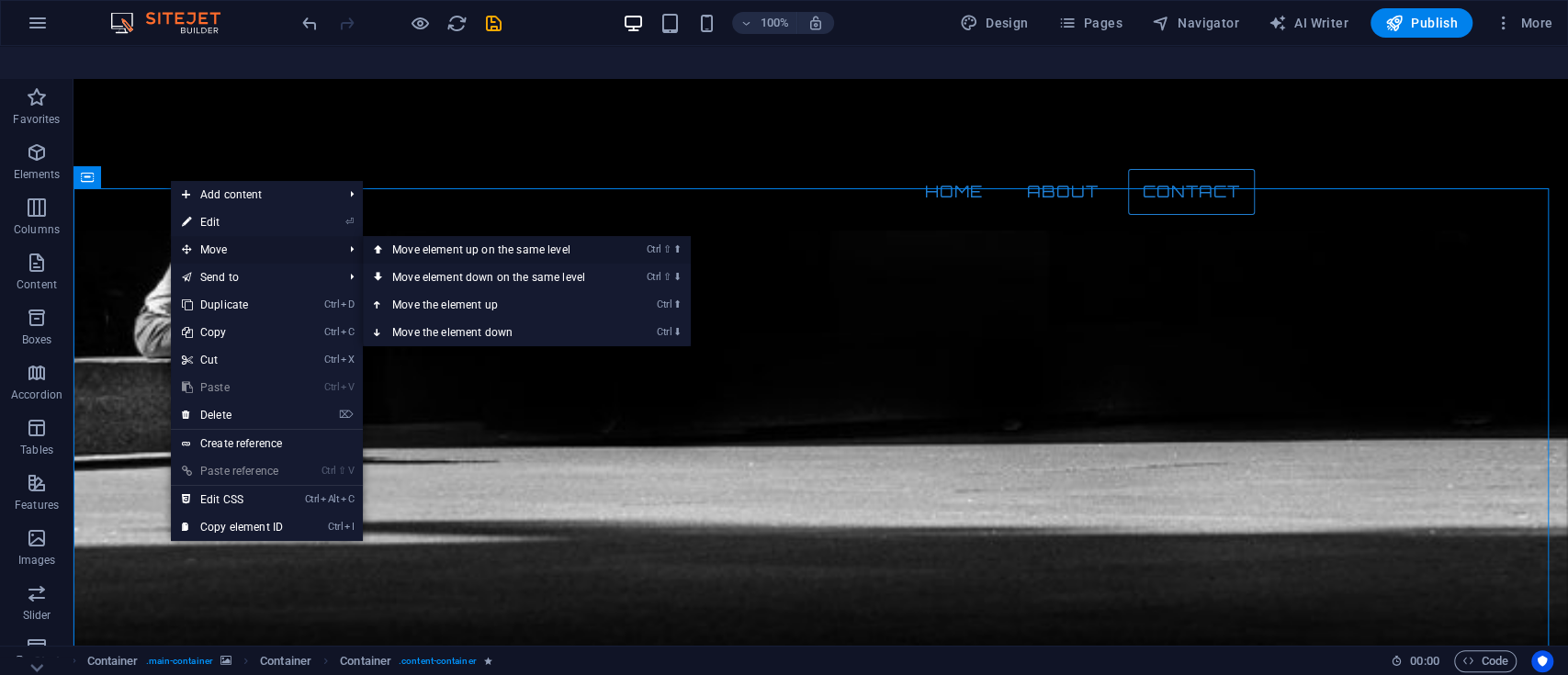
click at [425, 236] on link "Ctrl ⇧ ⬆ Move element up on the same level" at bounding box center [491, 250] width 259 height 28
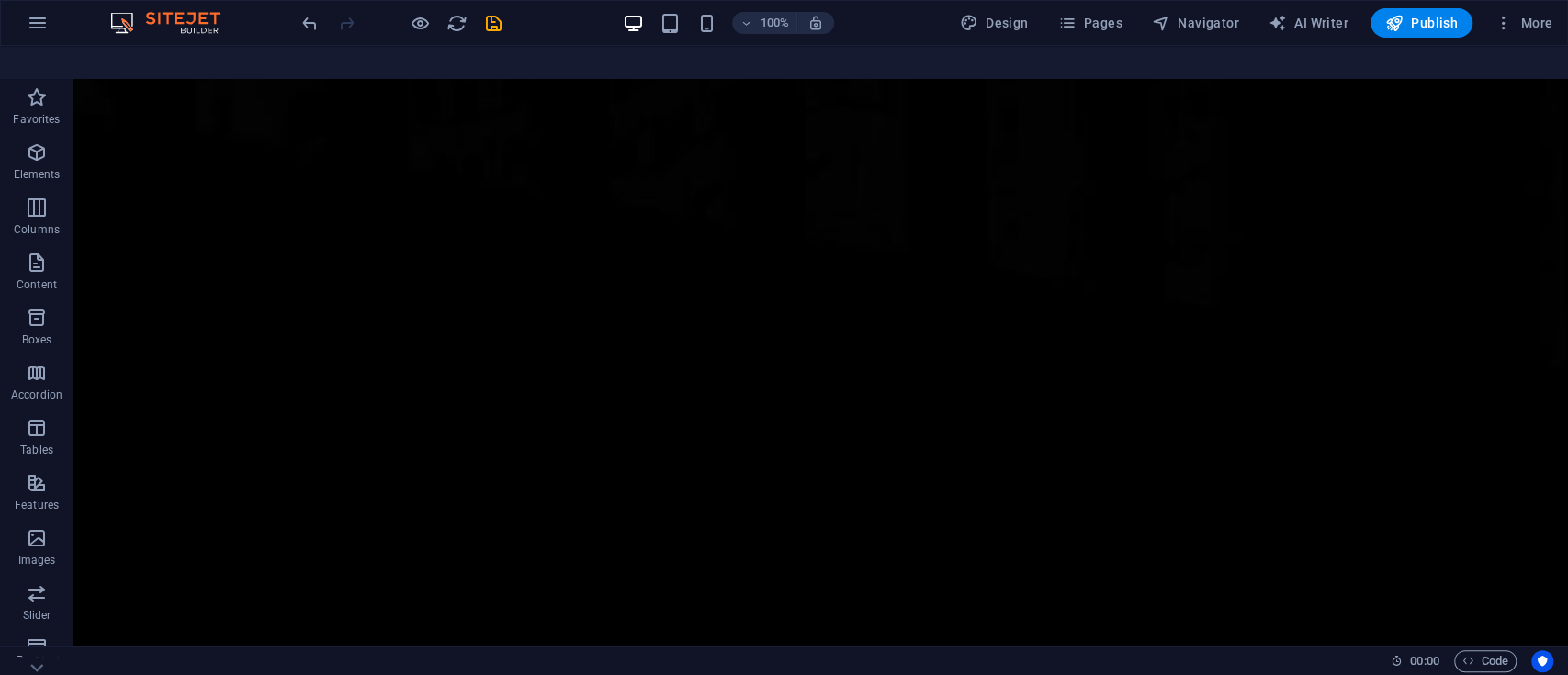
scroll to position [0, 0]
click at [1444, 17] on span "Publish" at bounding box center [1421, 23] width 73 height 18
checkbox input "false"
